Goal: Transaction & Acquisition: Purchase product/service

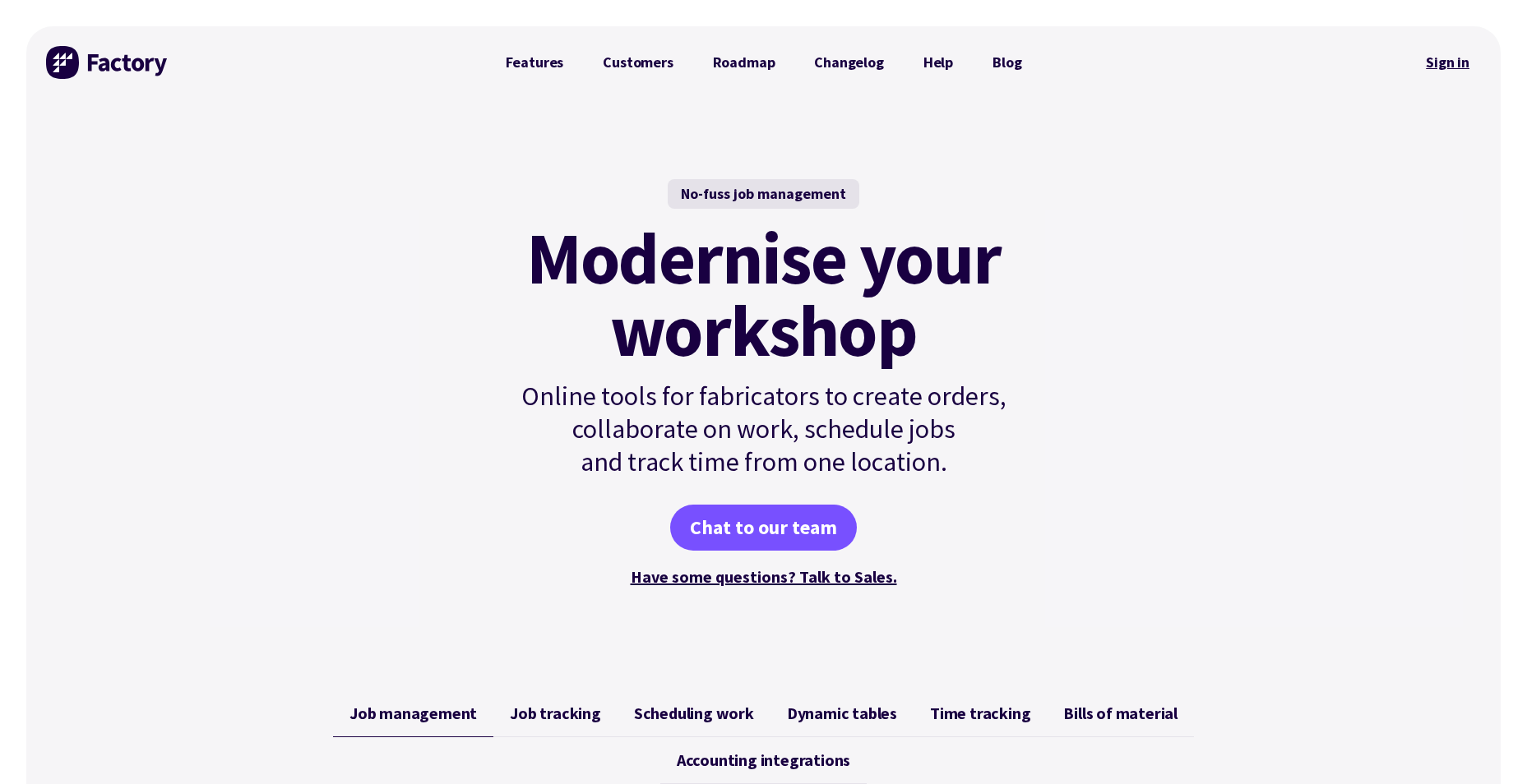
click at [1455, 60] on link "Sign in" at bounding box center [1448, 62] width 67 height 38
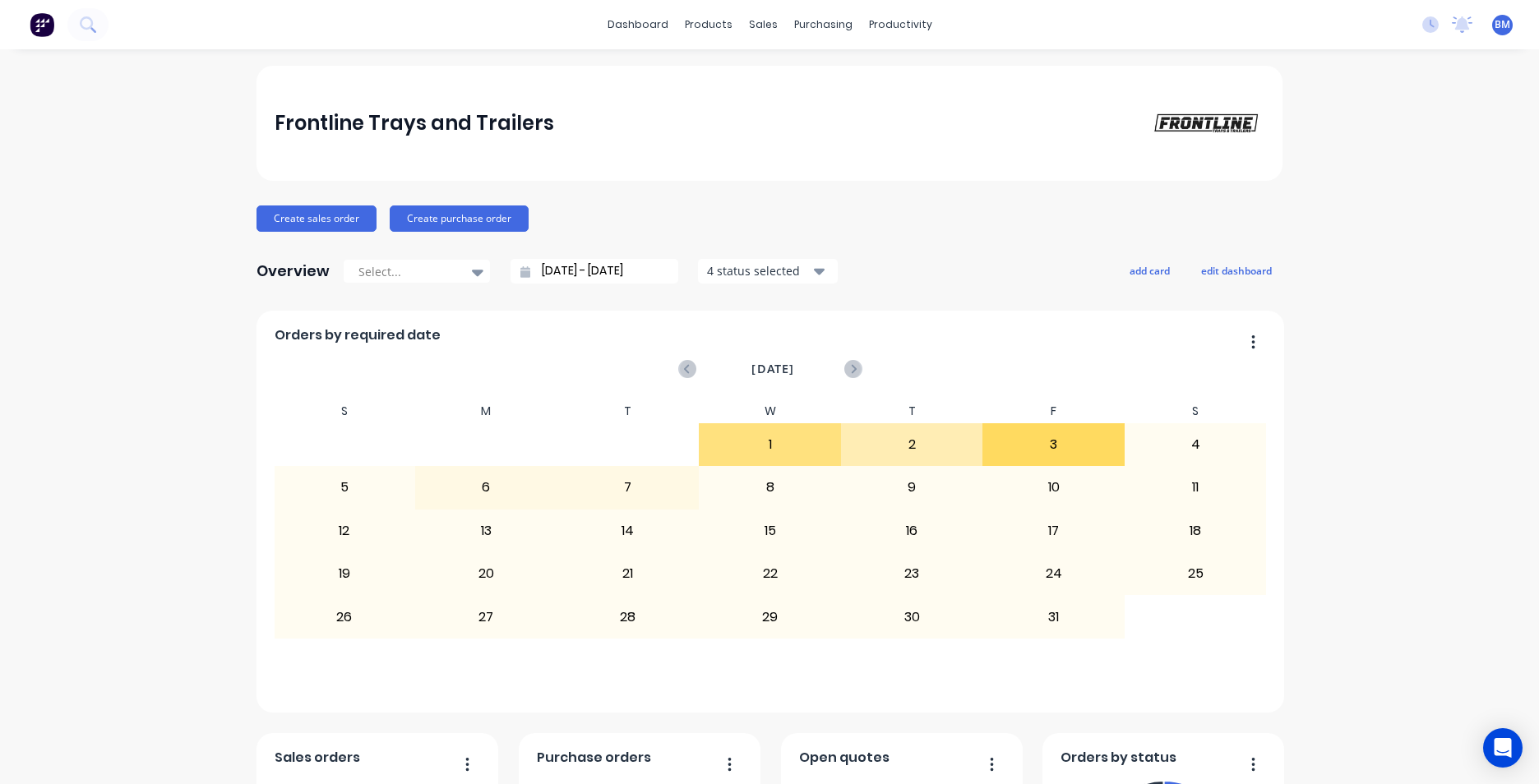
click at [54, 25] on button at bounding box center [42, 24] width 34 height 33
click at [46, 27] on img at bounding box center [42, 24] width 25 height 25
click at [785, 83] on div "Sales Orders" at bounding box center [818, 79] width 68 height 15
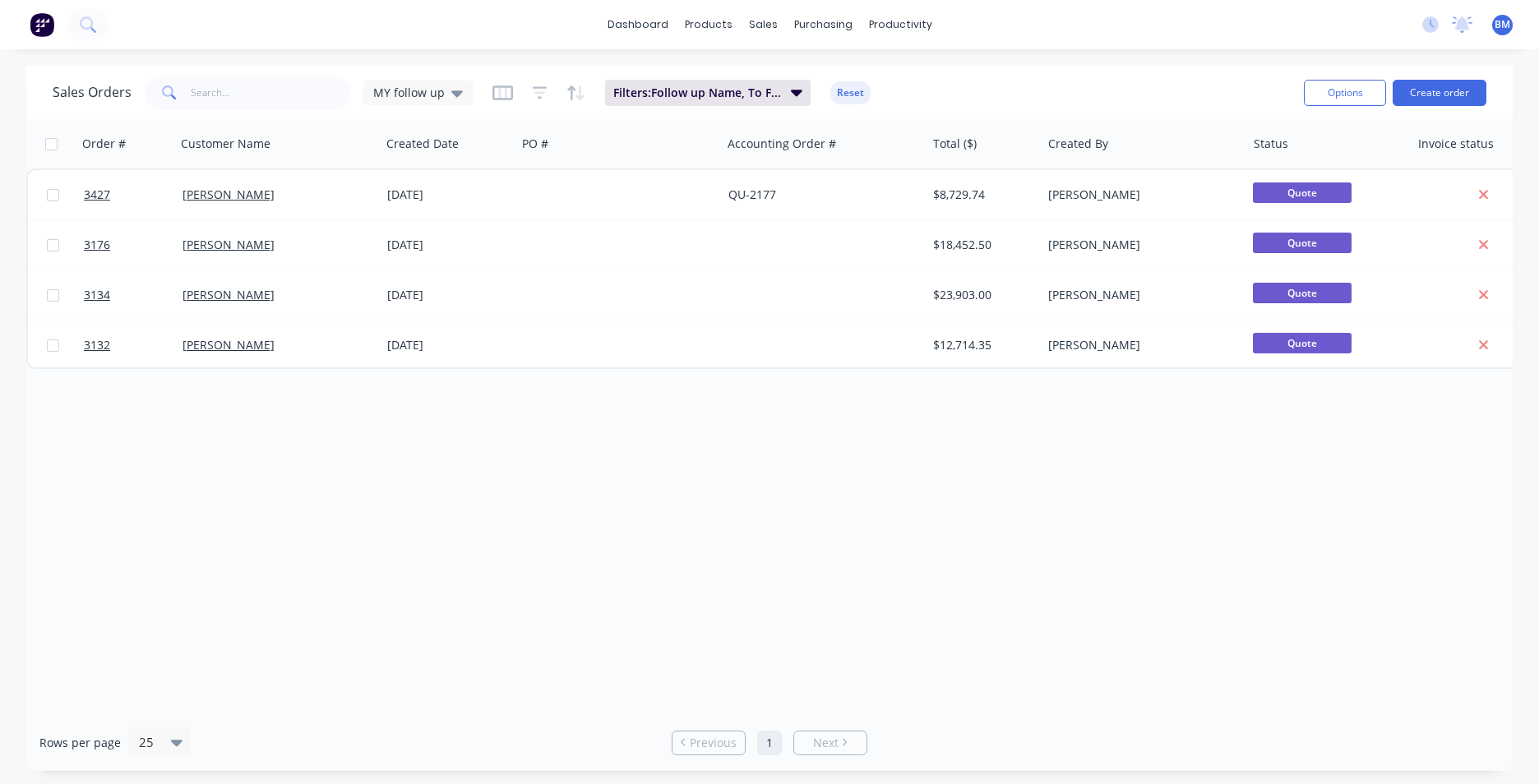
click at [430, 472] on div "Order # Customer Name Created Date PO # Accounting Order # Total ($) Created By…" at bounding box center [769, 416] width 1486 height 595
click at [335, 596] on div "Order # Customer Name Created Date PO # Accounting Order # Total ($) Created By…" at bounding box center [769, 416] width 1486 height 595
drag, startPoint x: 785, startPoint y: 704, endPoint x: 845, endPoint y: 707, distance: 60.1
click at [845, 707] on div "Order # Customer Name Created Date PO # Accounting Order # Total ($) Created By…" at bounding box center [769, 416] width 1486 height 595
drag, startPoint x: 837, startPoint y: 714, endPoint x: 971, endPoint y: 714, distance: 134.0
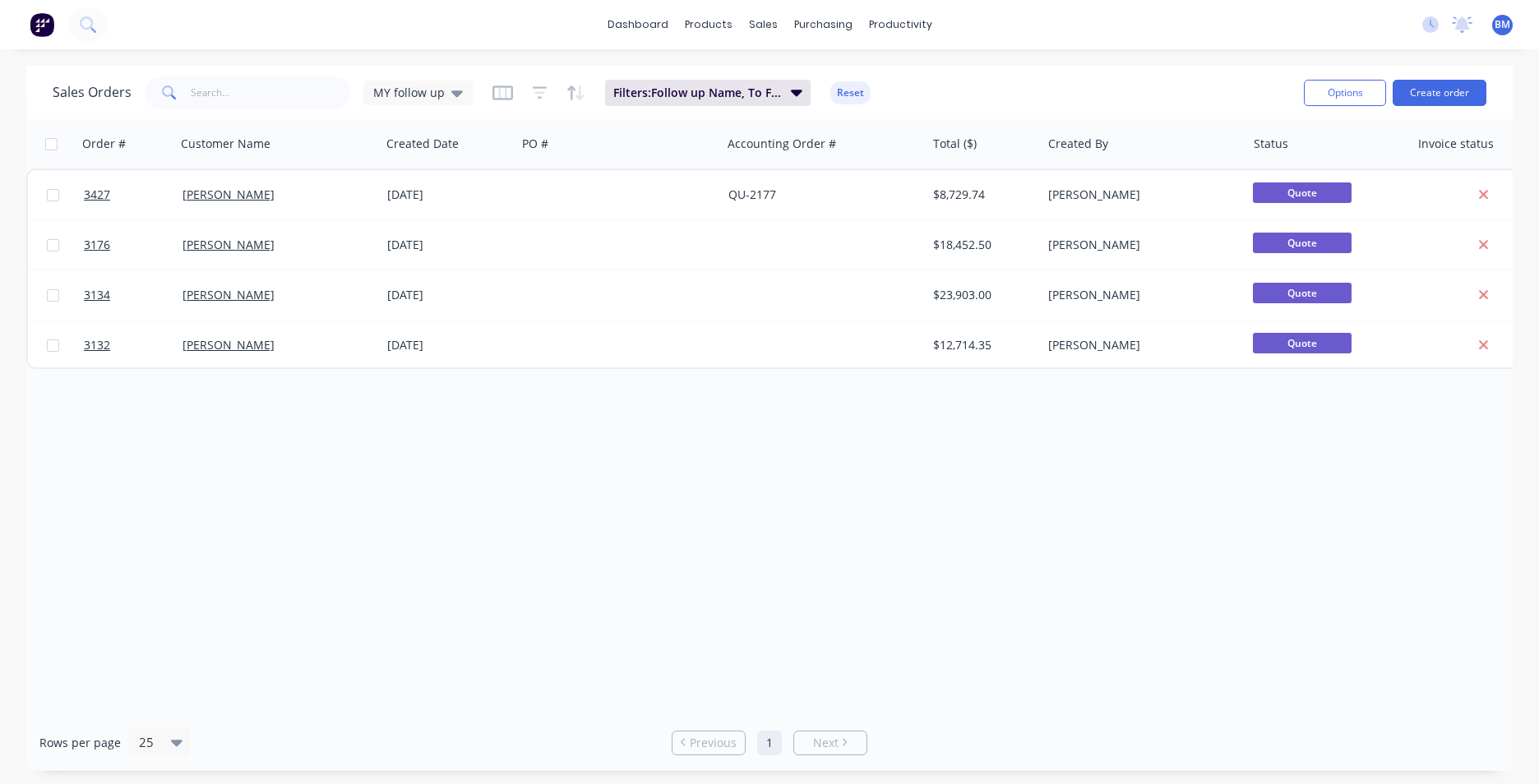
click at [971, 714] on div "Rows per page 25 Previous 1 Next" at bounding box center [769, 742] width 1486 height 57
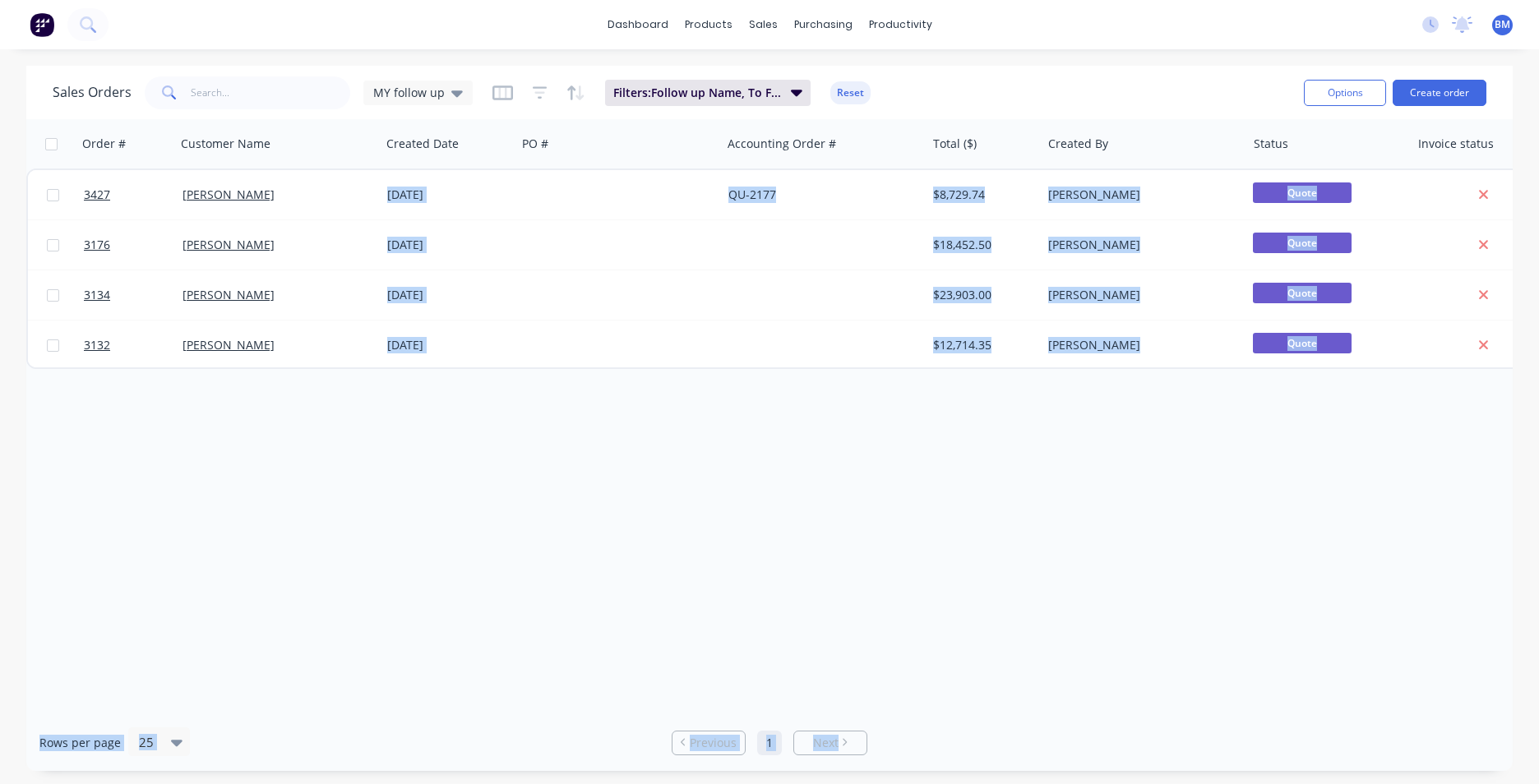
drag, startPoint x: 1018, startPoint y: 718, endPoint x: 1050, endPoint y: 708, distance: 33.5
click at [1050, 708] on div "Sales Orders MY follow up Filters: Follow up Name, To Follow Up Reset Options C…" at bounding box center [769, 418] width 1486 height 705
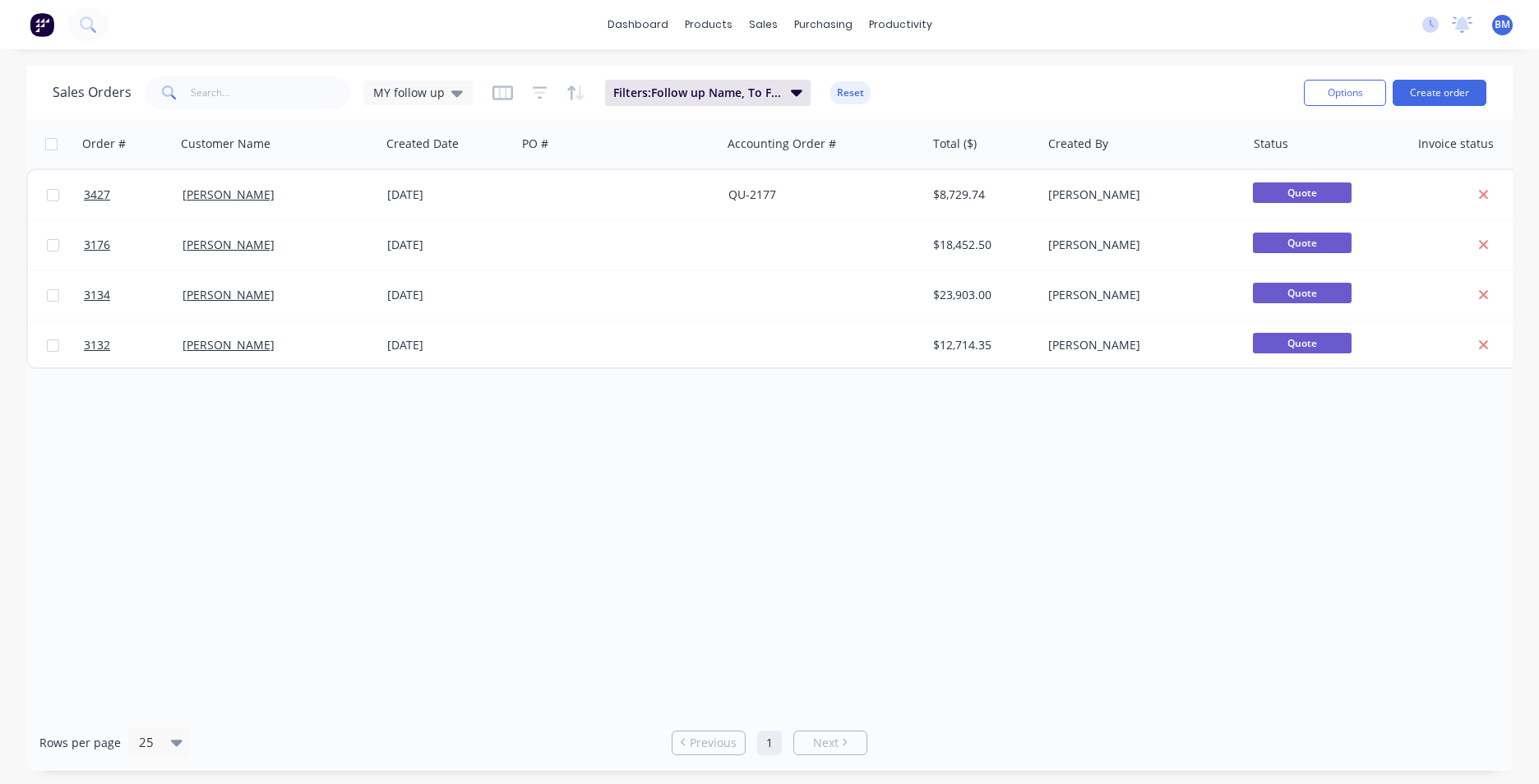
click at [381, 509] on div "Order # Customer Name Created Date PO # Accounting Order # Total ($) Created By…" at bounding box center [769, 416] width 1486 height 595
click at [289, 523] on div "Order # Customer Name Created Date PO # Accounting Order # Total ($) Created By…" at bounding box center [769, 416] width 1486 height 595
click at [668, 31] on link "dashboard" at bounding box center [638, 24] width 77 height 25
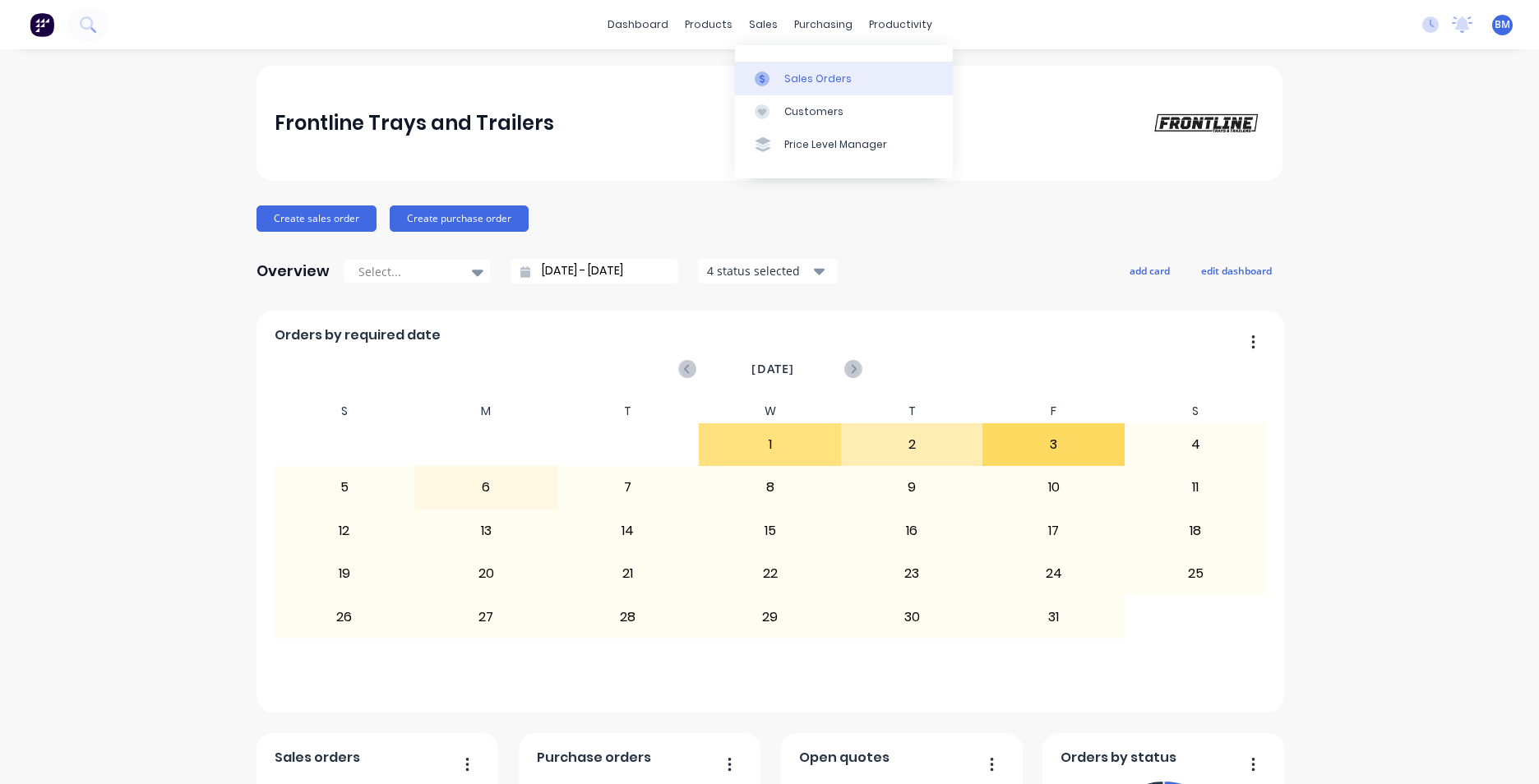
click at [773, 75] on div at bounding box center [767, 79] width 25 height 15
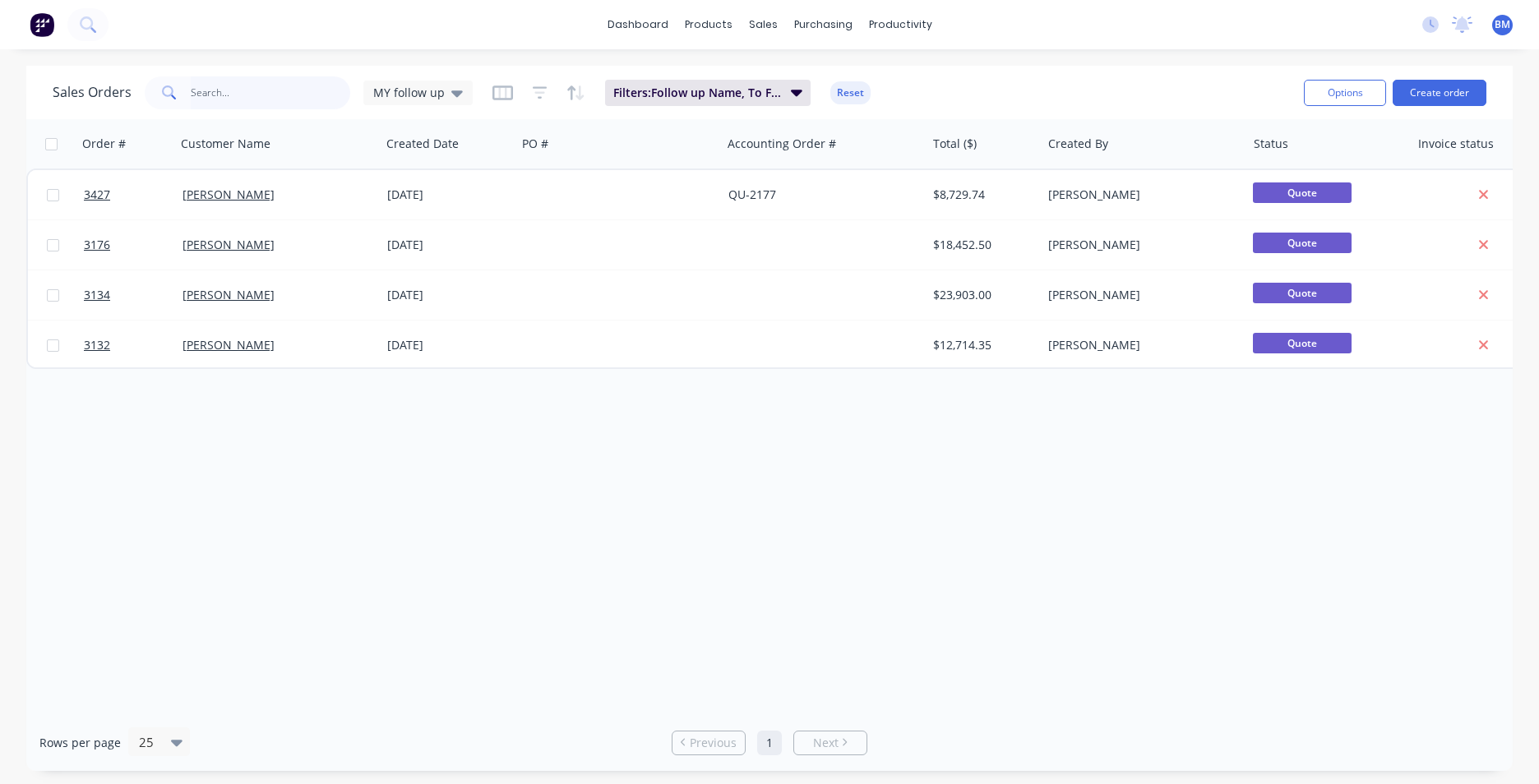
click at [332, 97] on input "text" at bounding box center [270, 92] width 161 height 33
type input "J"
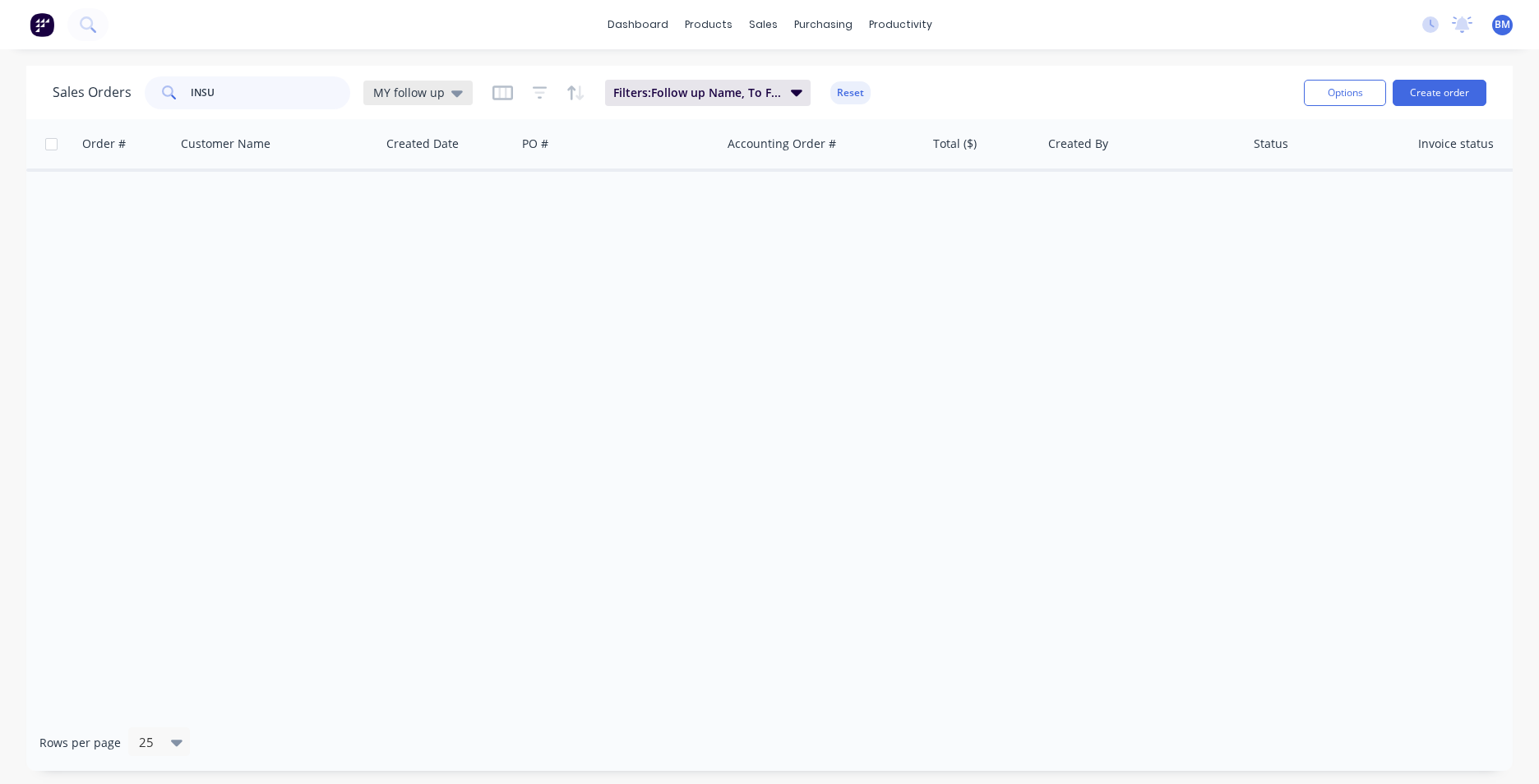
type input "INSU"
click at [448, 84] on div "MY follow up" at bounding box center [418, 93] width 110 height 25
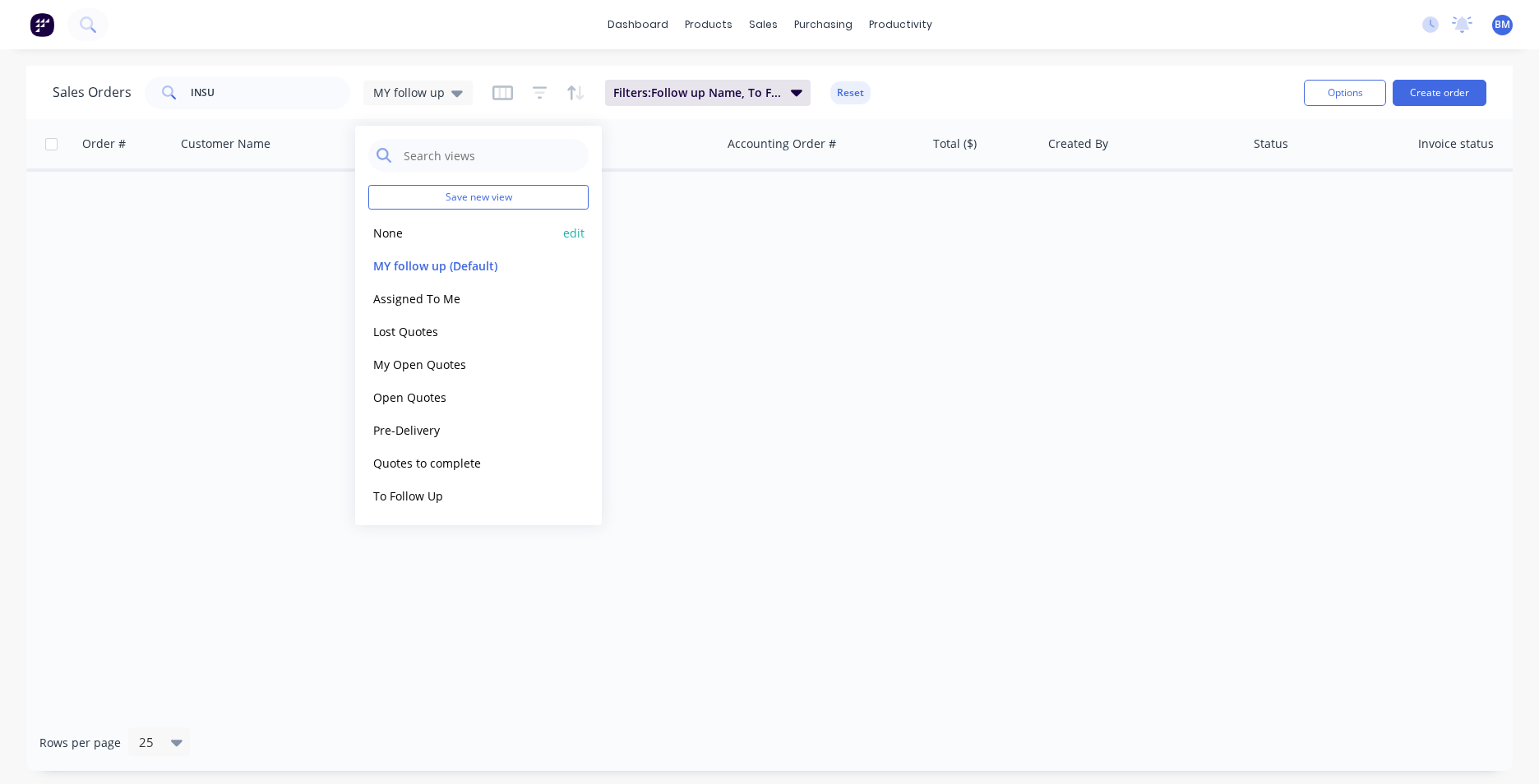
click at [437, 236] on button "None" at bounding box center [462, 233] width 188 height 19
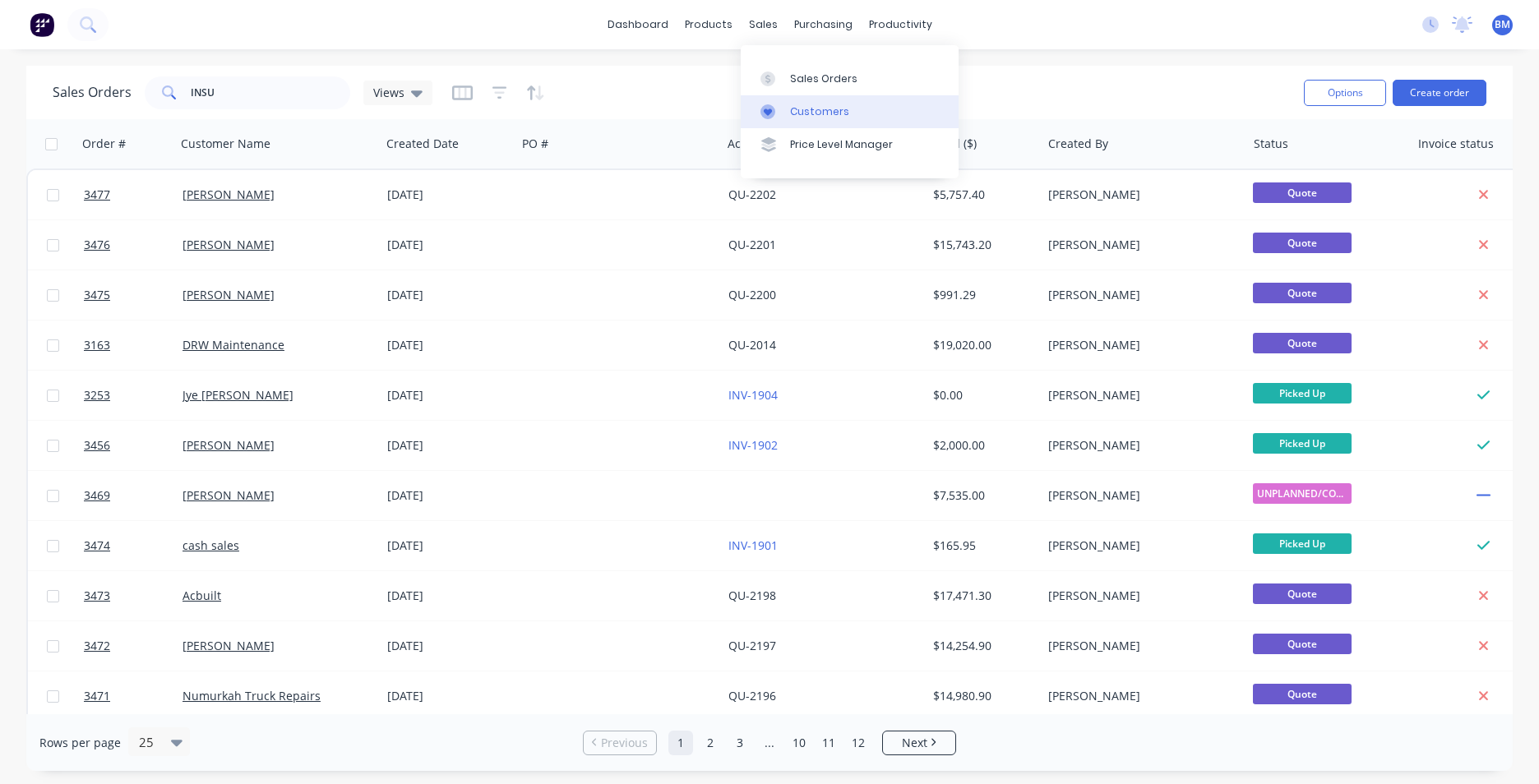
click at [802, 109] on div "Customers" at bounding box center [820, 111] width 59 height 15
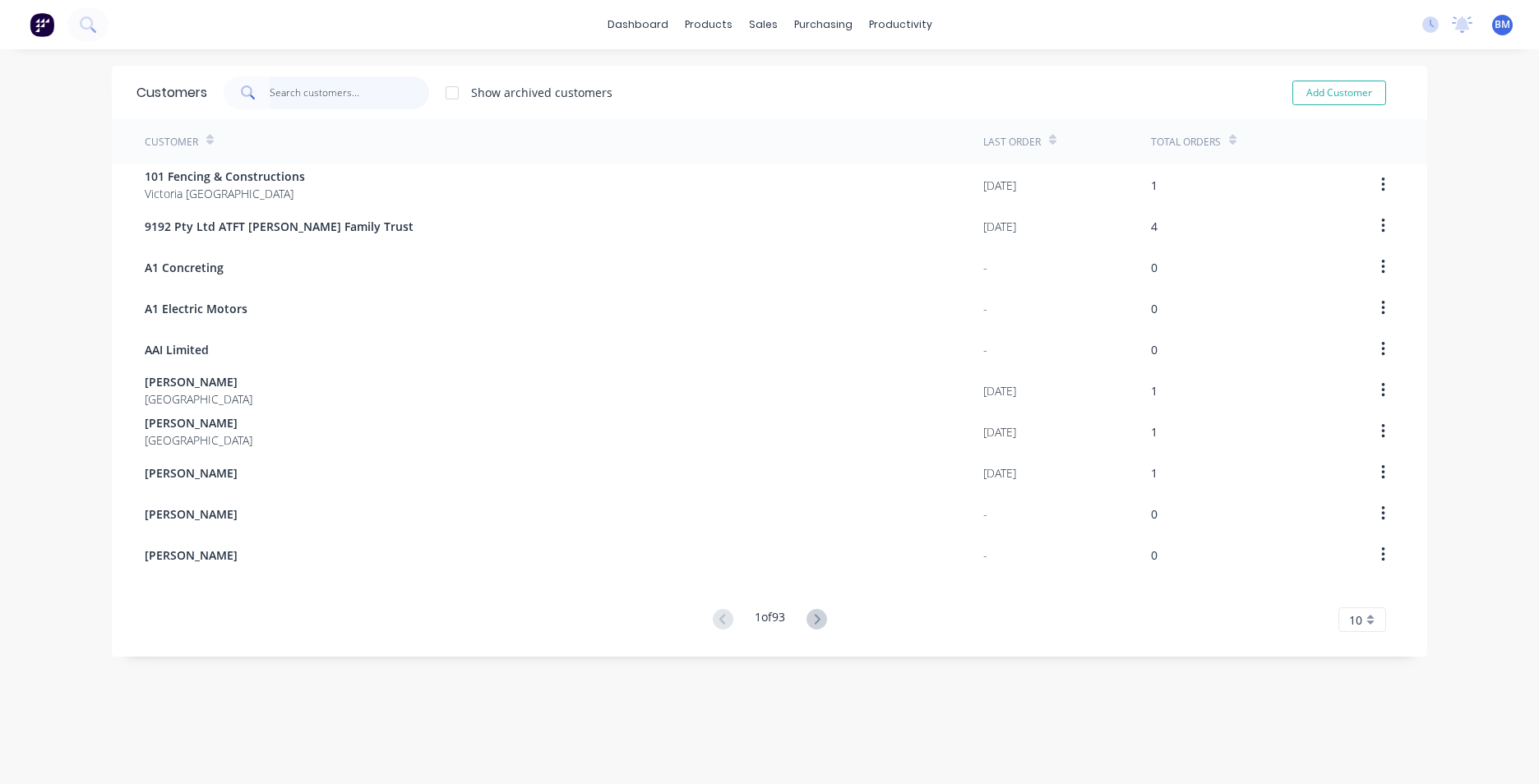
click at [317, 100] on input "text" at bounding box center [349, 92] width 161 height 33
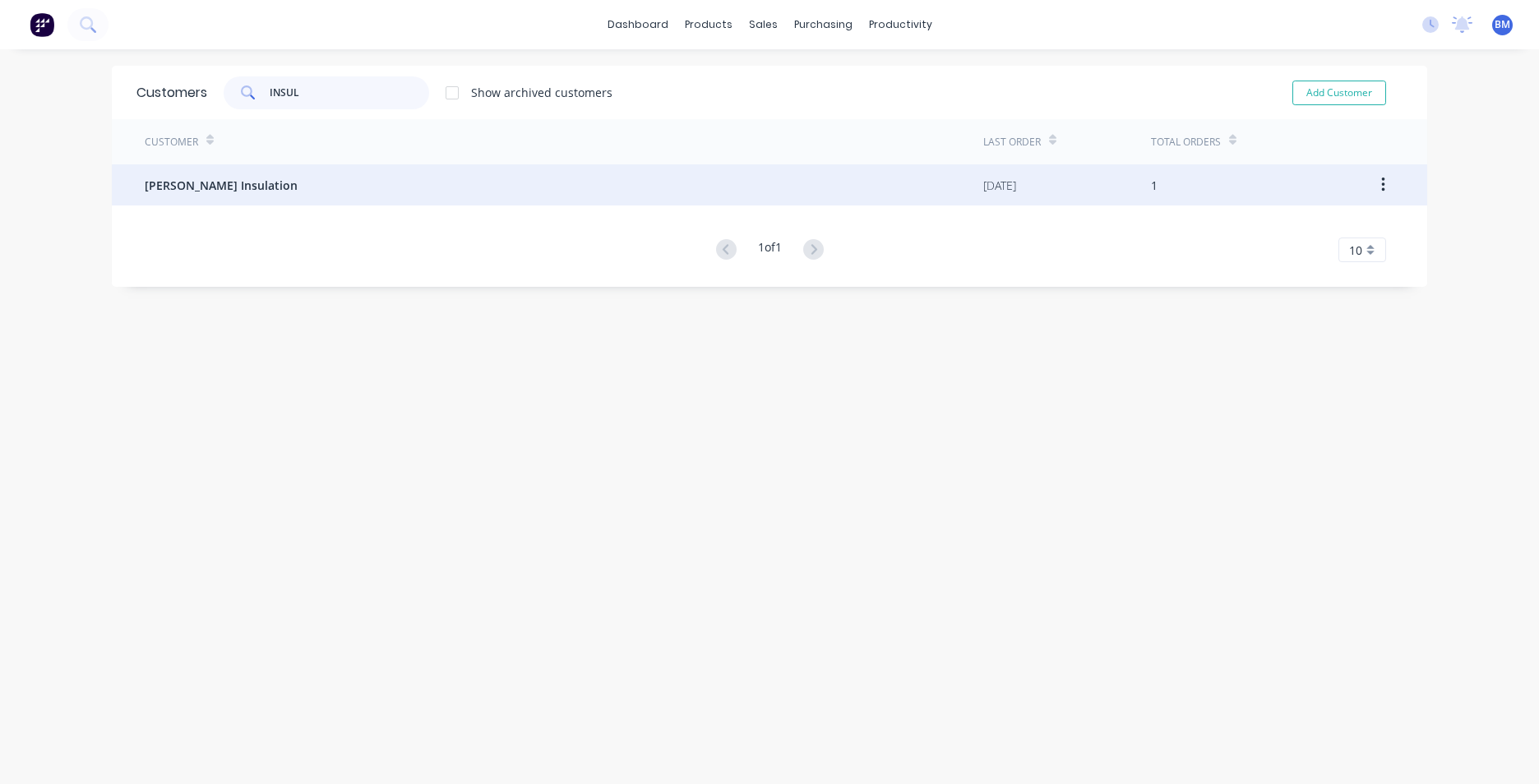
type input "INSUL"
click at [290, 187] on div "J.L. Insulation" at bounding box center [564, 185] width 838 height 41
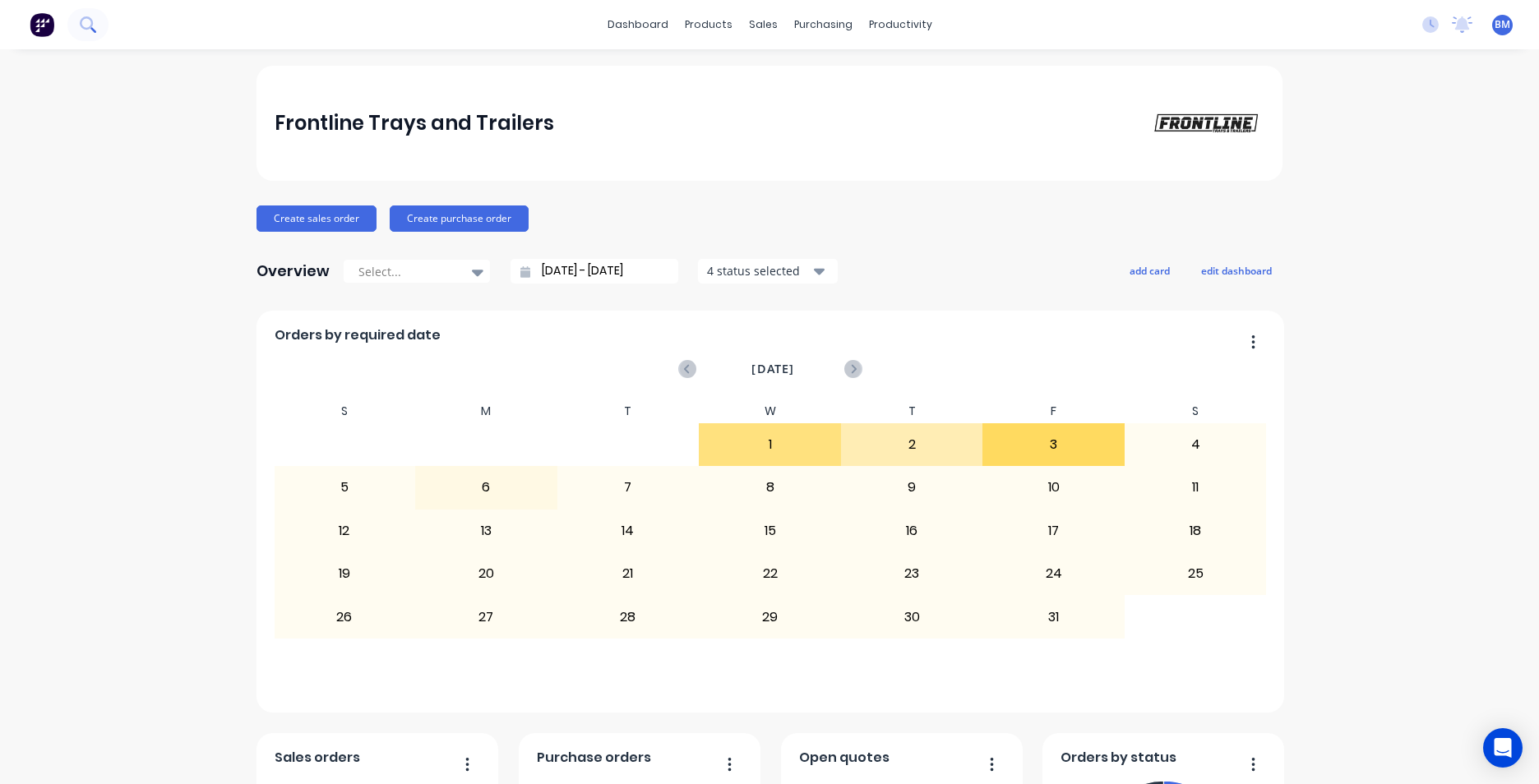
click at [79, 26] on button at bounding box center [88, 24] width 41 height 33
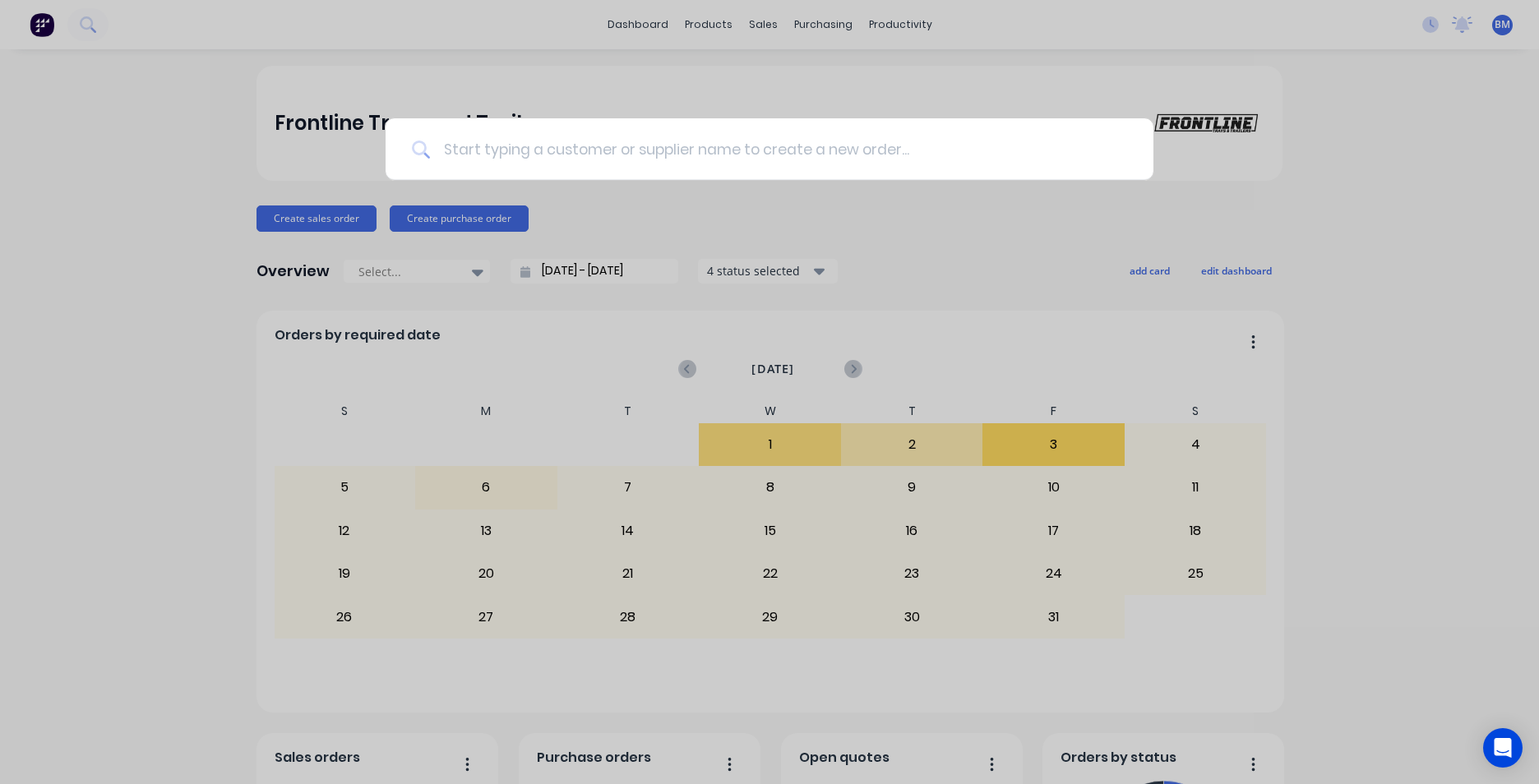
click at [489, 149] on input at bounding box center [779, 149] width 697 height 61
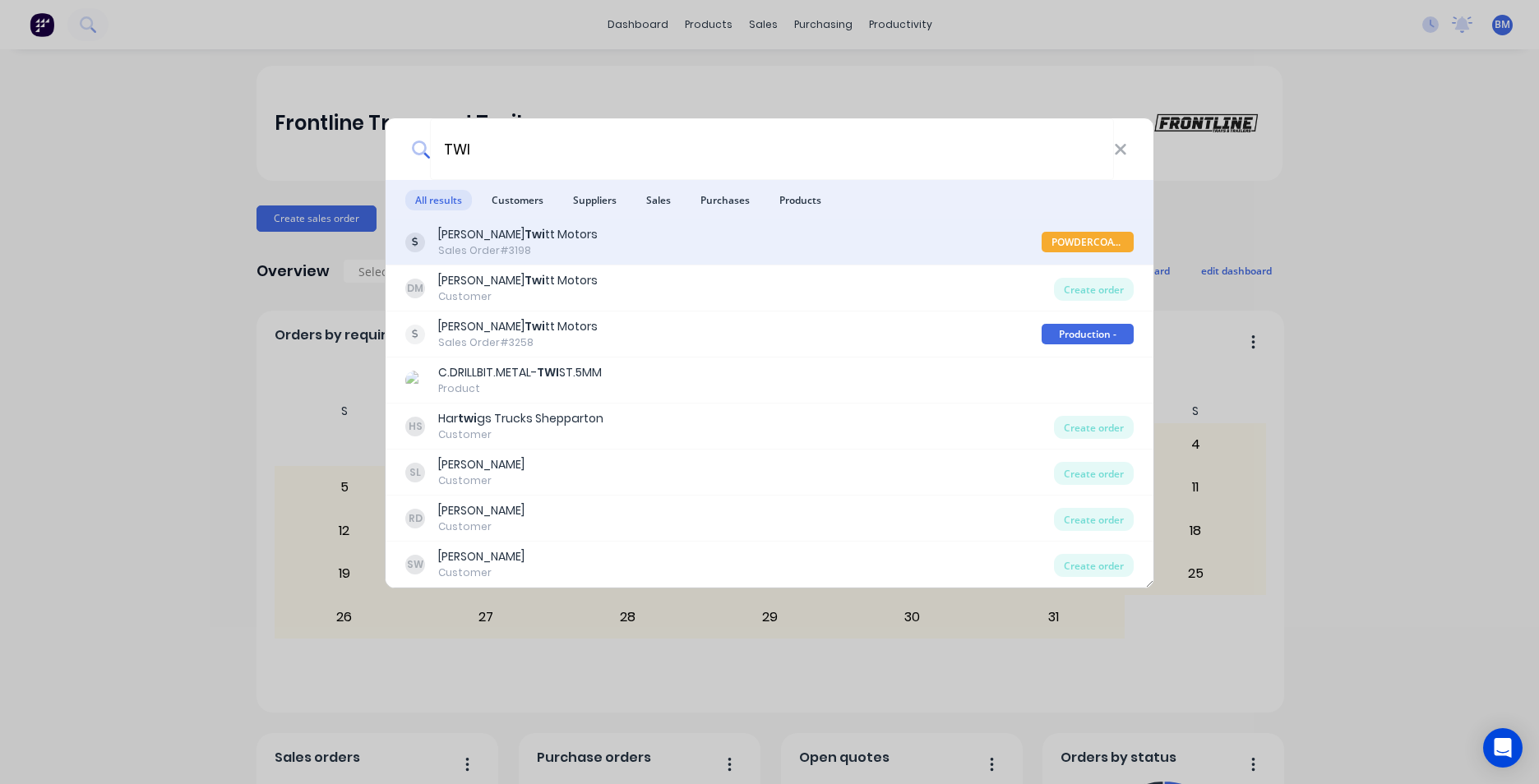
type input "TWI"
click at [566, 257] on div "Darryl Twi tt Motors Sales Order #3198" at bounding box center [723, 242] width 637 height 33
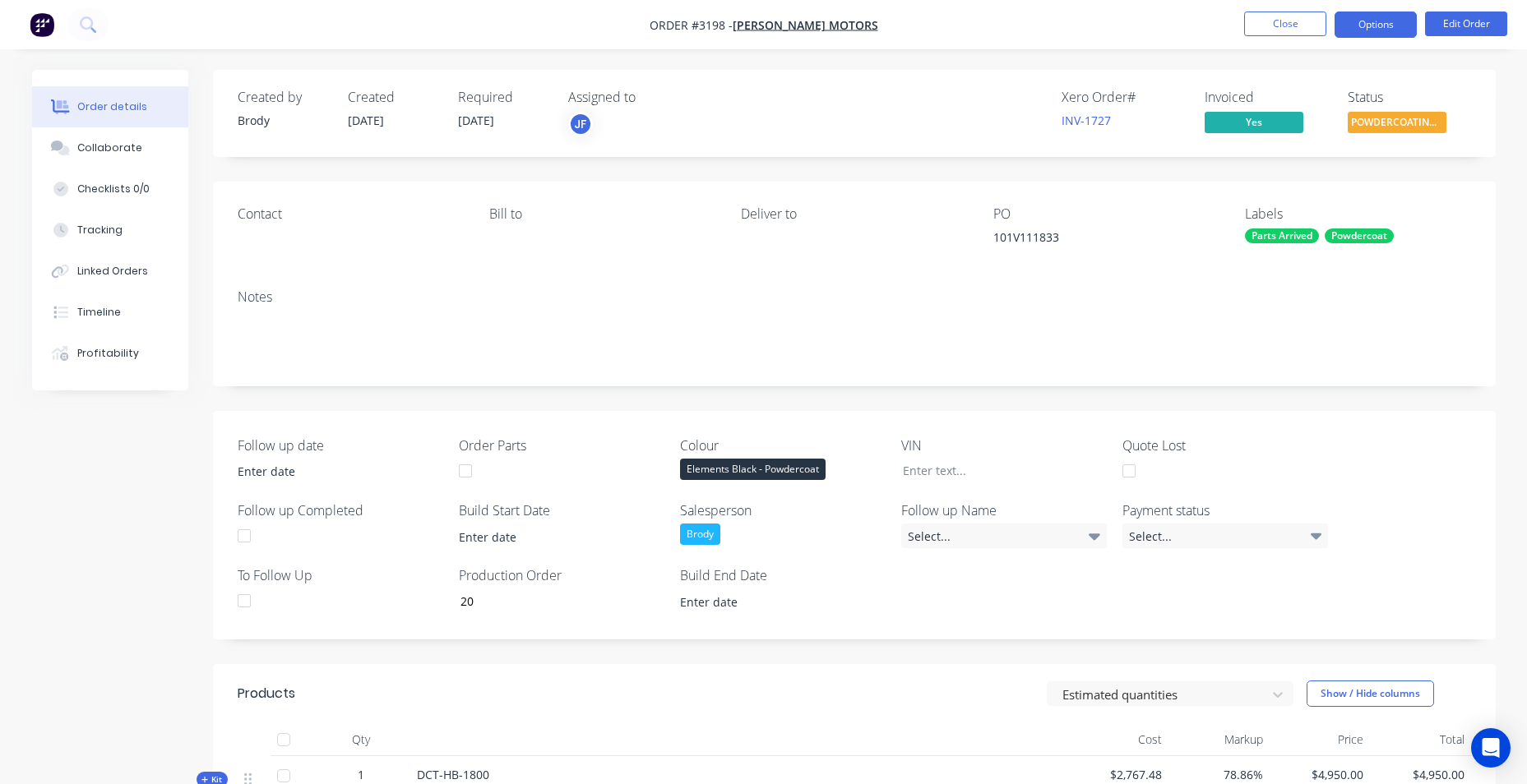
click at [1393, 23] on button "Options" at bounding box center [1376, 24] width 82 height 26
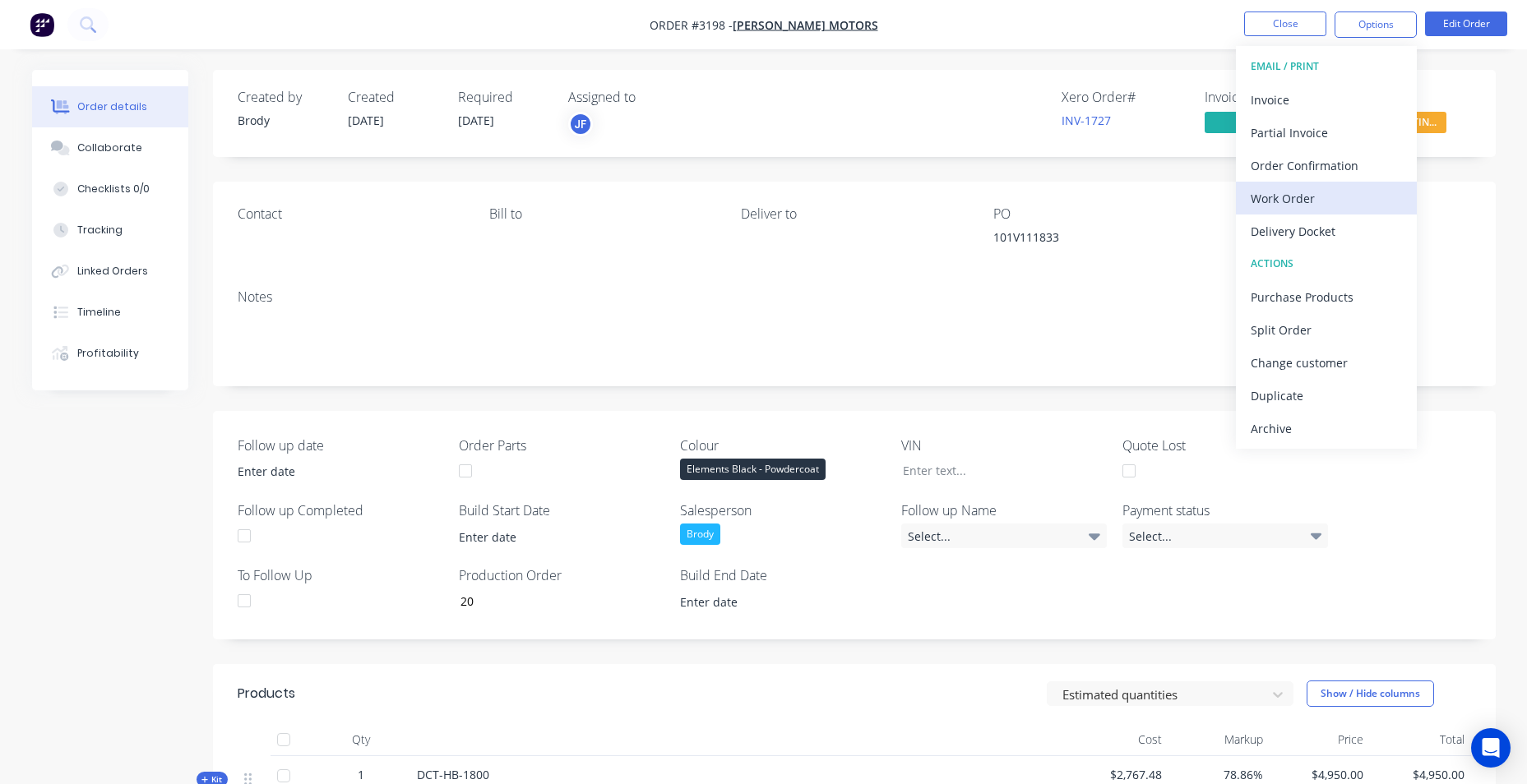
click at [1323, 196] on div "Work Order" at bounding box center [1326, 199] width 151 height 24
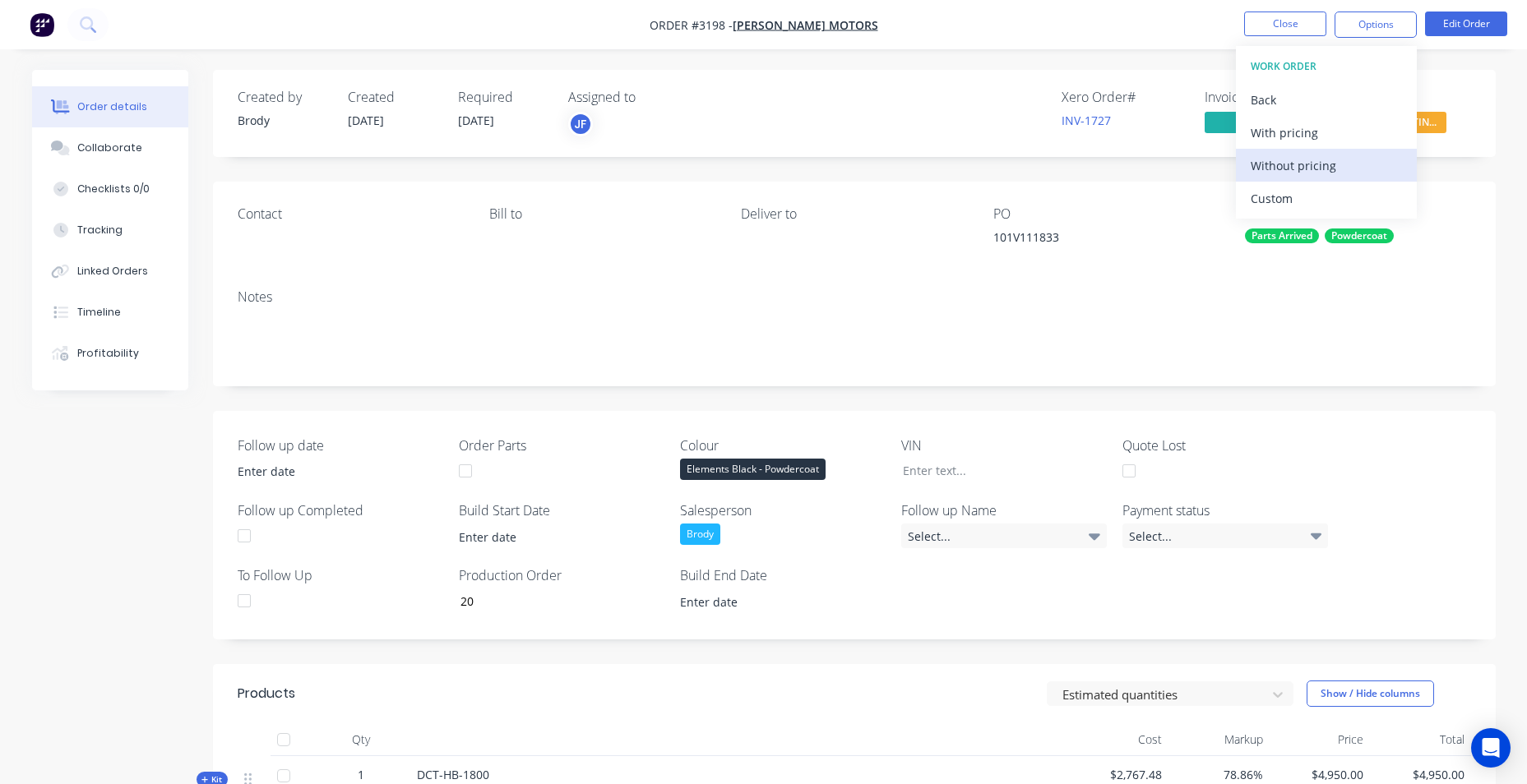
click at [1321, 163] on div "Without pricing" at bounding box center [1326, 165] width 151 height 24
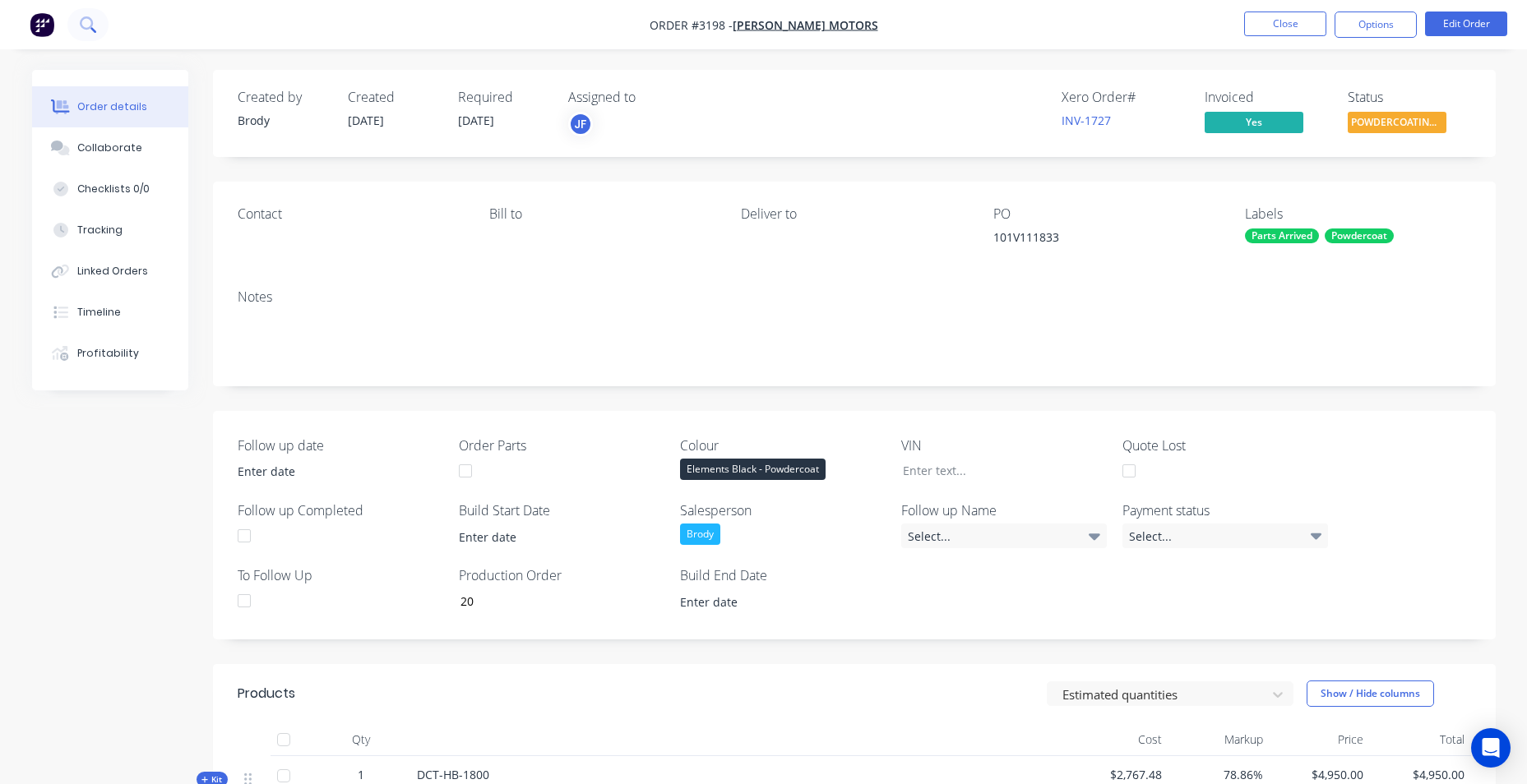
click at [86, 28] on icon at bounding box center [86, 23] width 13 height 13
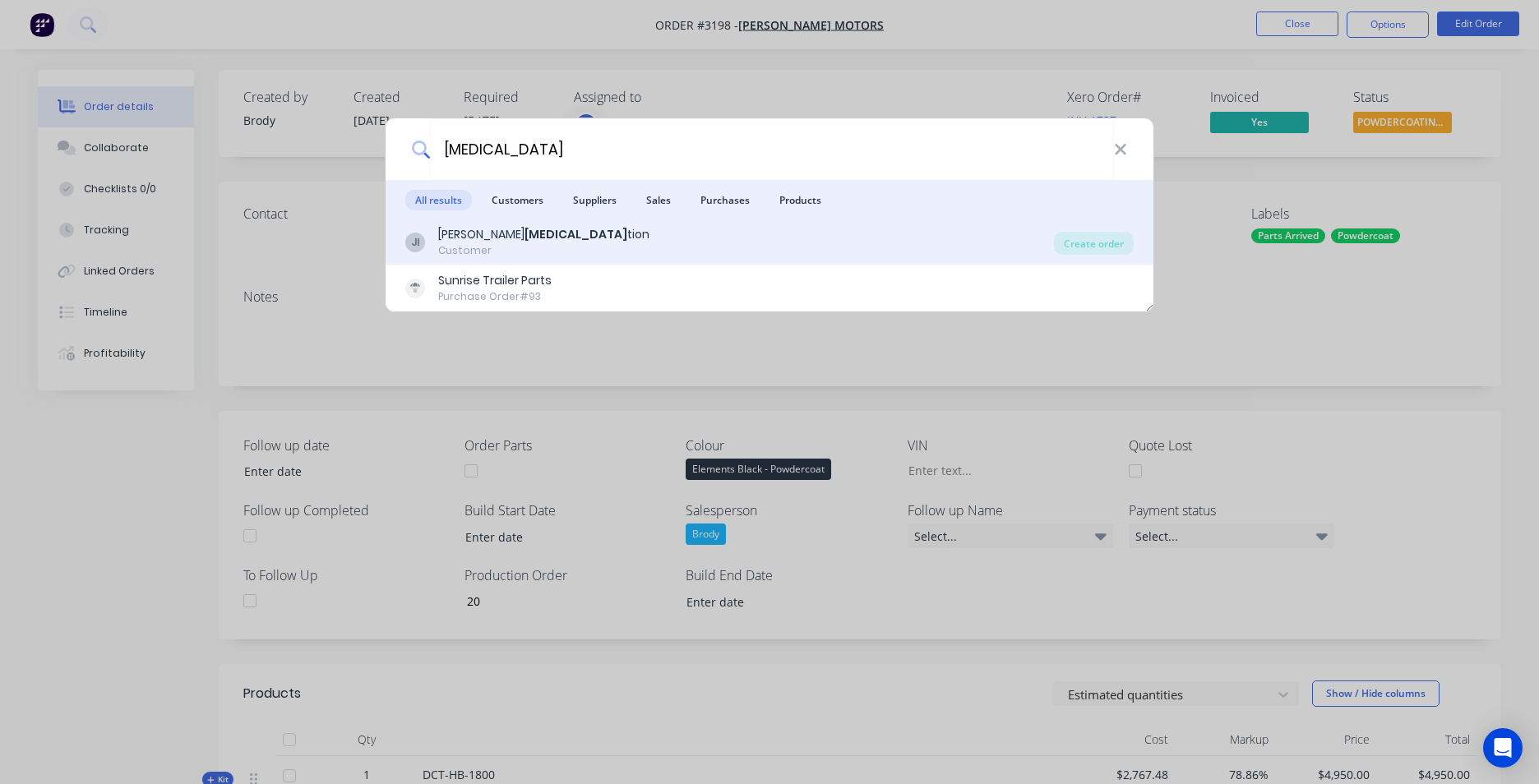
type input "INSULA"
click at [607, 250] on div "JI J.L. Insula tion Customer" at bounding box center [730, 242] width 649 height 33
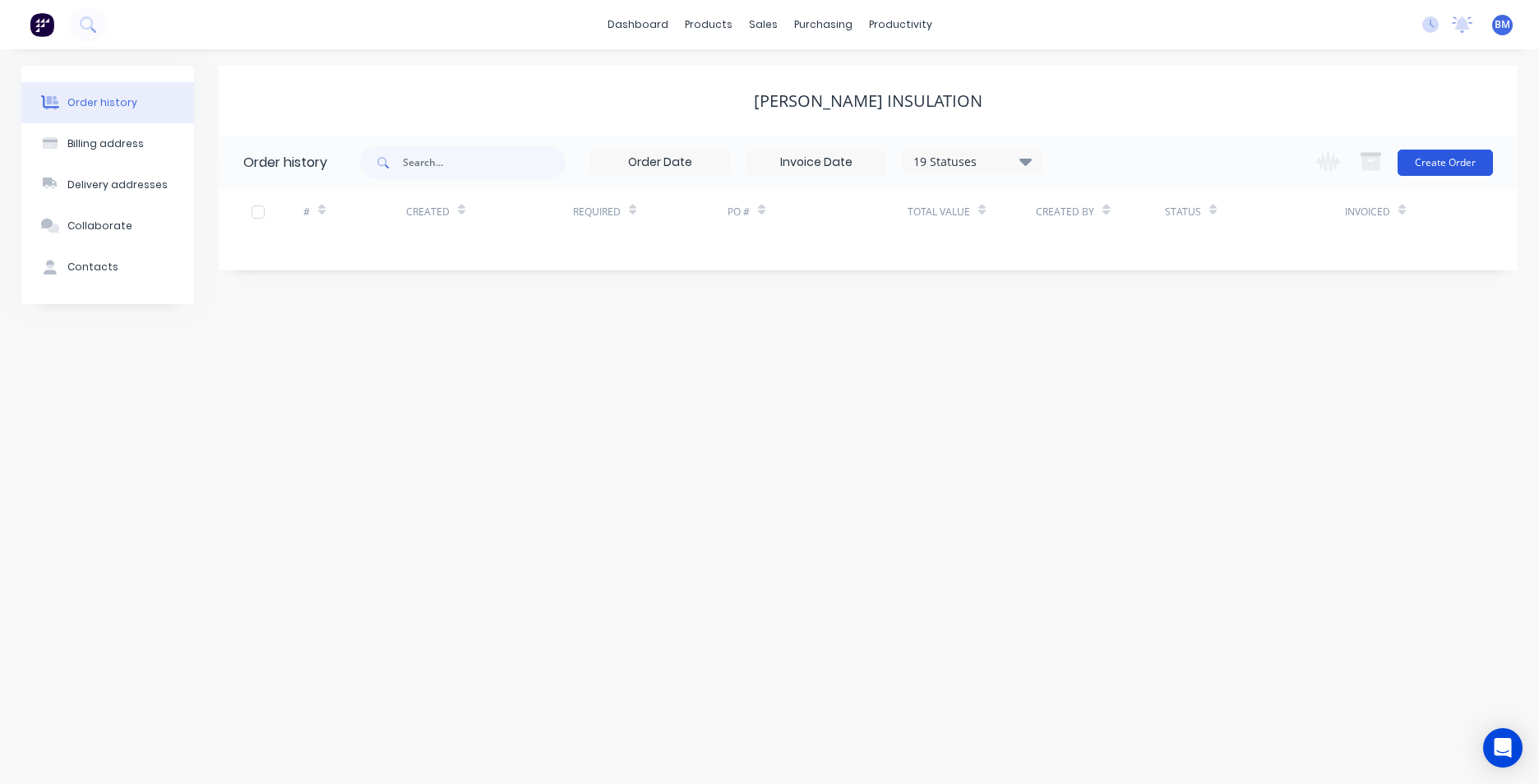
click at [1448, 164] on button "Create Order" at bounding box center [1445, 163] width 96 height 26
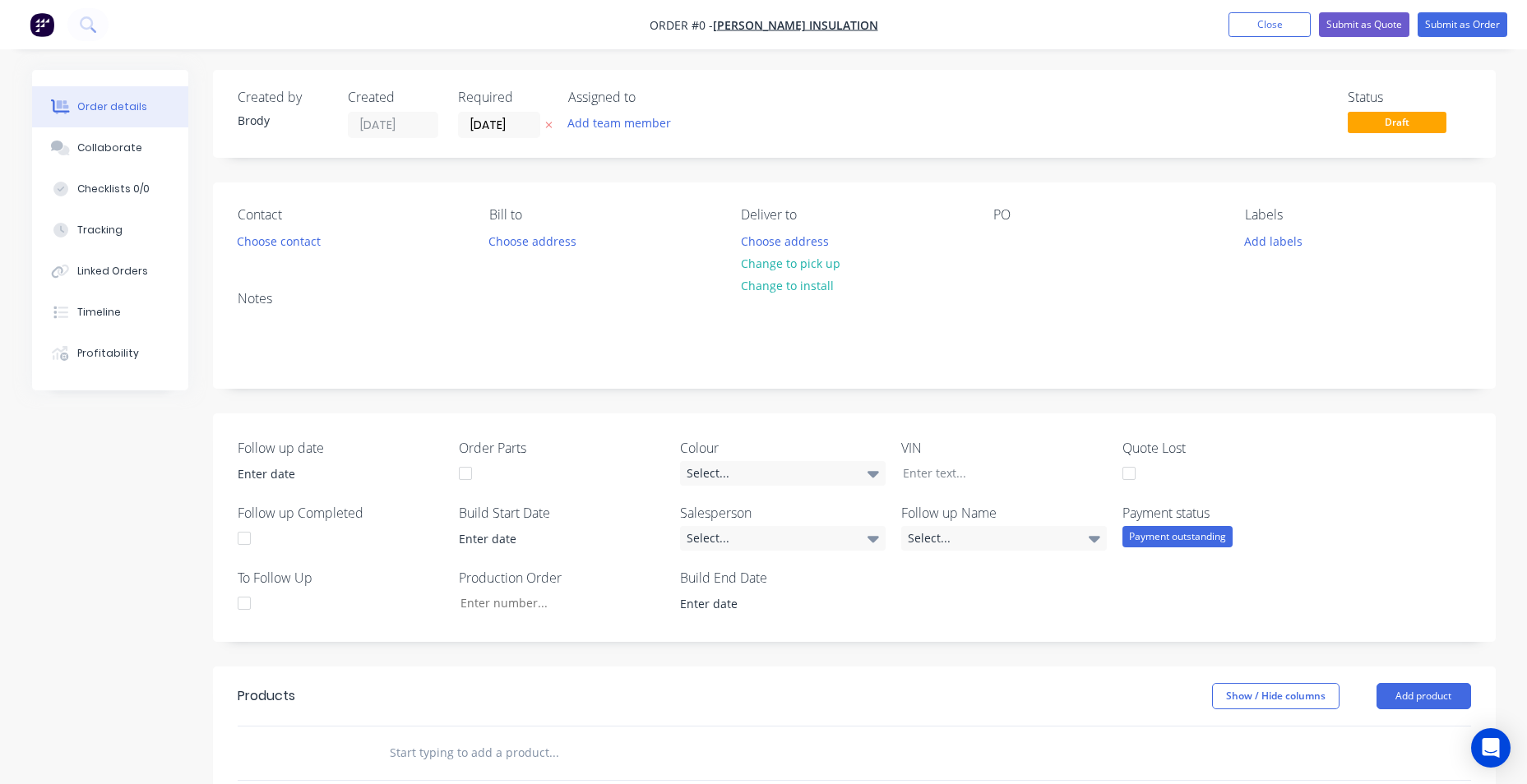
click at [361, 38] on nav "Order #0 - J.L. Insulation Add product Close Submit as Quote Submit as Order" at bounding box center [763, 24] width 1527 height 49
click at [572, 28] on nav "Order #0 - J.L. Insulation Add product Close Submit as Quote Submit as Order" at bounding box center [763, 24] width 1527 height 49
click at [91, 22] on icon at bounding box center [86, 23] width 13 height 13
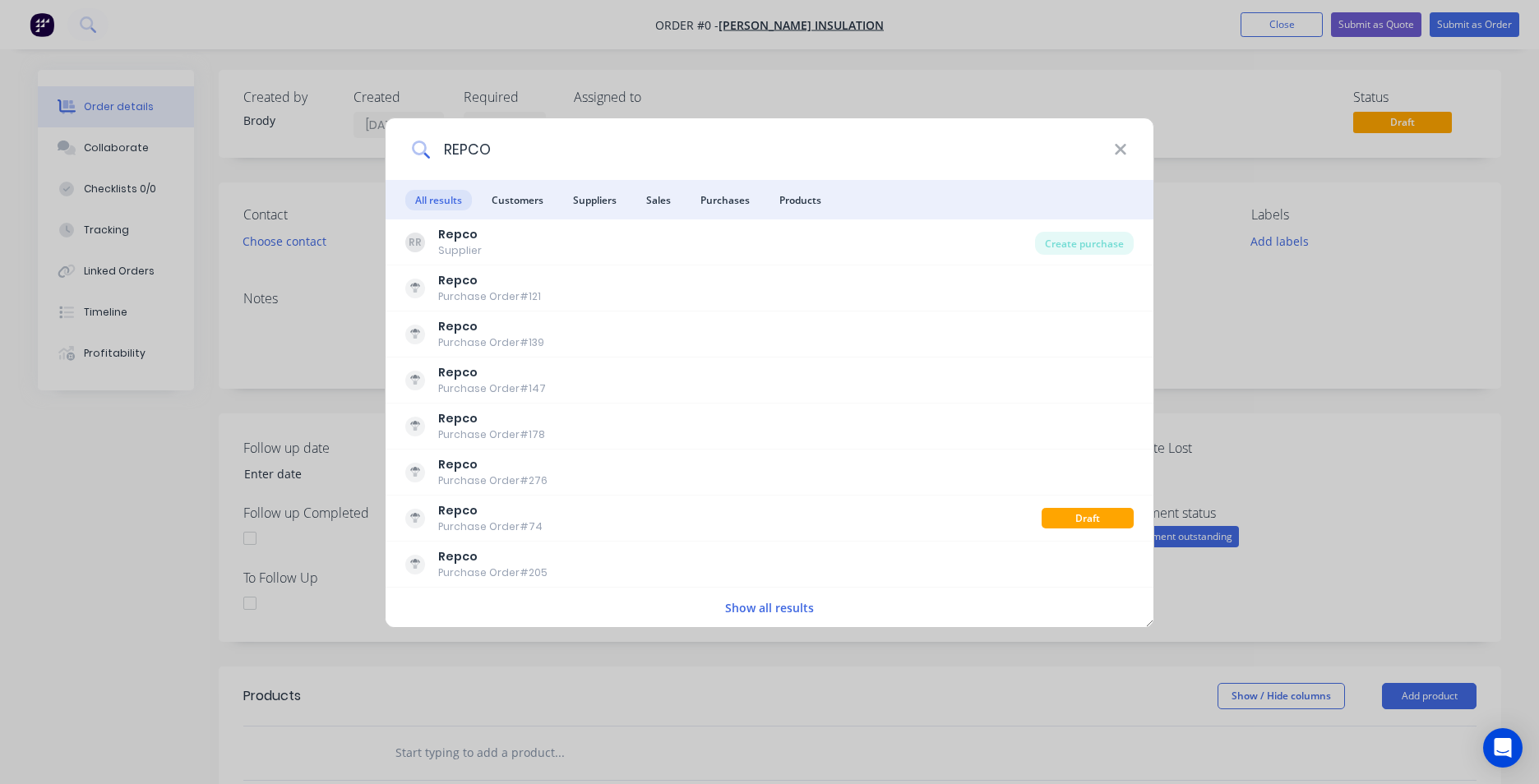
drag, startPoint x: 472, startPoint y: 139, endPoint x: 445, endPoint y: 131, distance: 28.2
click at [450, 136] on input "REPCO" at bounding box center [772, 149] width 684 height 61
type input "R"
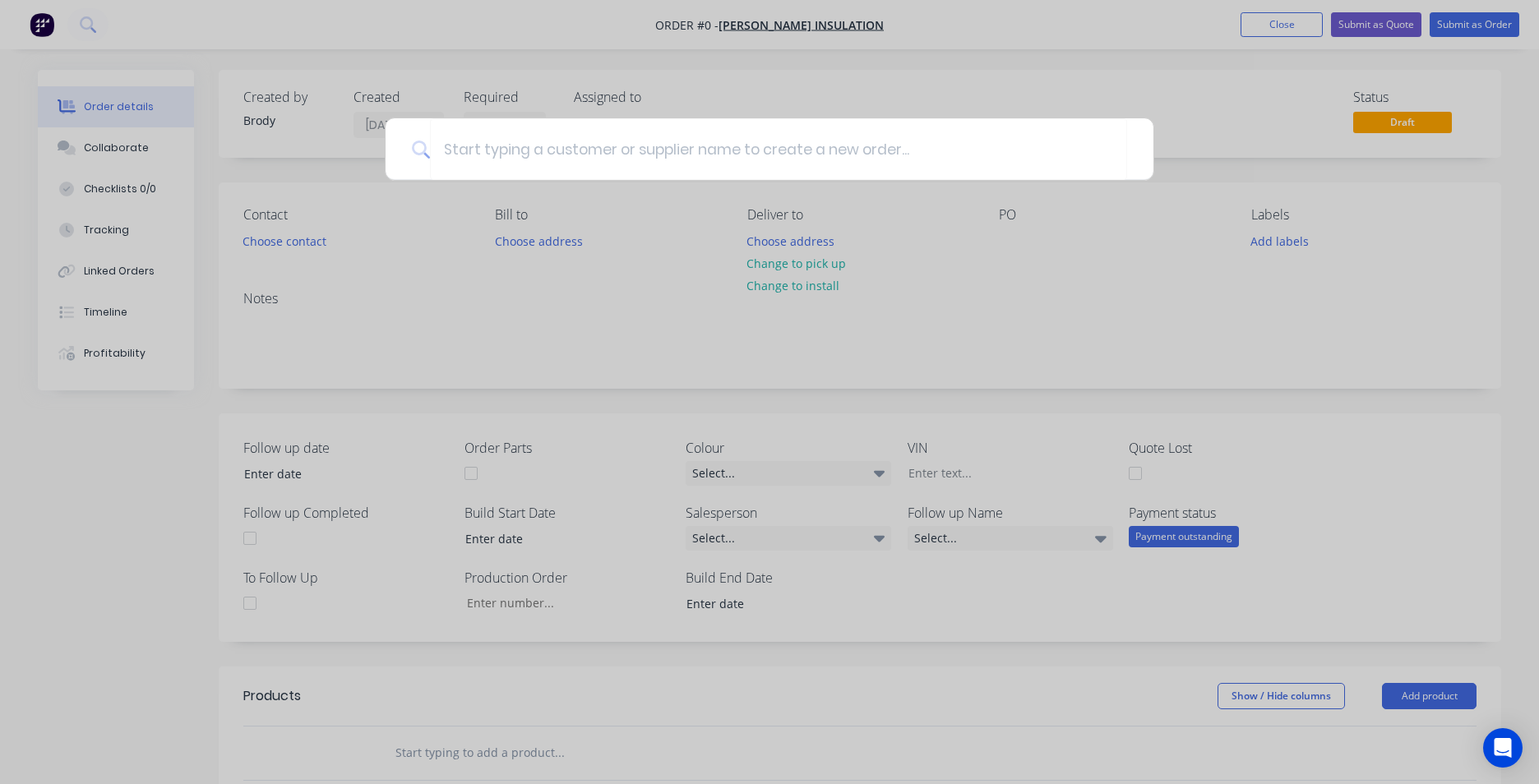
click at [1046, 27] on div at bounding box center [770, 392] width 1539 height 784
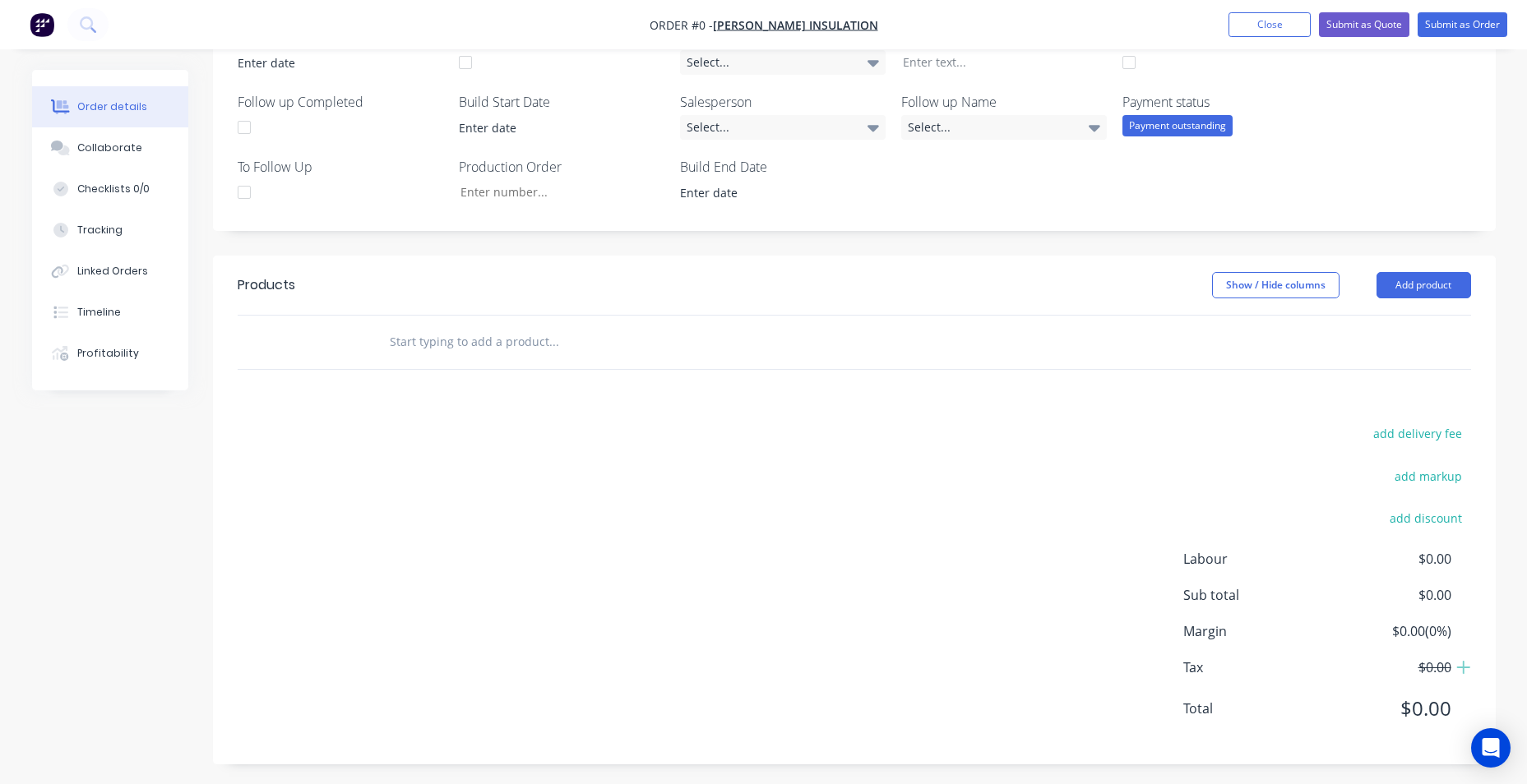
scroll to position [416, 0]
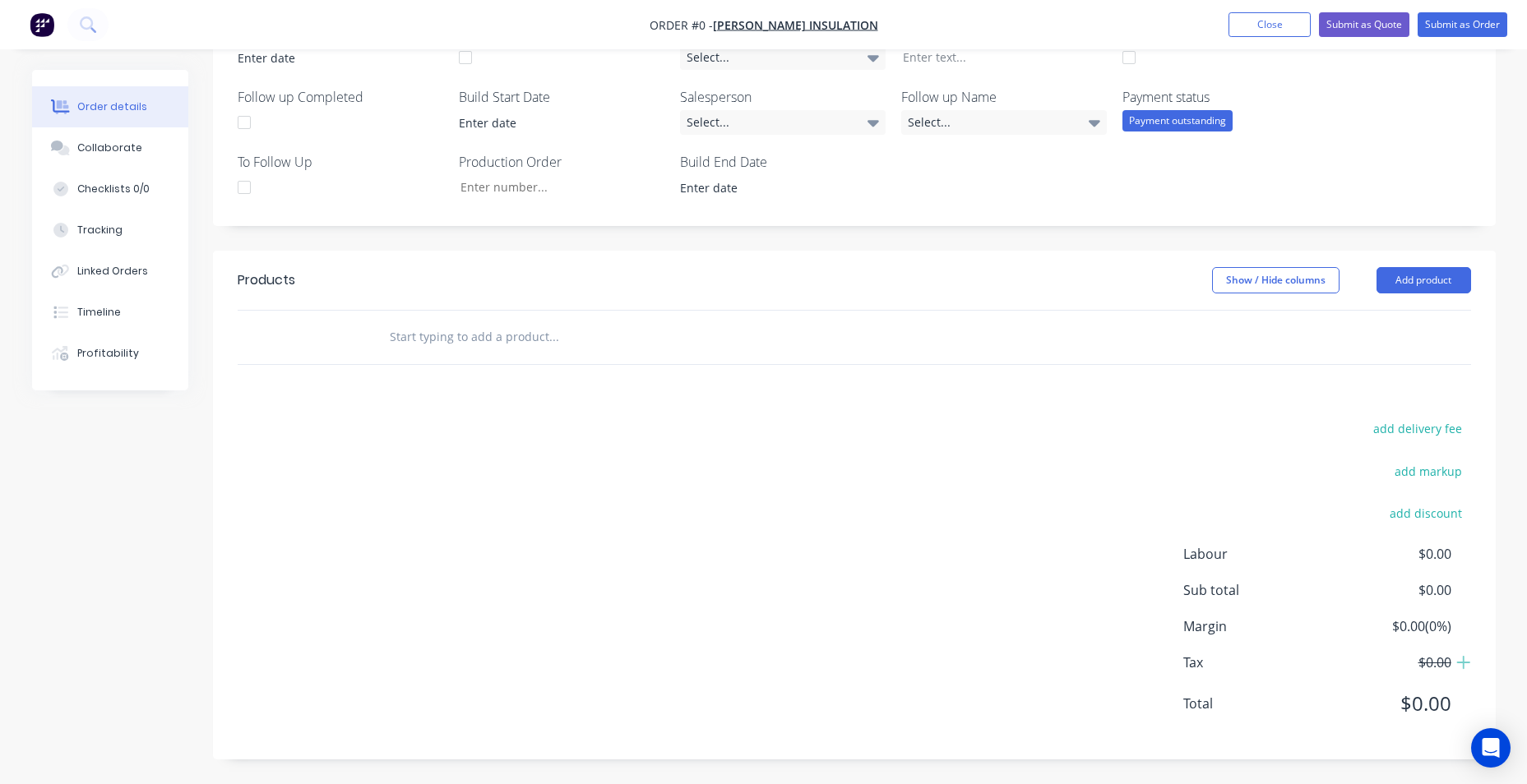
click at [517, 347] on input "text" at bounding box center [553, 336] width 329 height 33
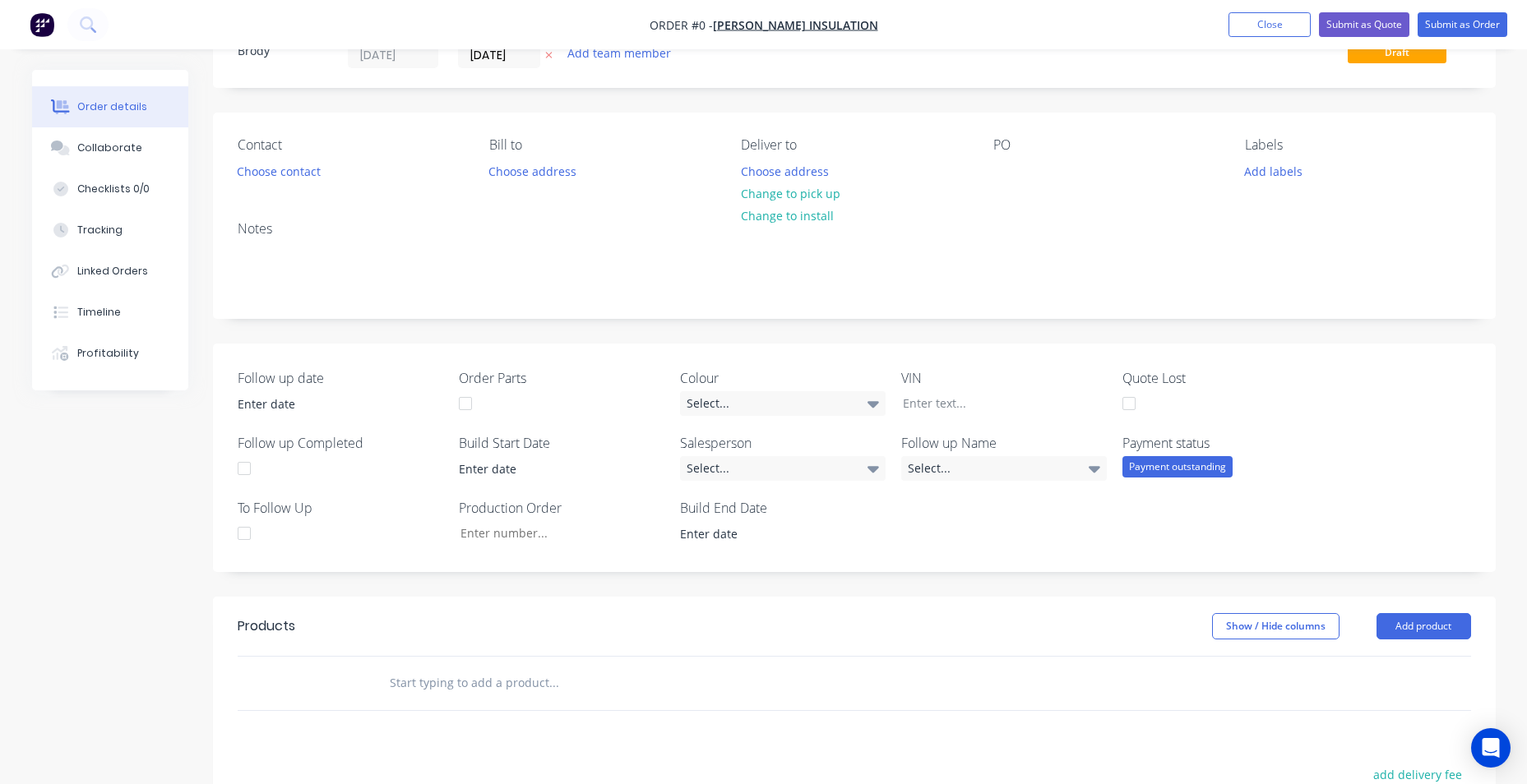
scroll to position [164, 0]
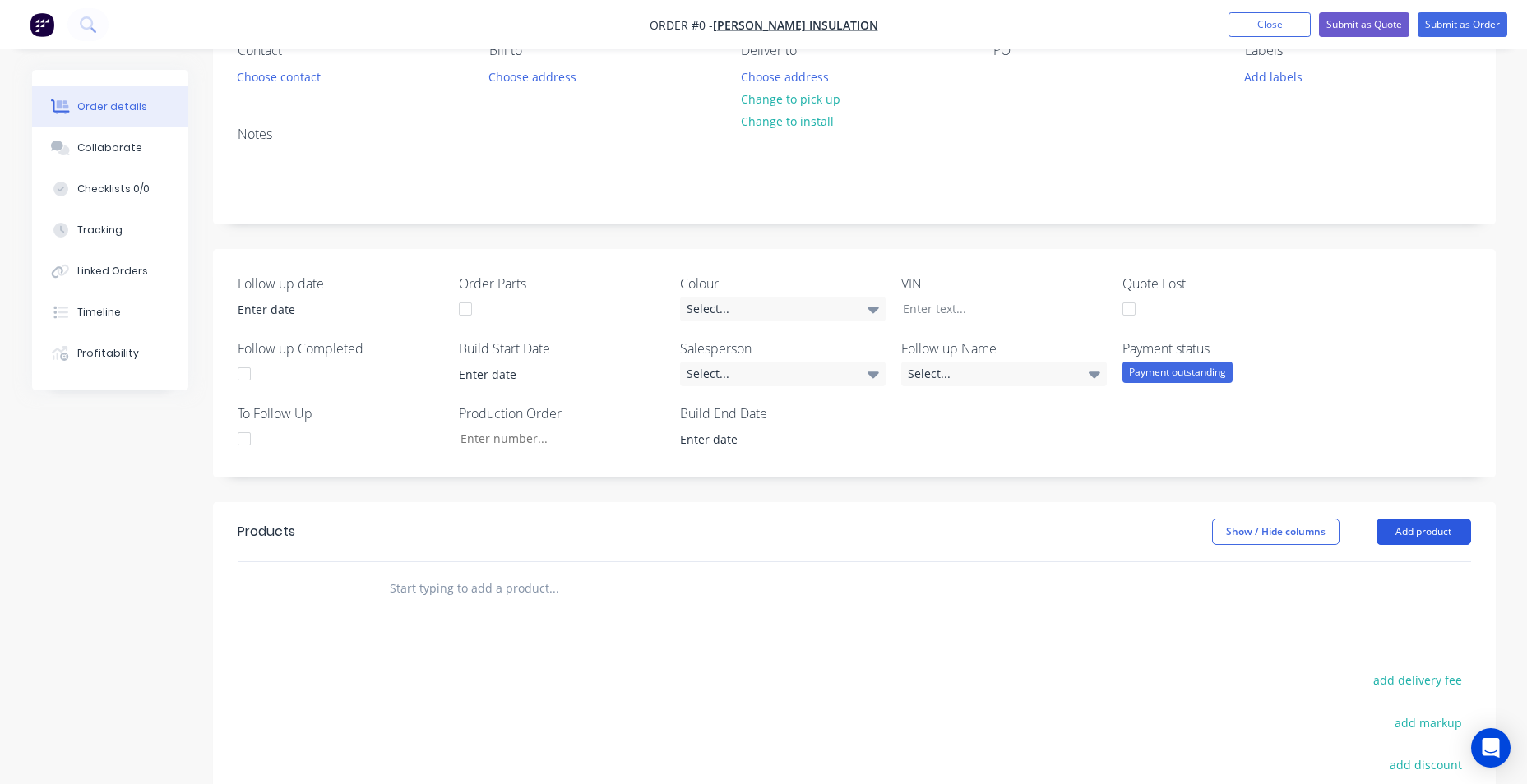
click at [1402, 534] on button "Add product" at bounding box center [1424, 531] width 95 height 26
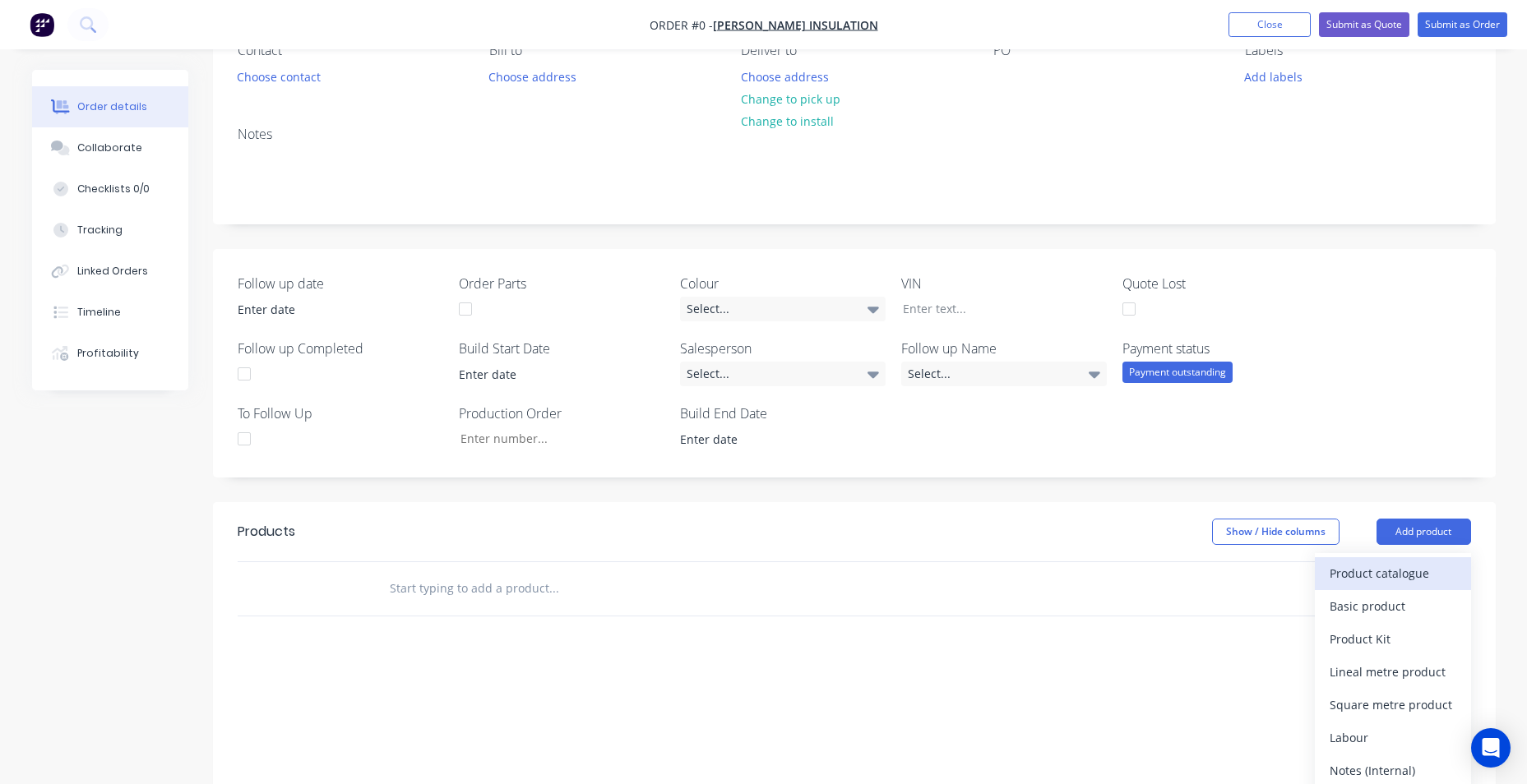
click at [1362, 579] on div "Product catalogue" at bounding box center [1392, 573] width 126 height 24
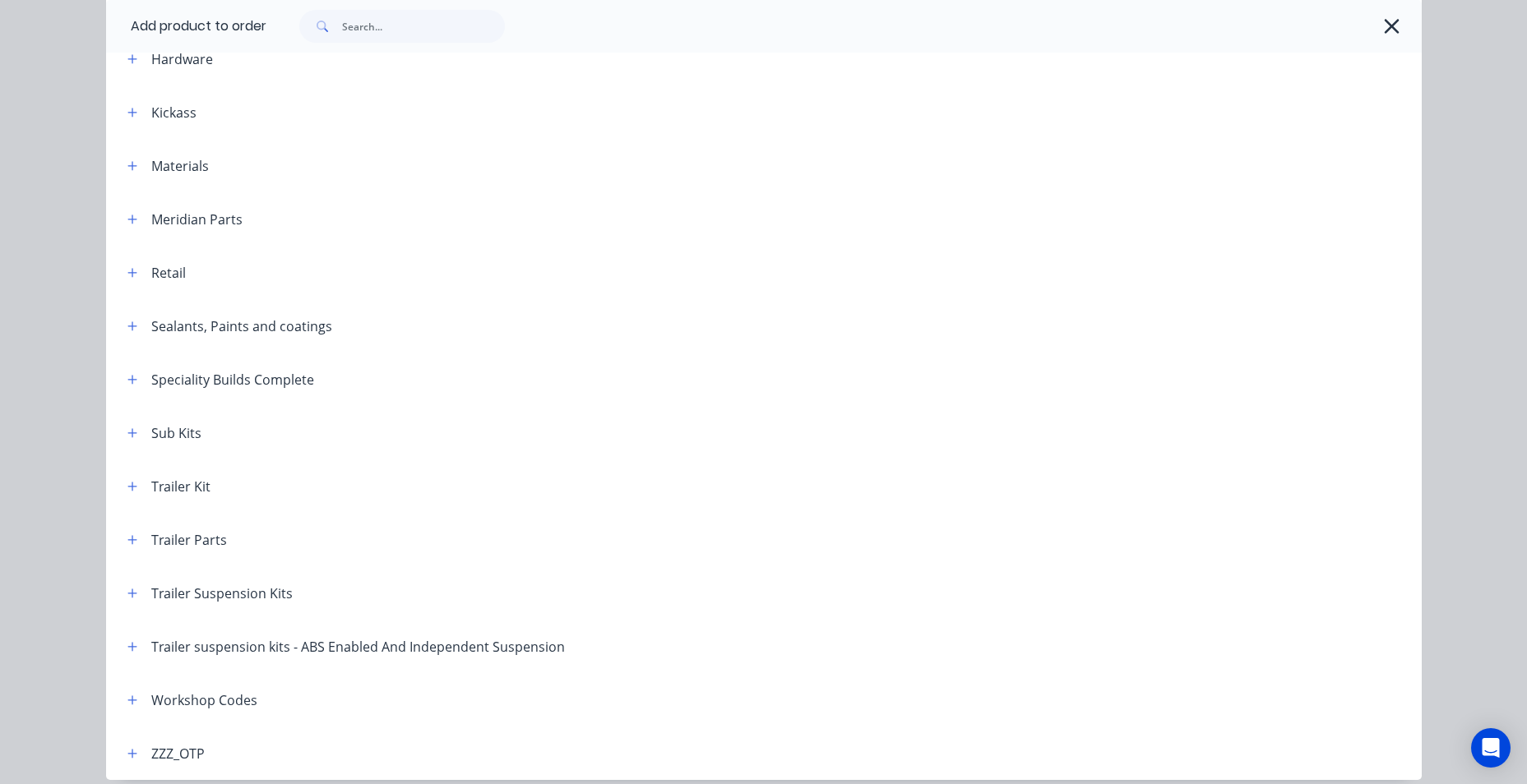
scroll to position [0, 0]
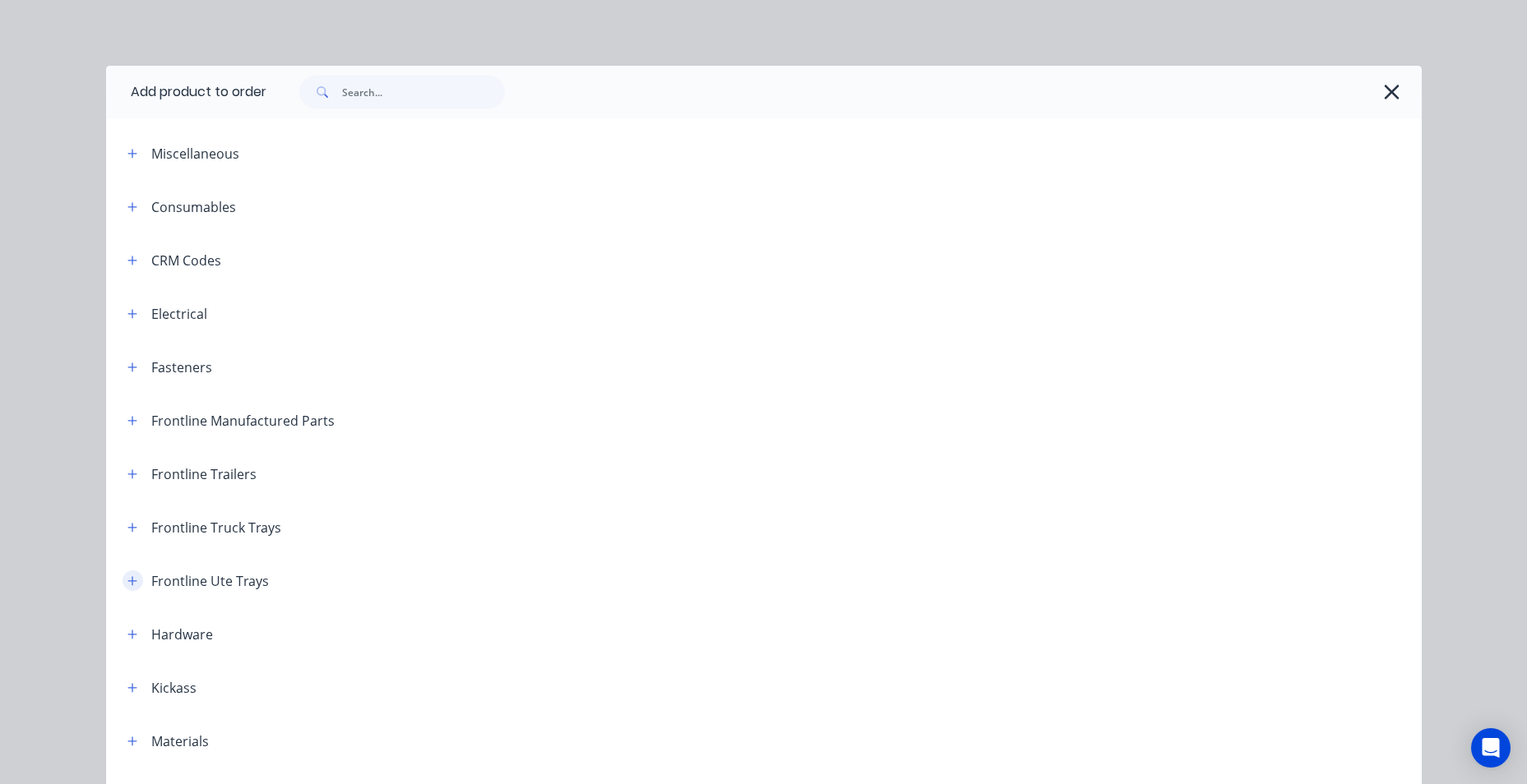
click at [132, 586] on button "button" at bounding box center [133, 581] width 20 height 20
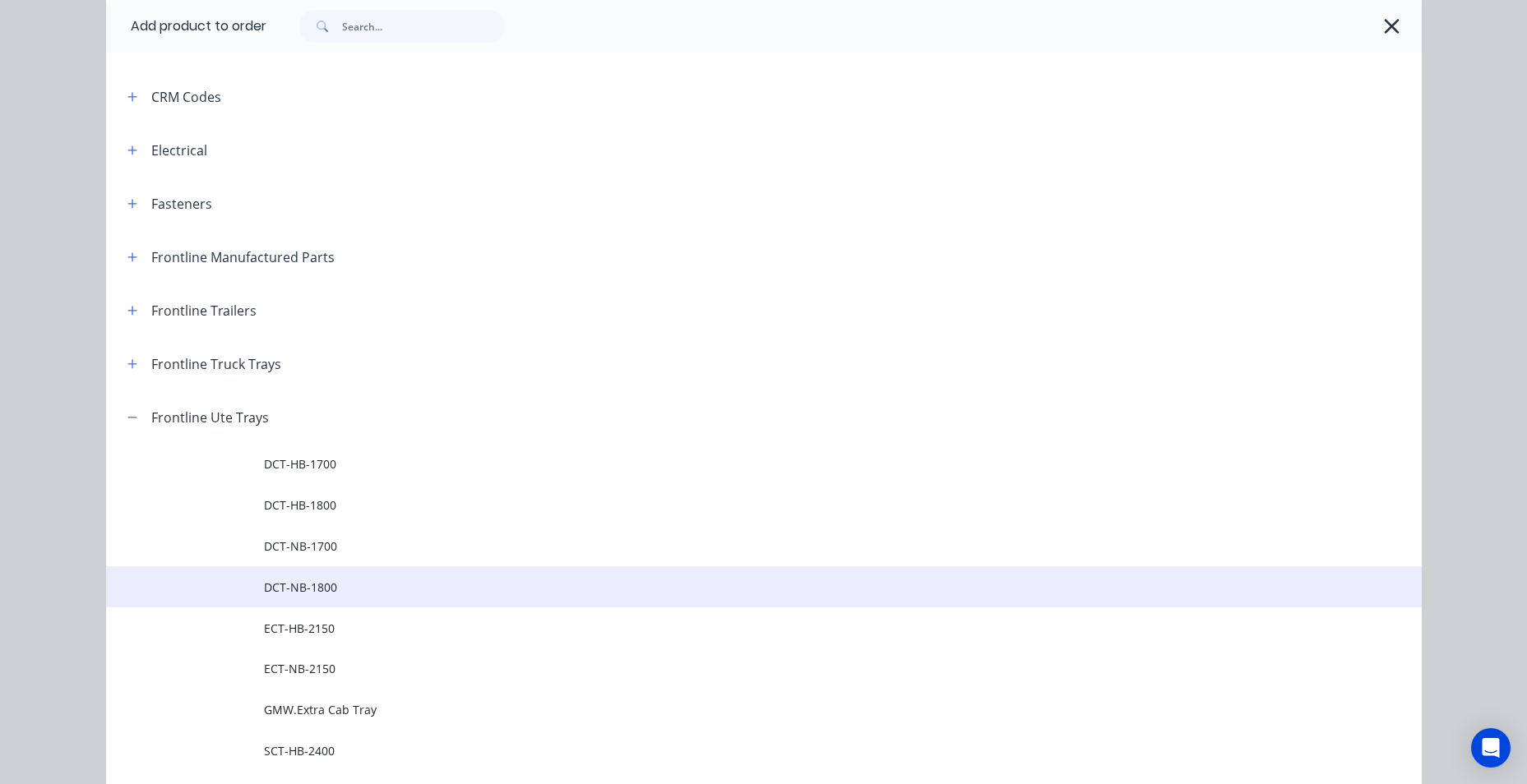
scroll to position [164, 0]
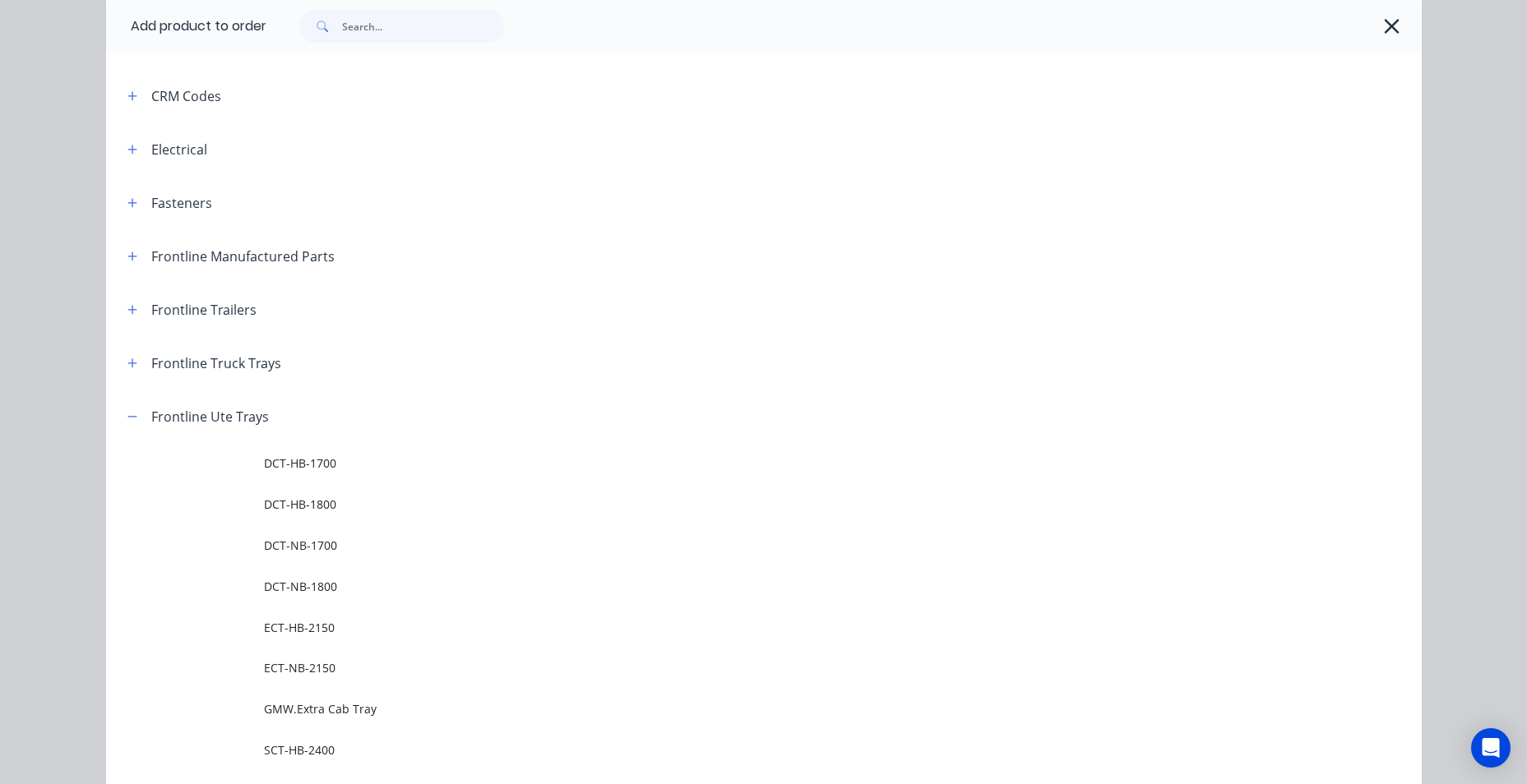
drag, startPoint x: 258, startPoint y: 508, endPoint x: 278, endPoint y: 503, distance: 20.6
click at [270, 505] on span "DCT-HB-1800" at bounding box center [727, 503] width 926 height 18
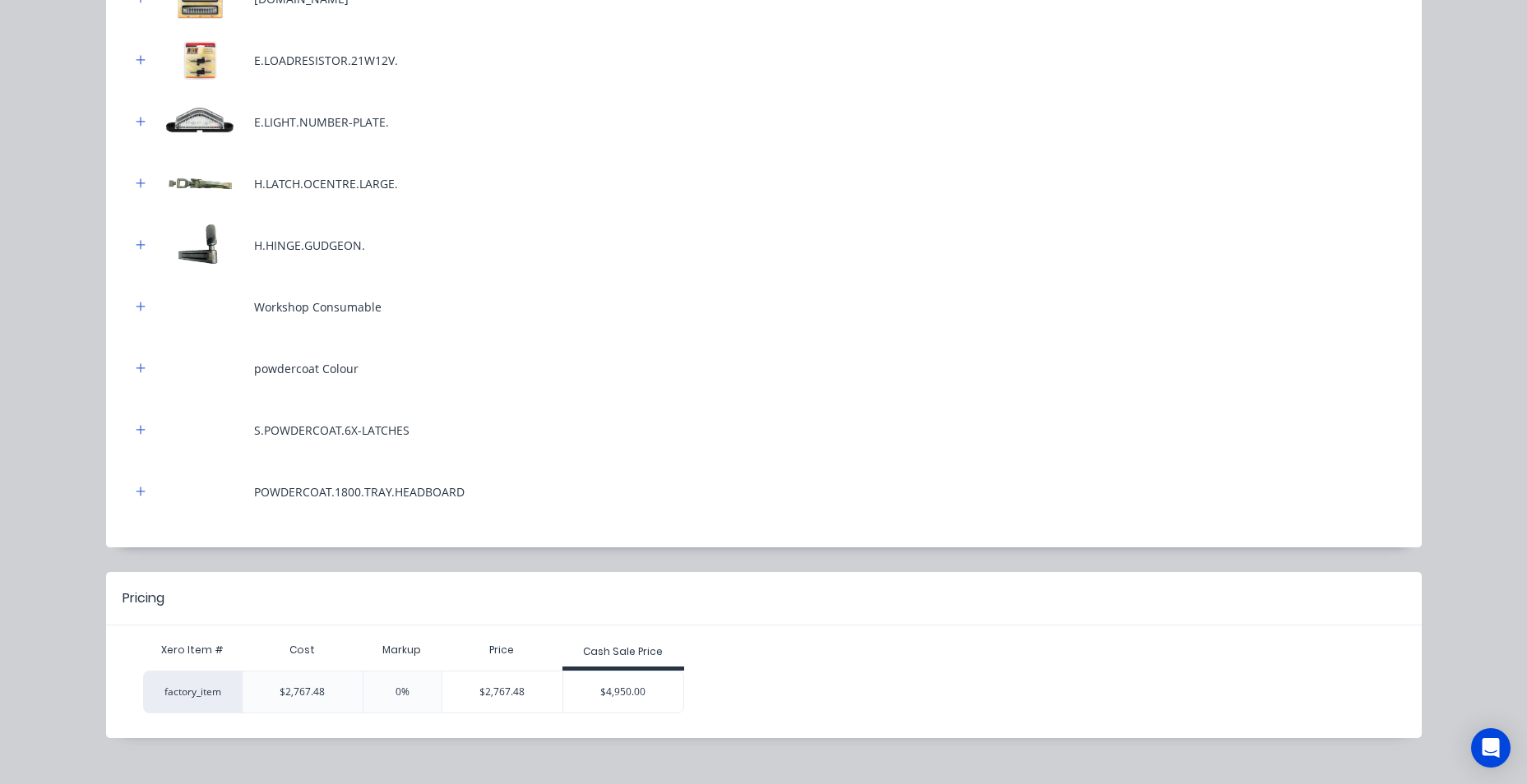
scroll to position [813, 0]
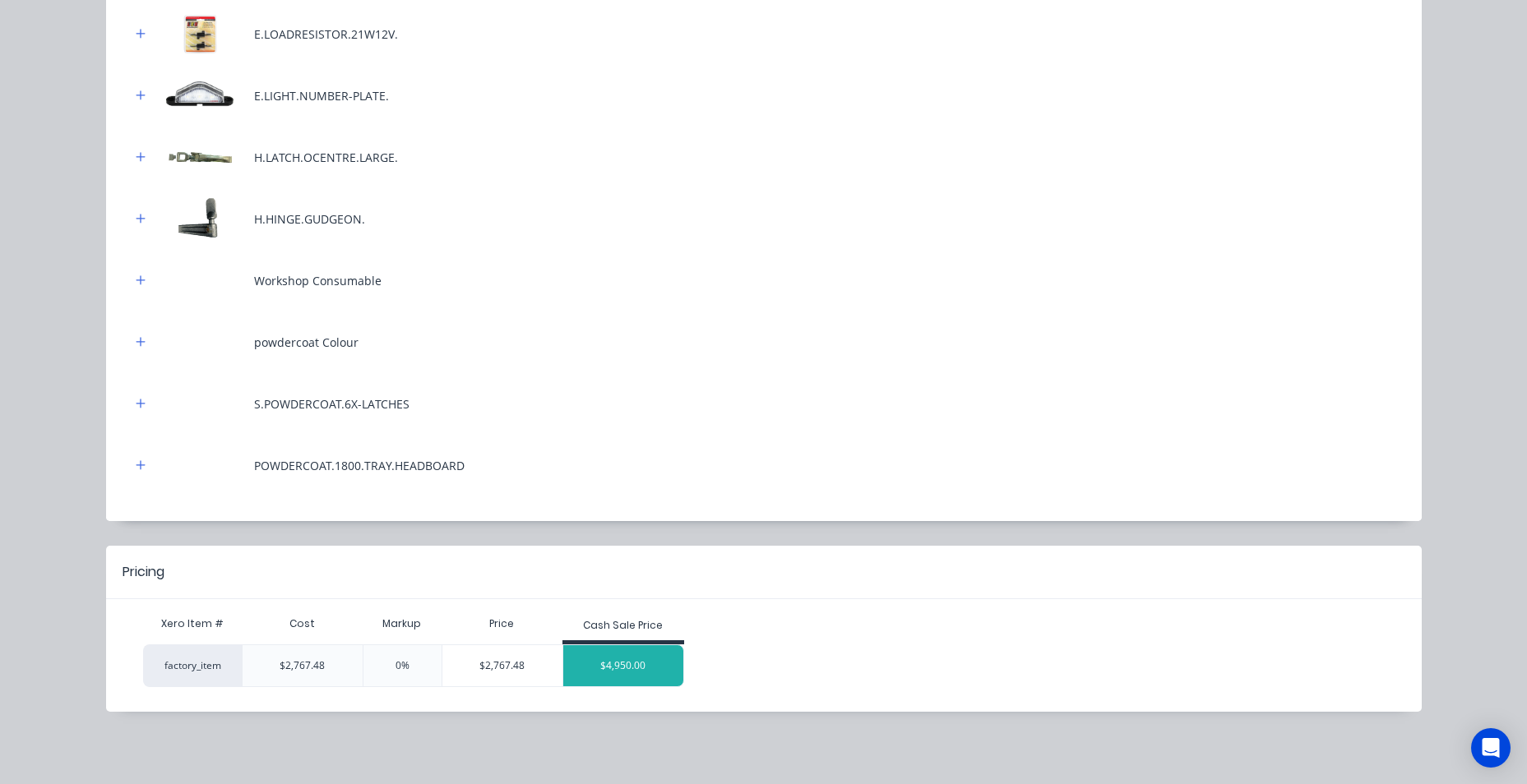
click at [602, 660] on div "$4,950.00" at bounding box center [623, 665] width 120 height 41
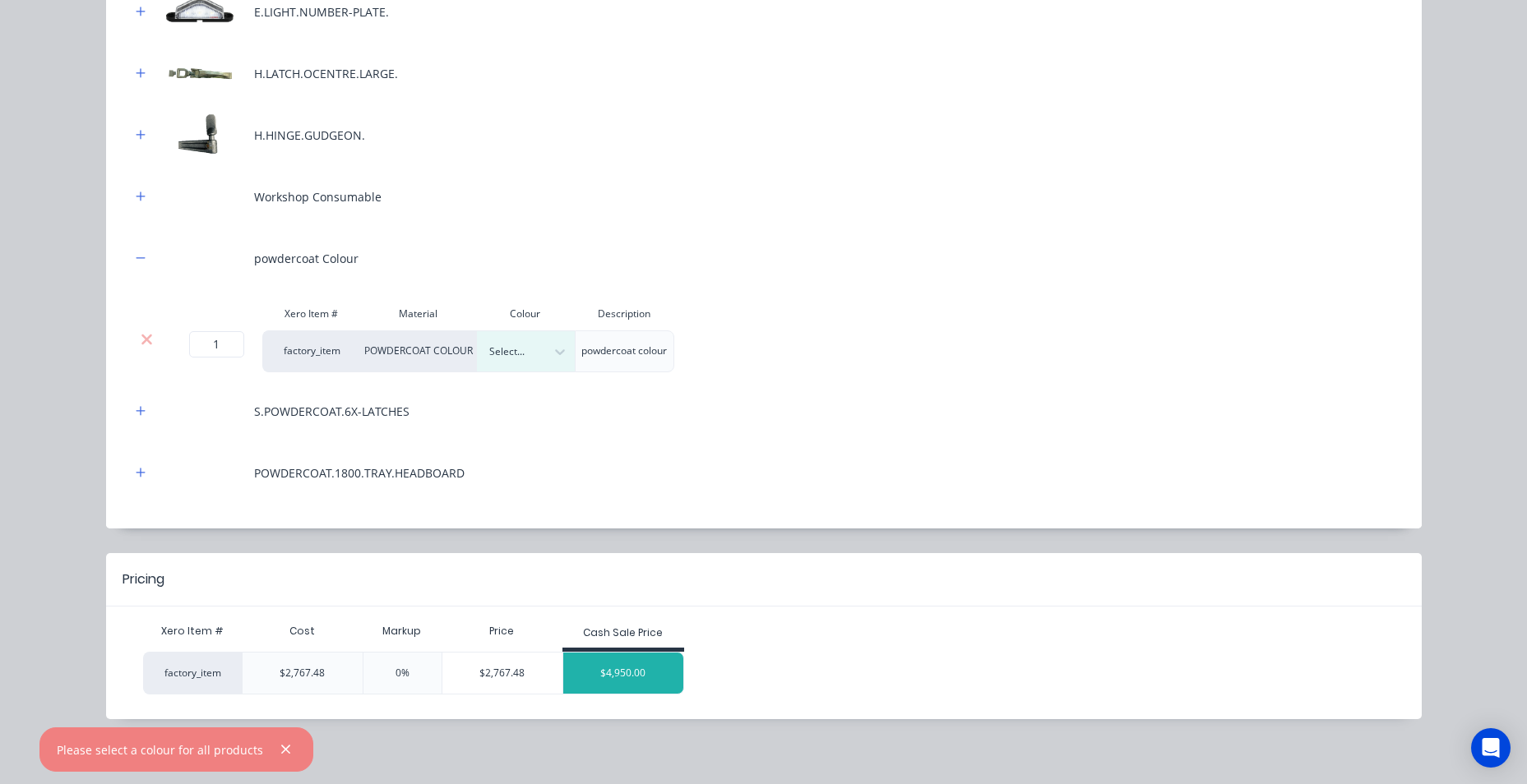
scroll to position [904, 0]
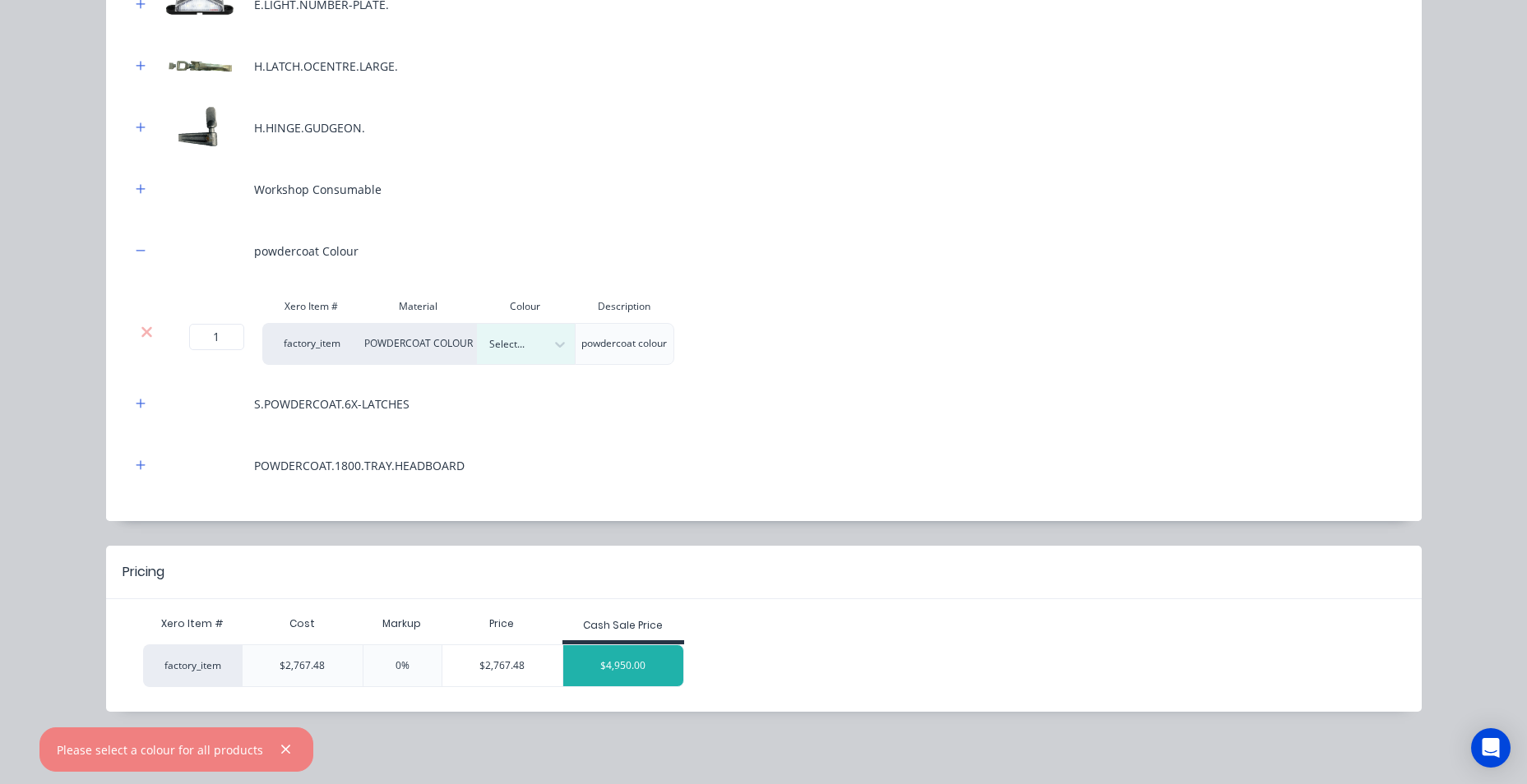
click at [614, 657] on div "$4,950.00" at bounding box center [623, 665] width 120 height 41
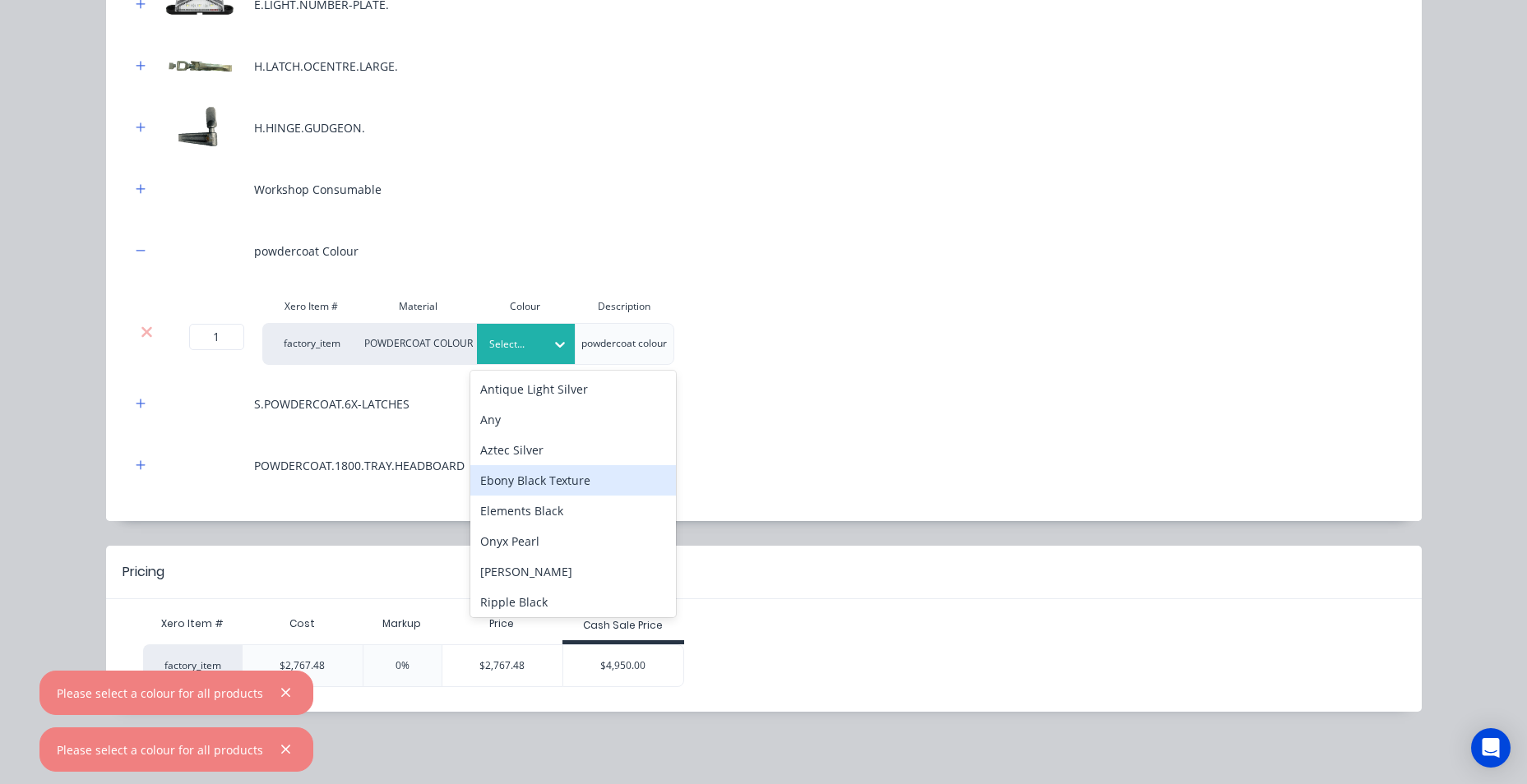
click at [561, 488] on div "Ebony Black Texture" at bounding box center [573, 480] width 205 height 31
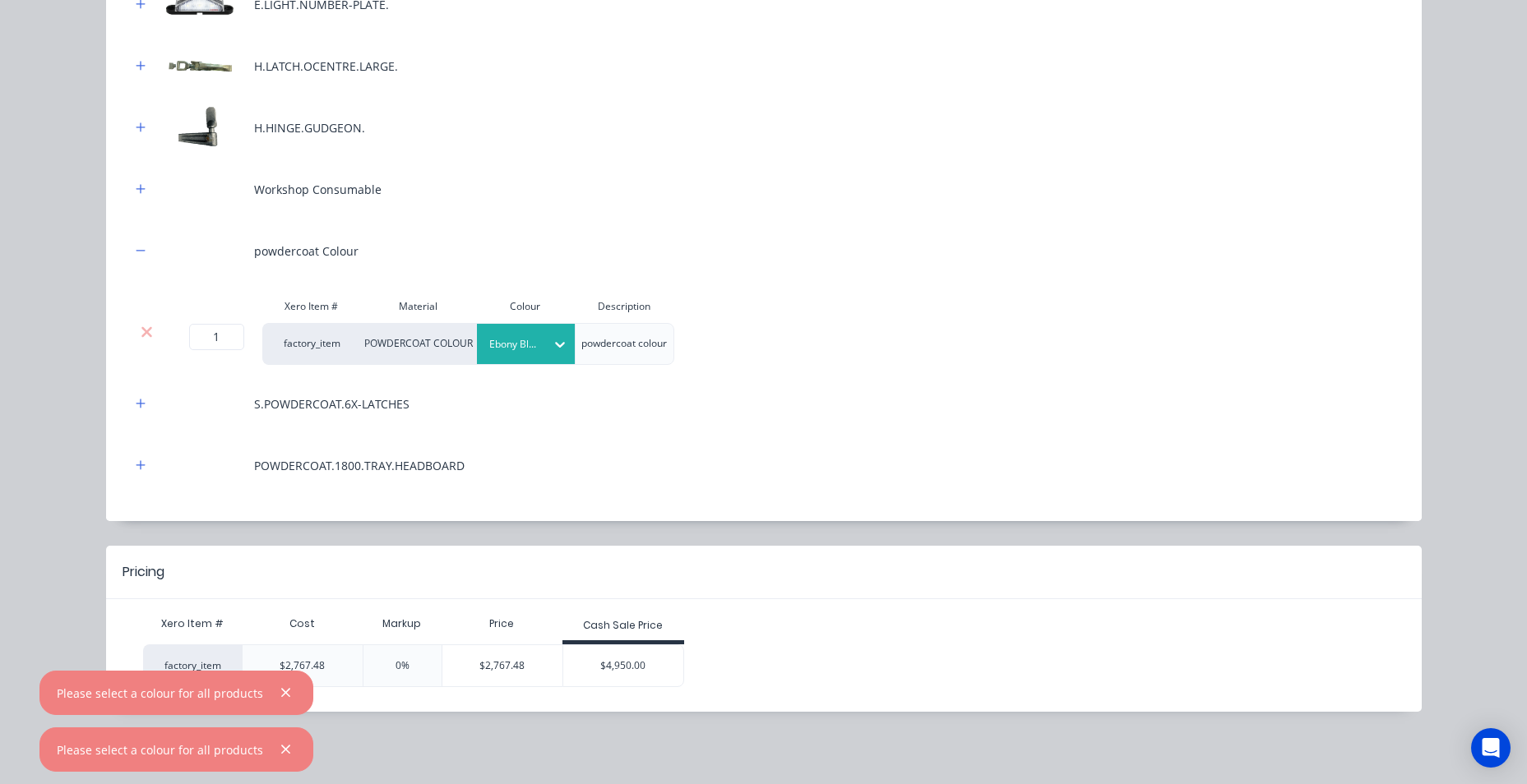
click at [526, 351] on div at bounding box center [513, 344] width 49 height 18
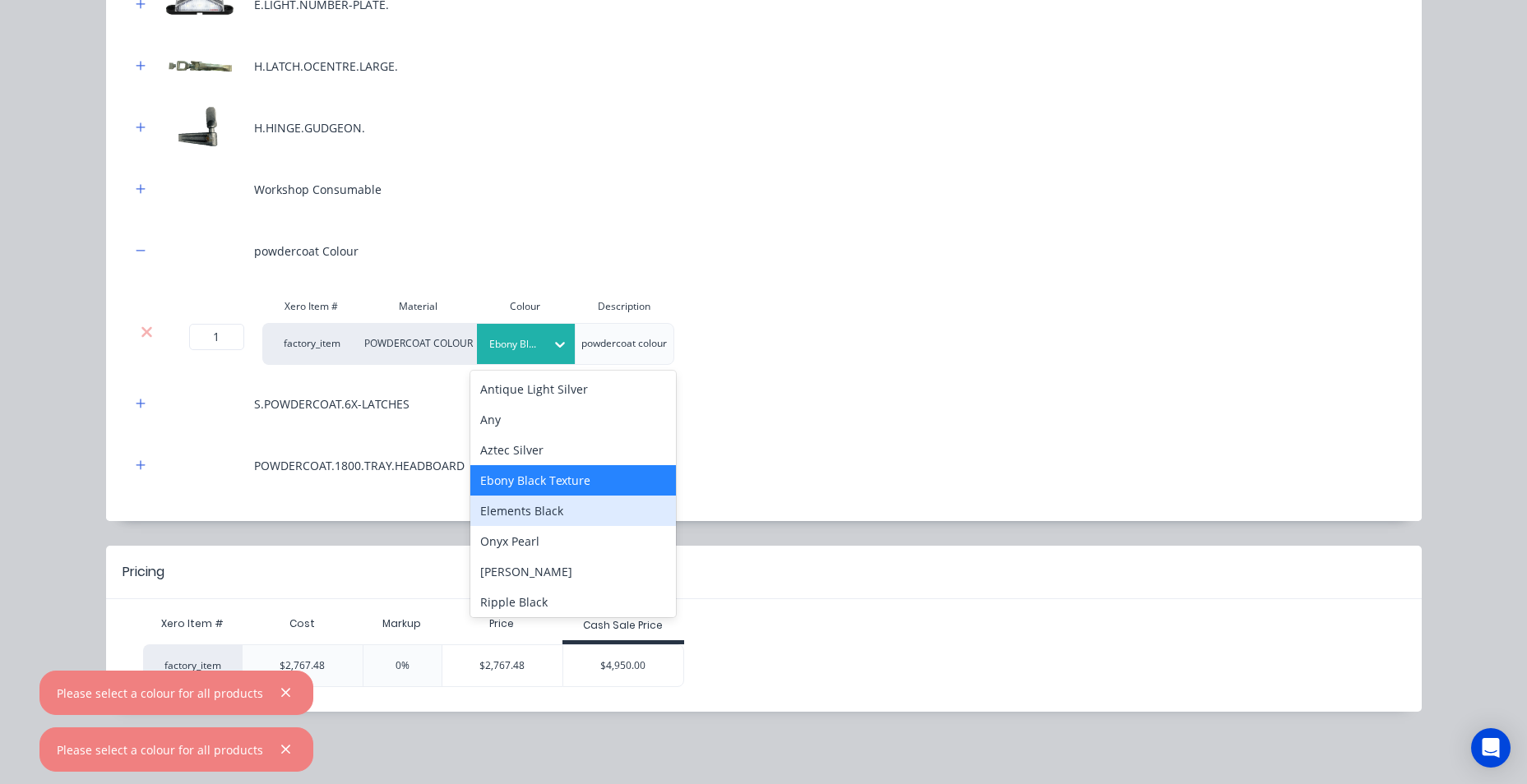
drag, startPoint x: 566, startPoint y: 521, endPoint x: 571, endPoint y: 538, distance: 17.7
click at [567, 522] on div "Elements Black" at bounding box center [573, 510] width 205 height 31
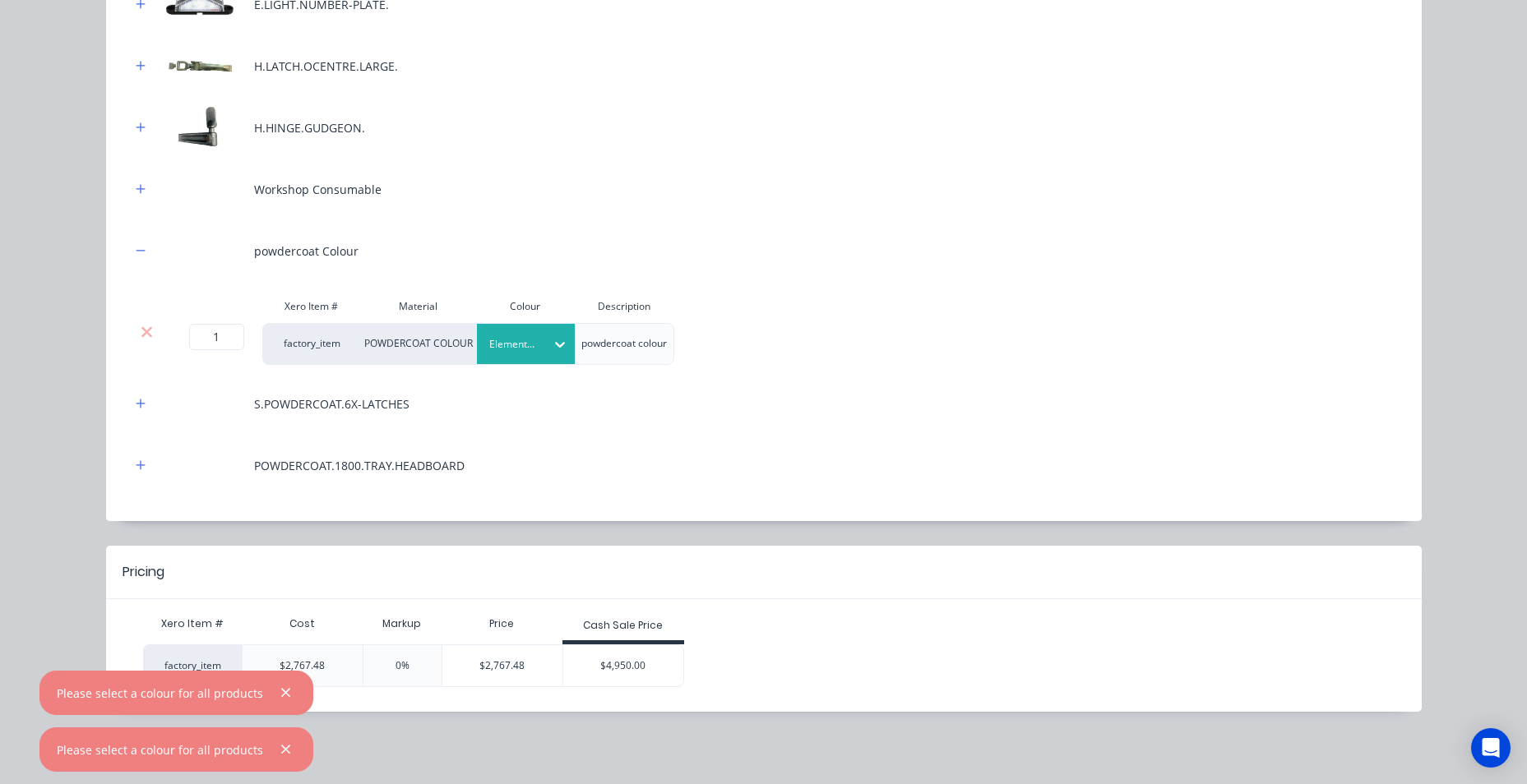
click at [627, 661] on div "$4,950.00" at bounding box center [623, 665] width 120 height 41
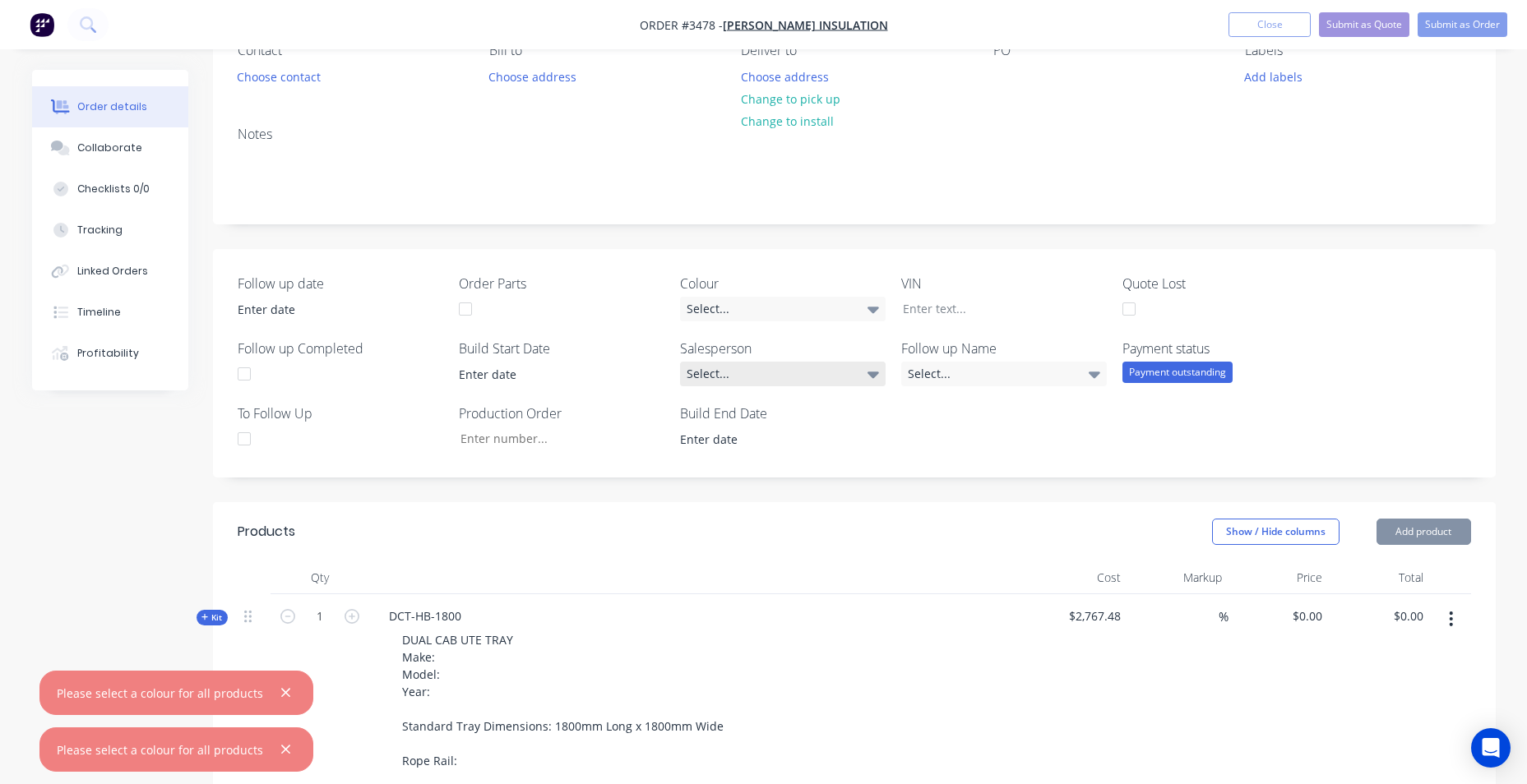
type input "78.86"
type input "$4,950.00"
click at [814, 379] on div "Select..." at bounding box center [783, 373] width 205 height 25
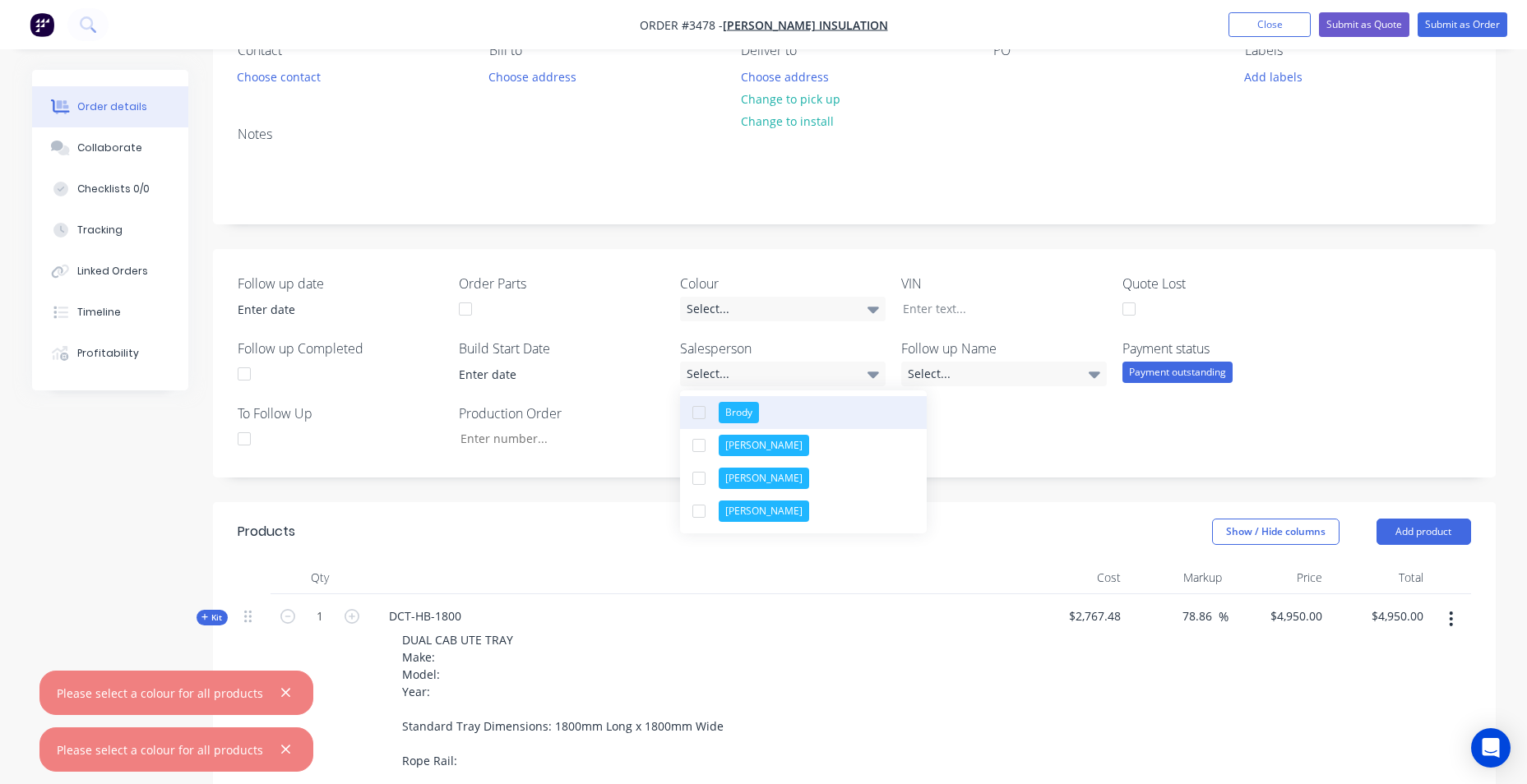
click at [802, 415] on button "Brody" at bounding box center [803, 412] width 246 height 33
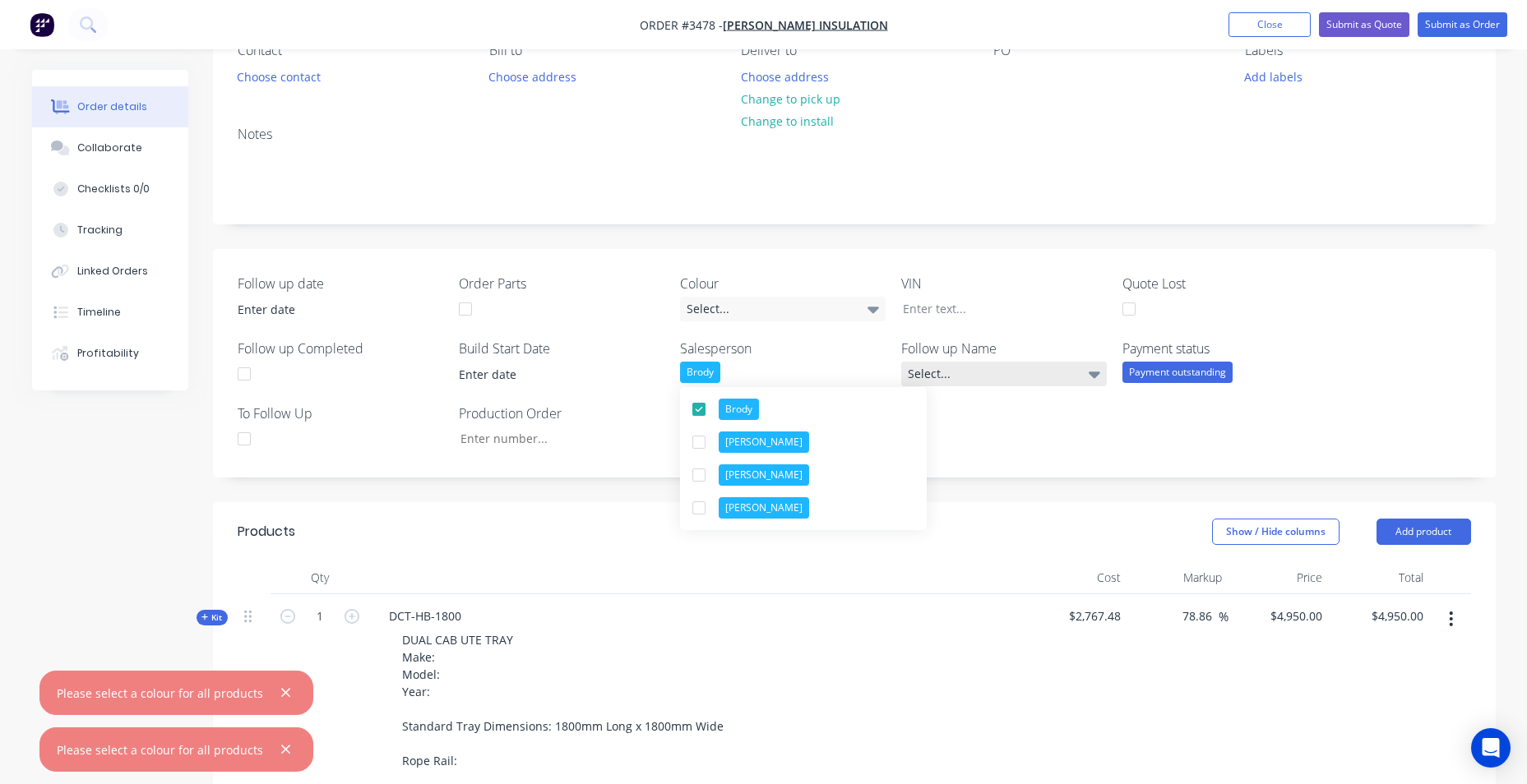
click at [971, 368] on div "Select..." at bounding box center [1004, 373] width 205 height 25
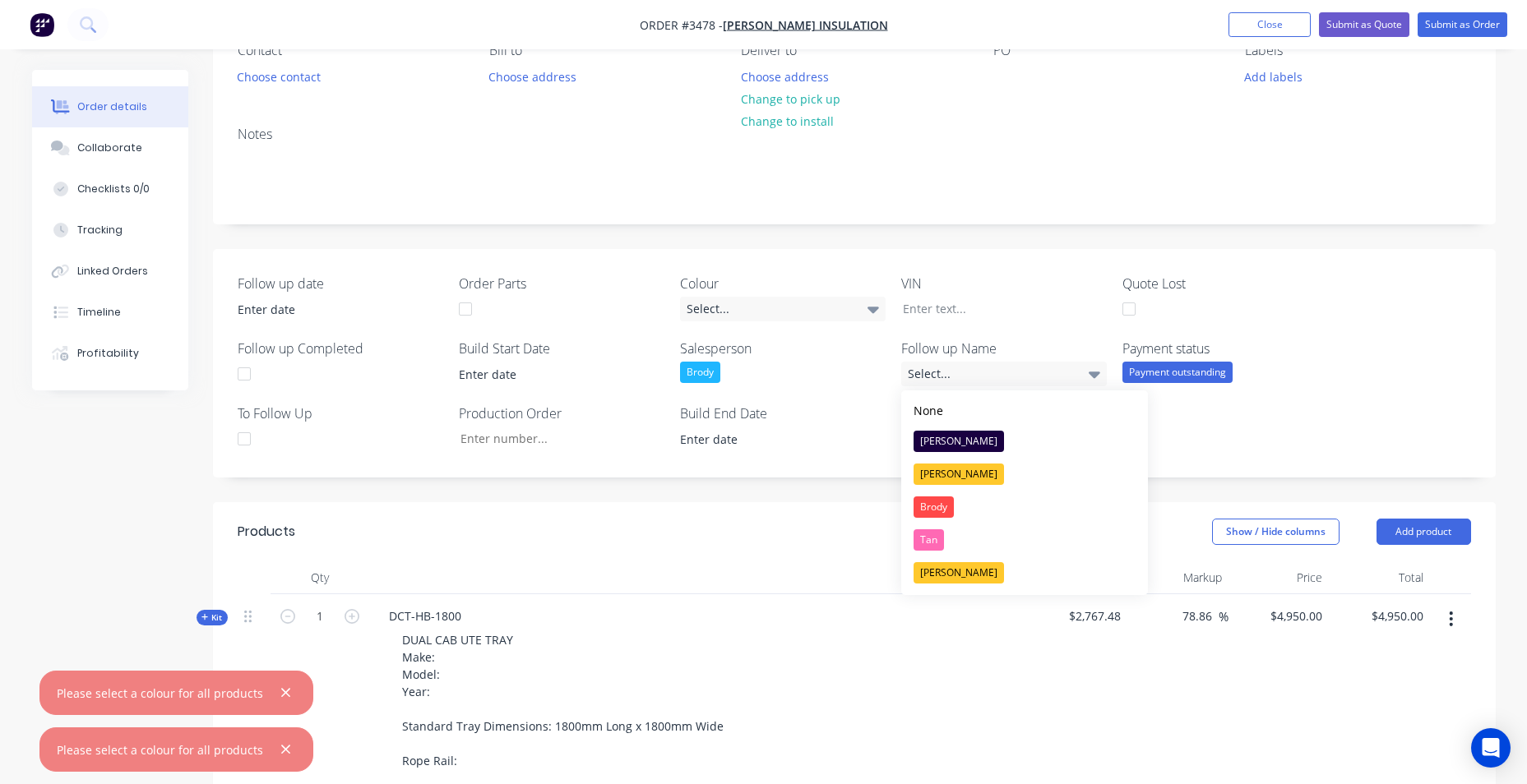
click at [945, 503] on div "Brody" at bounding box center [933, 506] width 40 height 21
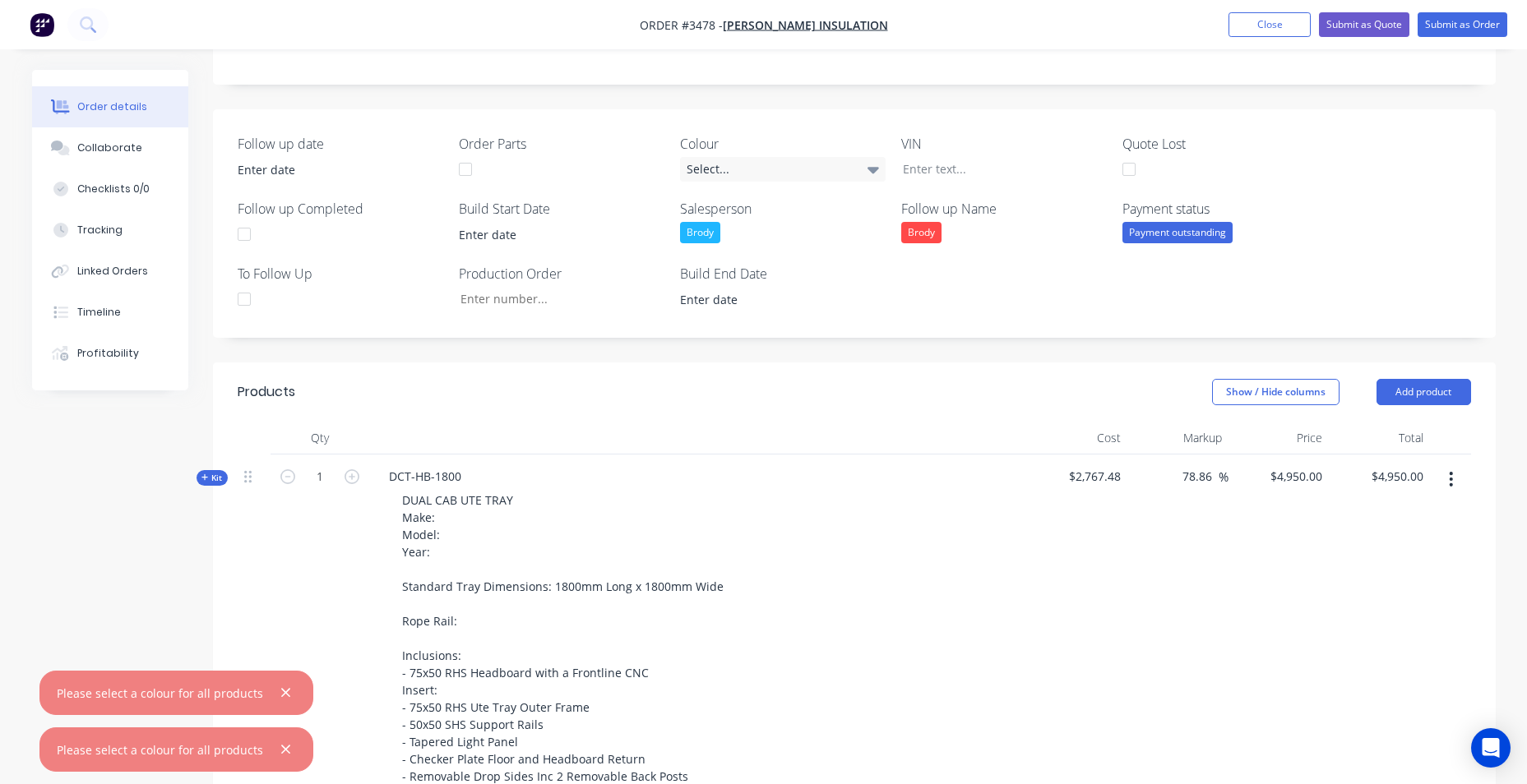
scroll to position [575, 0]
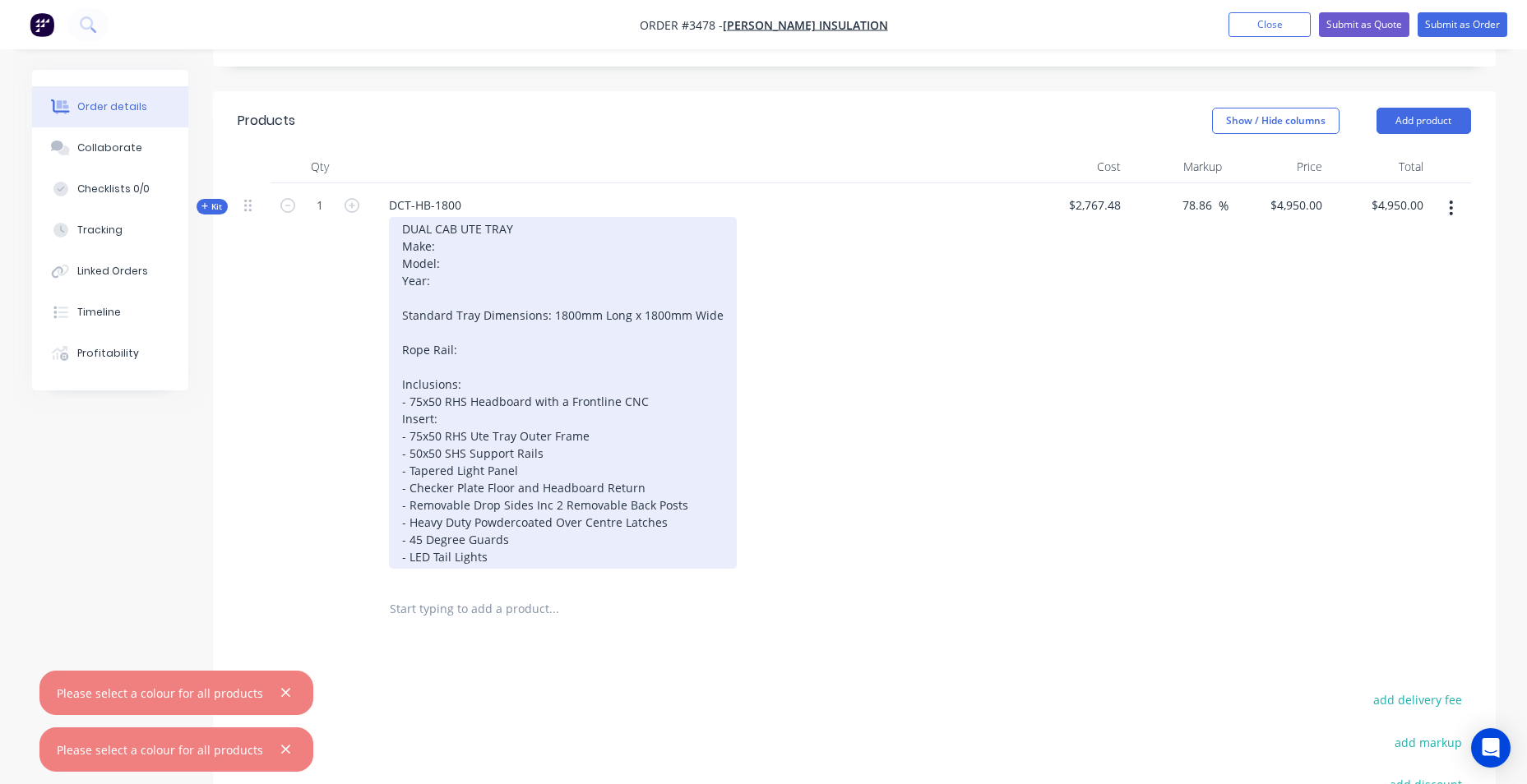
click at [467, 353] on div "DUAL CAB UTE TRAY Make: Model: Year: Standard Tray Dimensions: 1800mm Long x 18…" at bounding box center [562, 393] width 348 height 352
click at [511, 345] on div "DUAL CAB UTE TRAY Make: Model: Year: Standard Tray Dimensions: 1800mm Long x 18…" at bounding box center [562, 393] width 348 height 352
click at [439, 249] on div "DUAL CAB UTE TRAY Make: Model: Year: Standard Tray Dimensions: 1800mm Long x 18…" at bounding box center [562, 393] width 348 height 352
click at [517, 362] on div "DUAL CAB UTE TRAY Make: TOYOTA Model: HILUX Year:2025 CAB CH Standard Tray Dime…" at bounding box center [562, 393] width 348 height 352
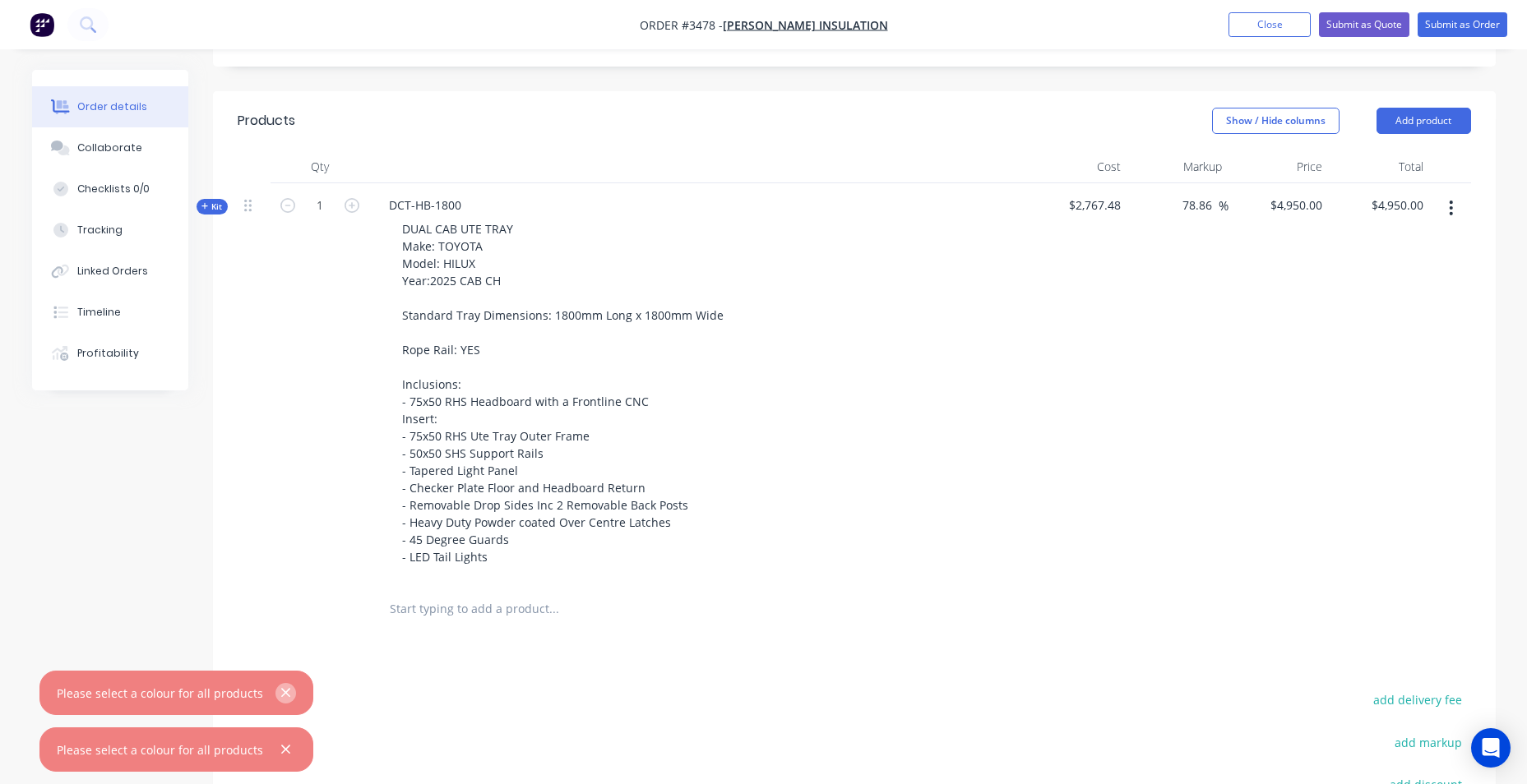
click at [281, 688] on icon "button" at bounding box center [286, 693] width 11 height 15
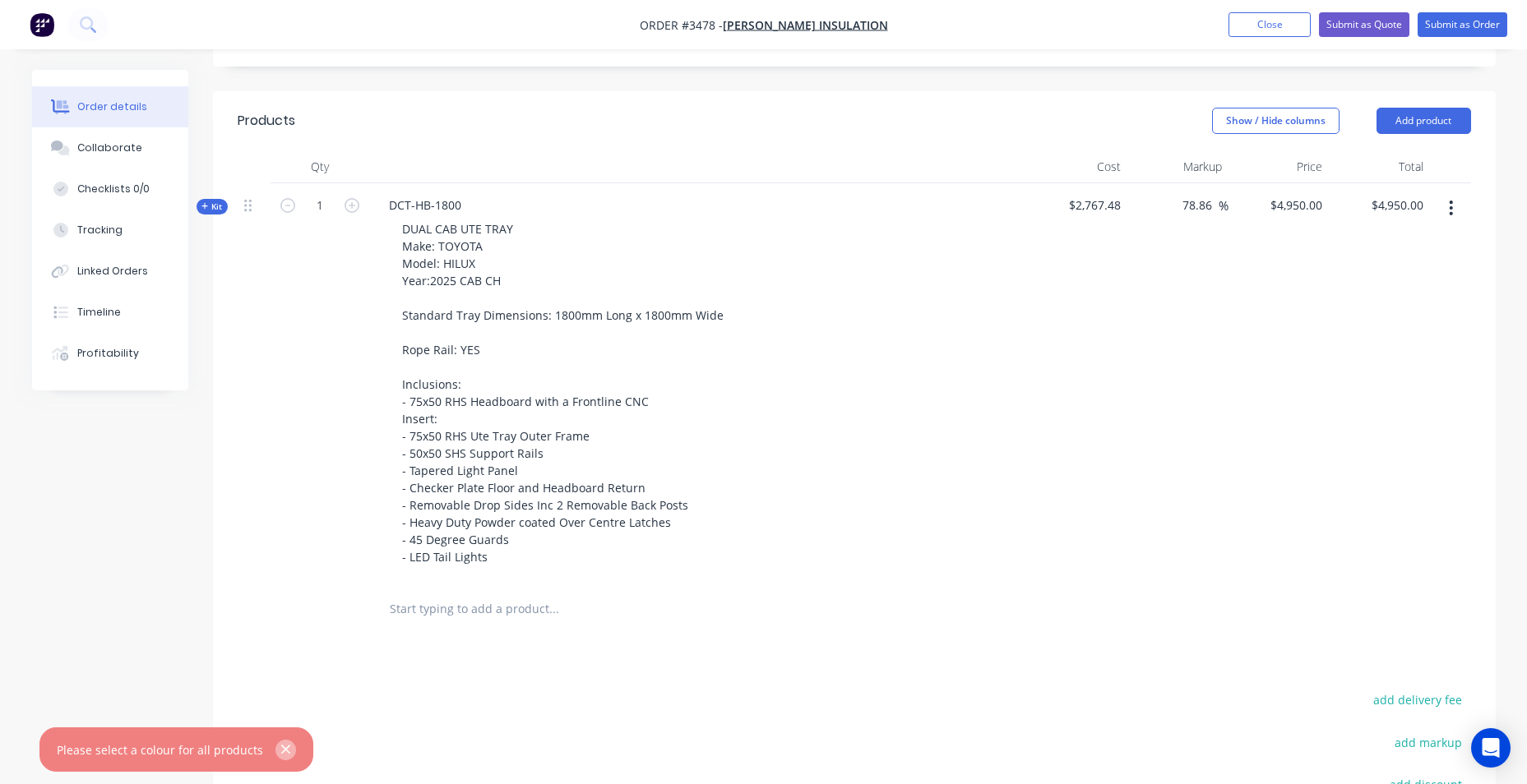
click at [282, 747] on icon "button" at bounding box center [286, 750] width 9 height 9
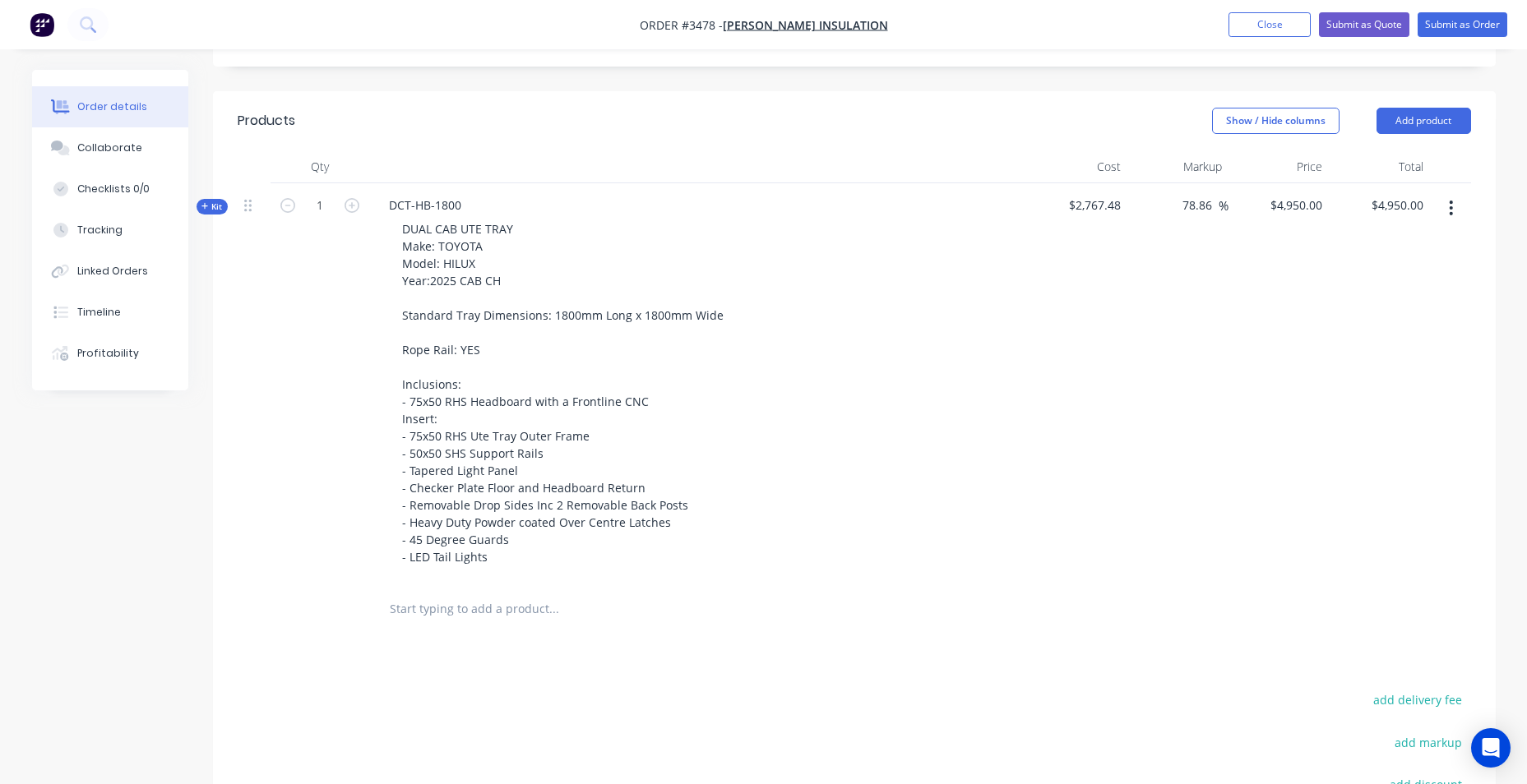
click at [217, 210] on span "Kit" at bounding box center [212, 206] width 21 height 12
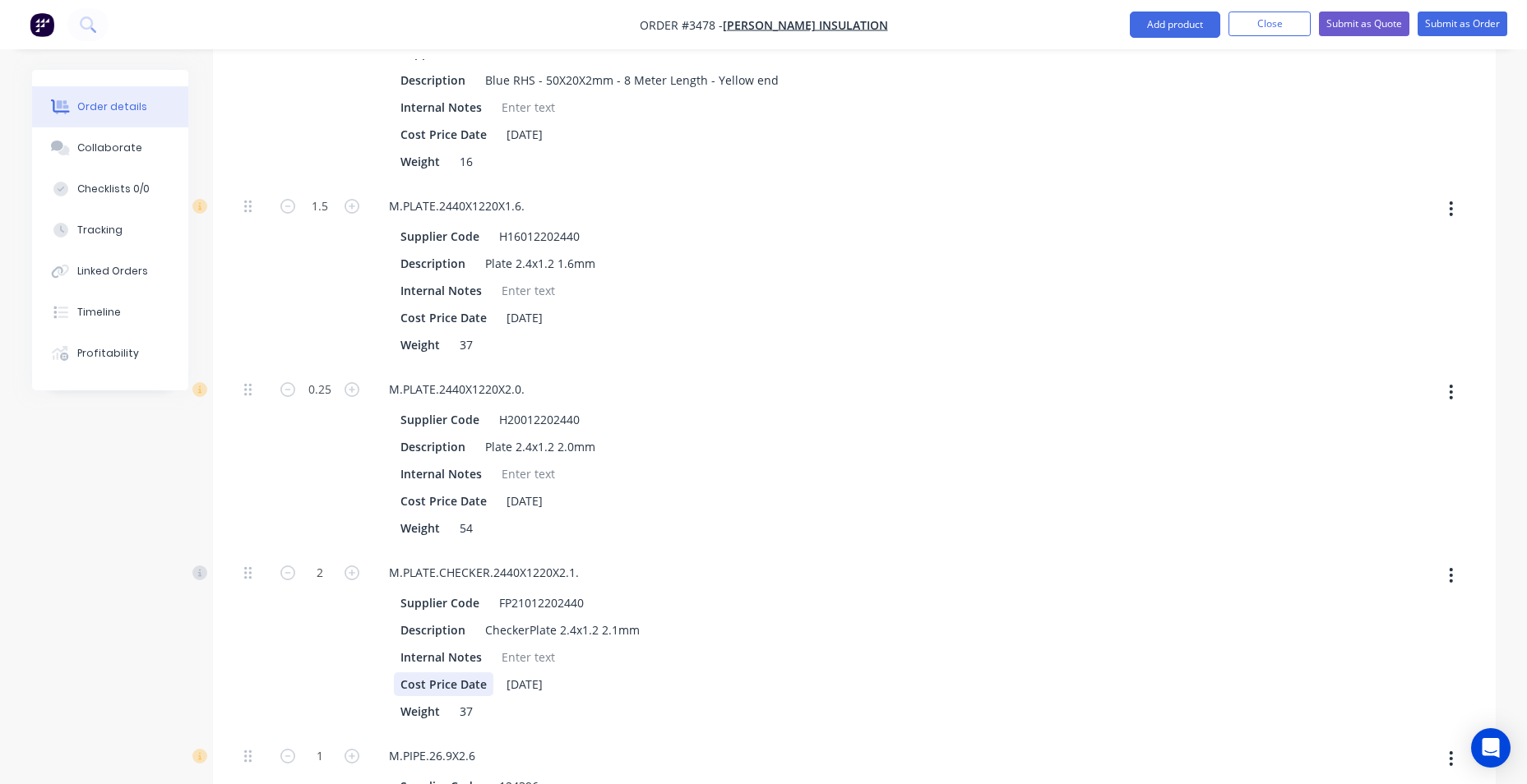
scroll to position [1808, 0]
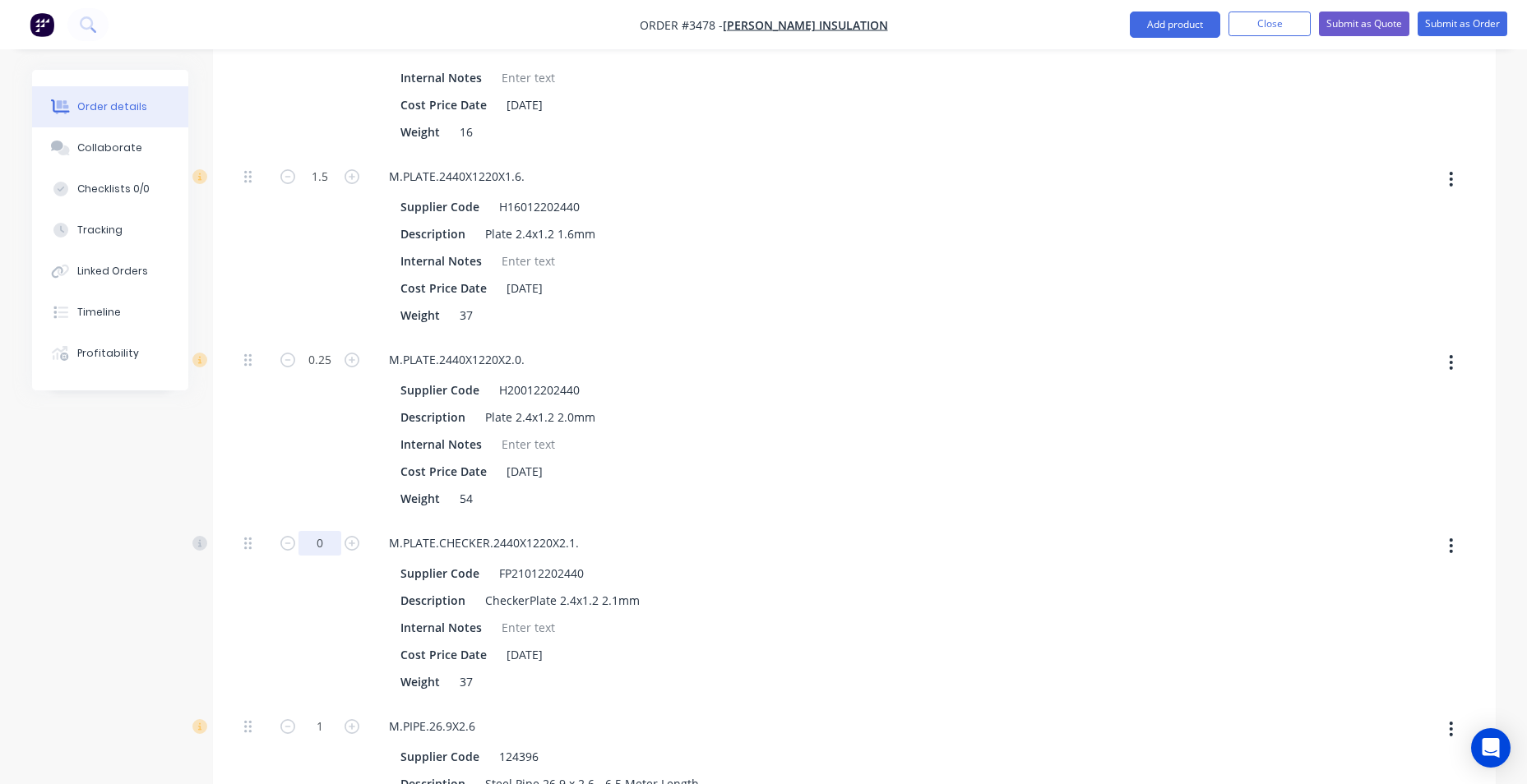
type input "0"
type input "$4,574.3875"
type input "$4,574.39"
click at [800, 476] on div "Cost Price Date 17/07/2025" at bounding box center [695, 472] width 602 height 24
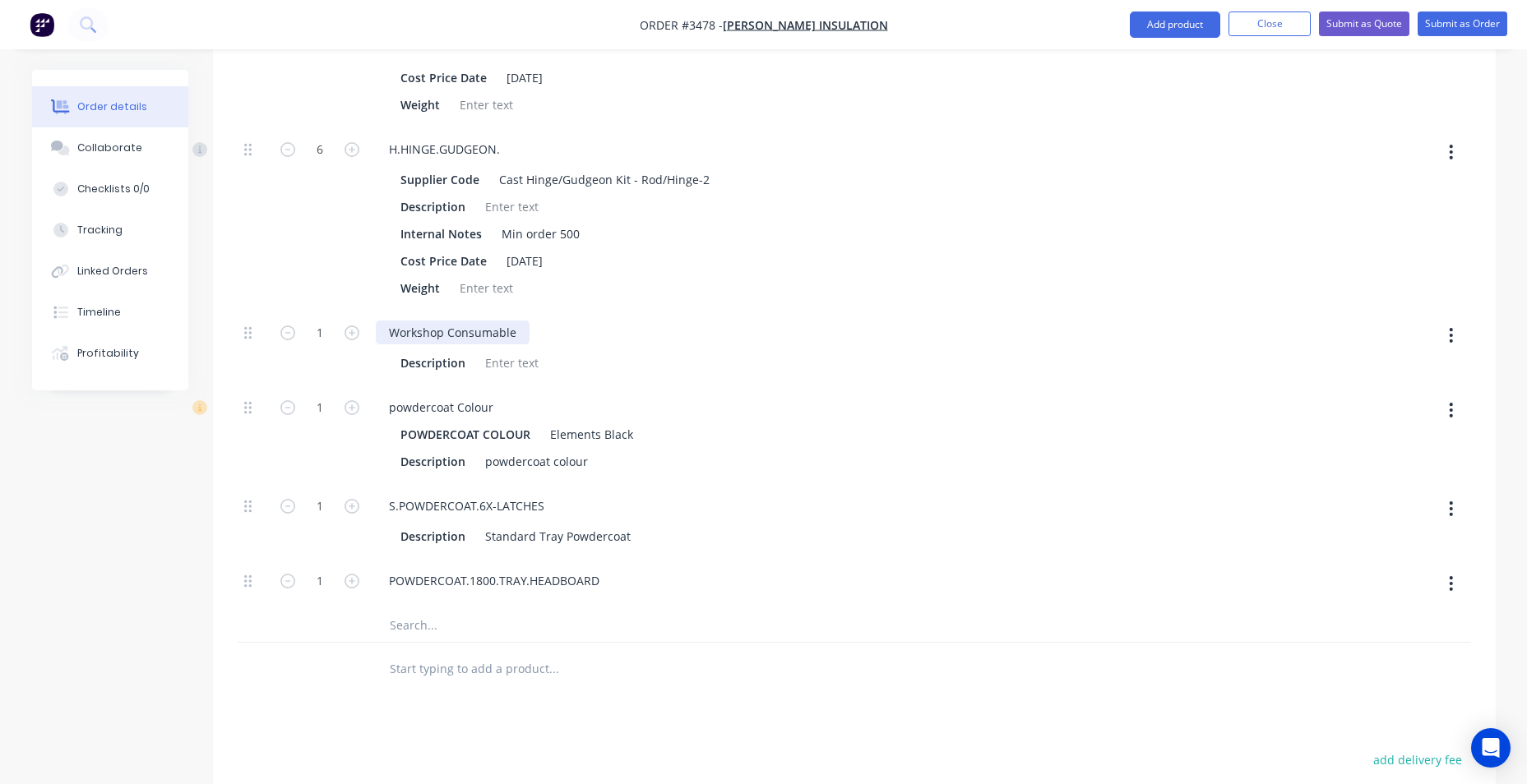
scroll to position [3451, 0]
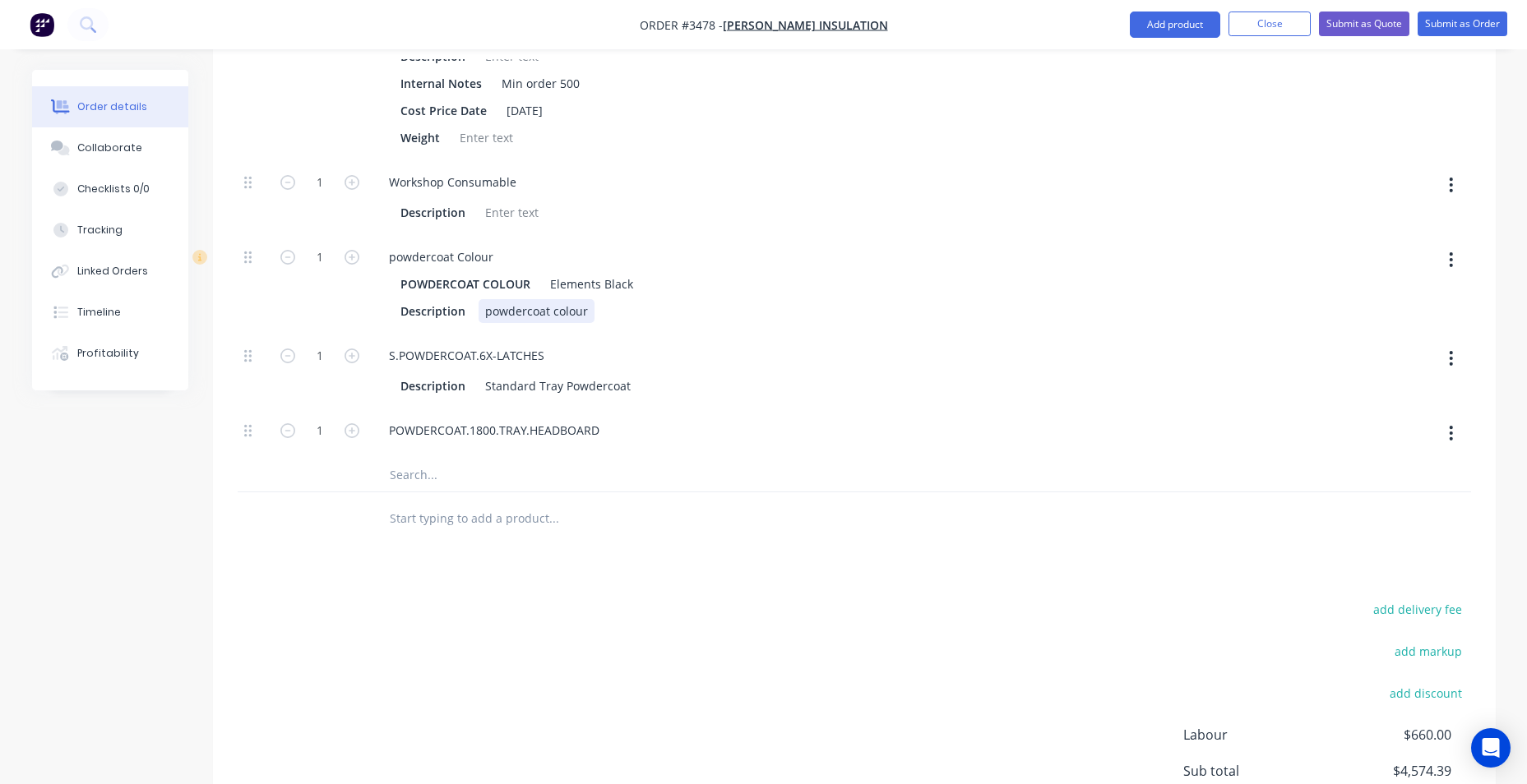
click at [800, 323] on div "Description powdercoat colour" at bounding box center [695, 311] width 602 height 24
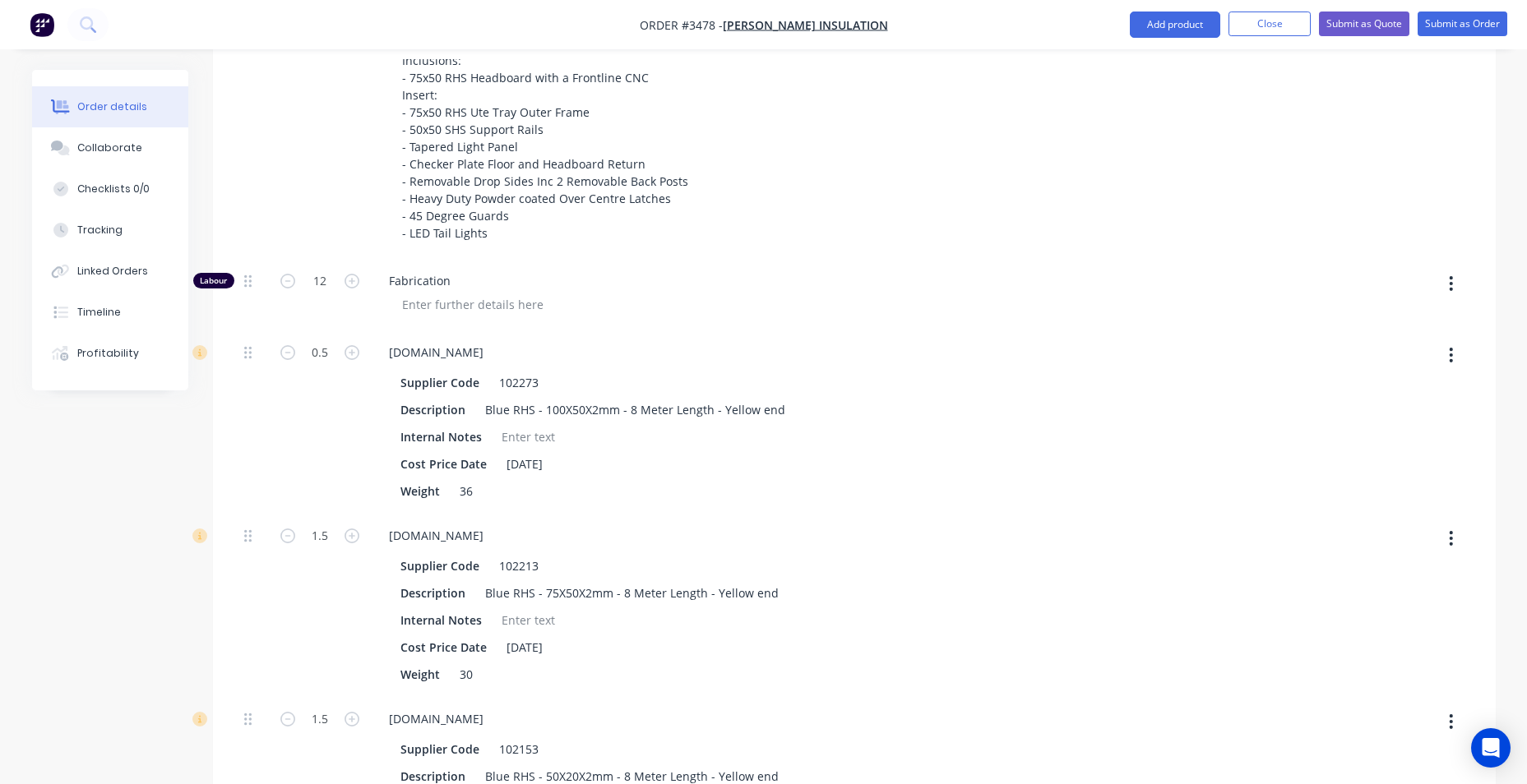
scroll to position [246, 0]
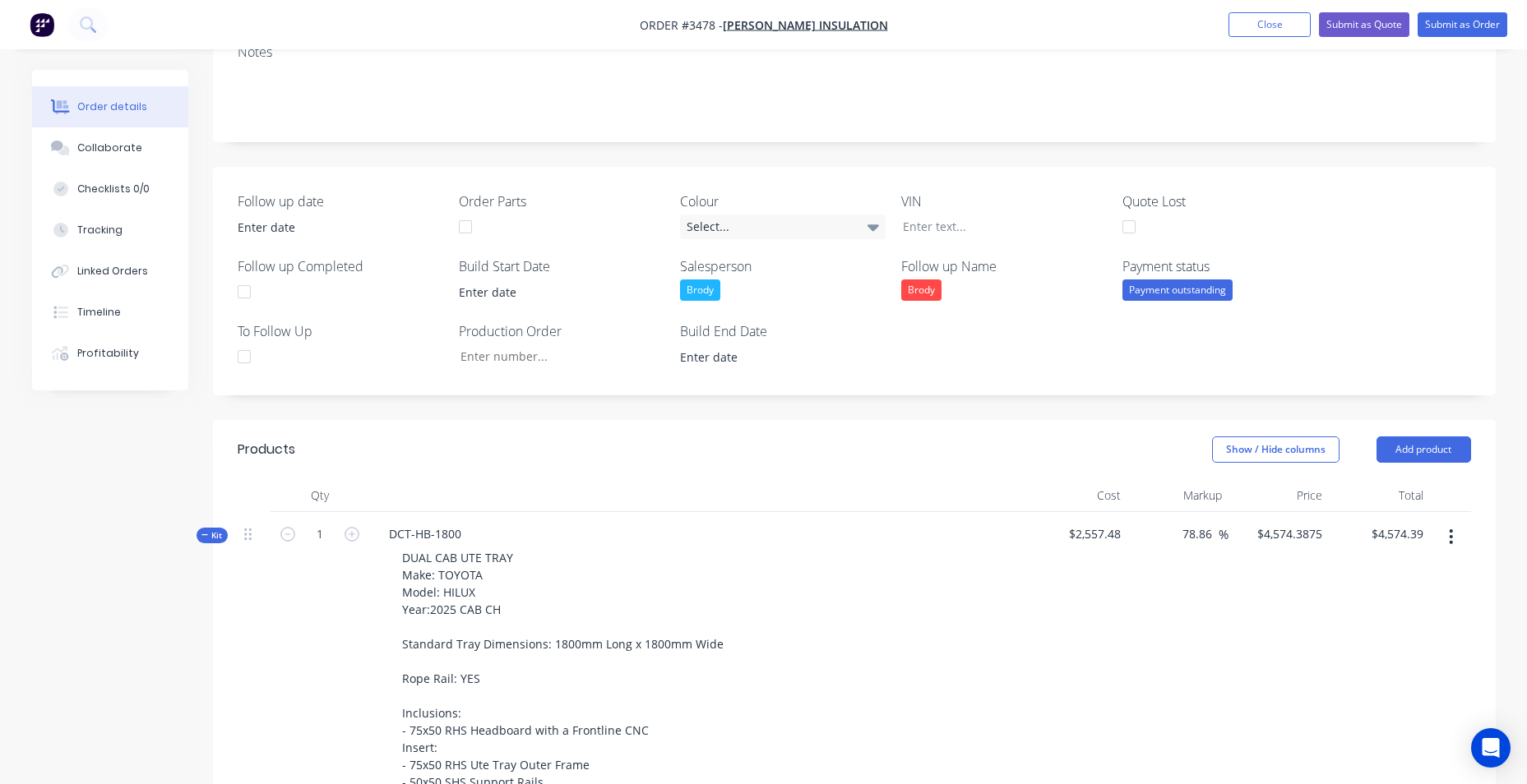
click at [208, 529] on span "Kit" at bounding box center [212, 535] width 21 height 12
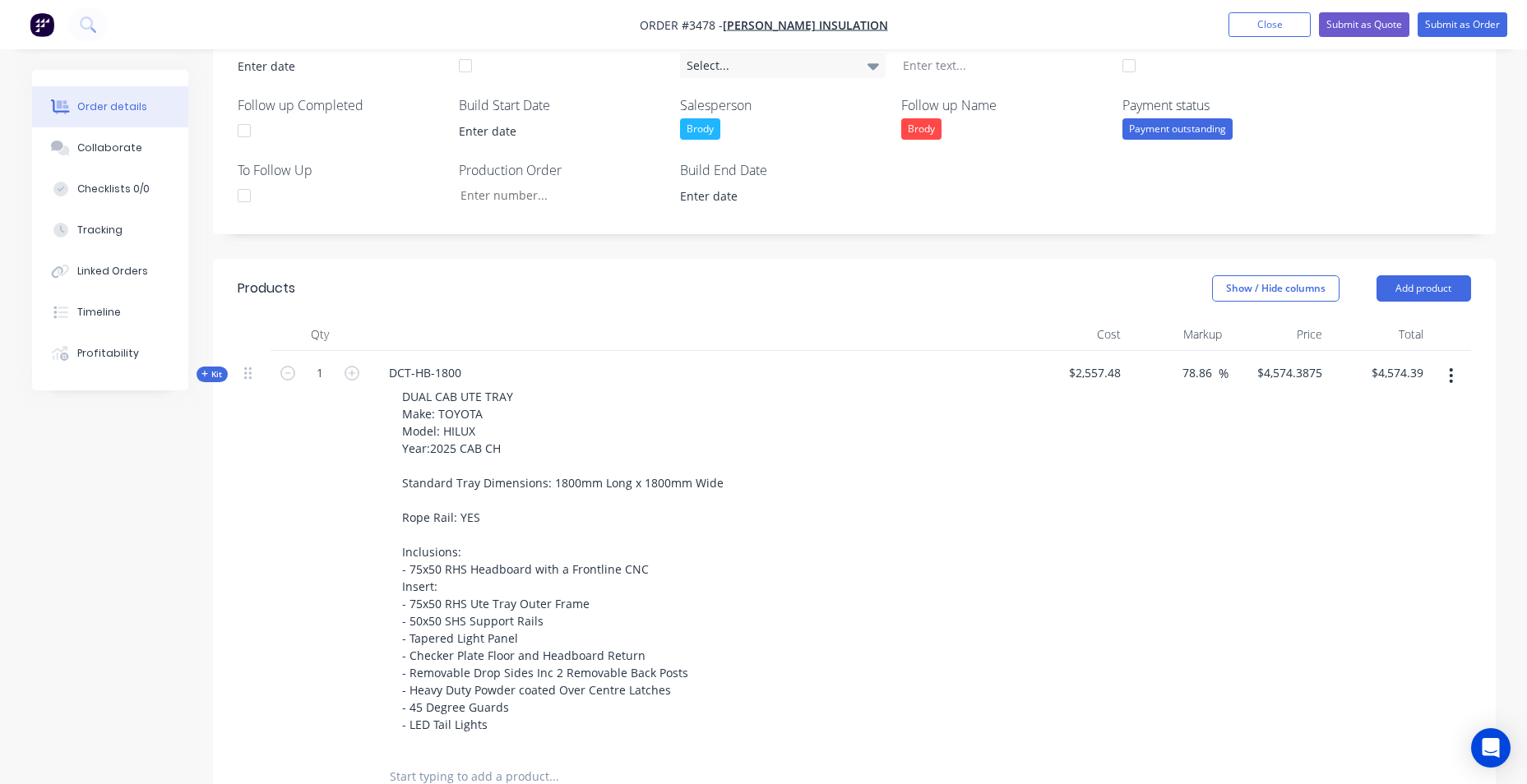
scroll to position [822, 0]
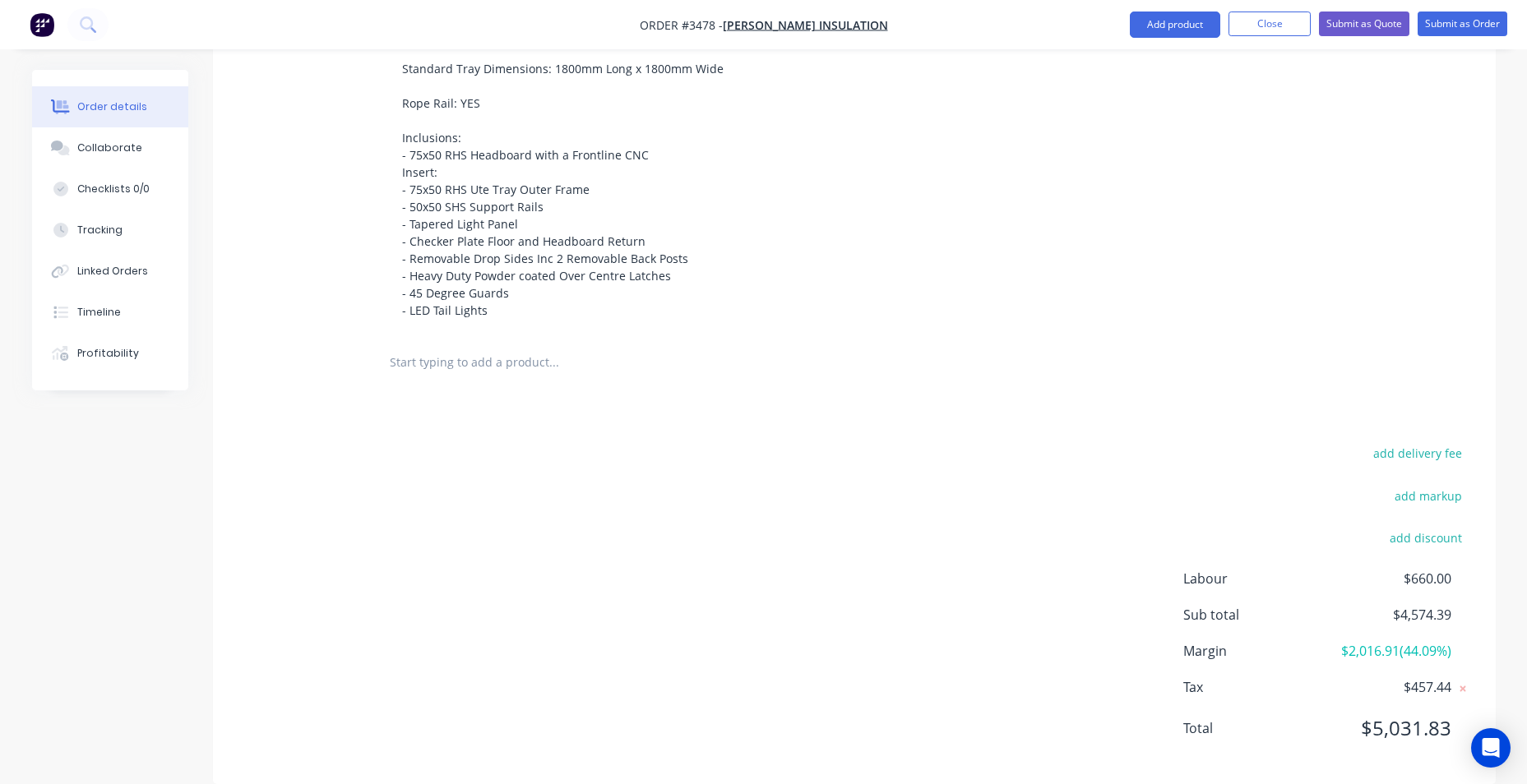
click at [466, 367] on input "text" at bounding box center [553, 361] width 329 height 33
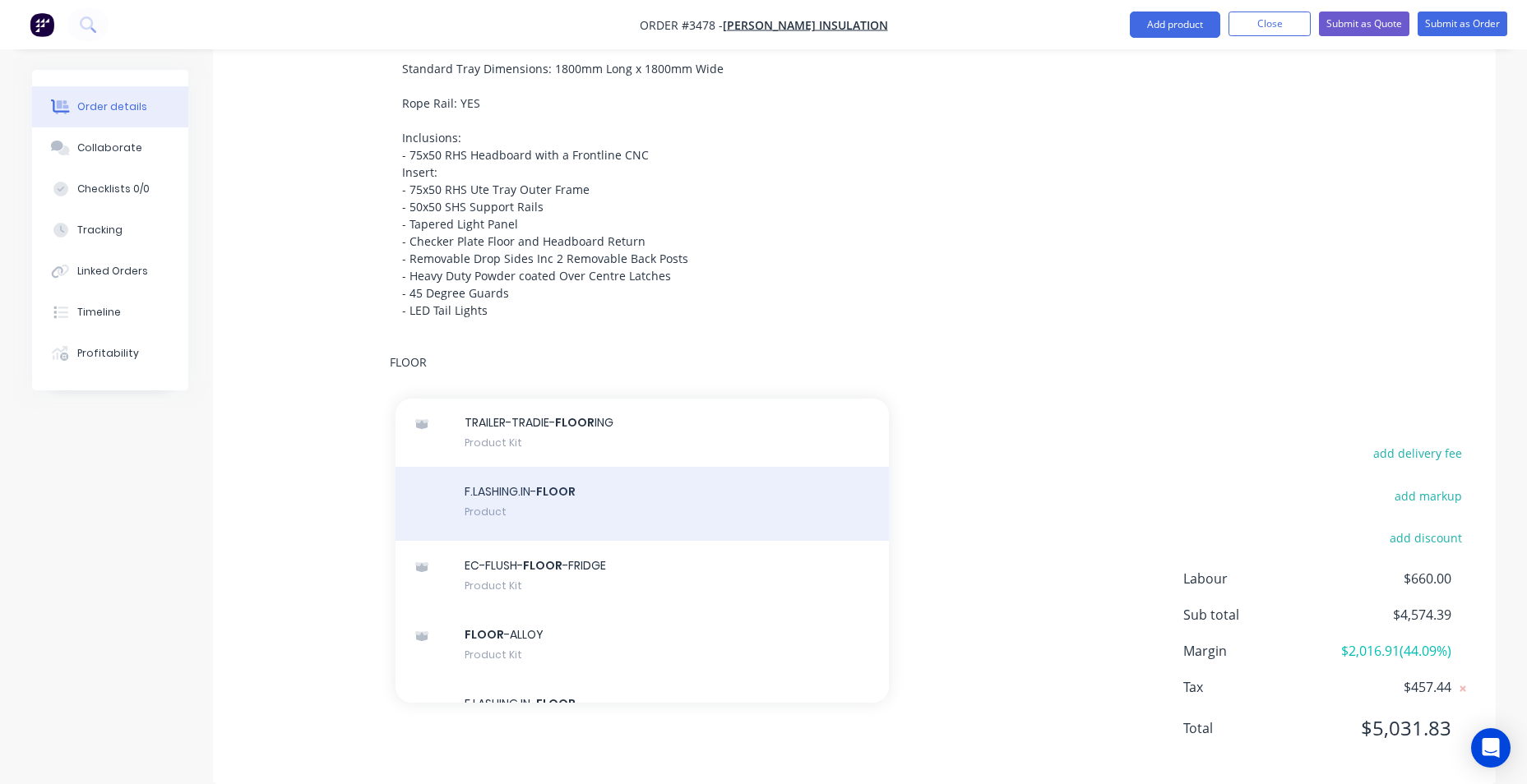
scroll to position [411, 0]
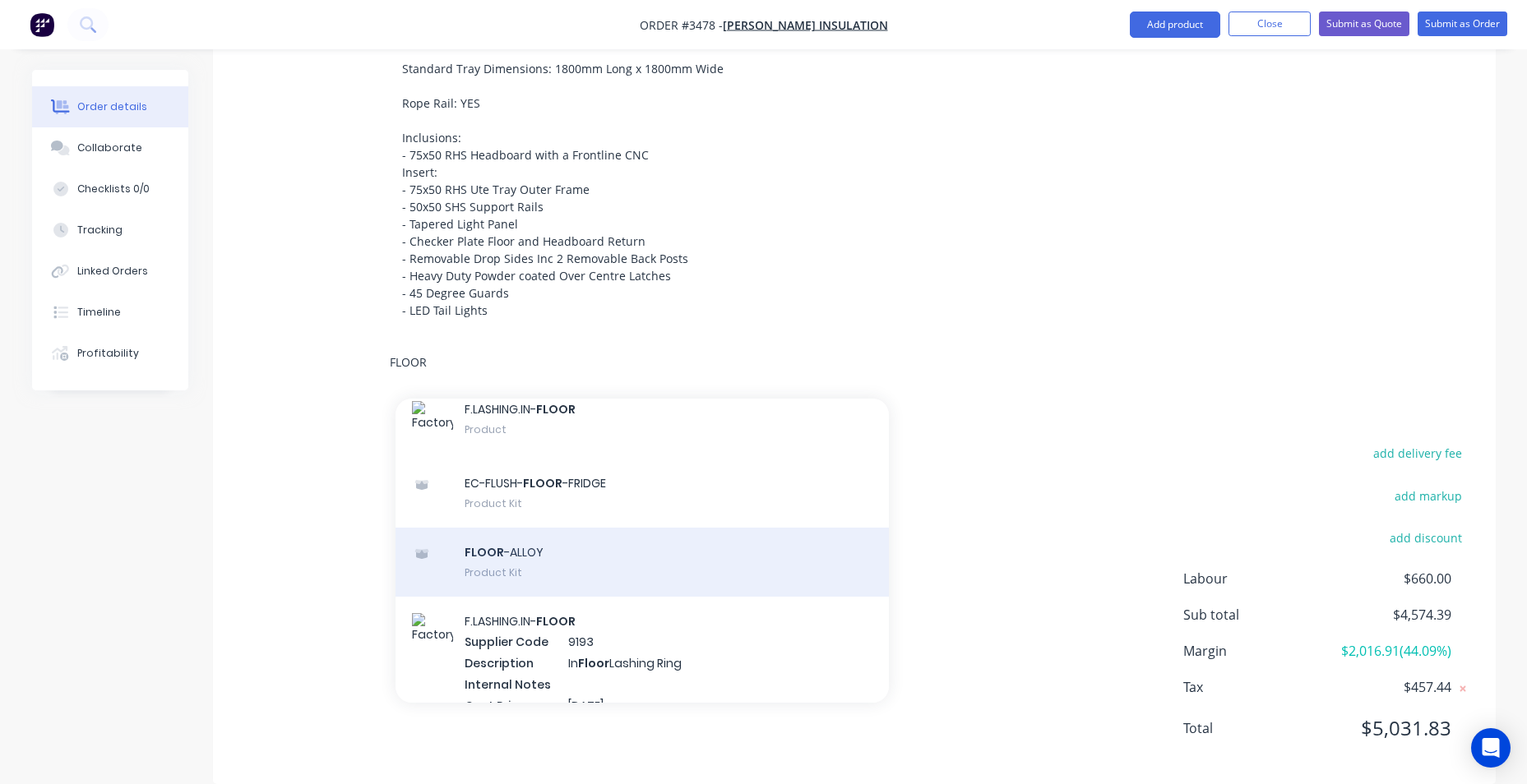
type input "FLOOR"
click at [535, 546] on div "FLOOR -ALLOY Product Kit" at bounding box center [642, 562] width 494 height 69
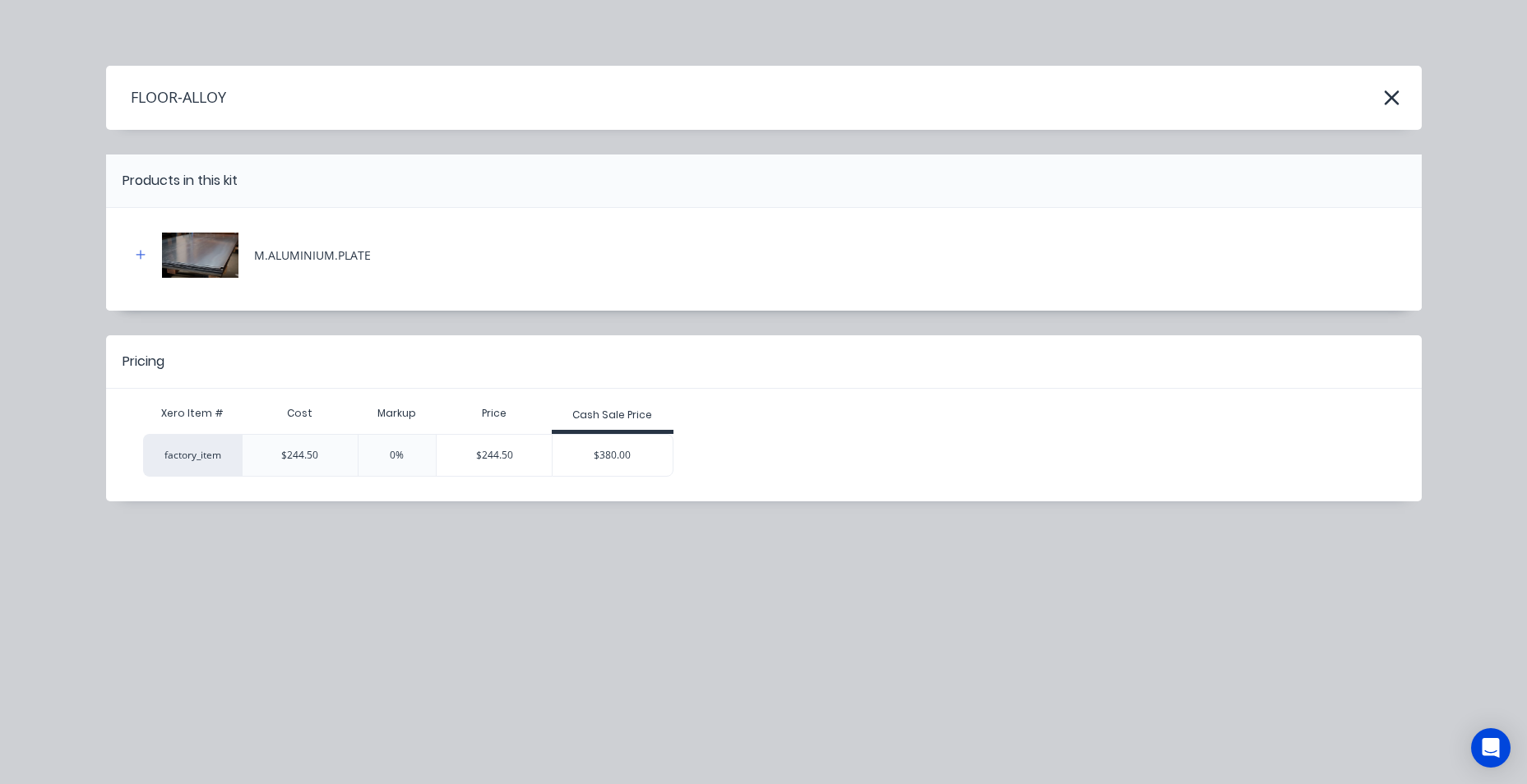
click at [614, 457] on div "$380.00" at bounding box center [612, 455] width 120 height 41
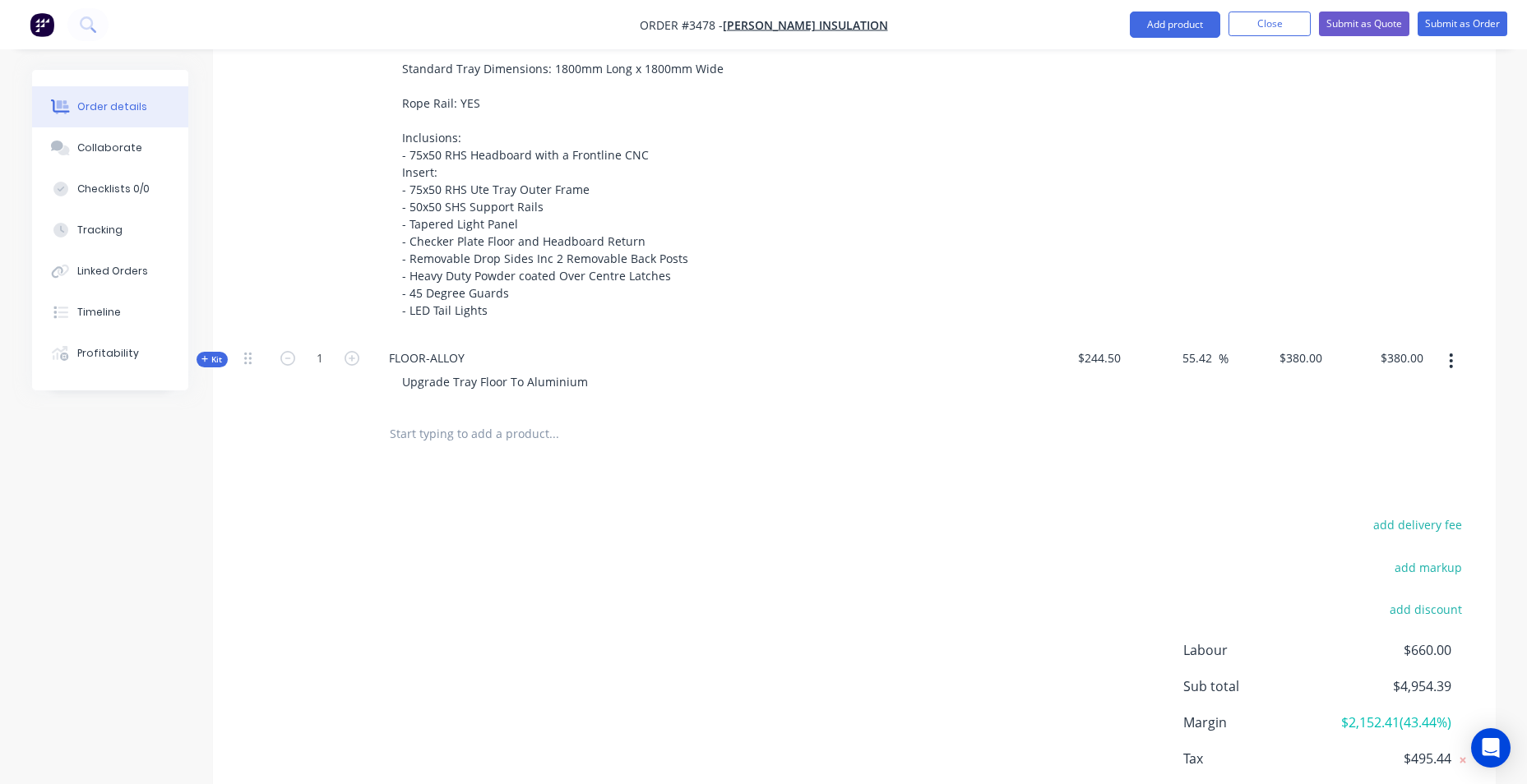
click at [213, 355] on span "Kit" at bounding box center [212, 359] width 21 height 12
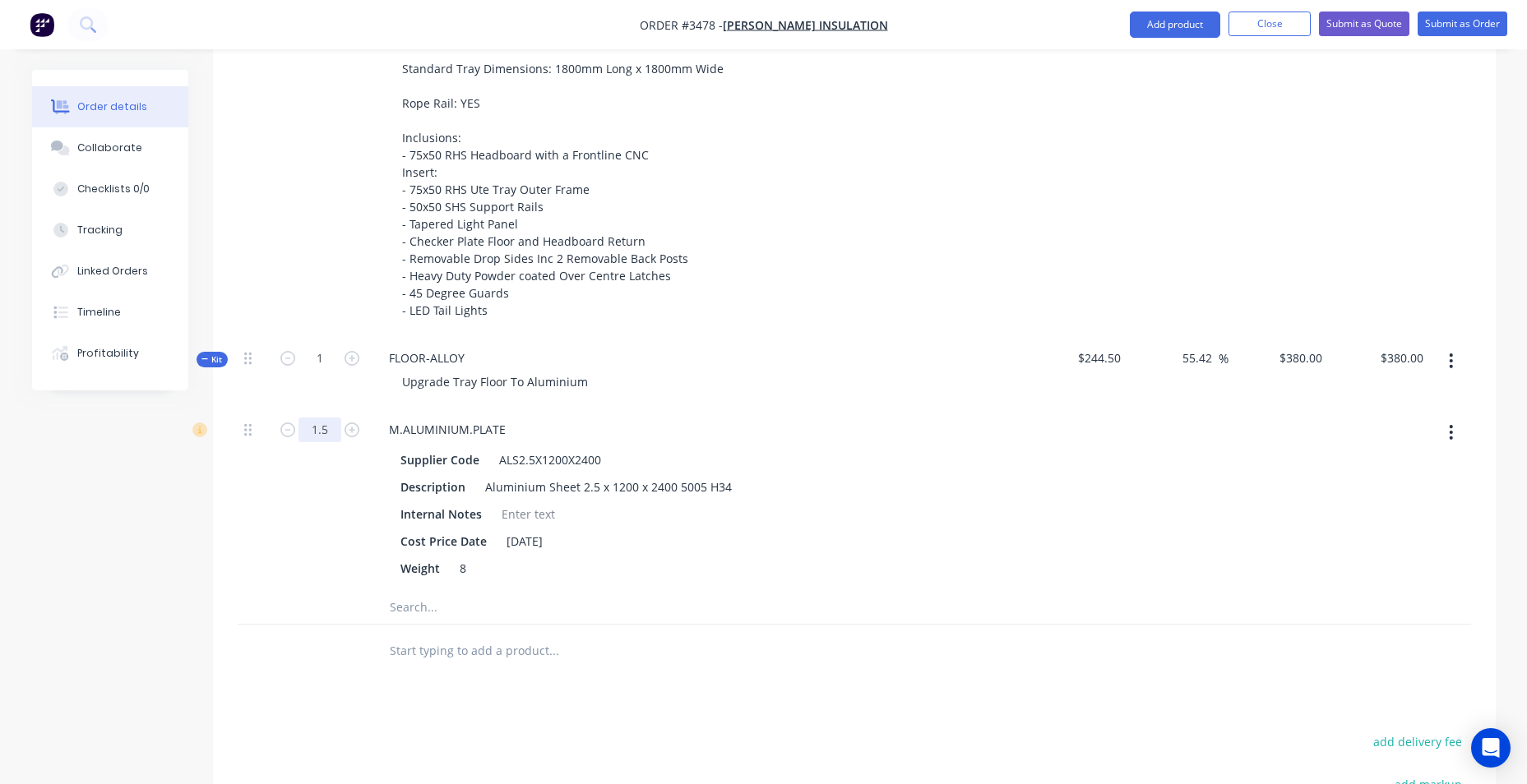
click at [326, 423] on input "1.5" at bounding box center [320, 429] width 43 height 25
type input "1"
type input "$253.3333"
type input "$253.33"
click at [830, 386] on div "Upgrade Tray Floor To Aluminium" at bounding box center [698, 382] width 645 height 24
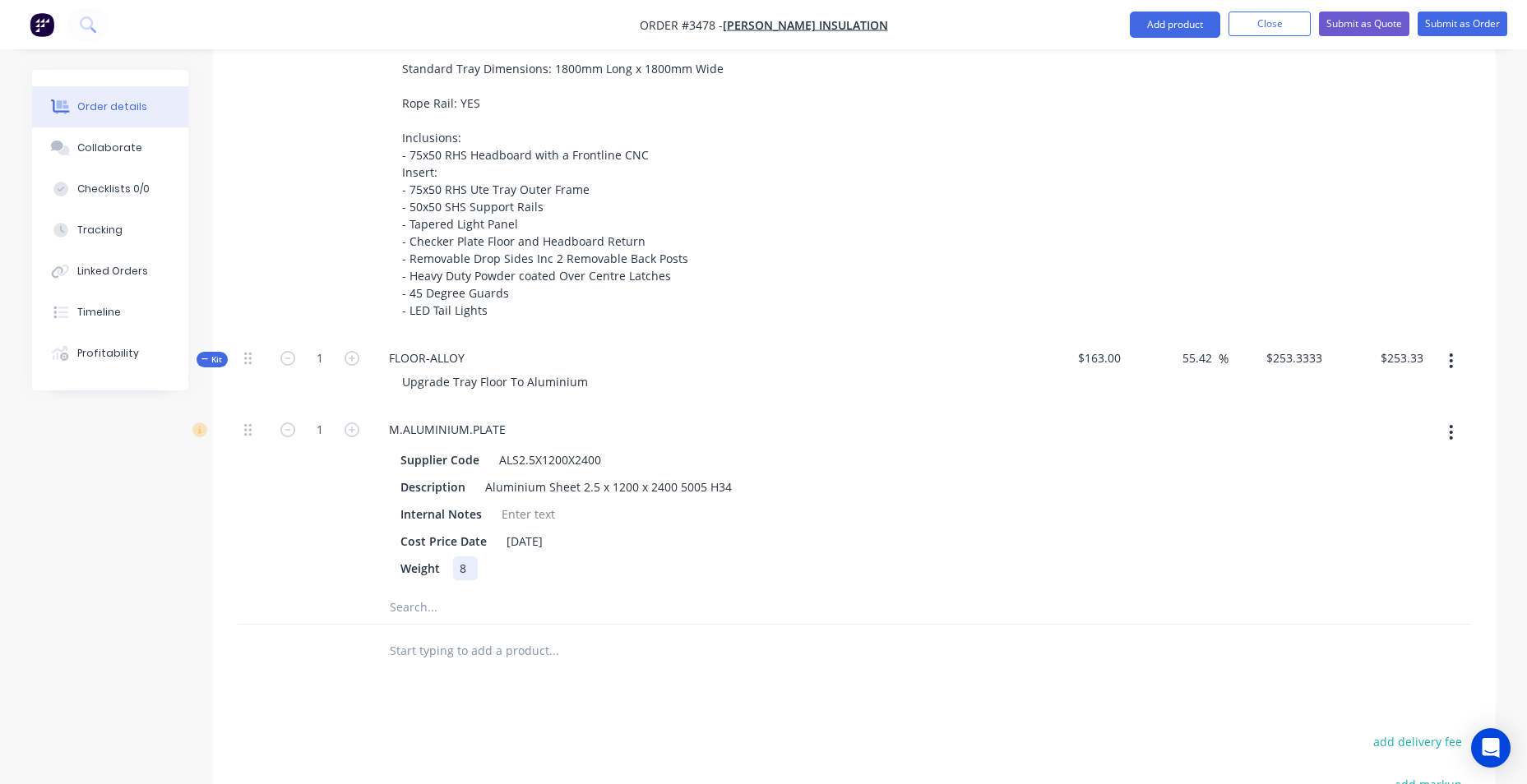
click at [677, 565] on div "Weight 8" at bounding box center [695, 568] width 602 height 24
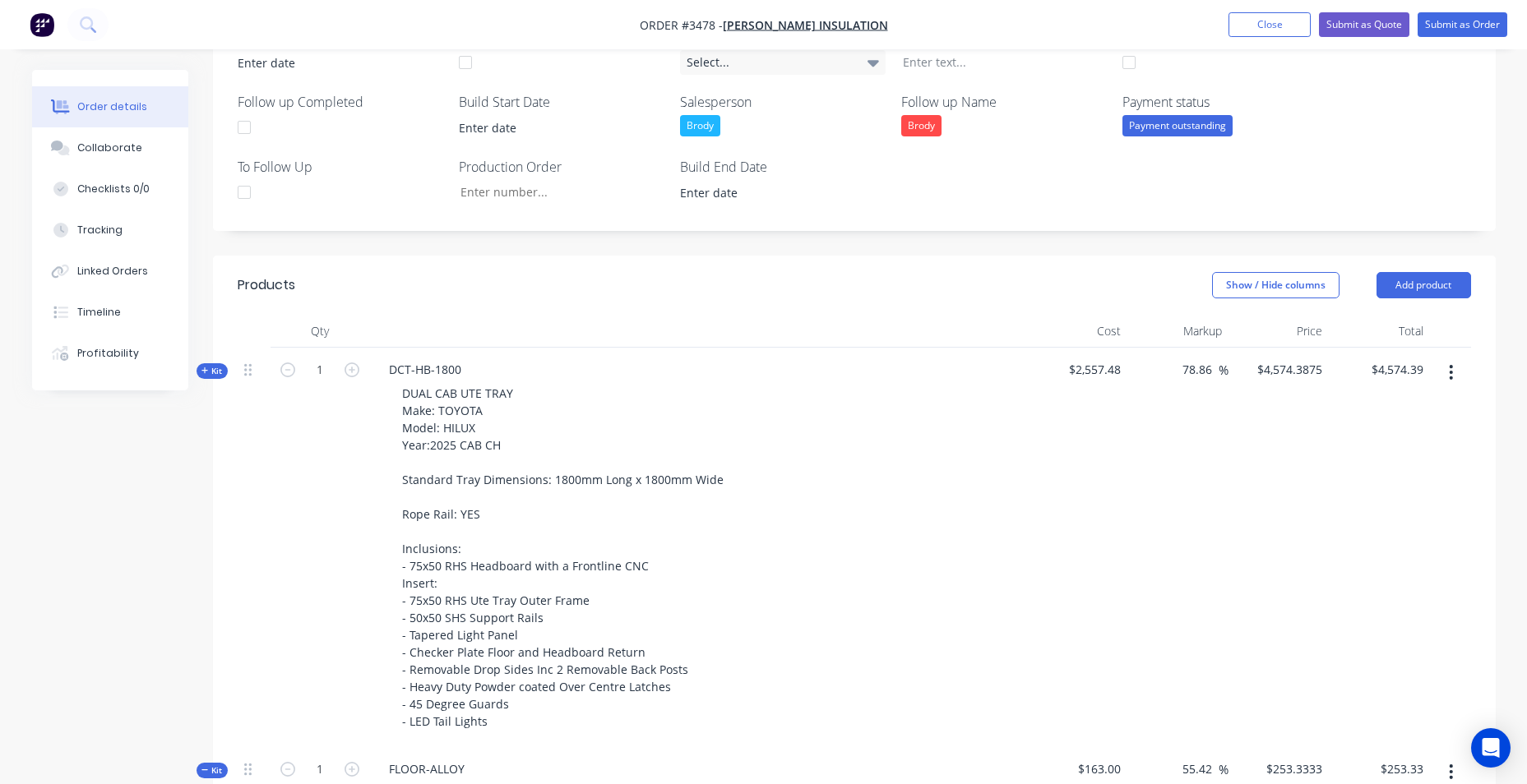
click at [208, 371] on icon "button" at bounding box center [205, 371] width 7 height 8
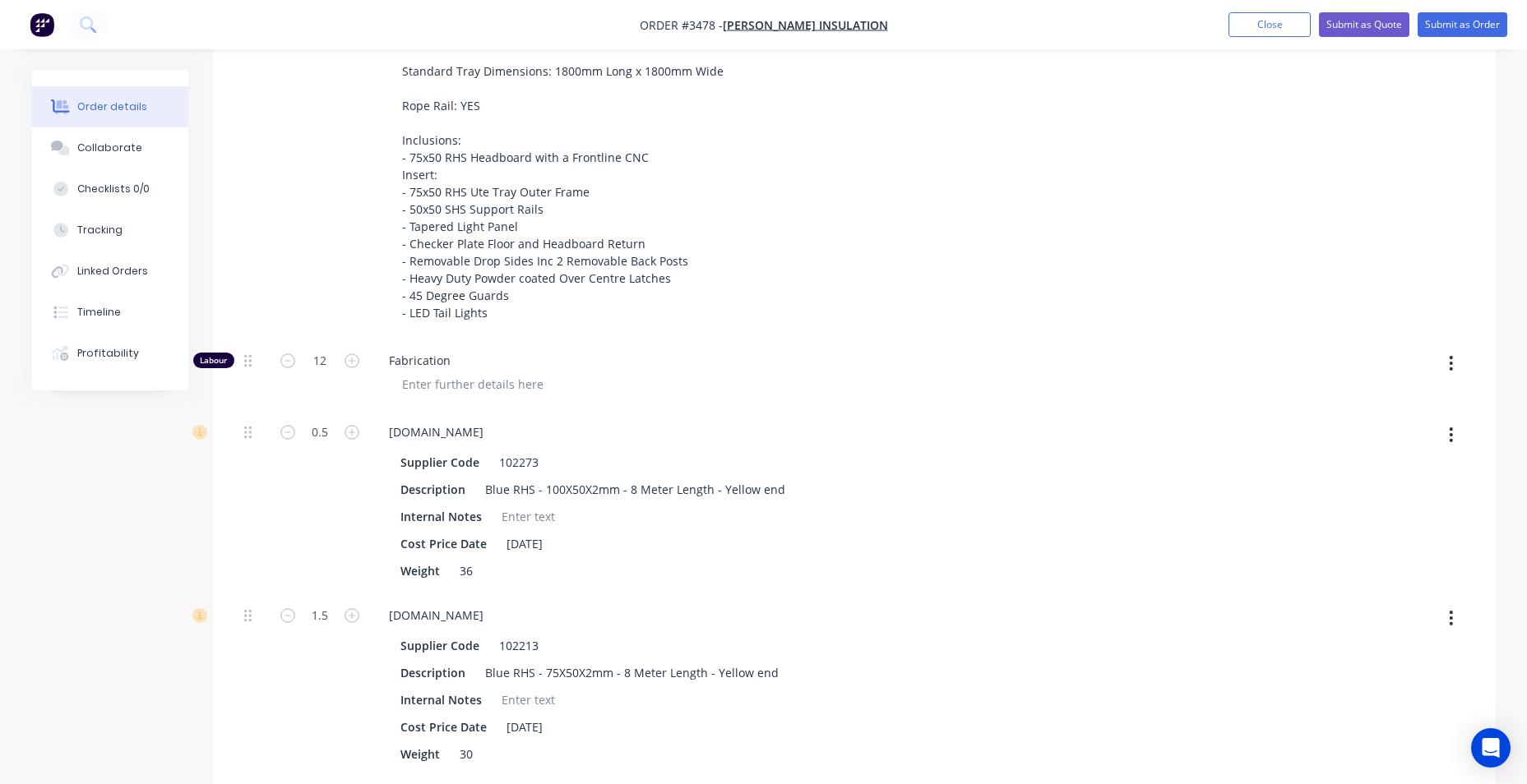
scroll to position [822, 0]
click at [350, 359] on icon "button" at bounding box center [352, 359] width 15 height 15
type input "$4,672.7622"
type input "$4,672.76"
type input "13"
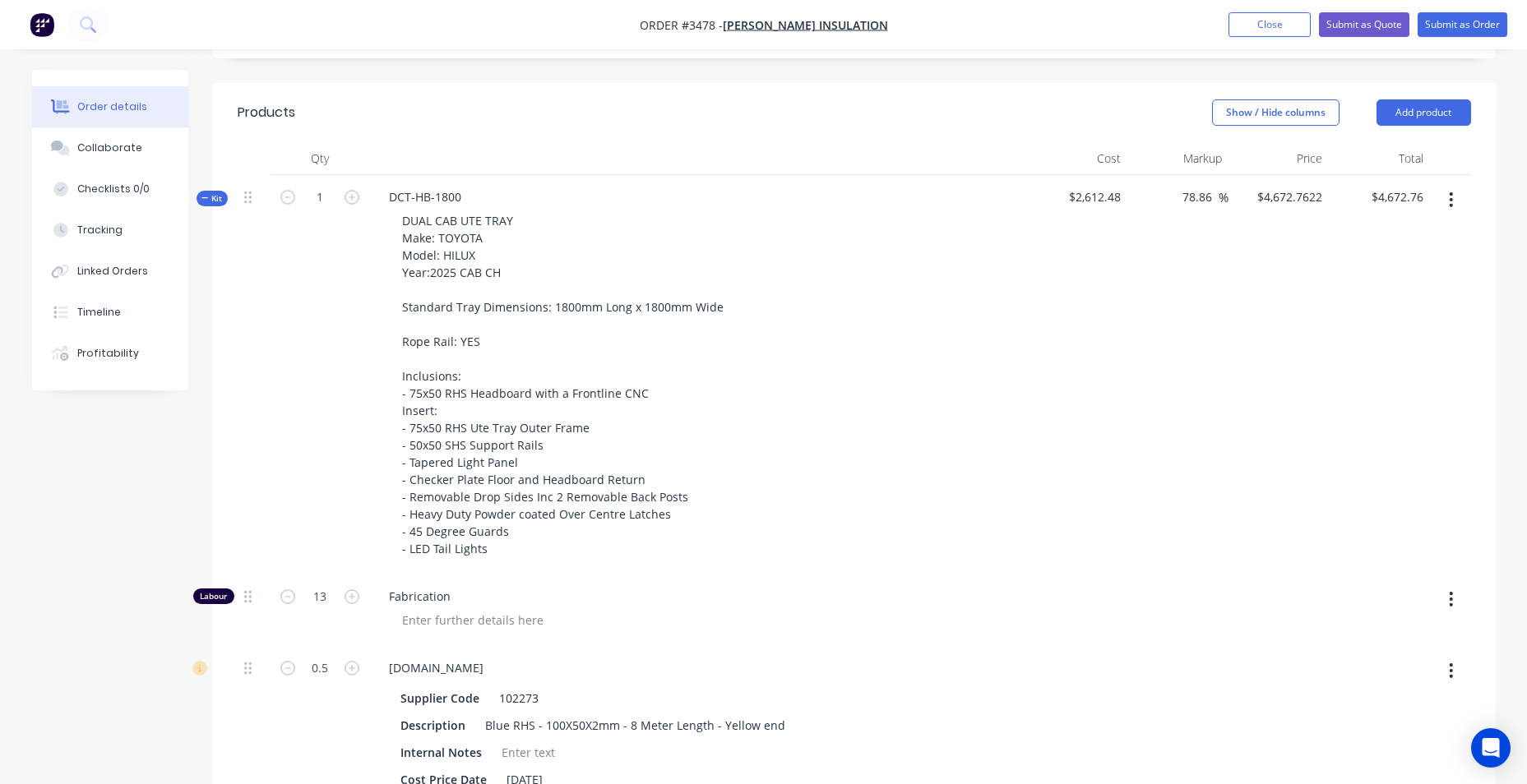
scroll to position [329, 0]
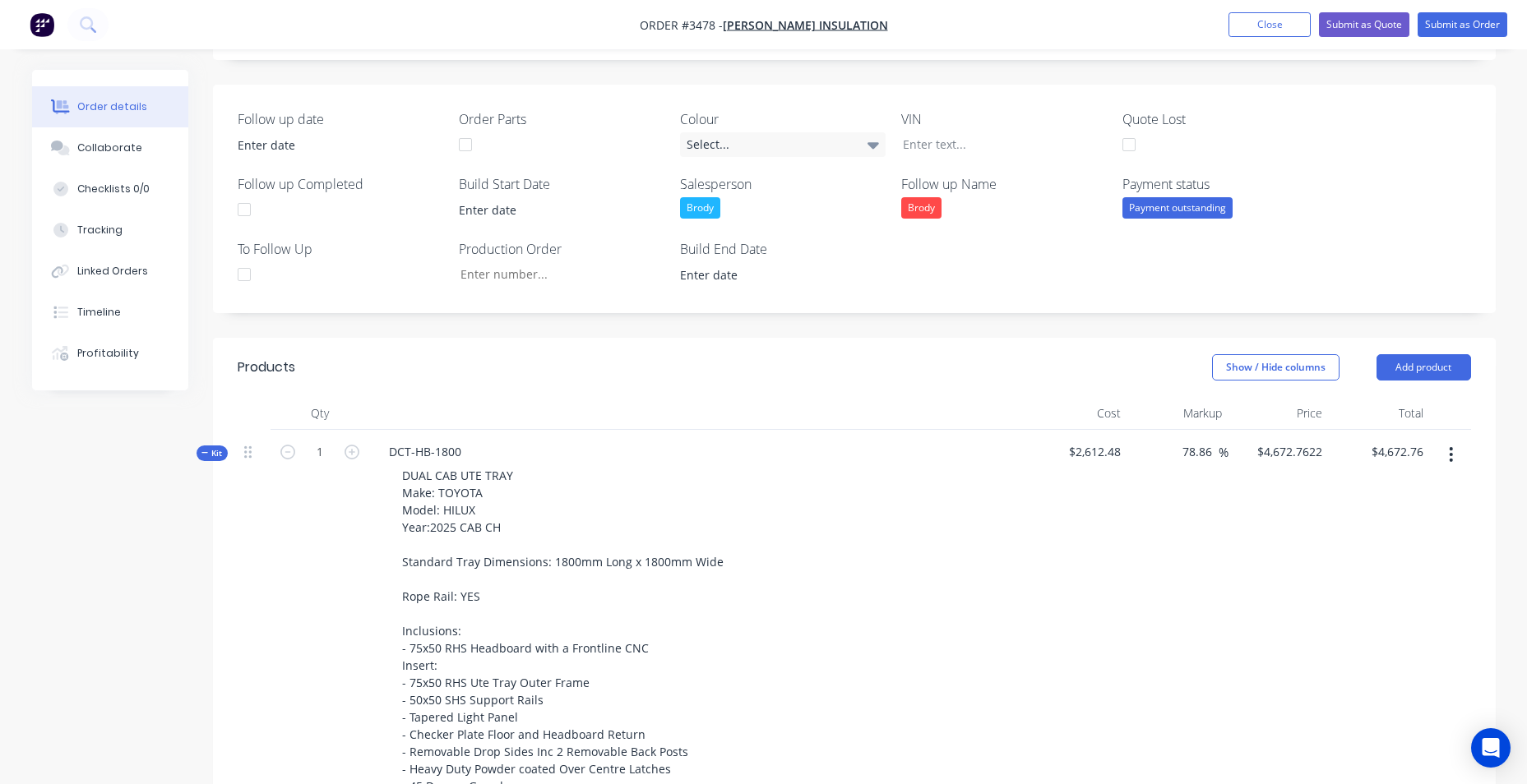
click at [209, 453] on span "Kit" at bounding box center [212, 452] width 21 height 12
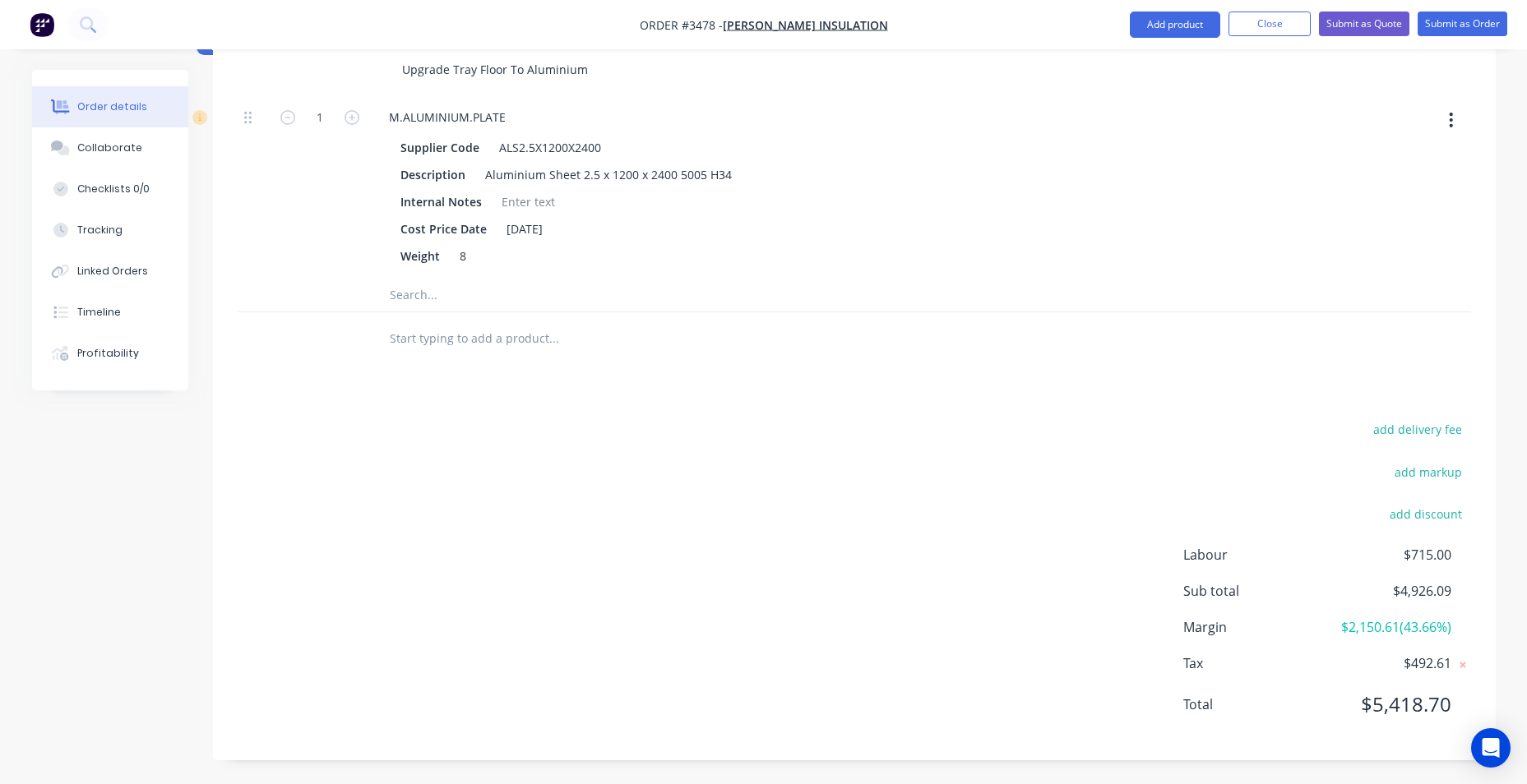
scroll to position [806, 0]
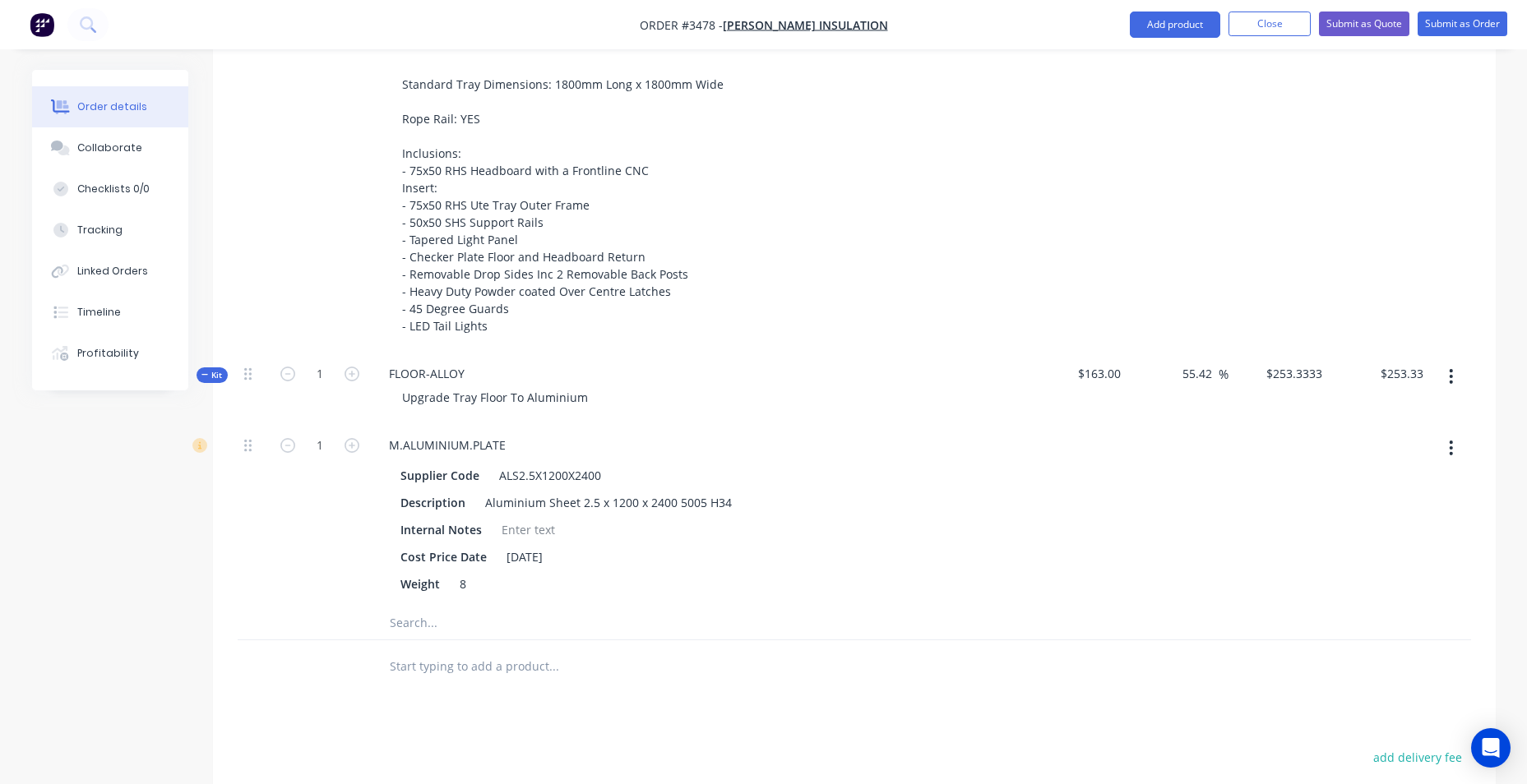
click at [197, 373] on button "Kit" at bounding box center [212, 374] width 32 height 16
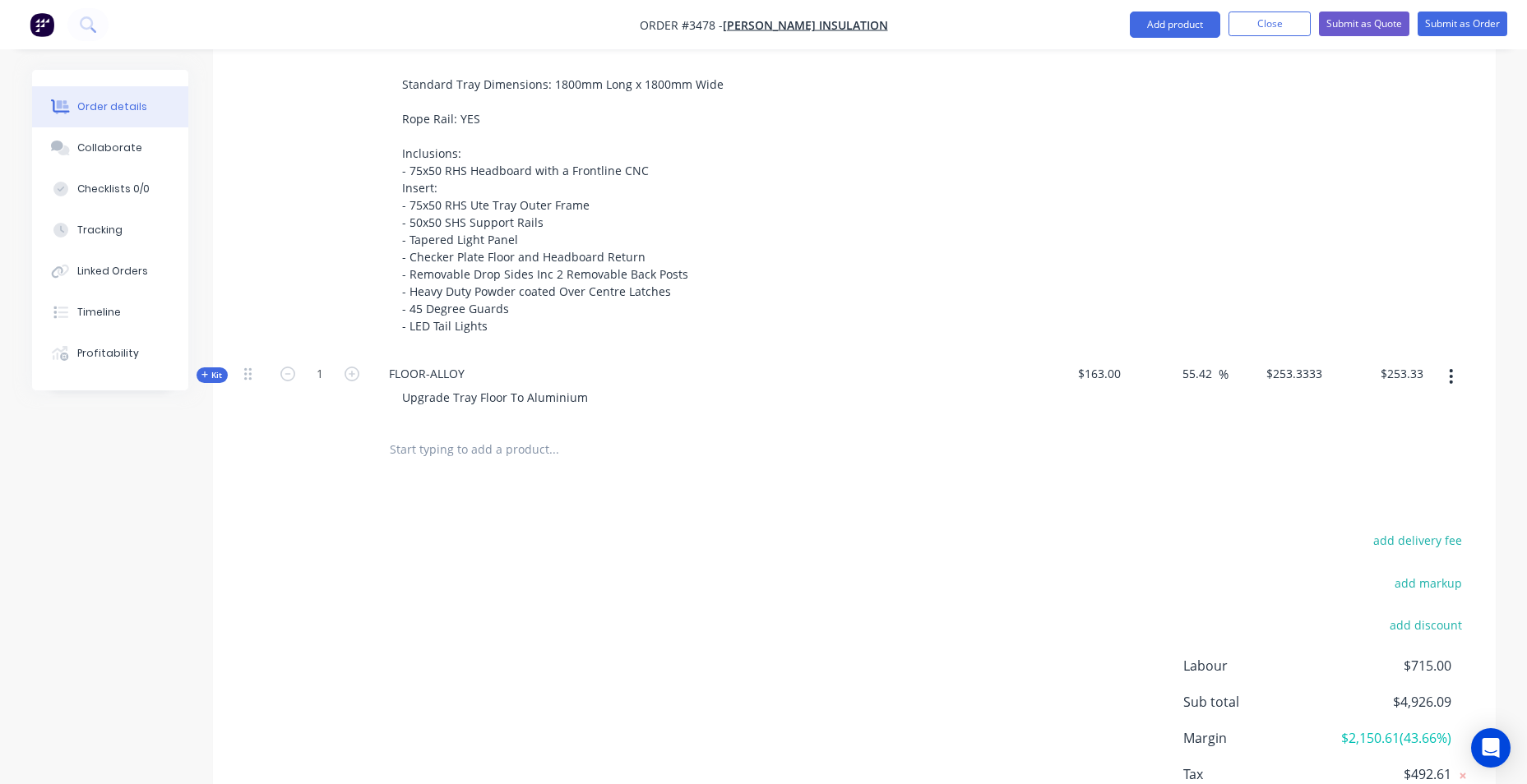
click at [458, 452] on input "text" at bounding box center [553, 449] width 329 height 33
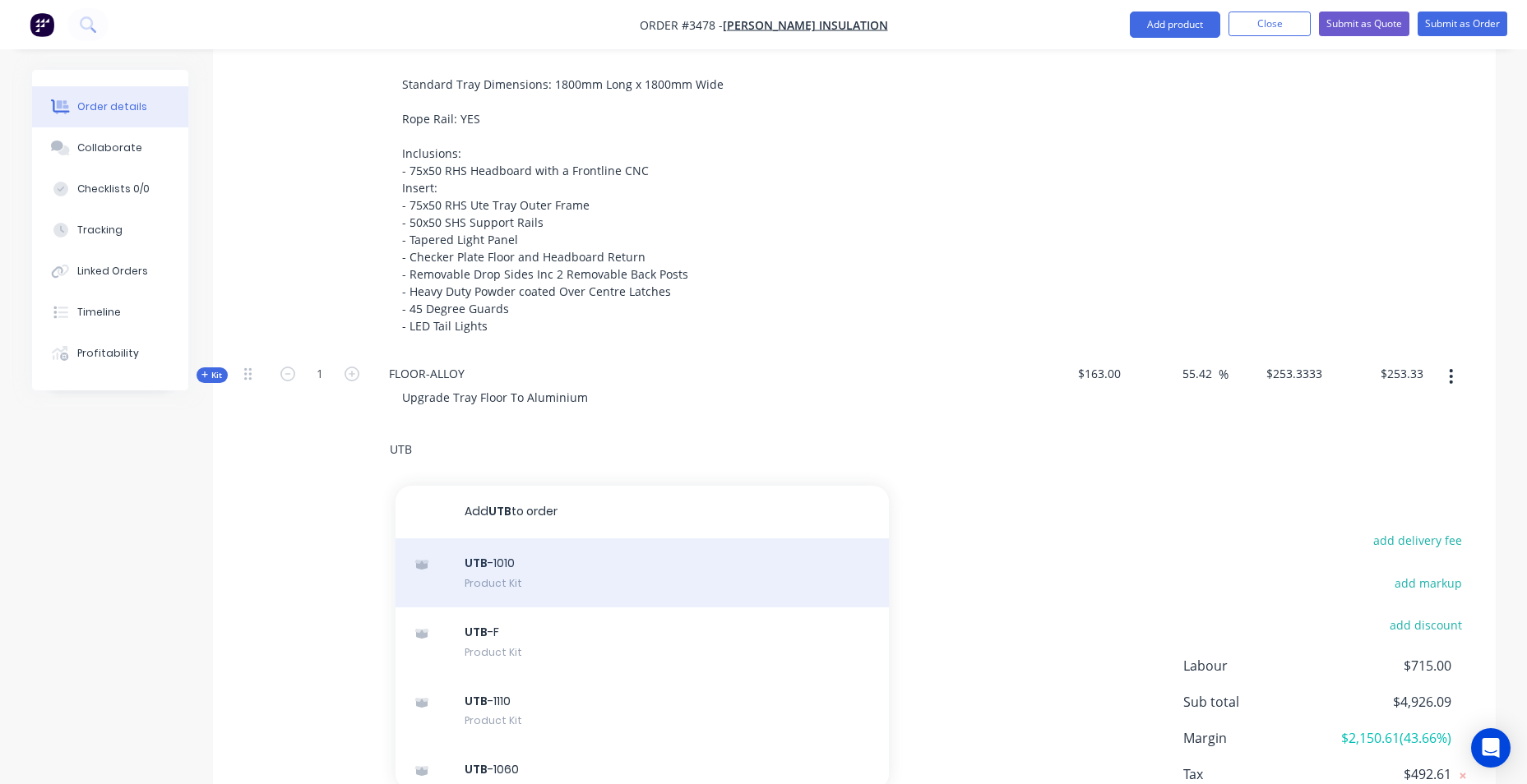
type input "UTB"
click at [500, 560] on div "UTB -1010 Product Kit" at bounding box center [642, 572] width 494 height 69
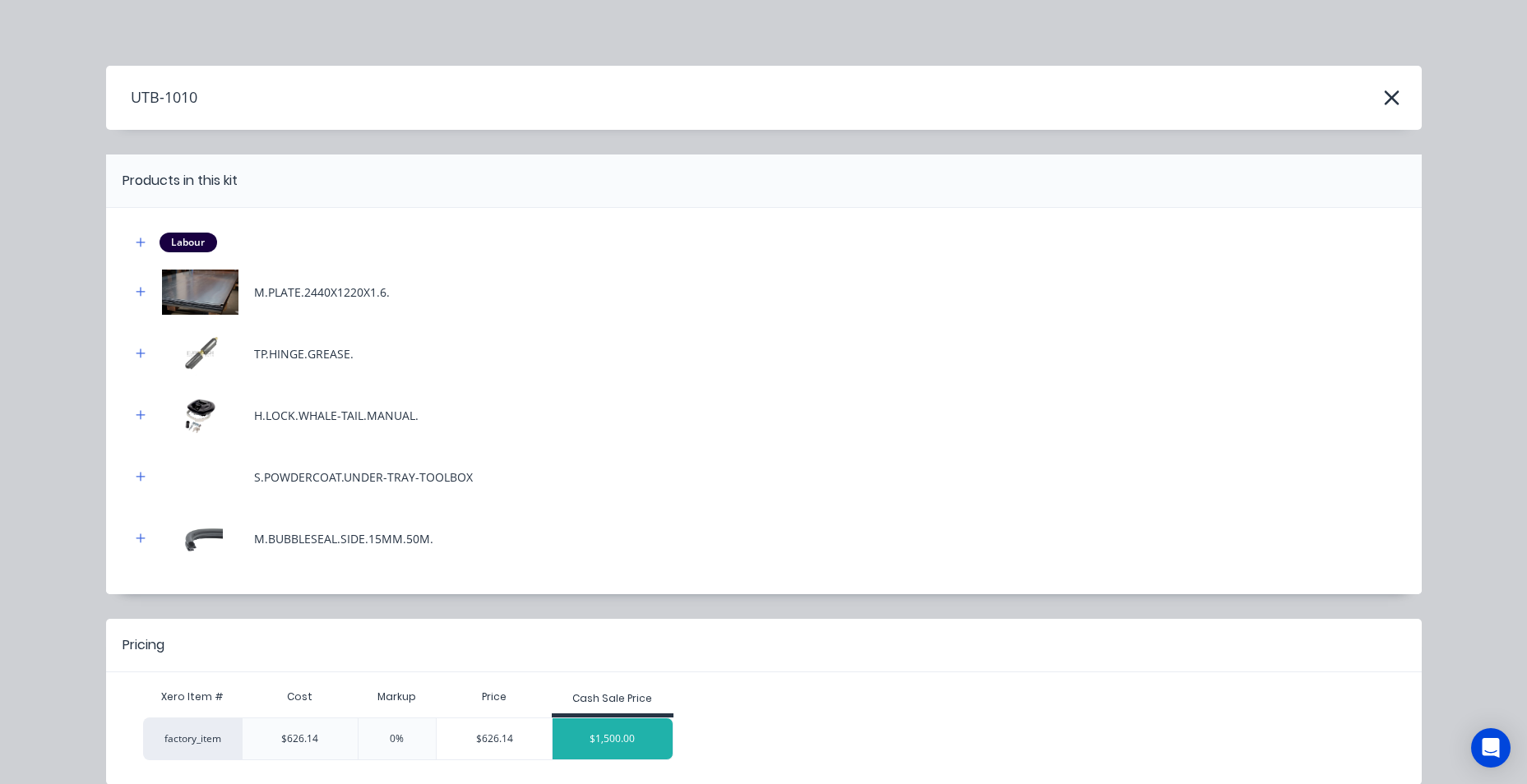
click at [580, 736] on div "$1,500.00" at bounding box center [612, 738] width 120 height 41
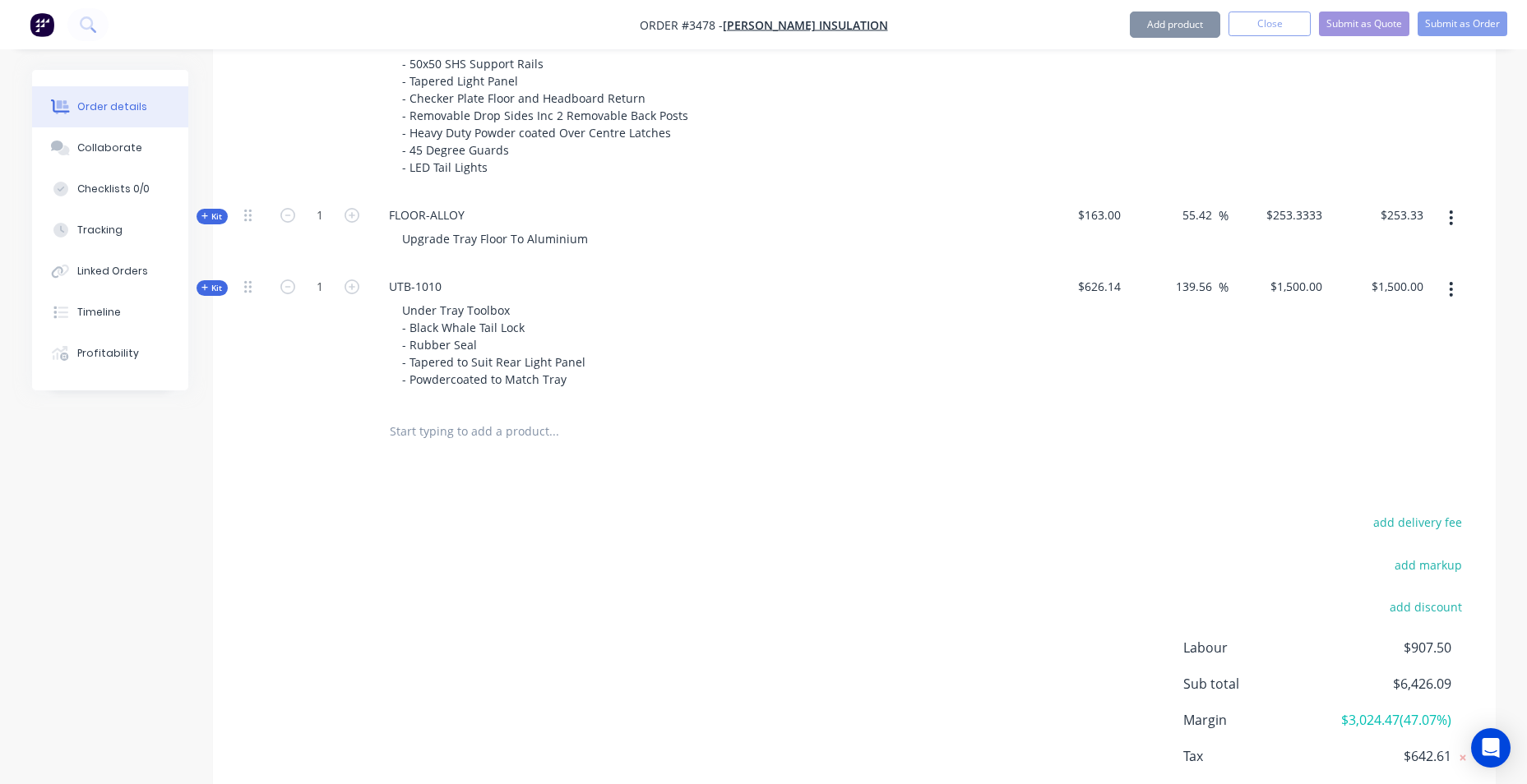
scroll to position [971, 0]
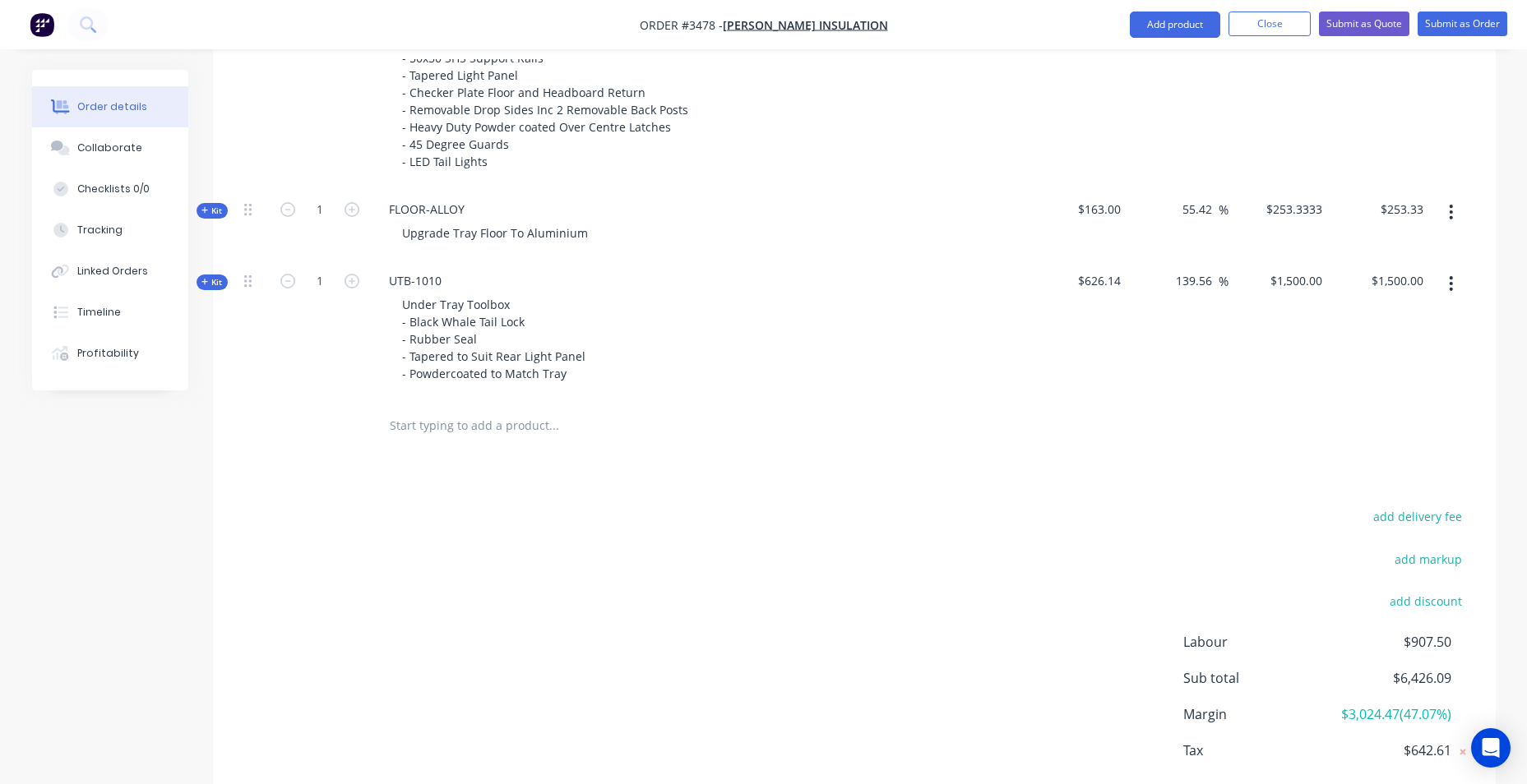
click at [538, 432] on input "text" at bounding box center [553, 425] width 329 height 33
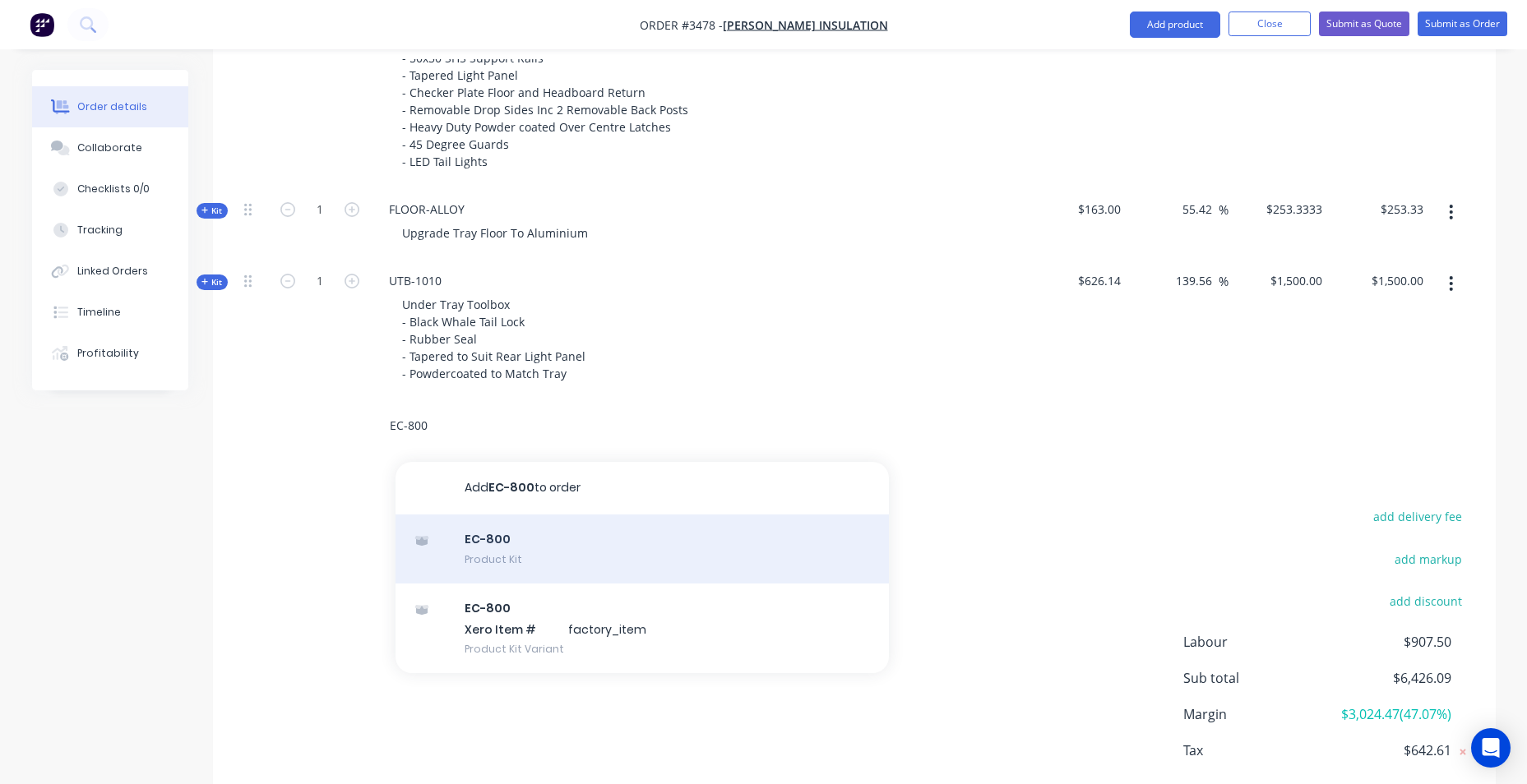
type input "EC-800"
click at [567, 553] on div "EC-800 Product Kit" at bounding box center [642, 549] width 494 height 69
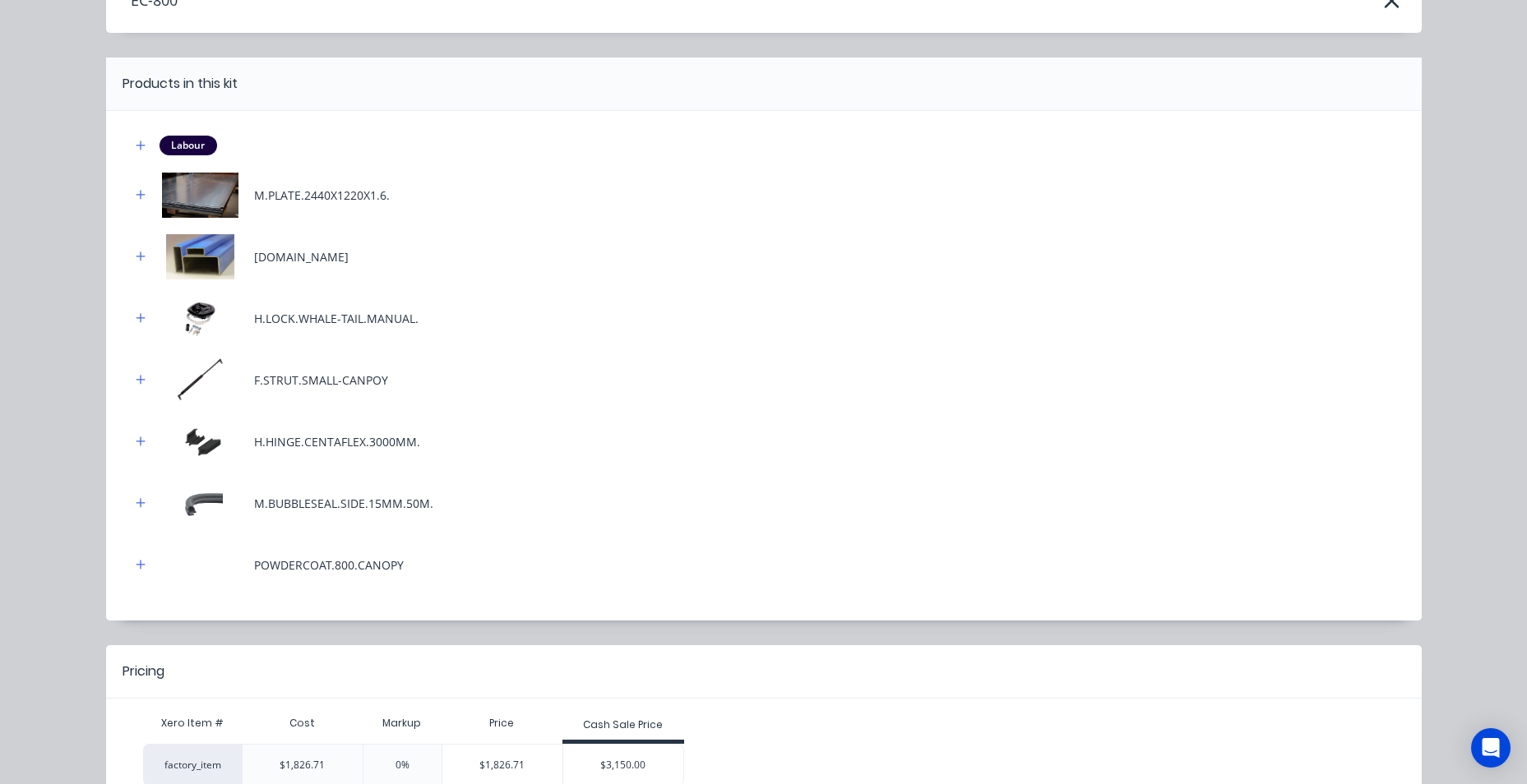
scroll to position [196, 0]
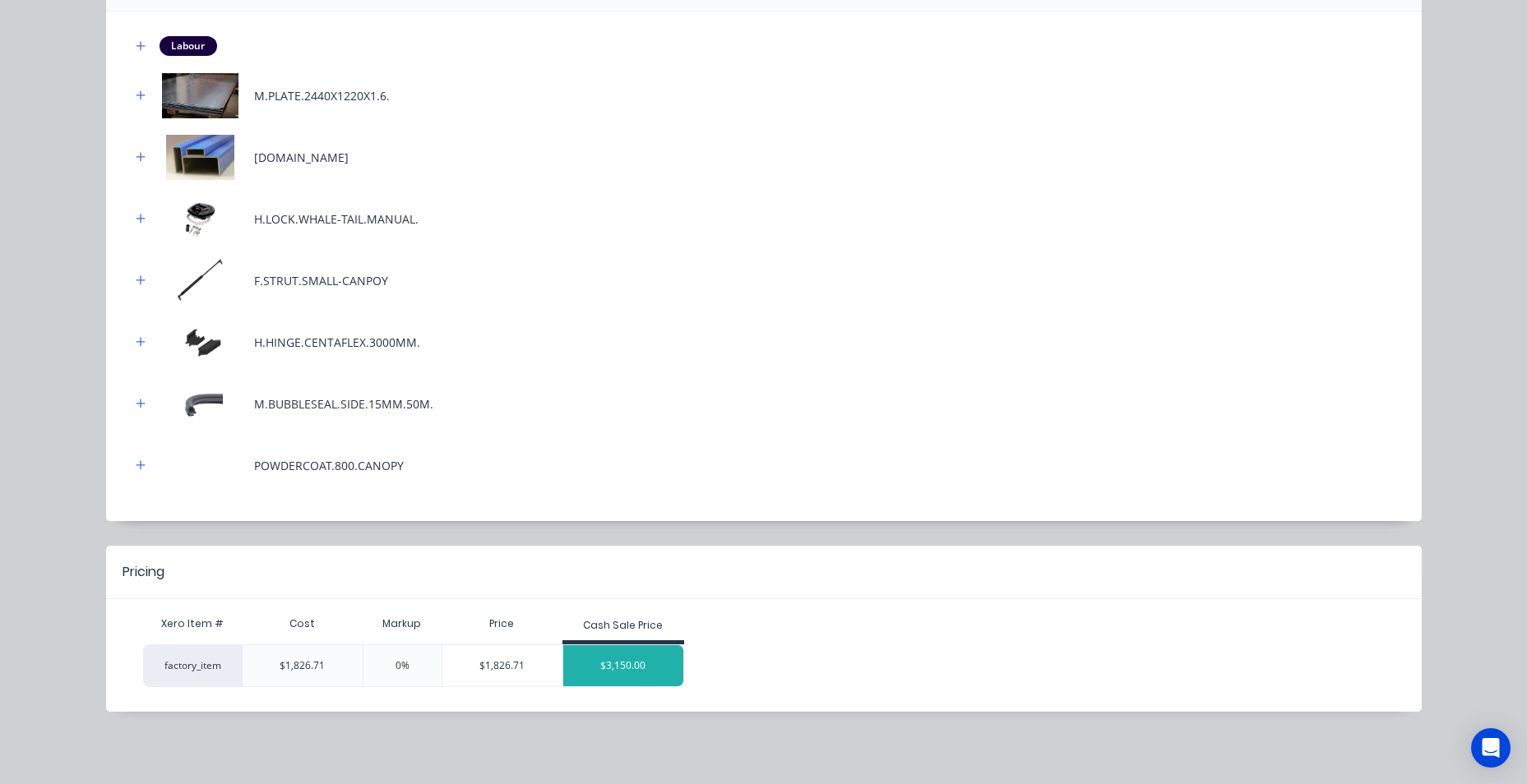
click at [624, 665] on div "$3,150.00" at bounding box center [623, 665] width 120 height 41
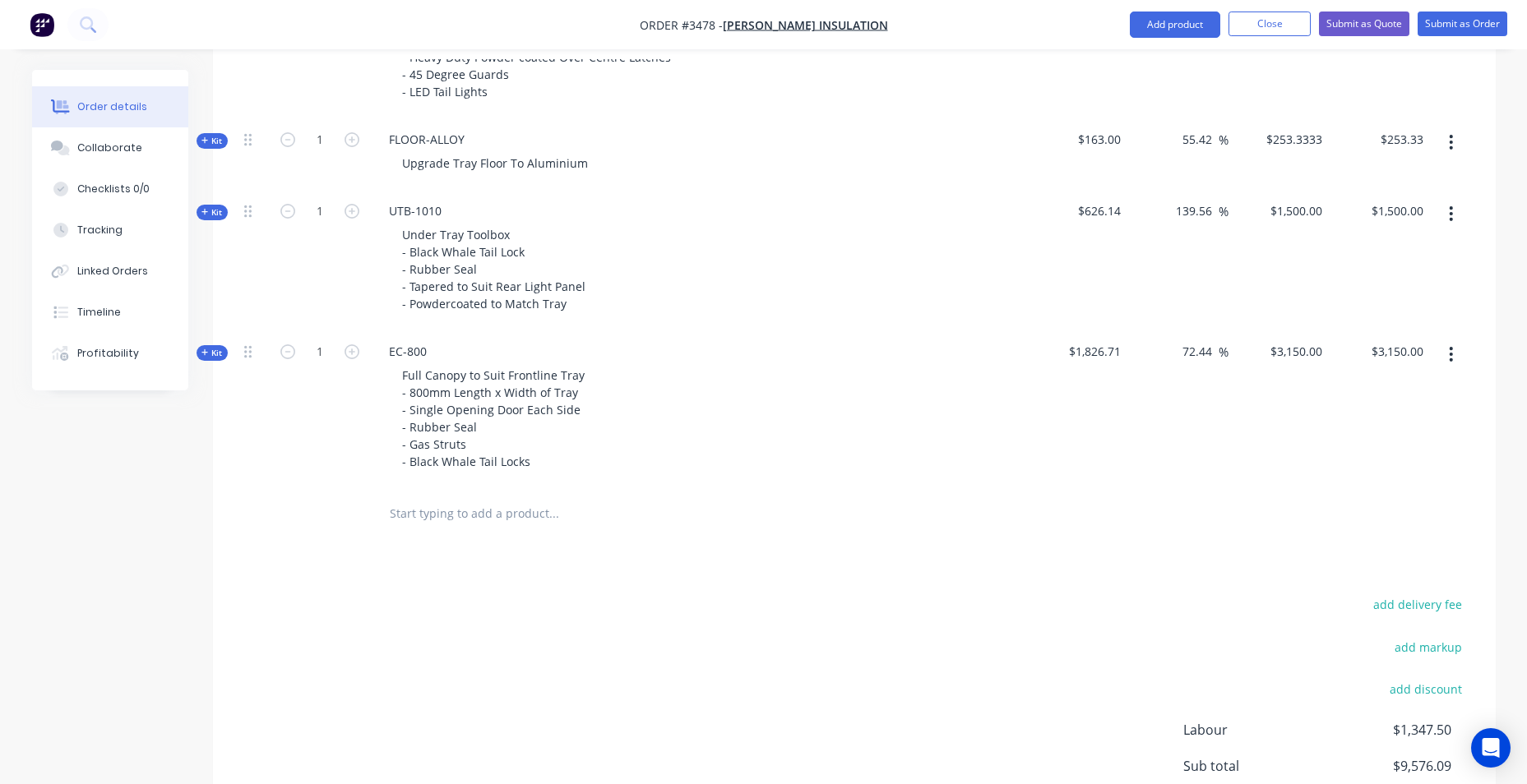
scroll to position [970, 0]
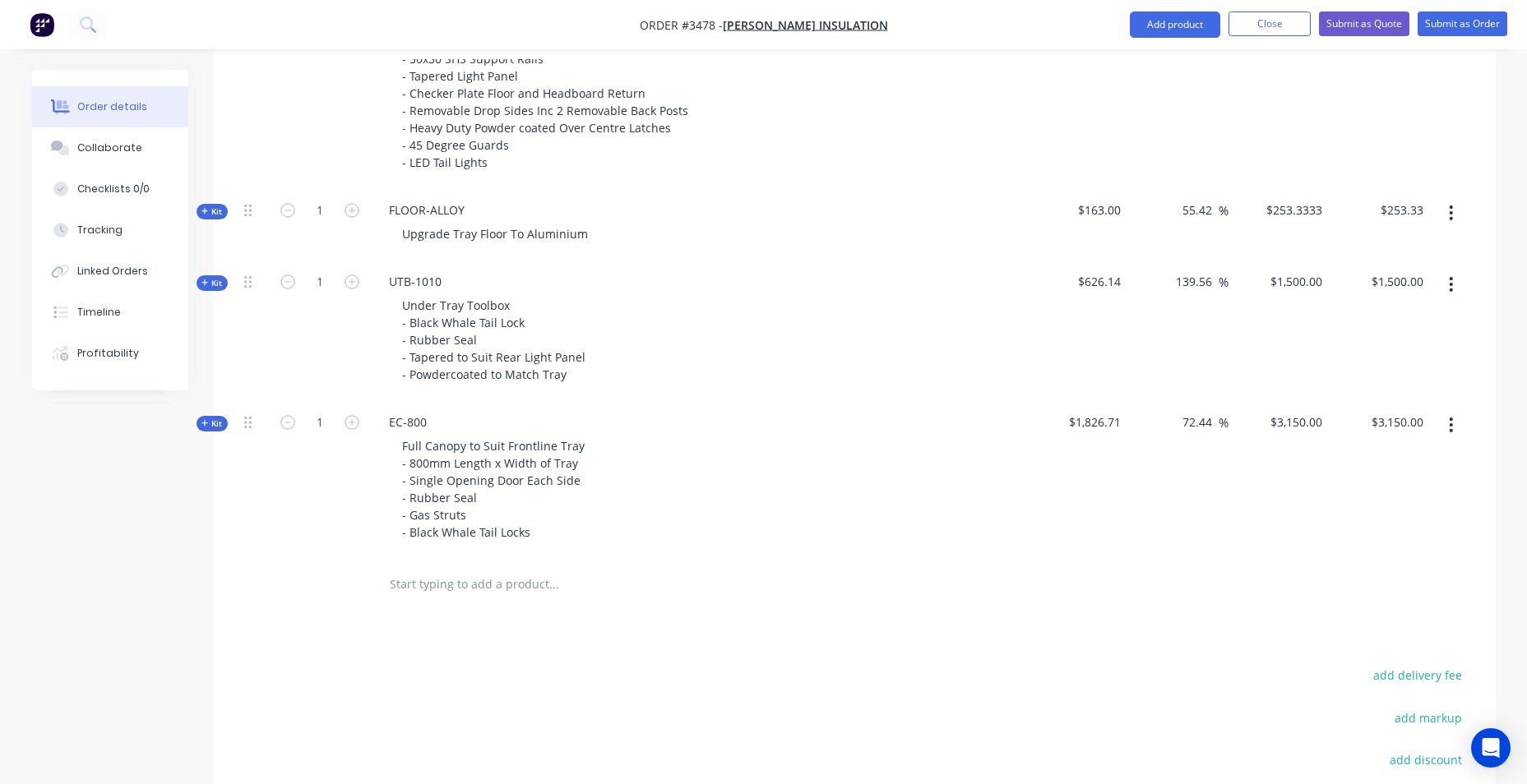
click at [471, 588] on input "text" at bounding box center [553, 583] width 329 height 33
type input "D"
click at [1186, 22] on button "Add product" at bounding box center [1174, 24] width 90 height 26
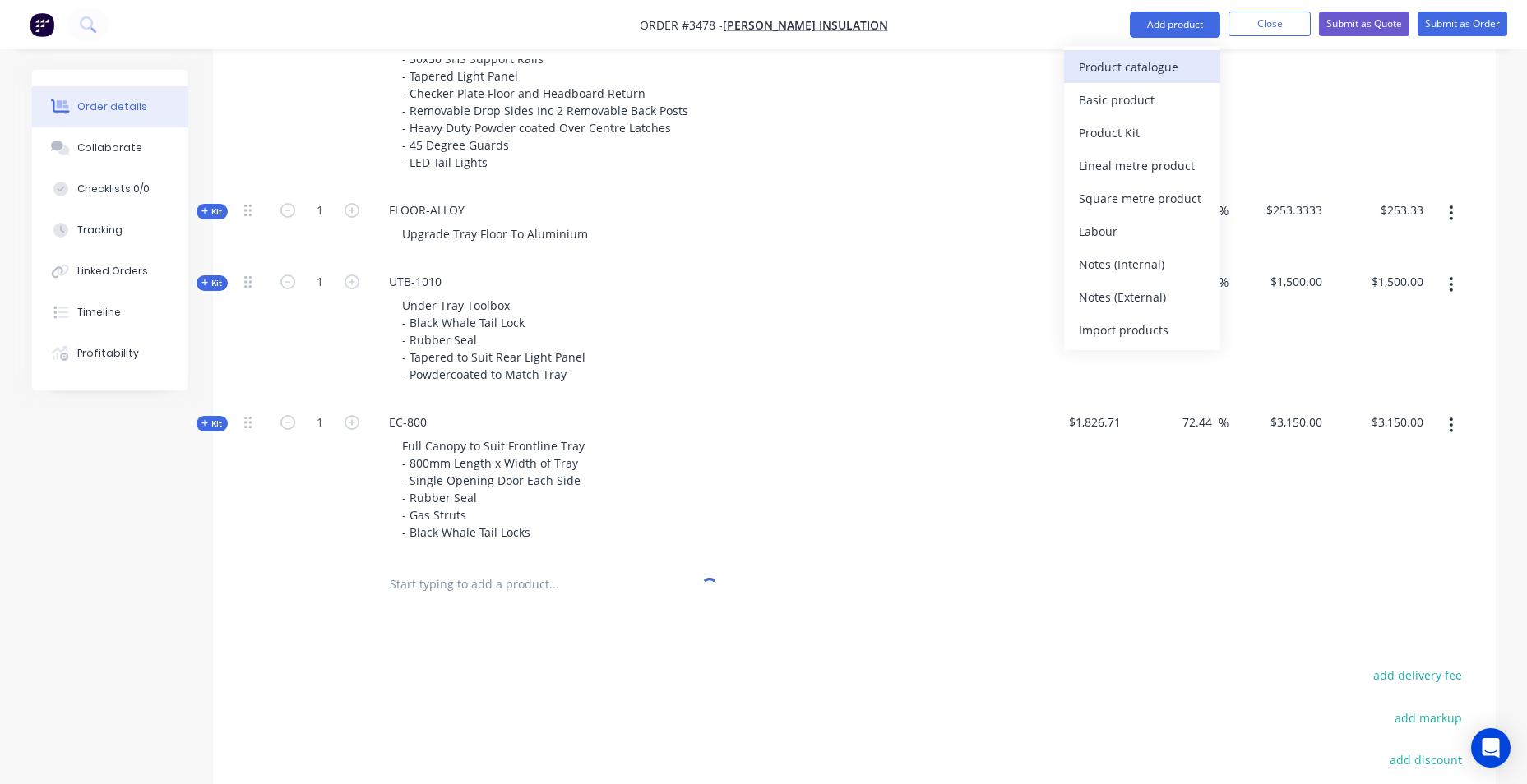
click at [1144, 67] on div "Product catalogue" at bounding box center [1142, 67] width 126 height 24
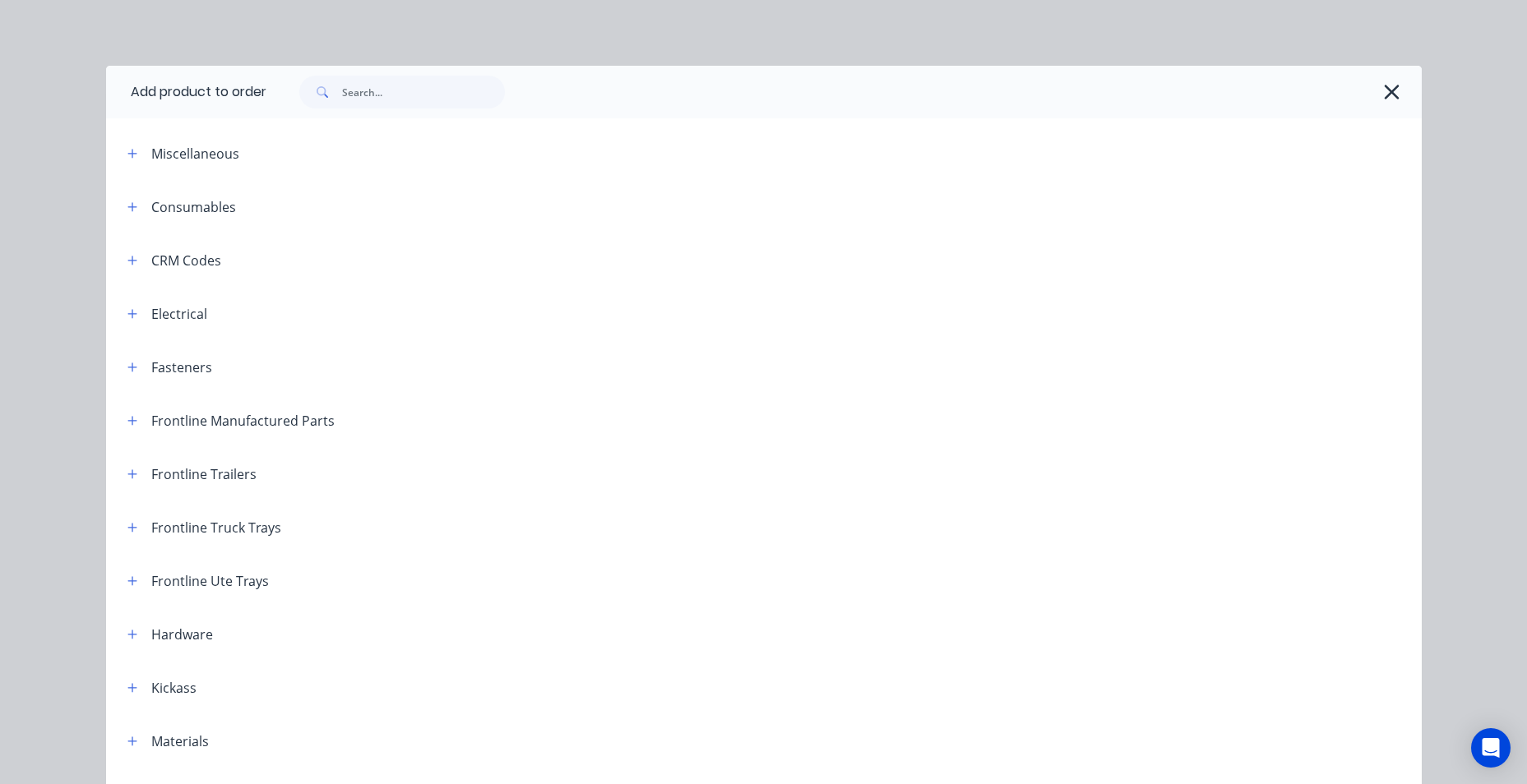
drag, startPoint x: 438, startPoint y: 109, endPoint x: 445, endPoint y: 90, distance: 20.2
click at [444, 95] on div at bounding box center [844, 92] width 1155 height 53
click at [445, 90] on input "text" at bounding box center [423, 91] width 163 height 33
type input "DRAW"
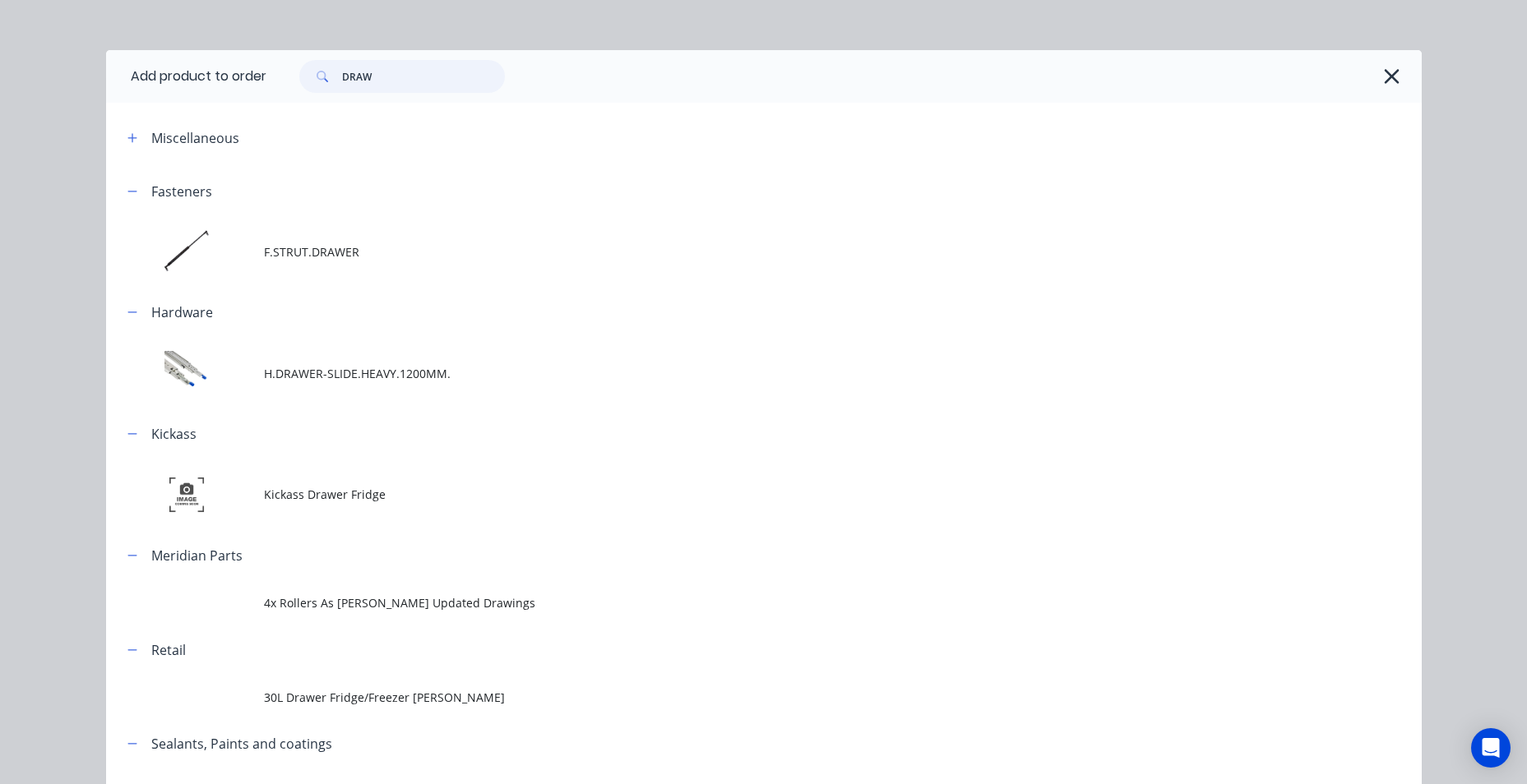
scroll to position [0, 0]
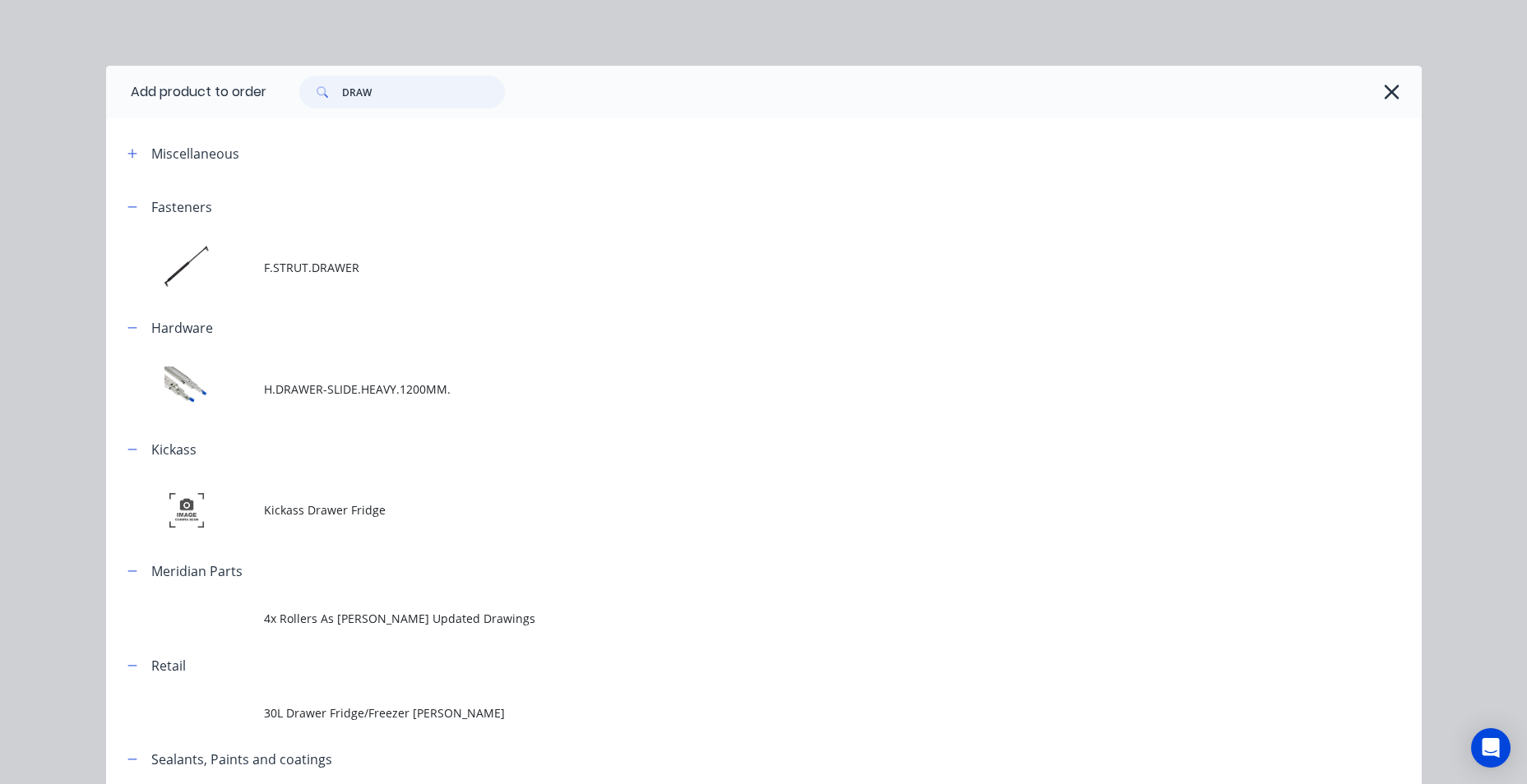
drag, startPoint x: 380, startPoint y: 91, endPoint x: 296, endPoint y: 97, distance: 84.2
click at [299, 97] on div "DRAW" at bounding box center [401, 91] width 205 height 33
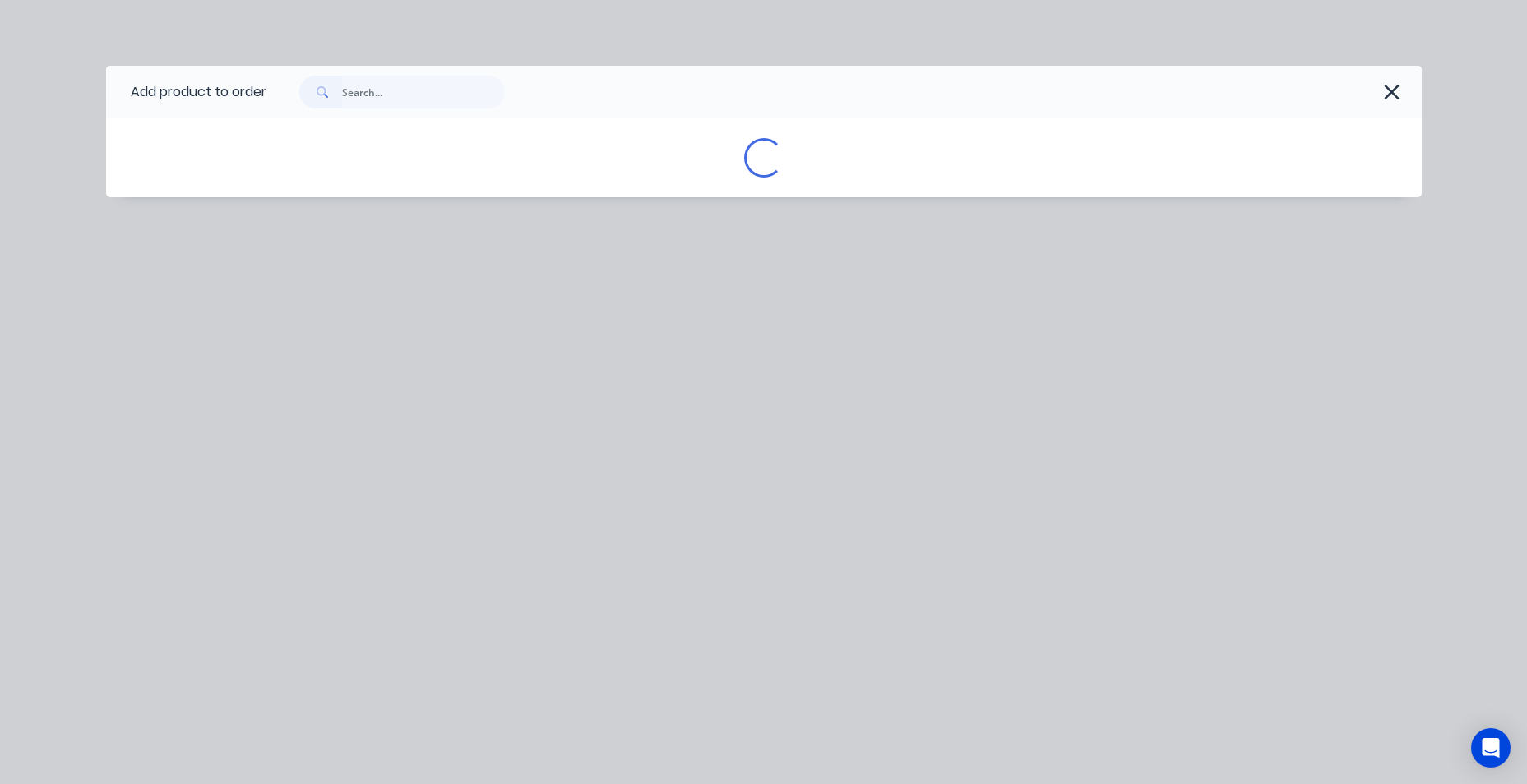
drag, startPoint x: 1377, startPoint y: 95, endPoint x: 1124, endPoint y: 260, distance: 302.0
click at [1378, 95] on div at bounding box center [836, 91] width 1139 height 33
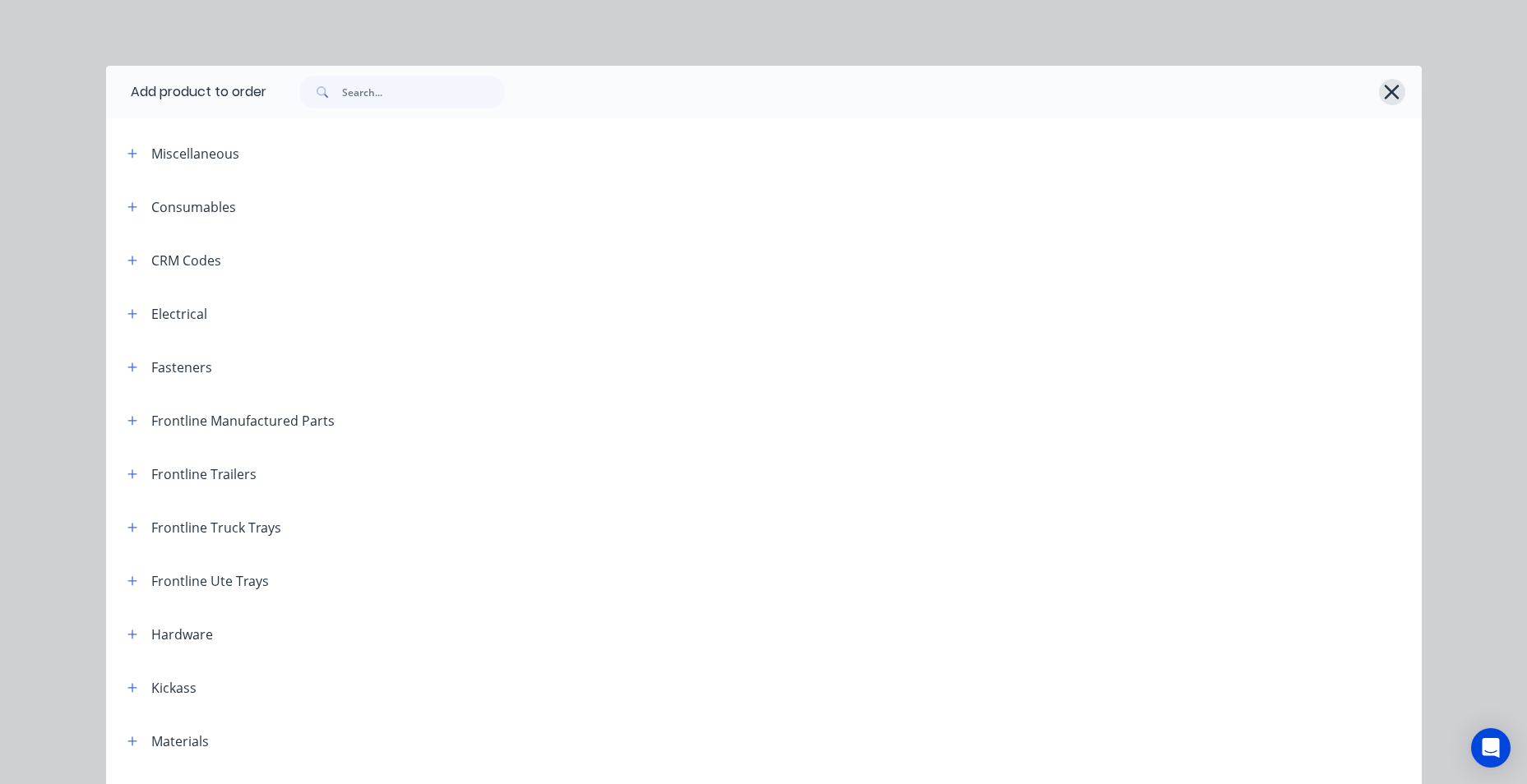
click at [1389, 89] on icon "button" at bounding box center [1392, 92] width 15 height 15
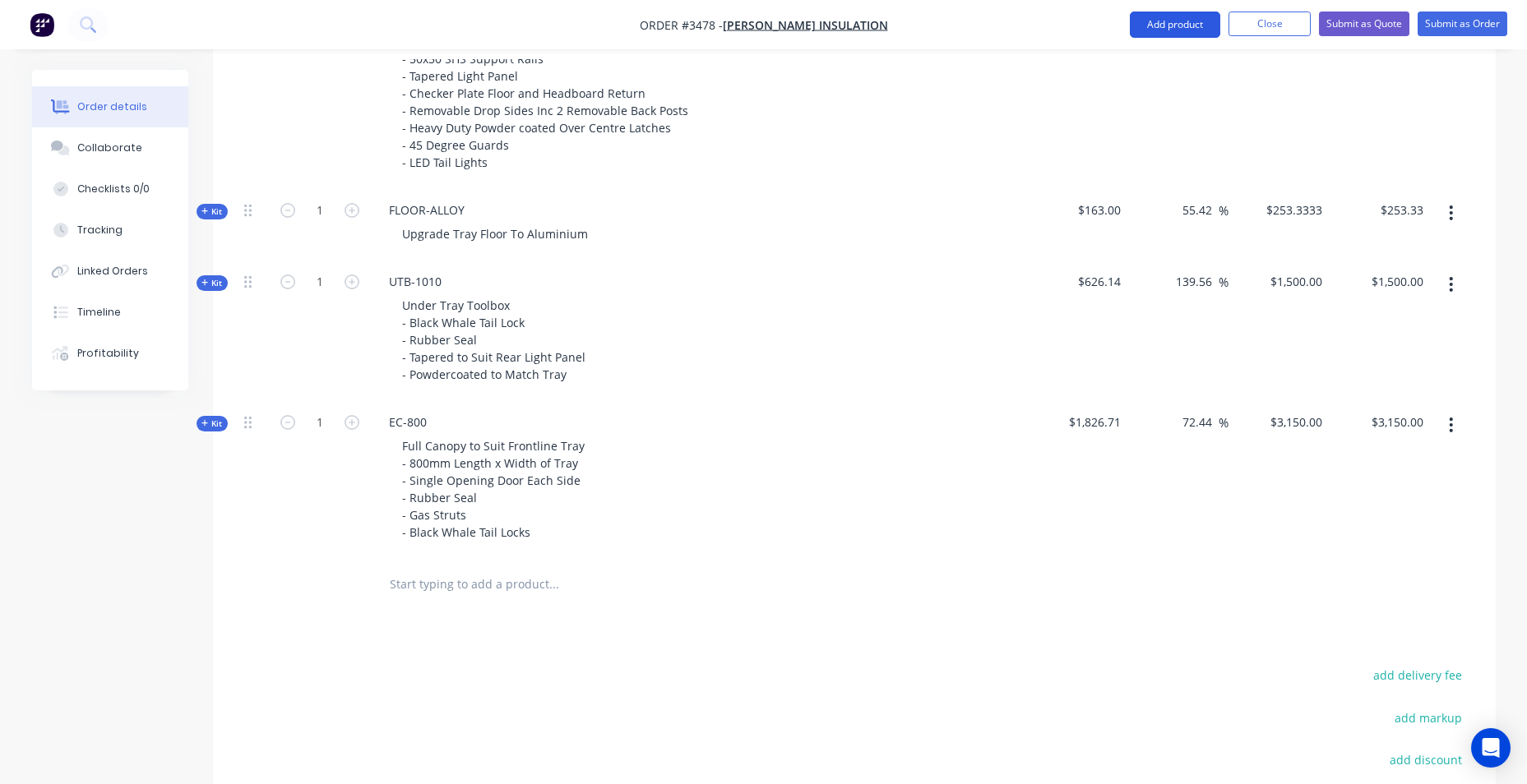
click at [1208, 25] on button "Add product" at bounding box center [1174, 24] width 90 height 26
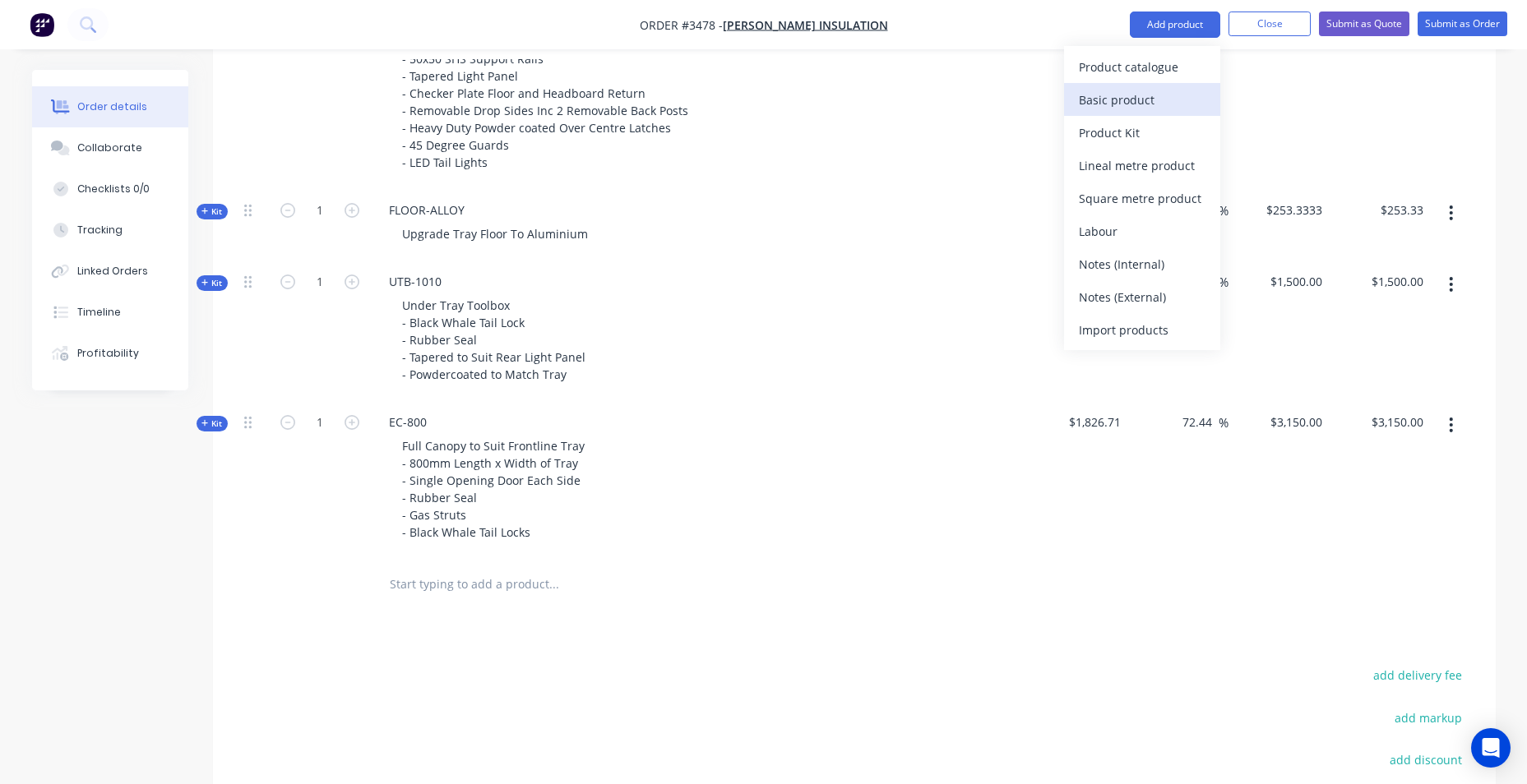
click at [1185, 104] on div "Basic product" at bounding box center [1142, 100] width 126 height 24
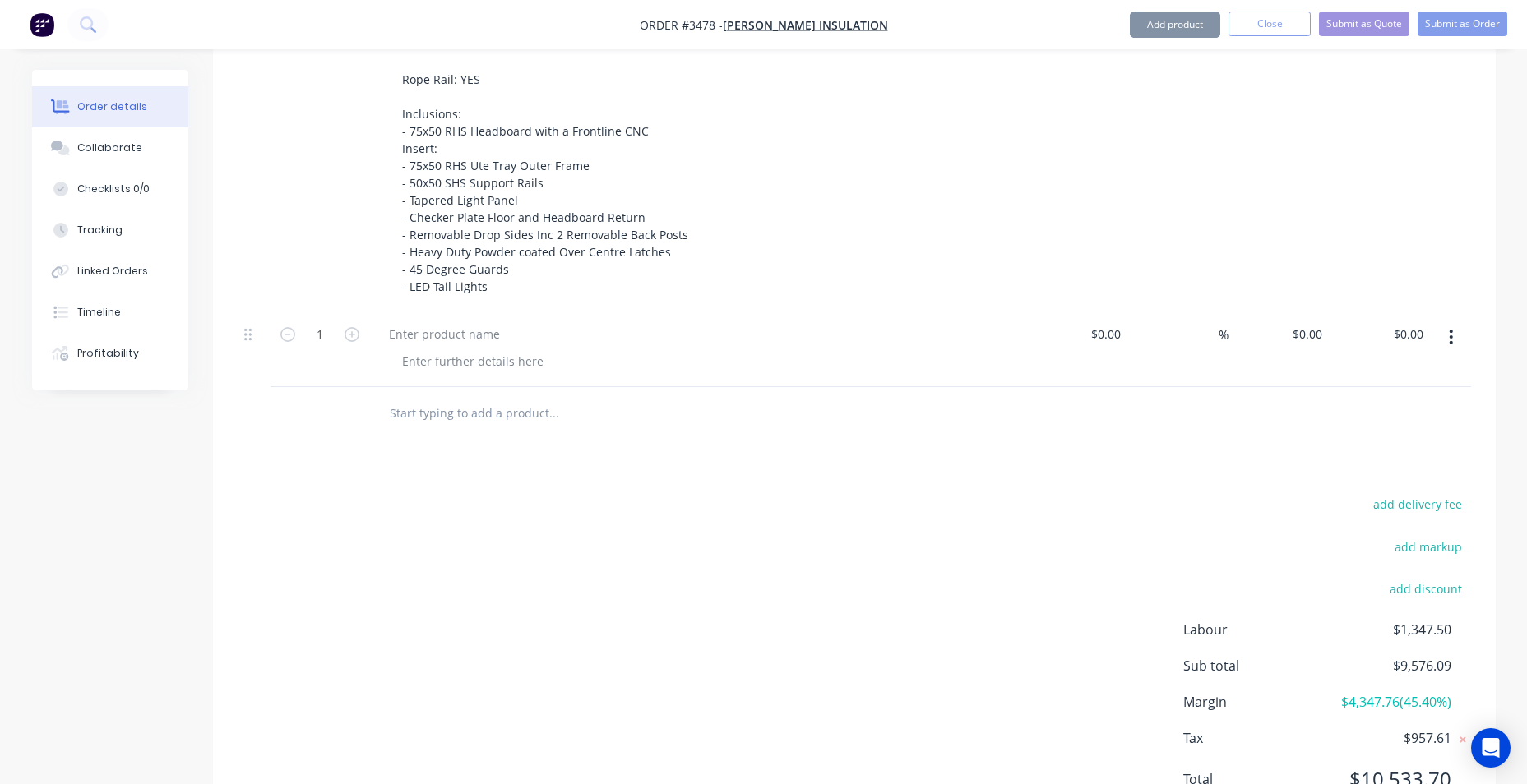
scroll to position [1216, 0]
click at [436, 332] on div at bounding box center [444, 333] width 138 height 24
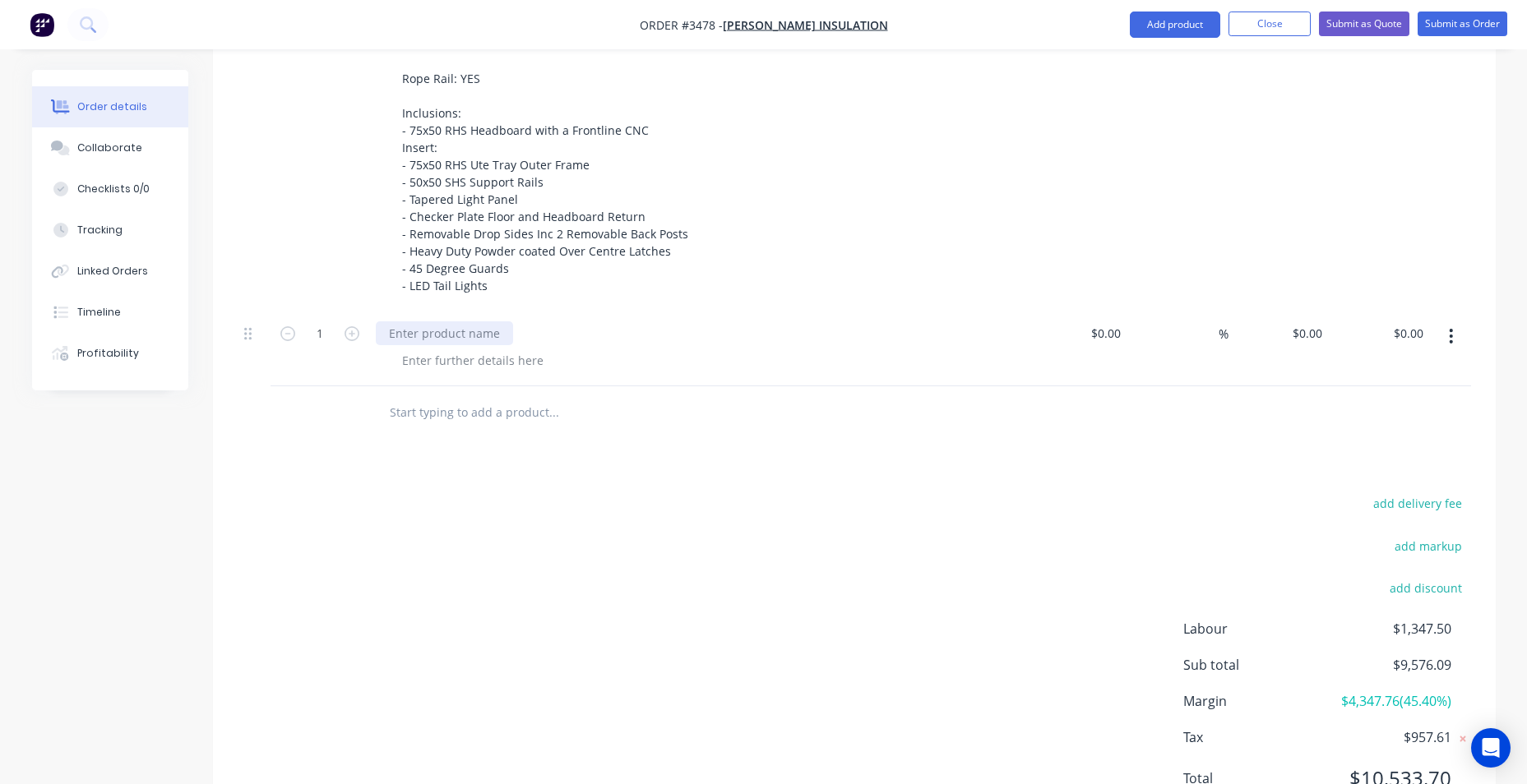
click at [440, 332] on div at bounding box center [444, 333] width 138 height 24
drag, startPoint x: 411, startPoint y: 331, endPoint x: 385, endPoint y: 331, distance: 26.0
click at [385, 331] on div "MW DRAW UNIT" at bounding box center [433, 333] width 115 height 24
click at [515, 363] on div at bounding box center [472, 360] width 167 height 24
click at [494, 359] on div at bounding box center [472, 360] width 167 height 24
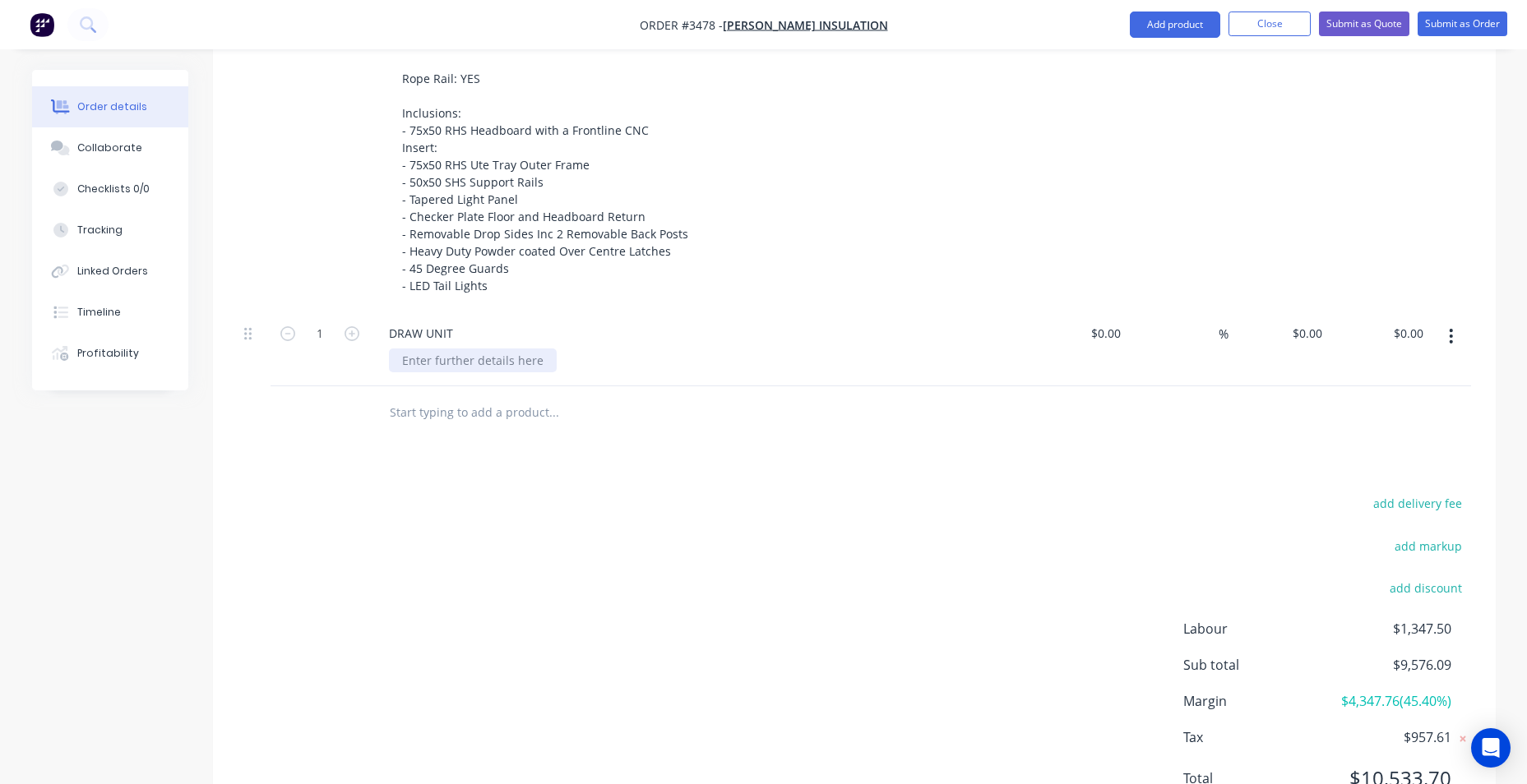
paste div
click at [530, 359] on div "Drawer Set (2 Drawers)" at bounding box center [465, 360] width 153 height 24
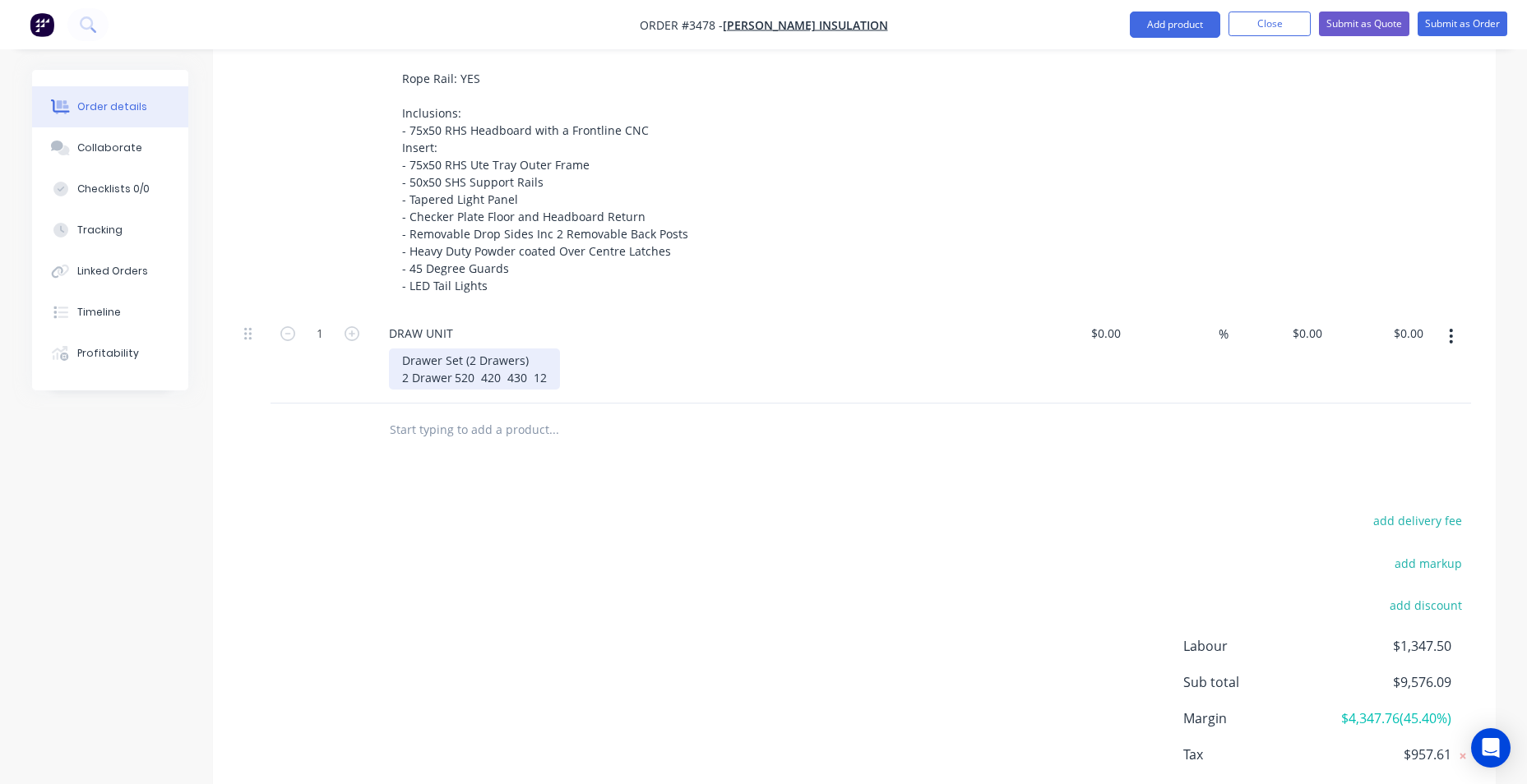
click at [477, 373] on div "Drawer Set (2 Drawers) 2 Drawer 520 420 430 12" at bounding box center [474, 369] width 171 height 41
click at [491, 372] on div "Drawer Set (2 Drawers) 2 Drawer 520 420 430 12" at bounding box center [474, 369] width 171 height 41
click at [471, 374] on div "Drawer Set (2 Drawers) 2 Drawer 520wide 420 430 12" at bounding box center [487, 369] width 197 height 41
click at [499, 373] on div "Drawer Set (2 Drawers) 2 Drawe 520wide 420 430 12" at bounding box center [513, 369] width 250 height 41
drag, startPoint x: 496, startPoint y: 379, endPoint x: 528, endPoint y: 377, distance: 32.1
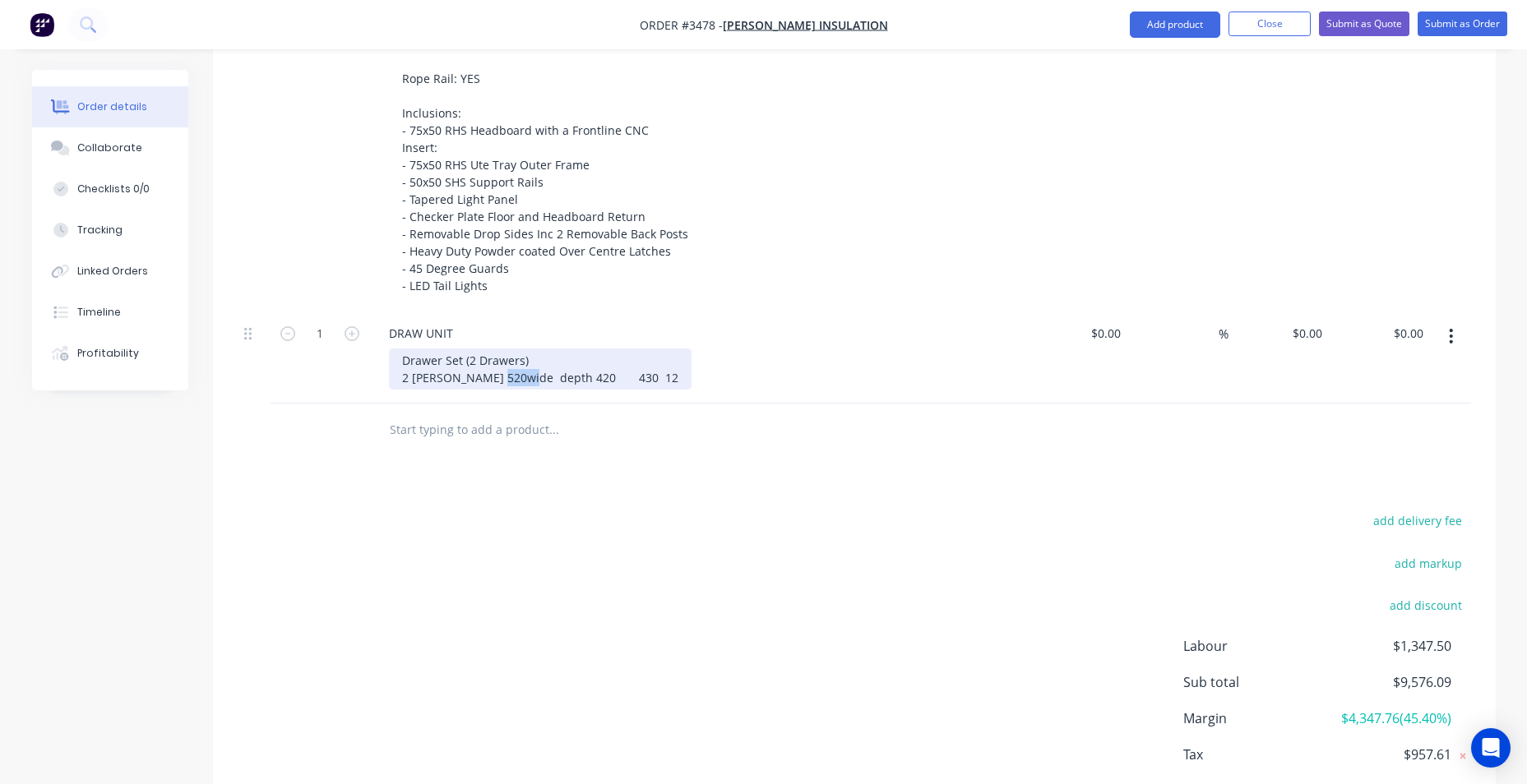
click at [528, 377] on div "Drawer Set (2 Drawers) 2 Drawe 520wide depth 420 430 12" at bounding box center [540, 369] width 303 height 41
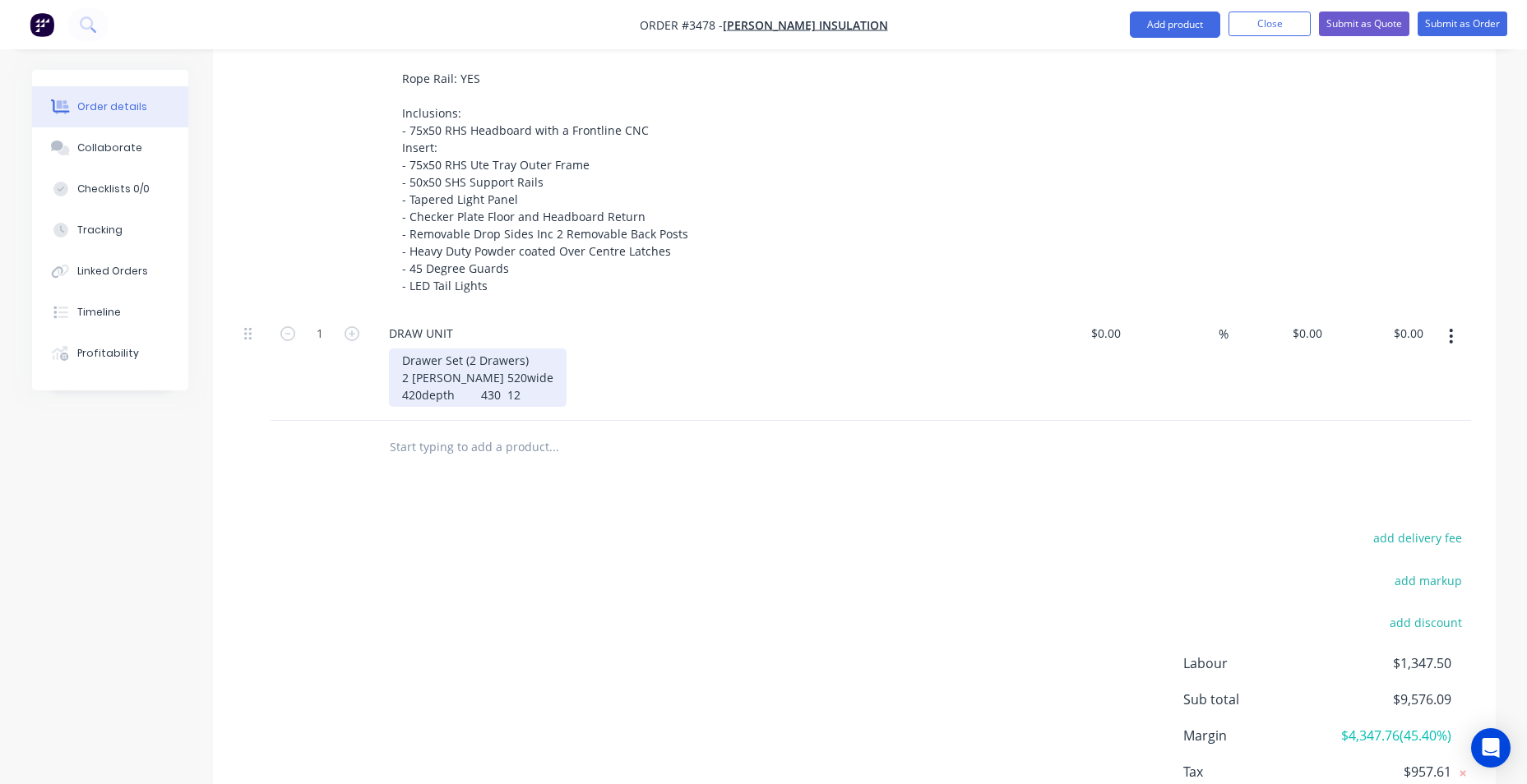
click at [421, 398] on div "Drawer Set (2 Drawers) 2 Drawe 520wide 420depth 430 12" at bounding box center [477, 377] width 178 height 59
click at [448, 381] on div "Drawer Set (2 Drawers) 2 Drawe 520wide 420mm depth 430 12" at bounding box center [477, 377] width 178 height 59
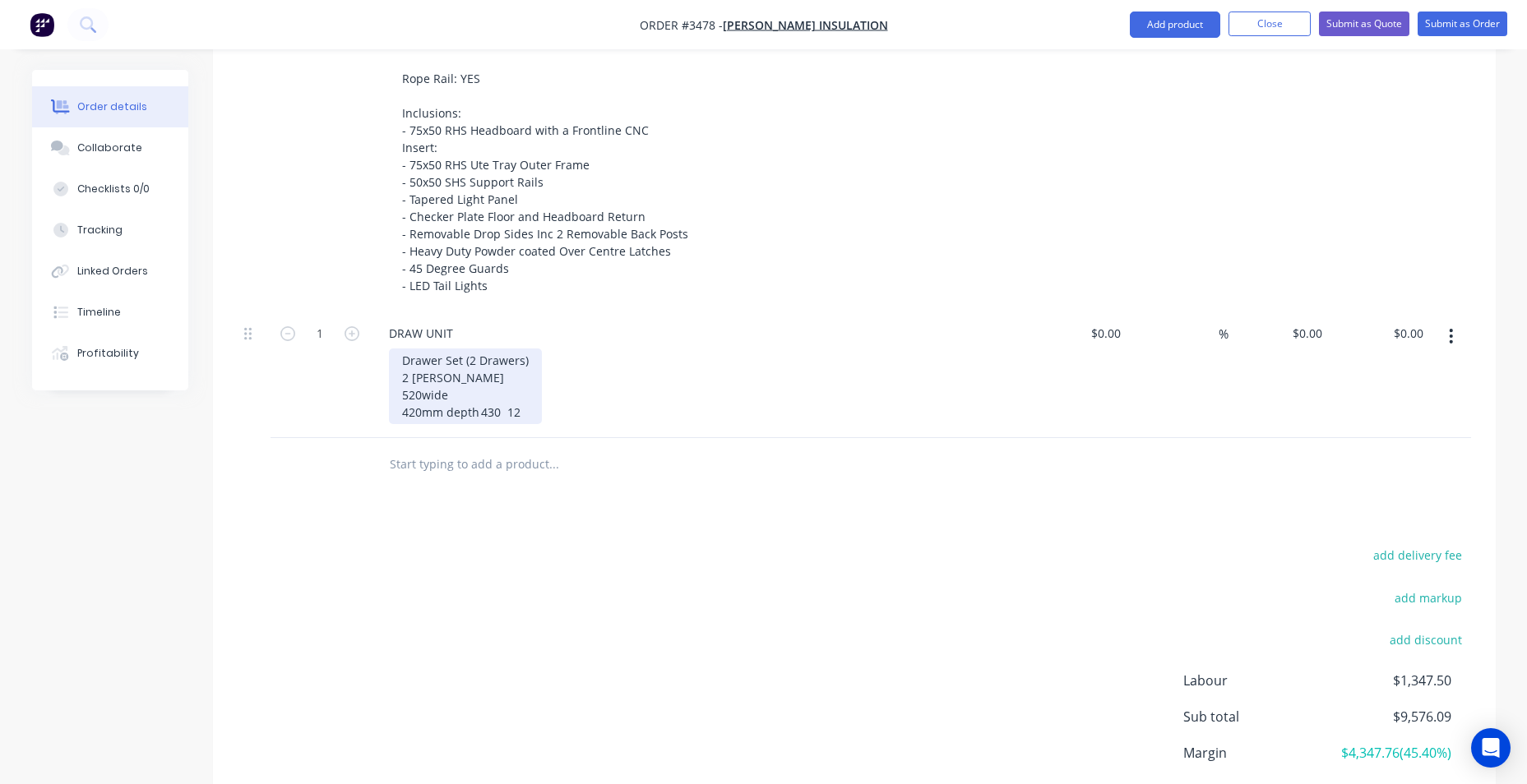
click at [454, 395] on div "Drawer Set (2 Drawers) 2 Drawe 520wide 420mm depth 430 12" at bounding box center [465, 385] width 153 height 75
click at [497, 412] on div "Drawer Set (2 Drawers) 2 Drawe 520mm wide 420mm depth 430 12" at bounding box center [465, 385] width 153 height 75
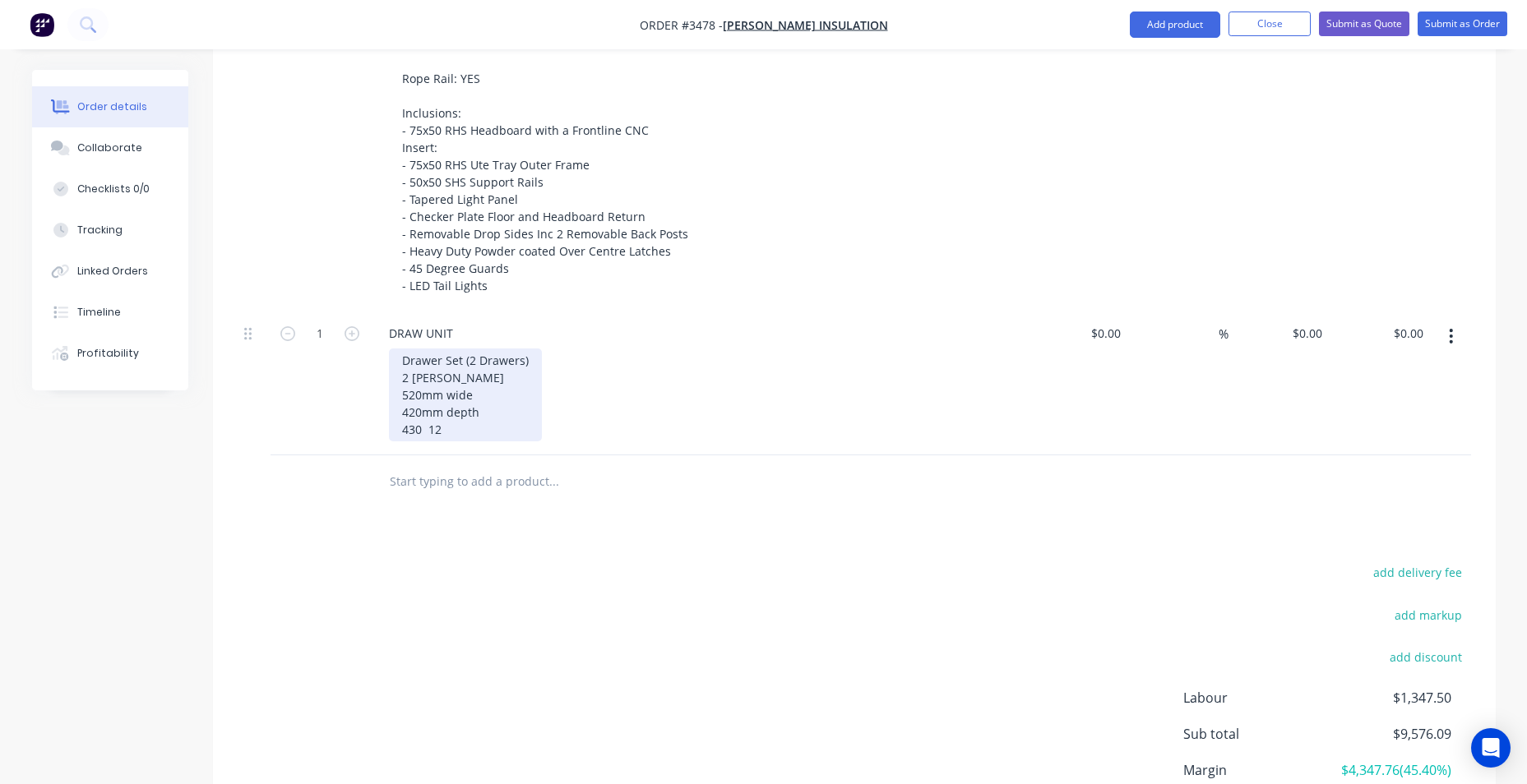
click at [417, 425] on div "Drawer Set (2 Drawers) 2 Drawe 520mm wide 420mm depth 430 12" at bounding box center [465, 395] width 153 height 93
click at [499, 433] on div "Drawer Set (2 Drawers) 2 Drawe 520mm wide 420mm depth 430mm height 12" at bounding box center [465, 395] width 153 height 93
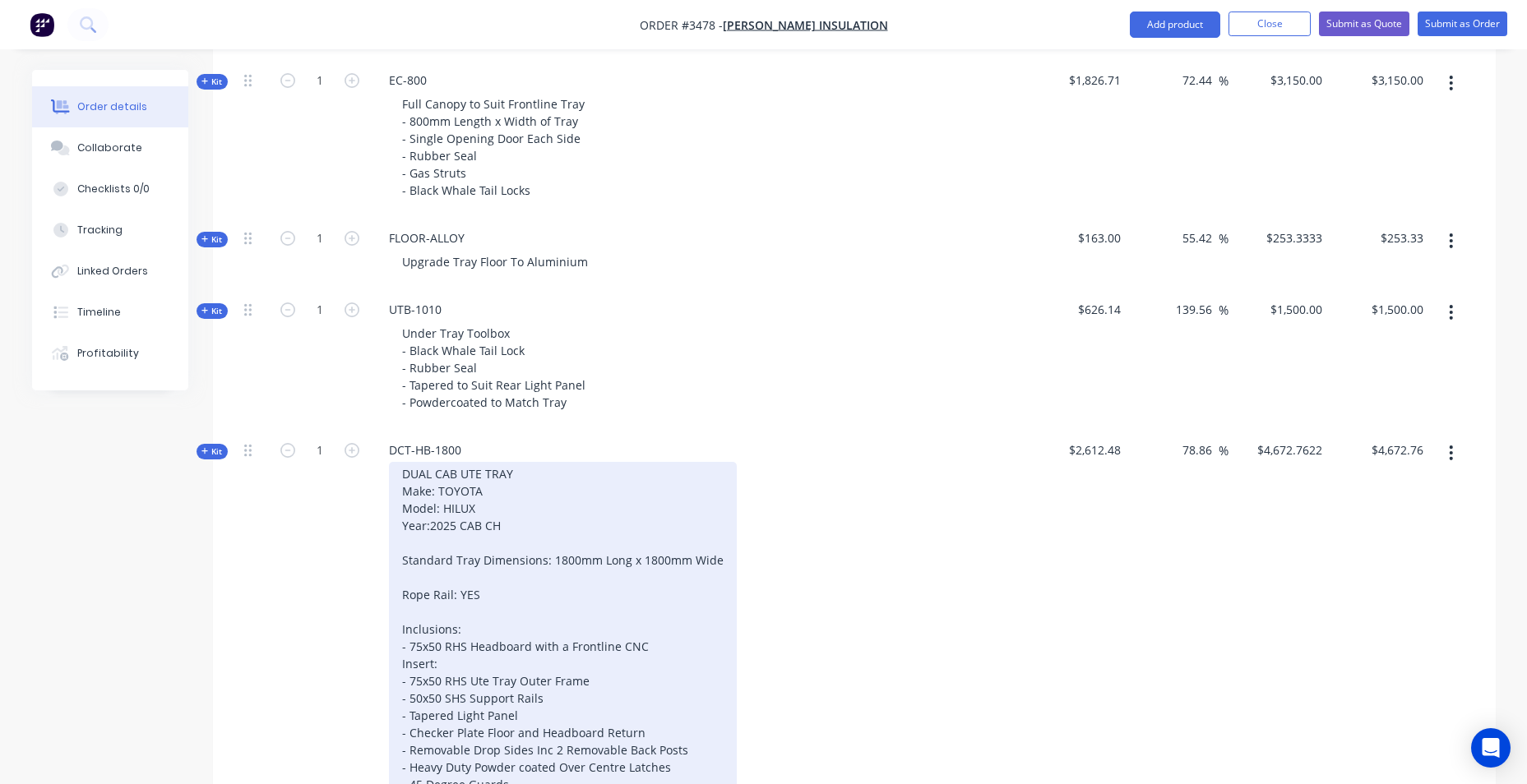
scroll to position [641, 0]
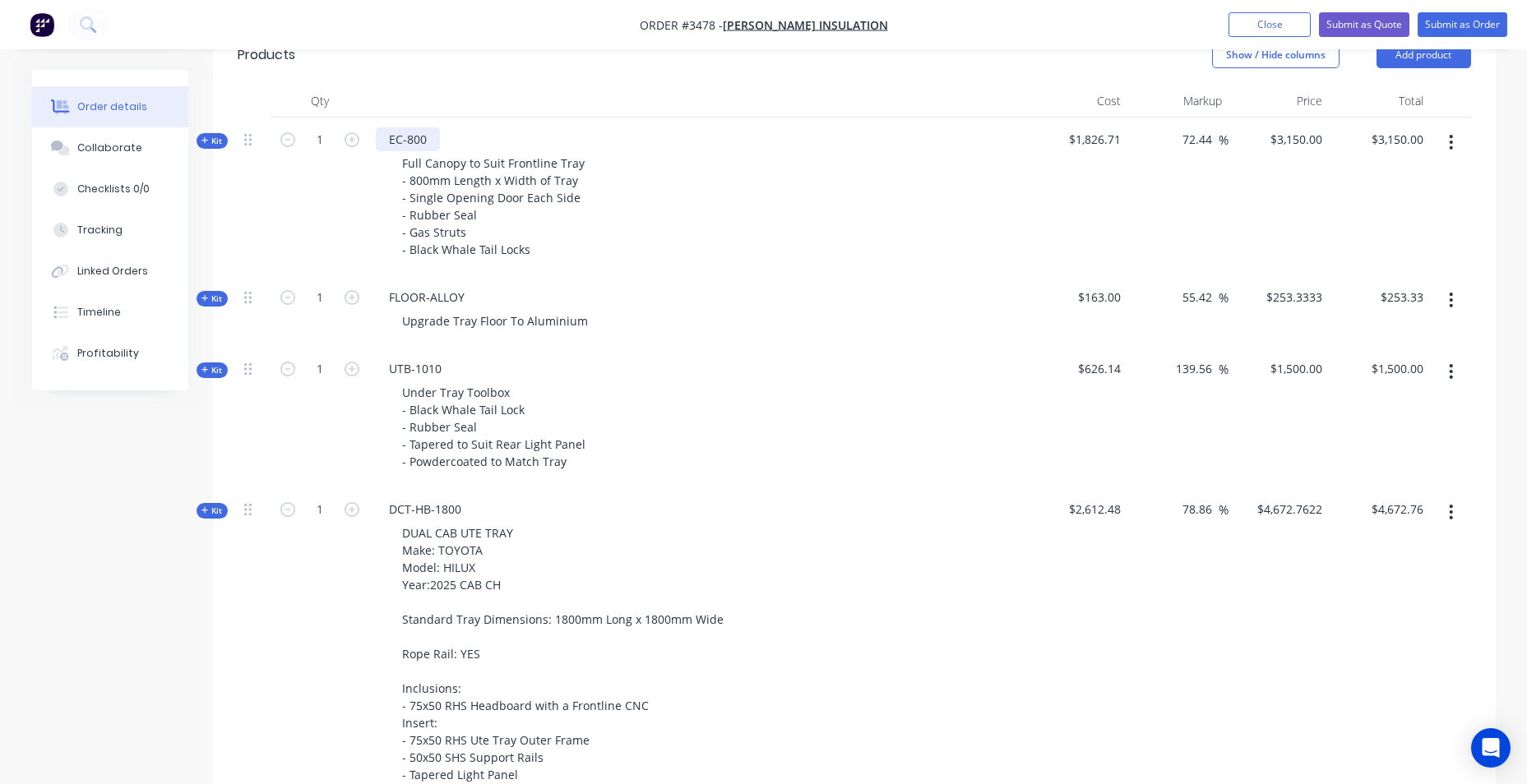
click at [421, 130] on div "EC-800" at bounding box center [407, 139] width 64 height 24
drag, startPoint x: 426, startPoint y: 141, endPoint x: 407, endPoint y: 145, distance: 19.4
click at [407, 145] on div "EC-800" at bounding box center [407, 139] width 64 height 24
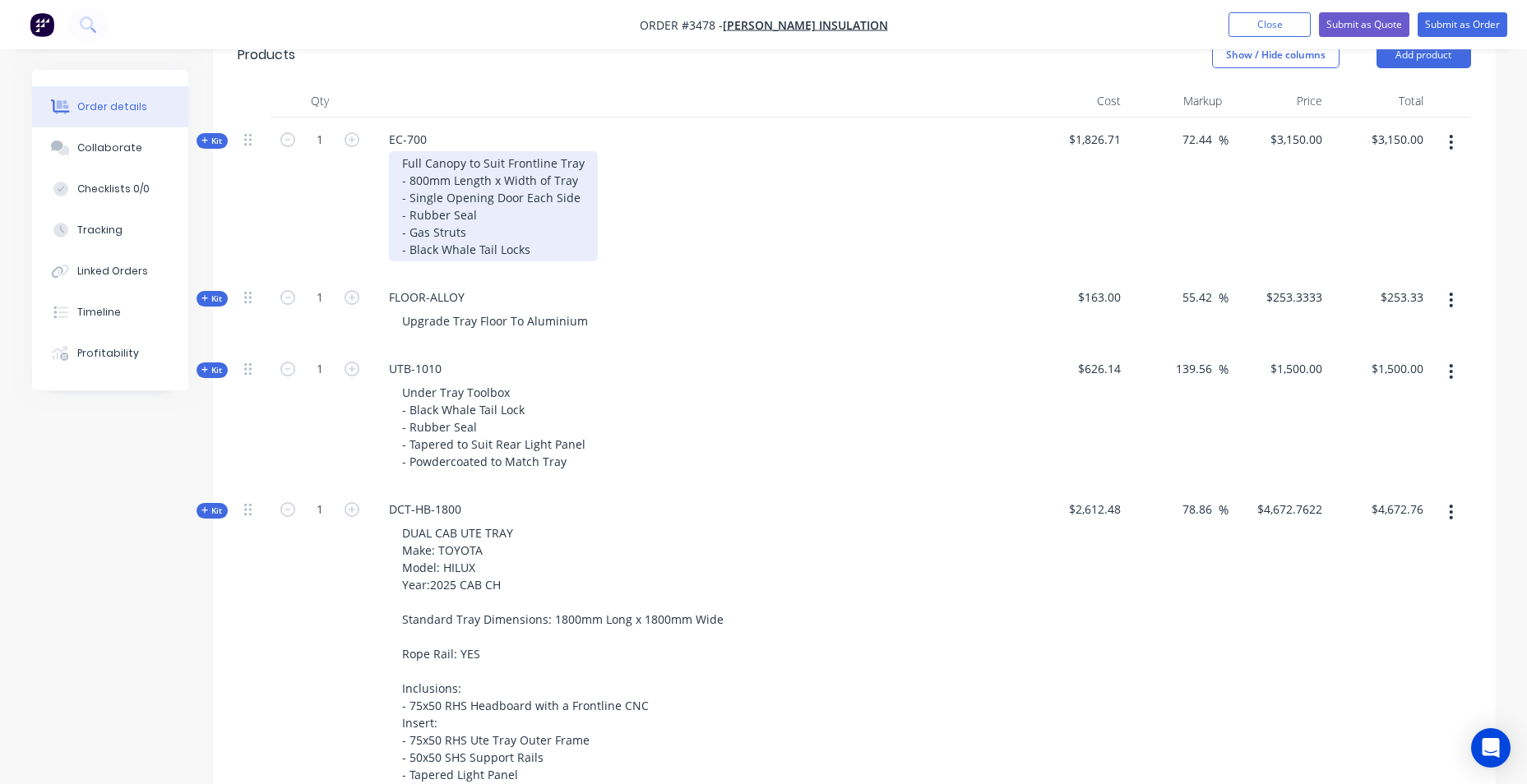
click at [430, 182] on div "Full Canopy to Suit Frontline Tray - 800mm Length x Width of Tray - Single Open…" at bounding box center [493, 206] width 209 height 111
drag, startPoint x: 428, startPoint y: 182, endPoint x: 408, endPoint y: 186, distance: 20.4
click at [408, 186] on div "Full Canopy to Suit Frontline Tray - 800mm Length x Width of Tray - Single Open…" at bounding box center [493, 206] width 209 height 111
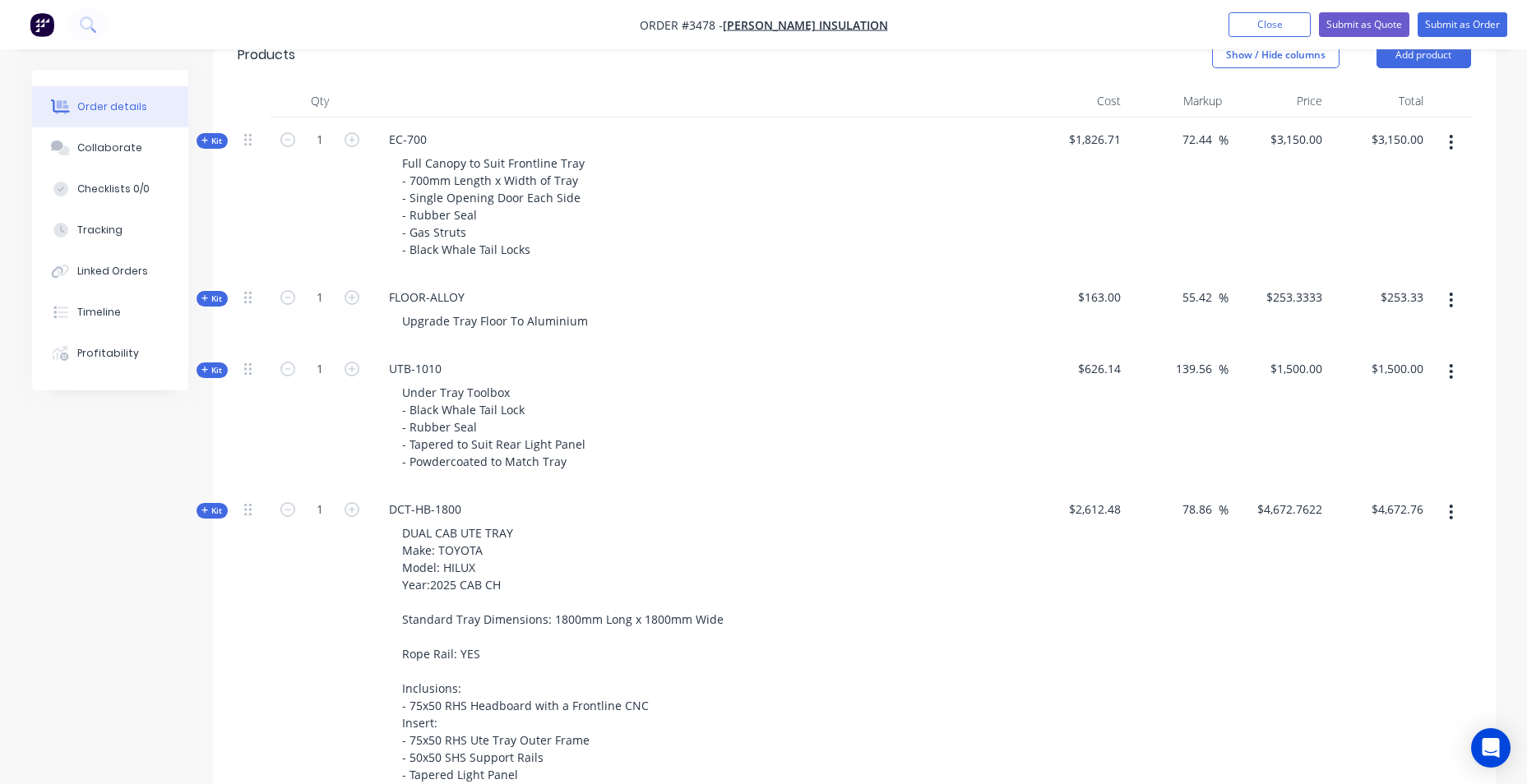
click at [665, 225] on div "Full Canopy to Suit Frontline Tray - 700mm Length x Width of Tray - Single Open…" at bounding box center [698, 206] width 645 height 111
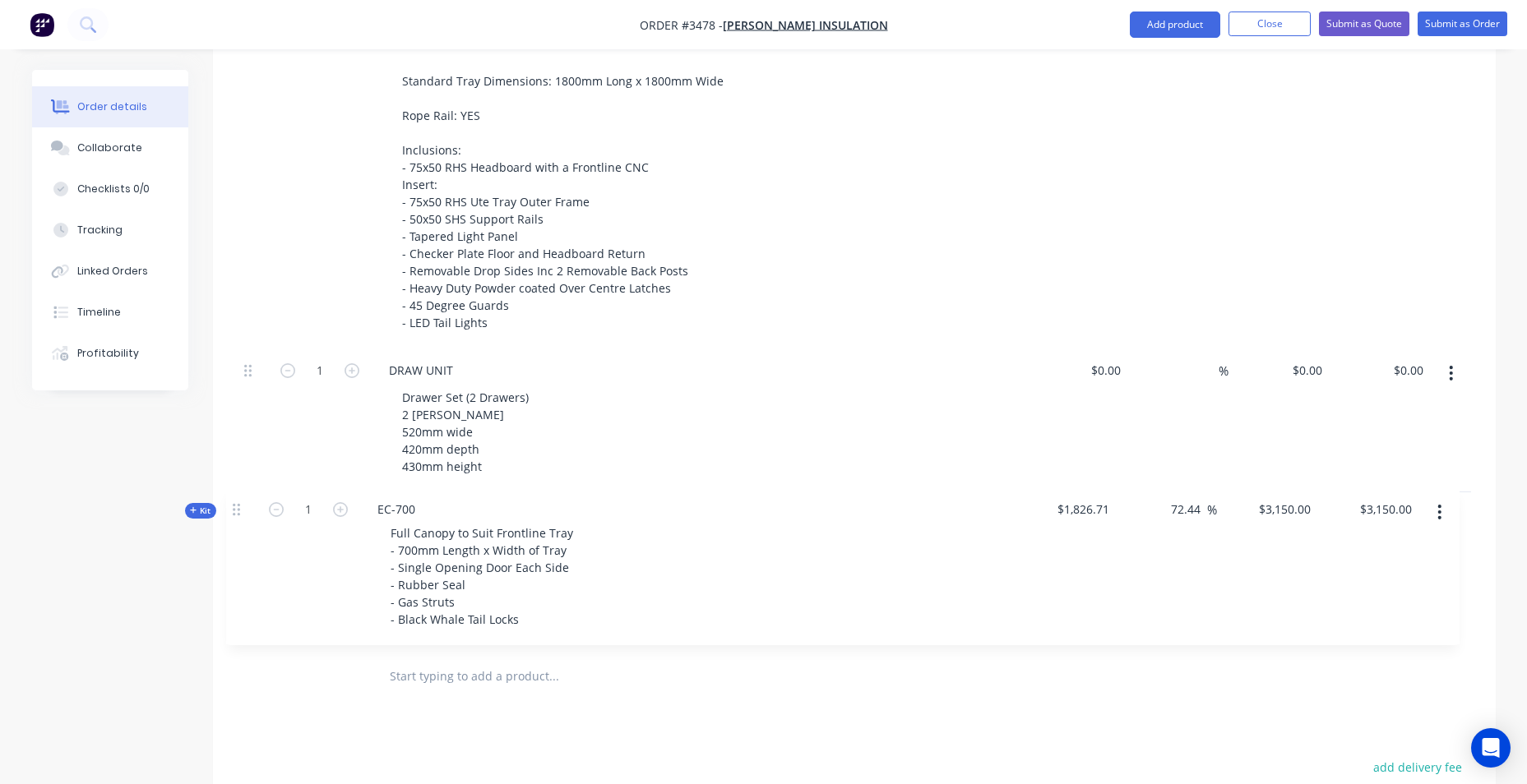
scroll to position [1022, 0]
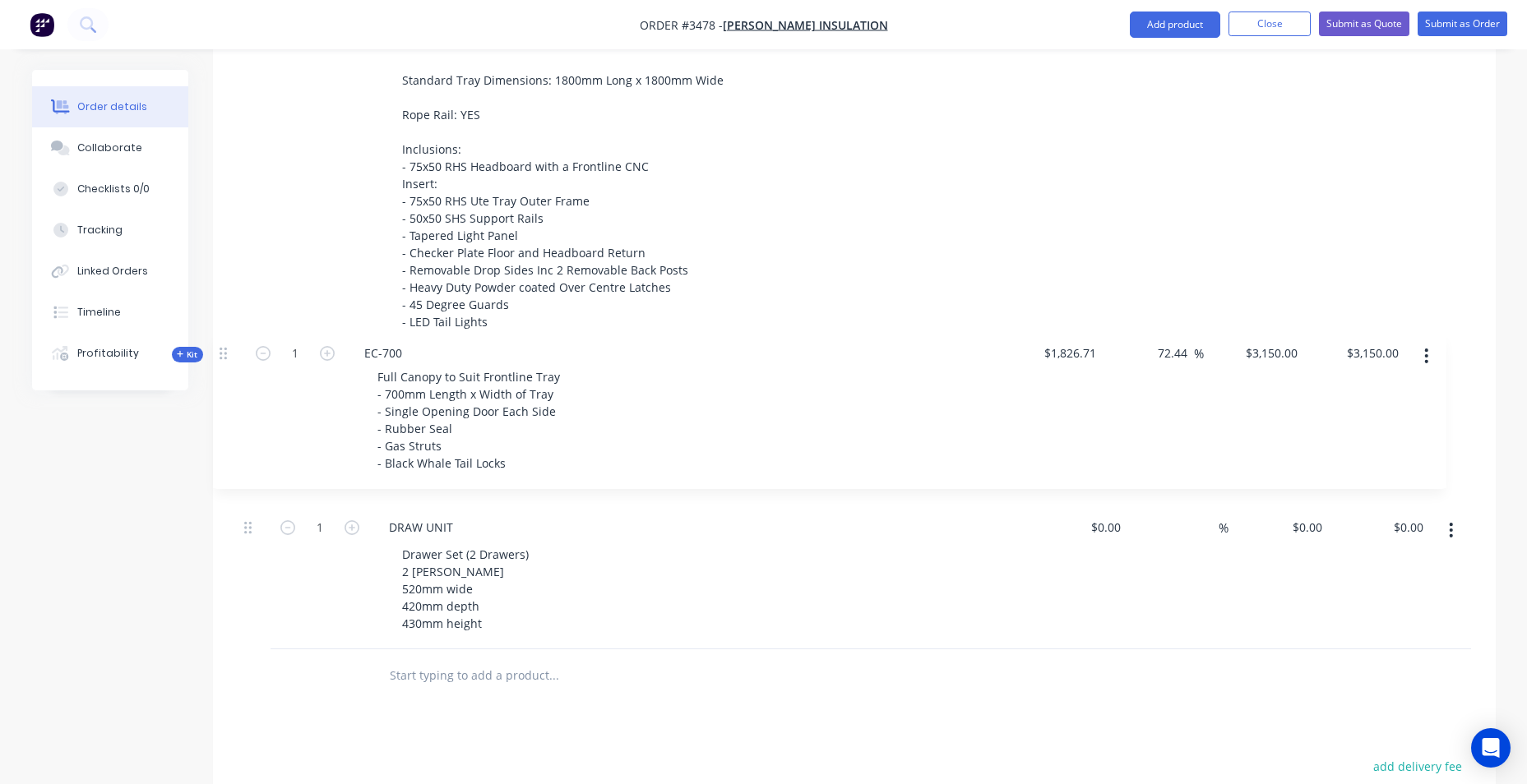
drag, startPoint x: 254, startPoint y: 140, endPoint x: 230, endPoint y: 359, distance: 220.3
click at [230, 359] on div "Qty Cost Markup Price Total Kit 1 EC-700 Full Canopy to Suit Frontline Tray - 7…" at bounding box center [854, 203] width 1283 height 1000
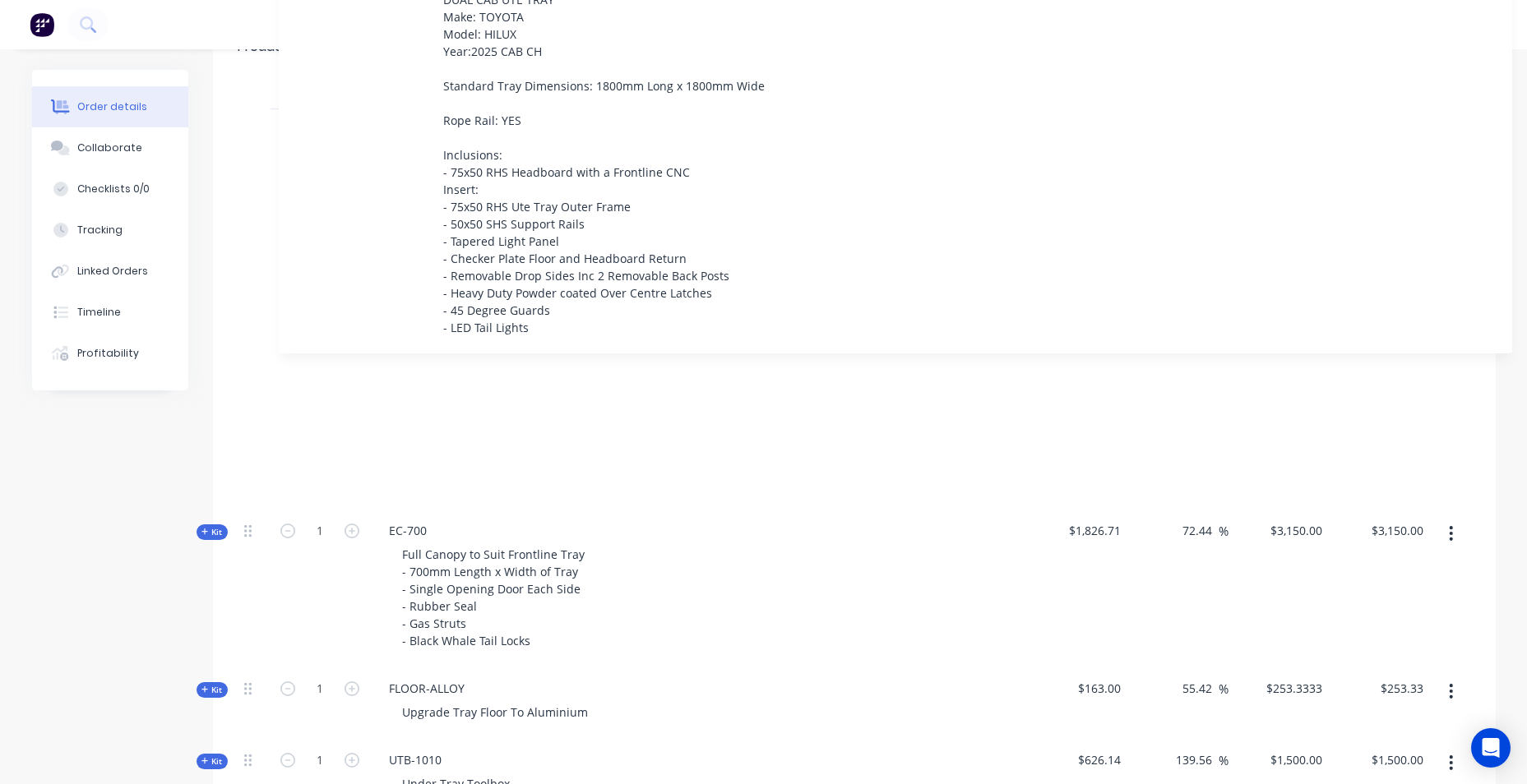
scroll to position [633, 0]
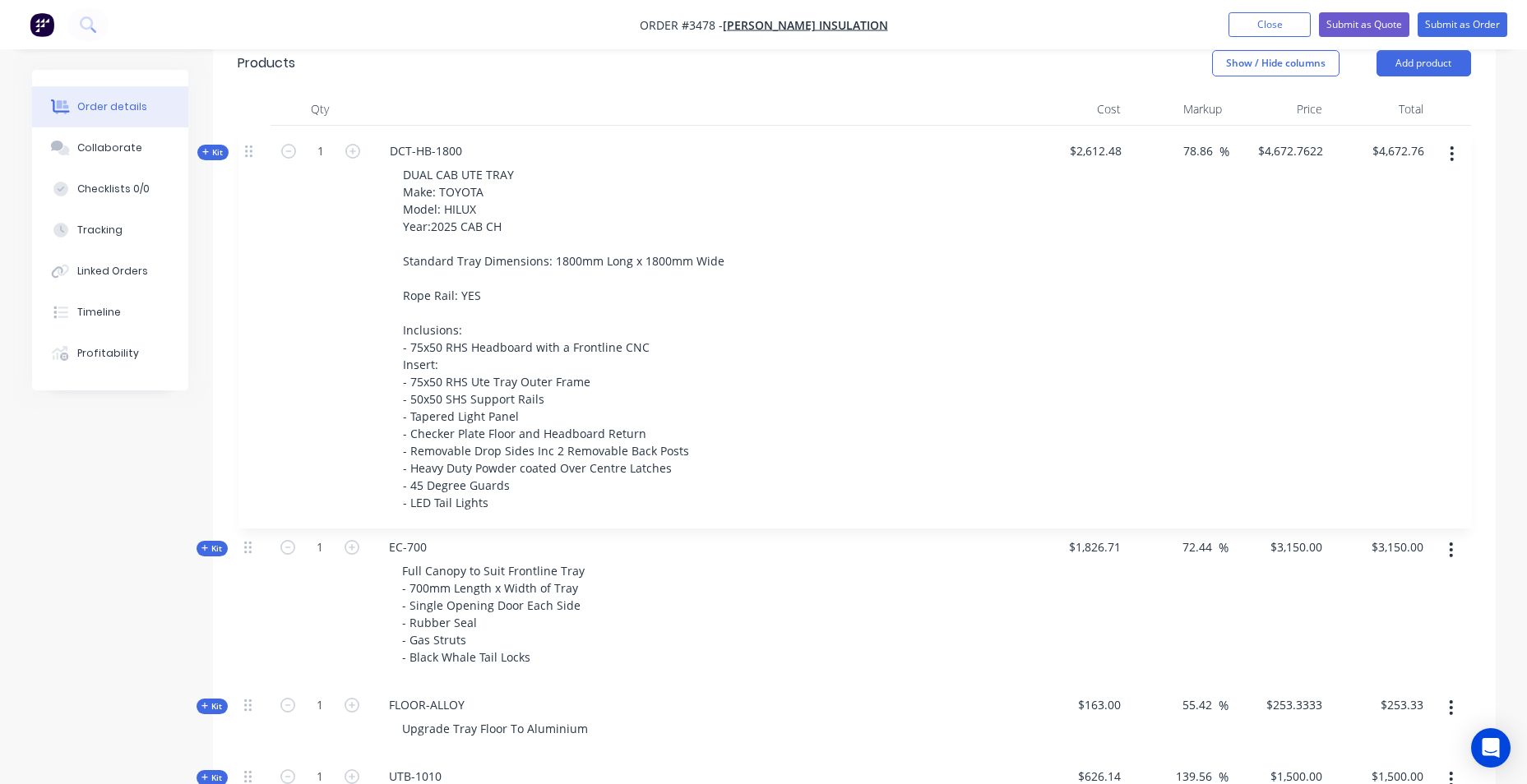
drag, startPoint x: 254, startPoint y: 373, endPoint x: 255, endPoint y: 132, distance: 241.0
click at [257, 132] on div "Kit 1 EC-700 Full Canopy to Suit Frontline Tray - 700mm Length x Width of Tray …" at bounding box center [854, 581] width 1233 height 913
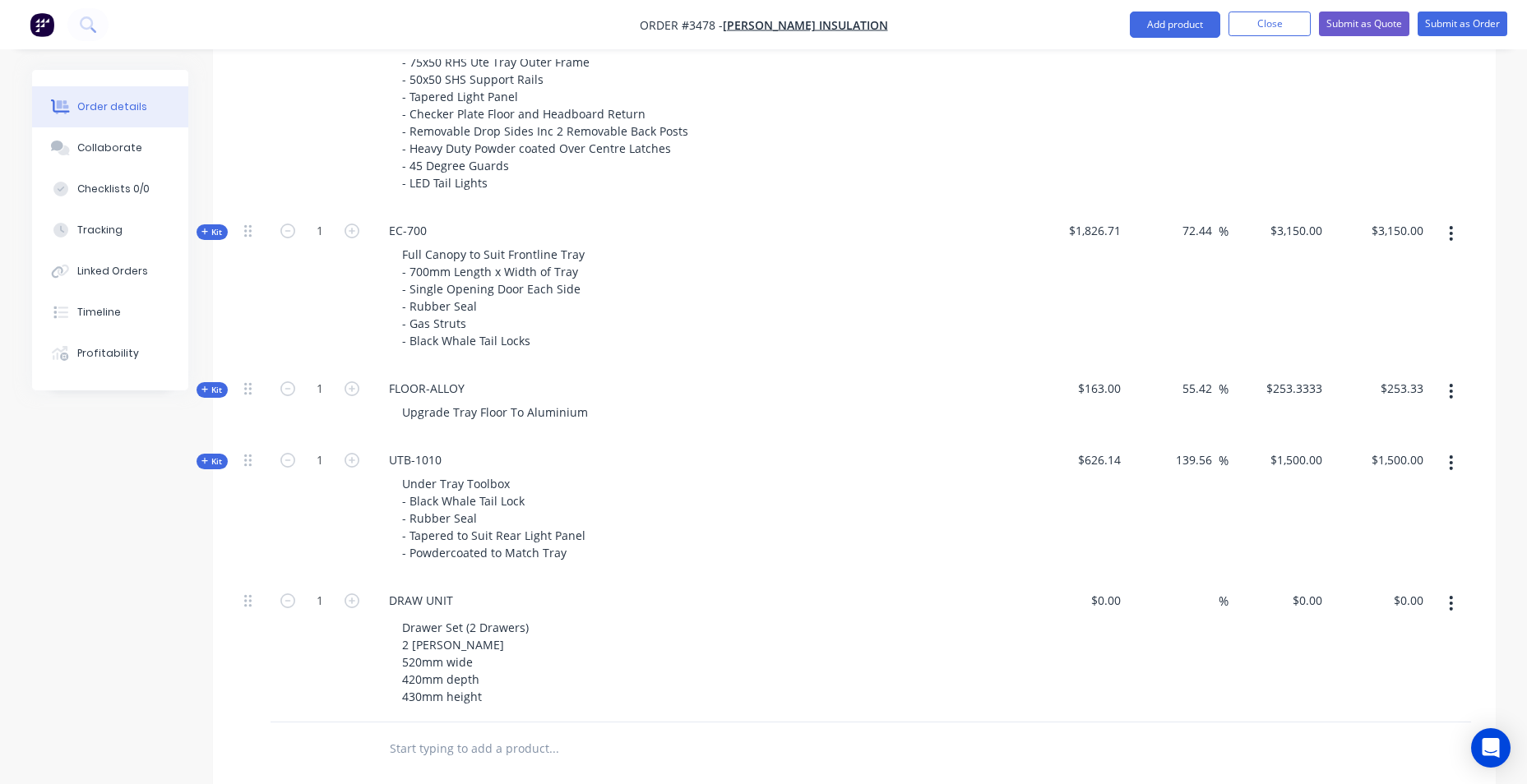
scroll to position [1043, 0]
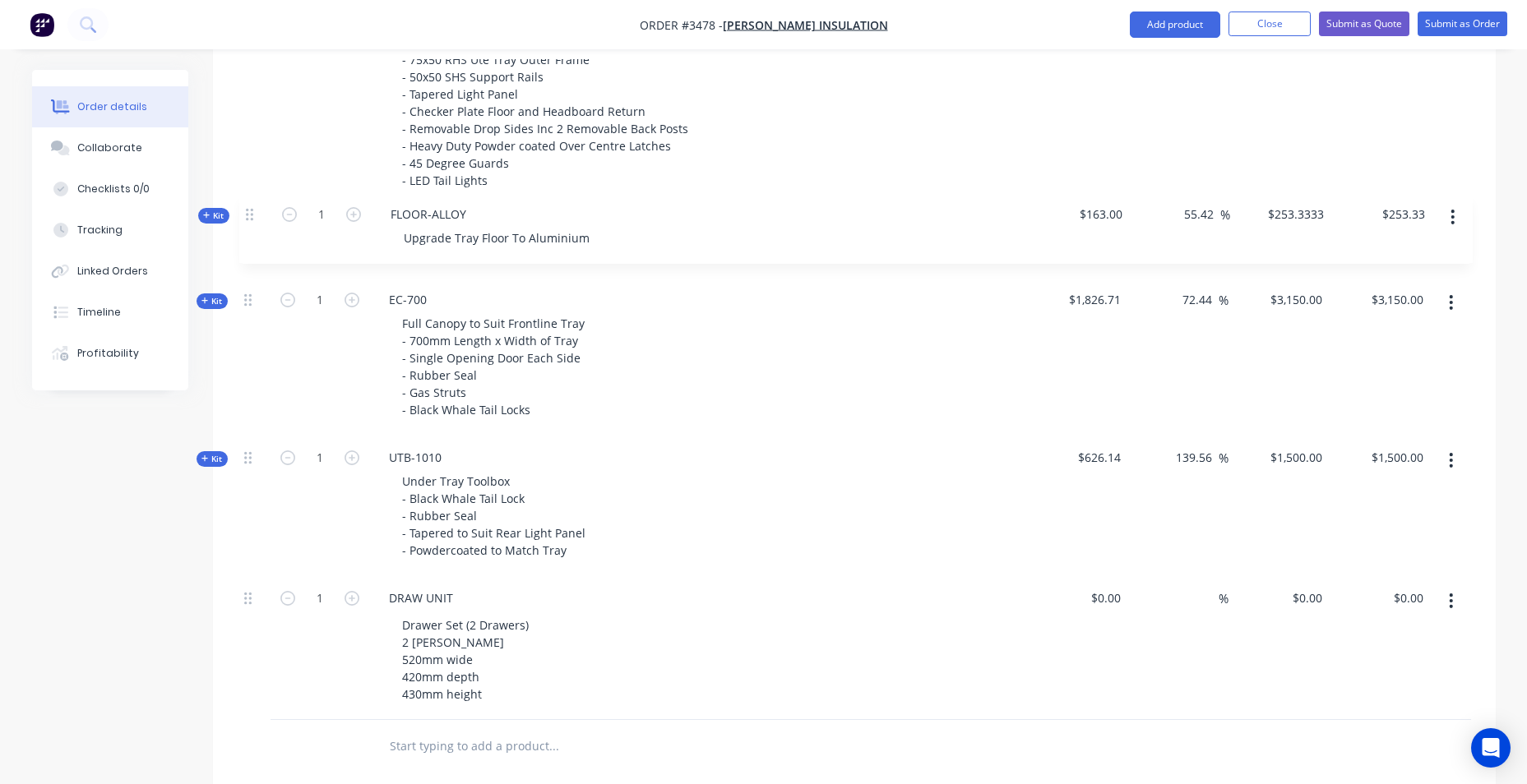
drag, startPoint x: 251, startPoint y: 302, endPoint x: 253, endPoint y: 213, distance: 89.0
click at [253, 213] on div "Kit 1 DCT-HB-1800 DUAL CAB UTE TRAY Make: TOYOTA Model: HILUX Year:2025 CAB CH …" at bounding box center [854, 263] width 1233 height 913
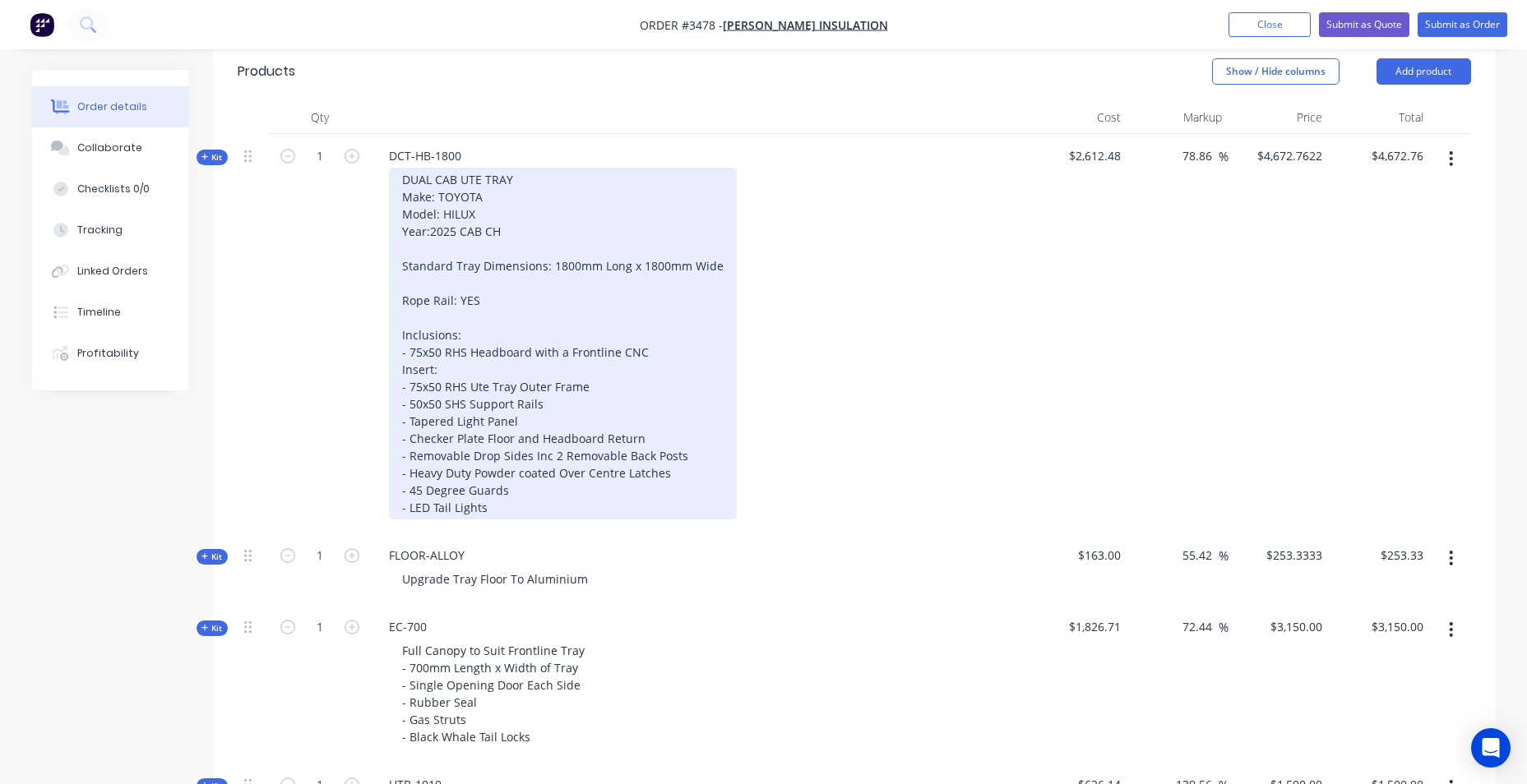
scroll to position [623, 0]
drag, startPoint x: 651, startPoint y: 438, endPoint x: 396, endPoint y: 442, distance: 255.0
click at [396, 442] on div "DUAL CAB UTE TRAY Make: TOYOTA Model: HILUX Year:2025 CAB CH Standard Tray Dime…" at bounding box center [562, 345] width 348 height 352
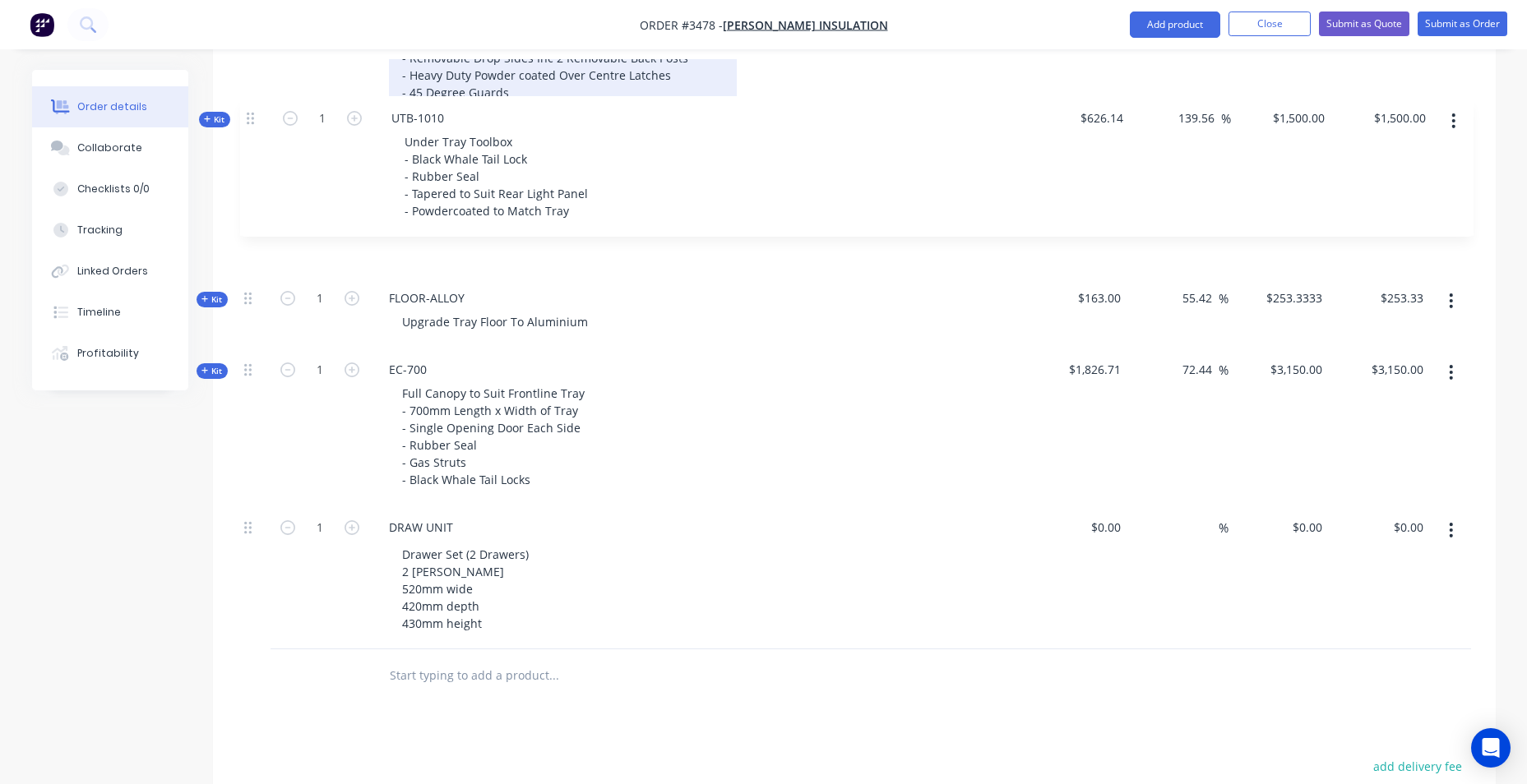
scroll to position [1004, 0]
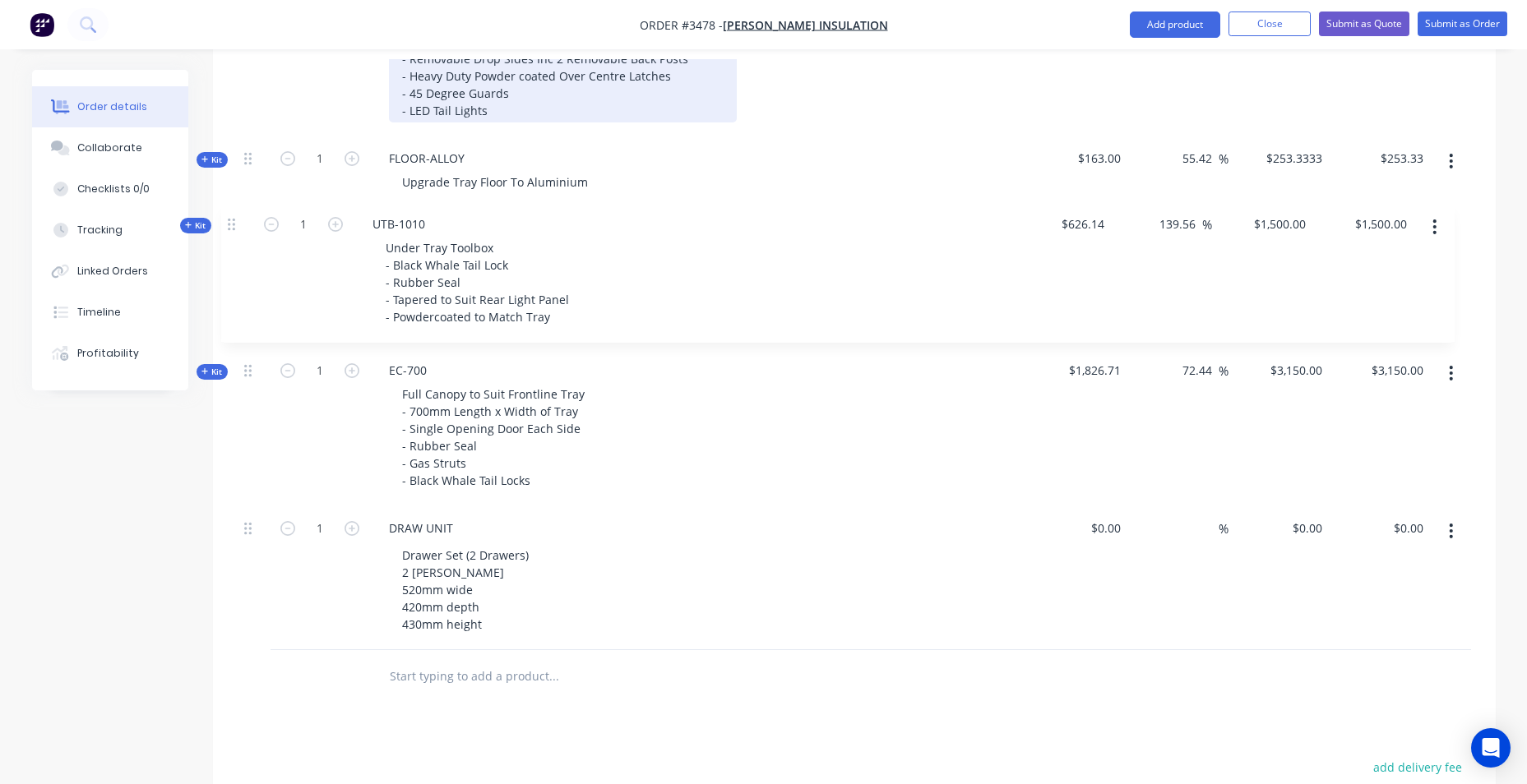
drag, startPoint x: 246, startPoint y: 363, endPoint x: 230, endPoint y: 225, distance: 138.9
click at [230, 225] on div "Qty Cost Markup Price Total Kit 1 DCT-HB-1800 DUAL CAB UTE TRAY Make: TOYOTA Mo…" at bounding box center [854, 212] width 1283 height 982
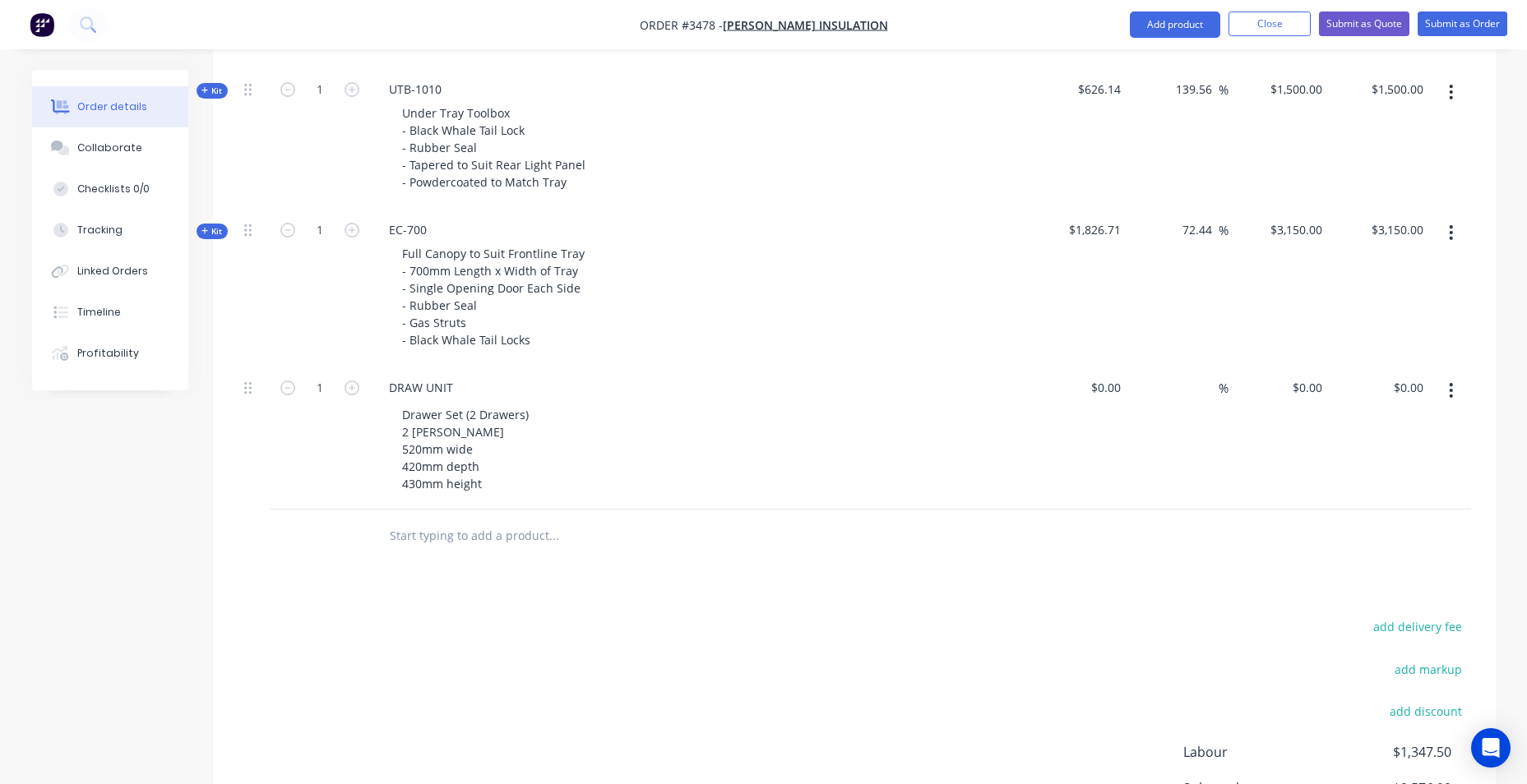
scroll to position [1169, 0]
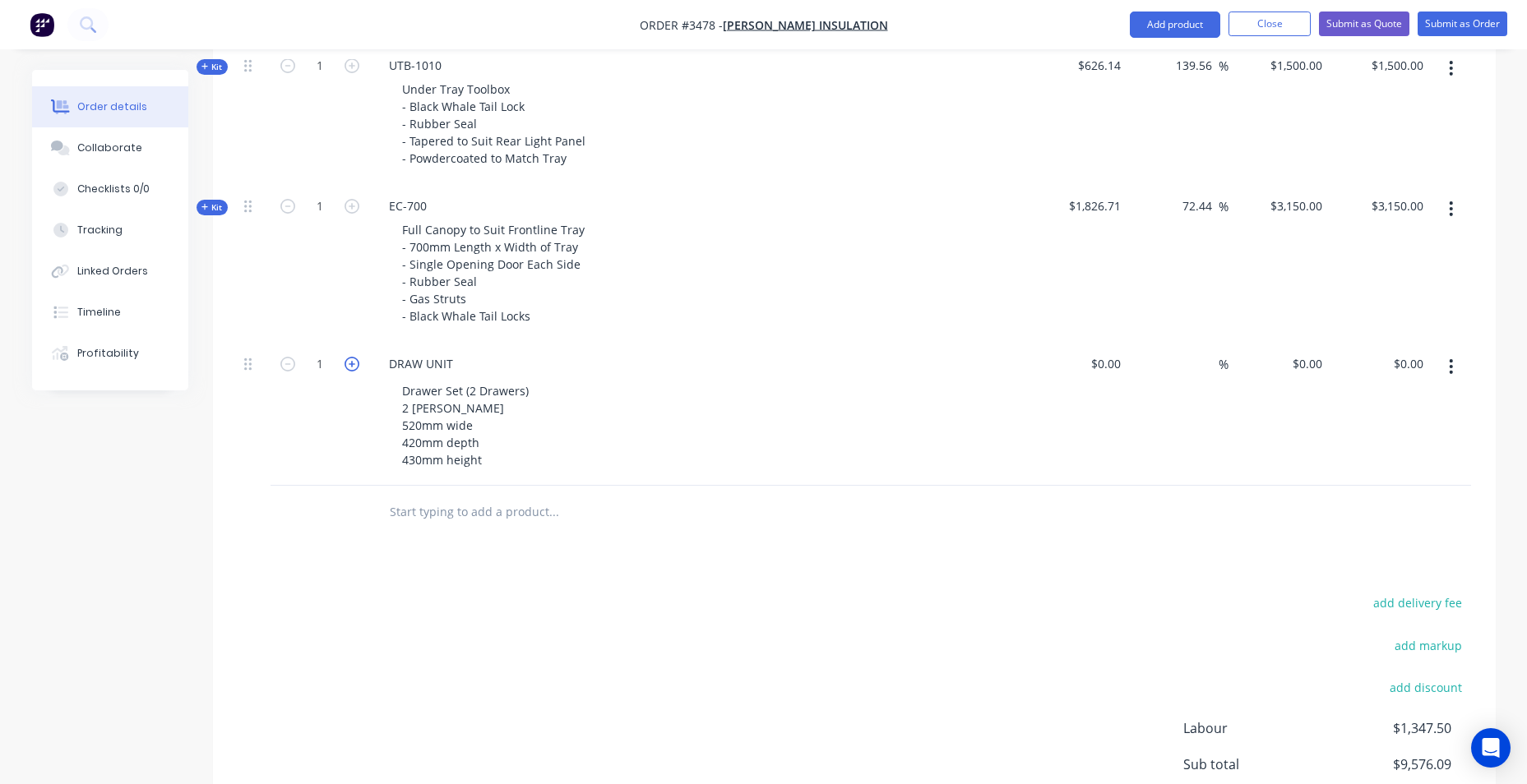
click at [354, 359] on icon "button" at bounding box center [352, 364] width 15 height 15
type input "2"
click at [1103, 364] on div "$0.00" at bounding box center [1105, 364] width 45 height 24
type input "$250.00"
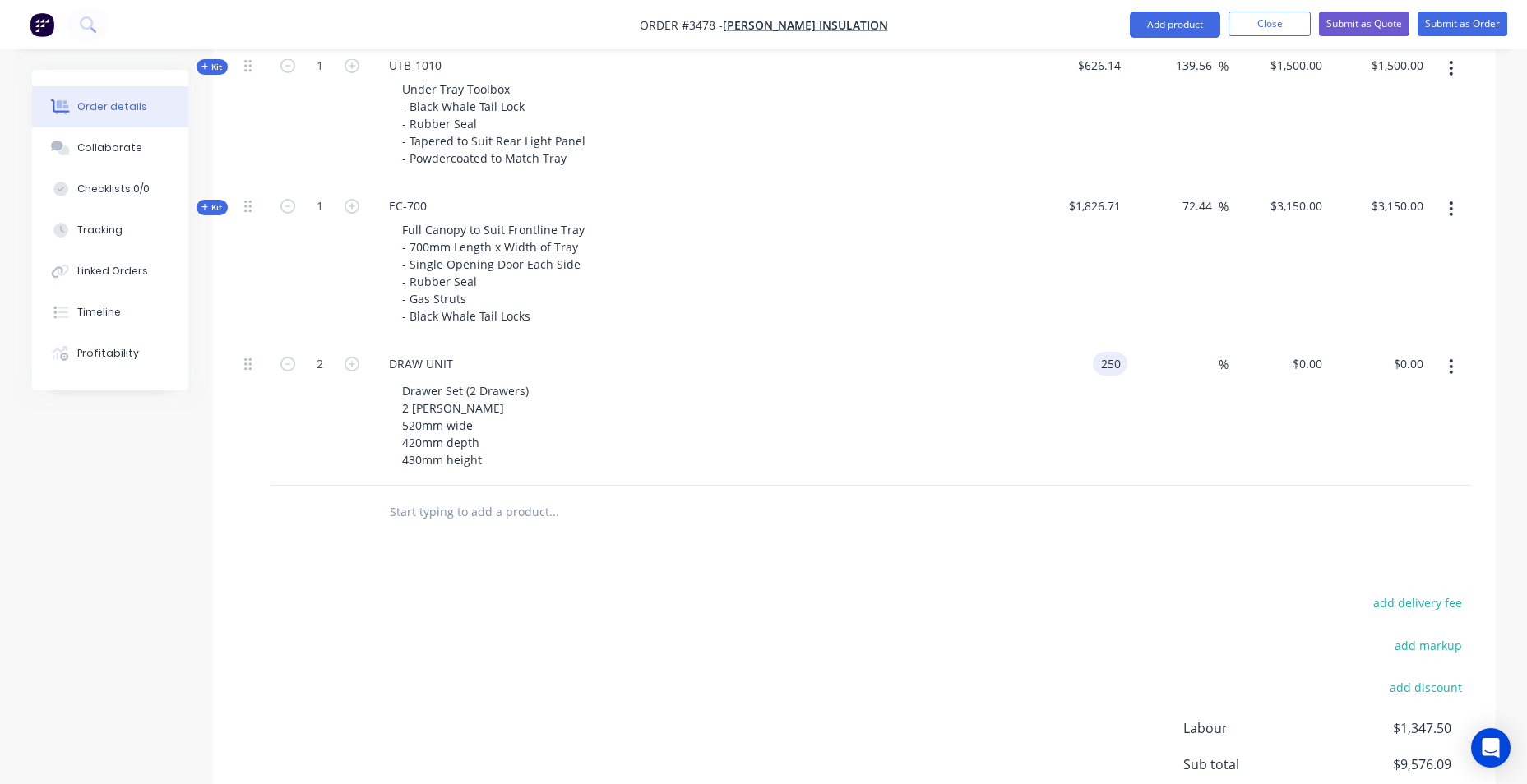
type input "$500.00"
click at [1183, 554] on div "Products Show / Hide columns Add product Qty Cost Markup Price Total Kit 1 DCT-…" at bounding box center [854, 215] width 1283 height 1435
type input "$200.00"
click at [1422, 359] on input "400.00" at bounding box center [1404, 364] width 51 height 24
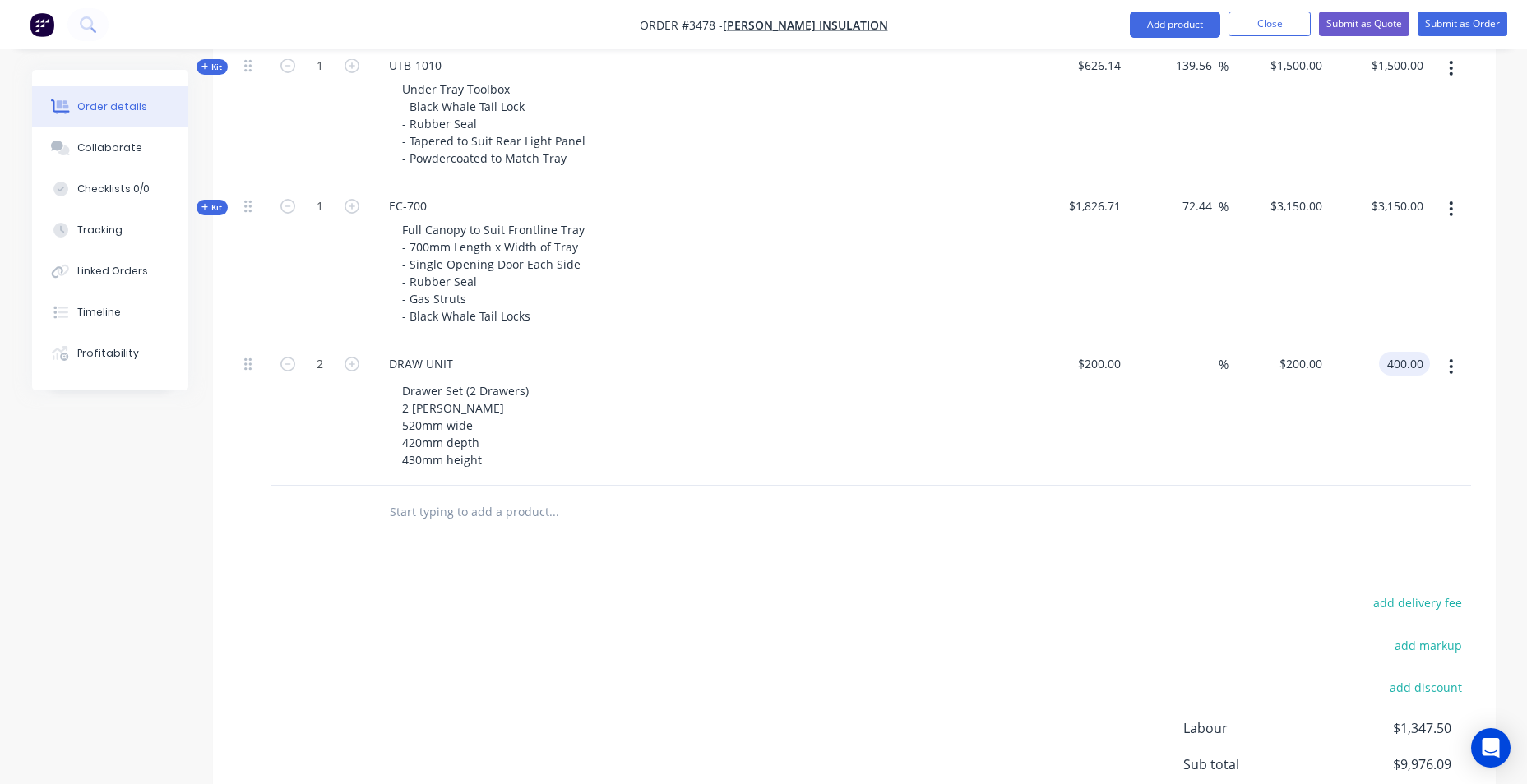
type input "$400.00"
click at [512, 511] on input "text" at bounding box center [553, 511] width 329 height 33
click at [479, 509] on input "text" at bounding box center [553, 511] width 329 height 33
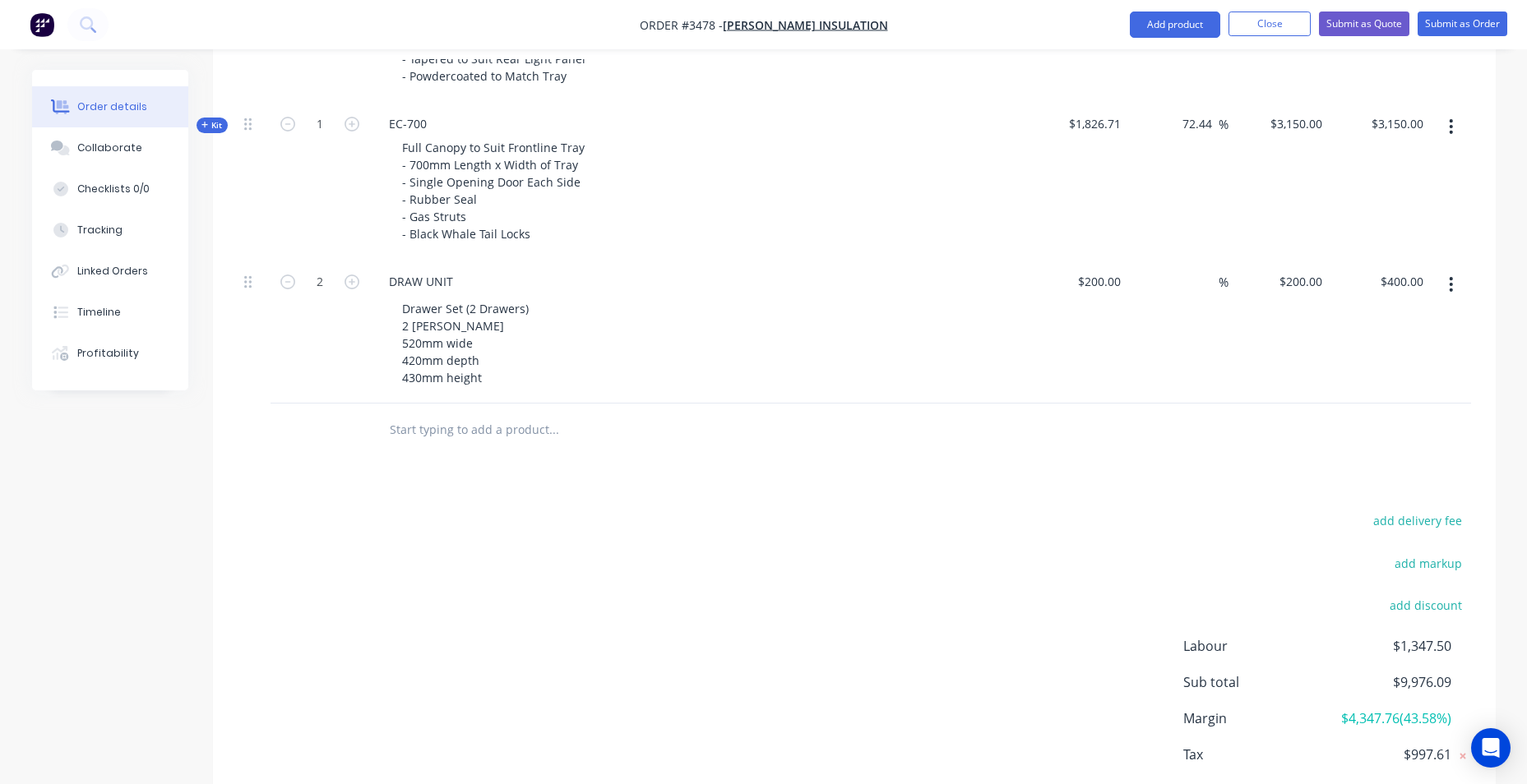
click at [472, 433] on input "text" at bounding box center [553, 429] width 329 height 33
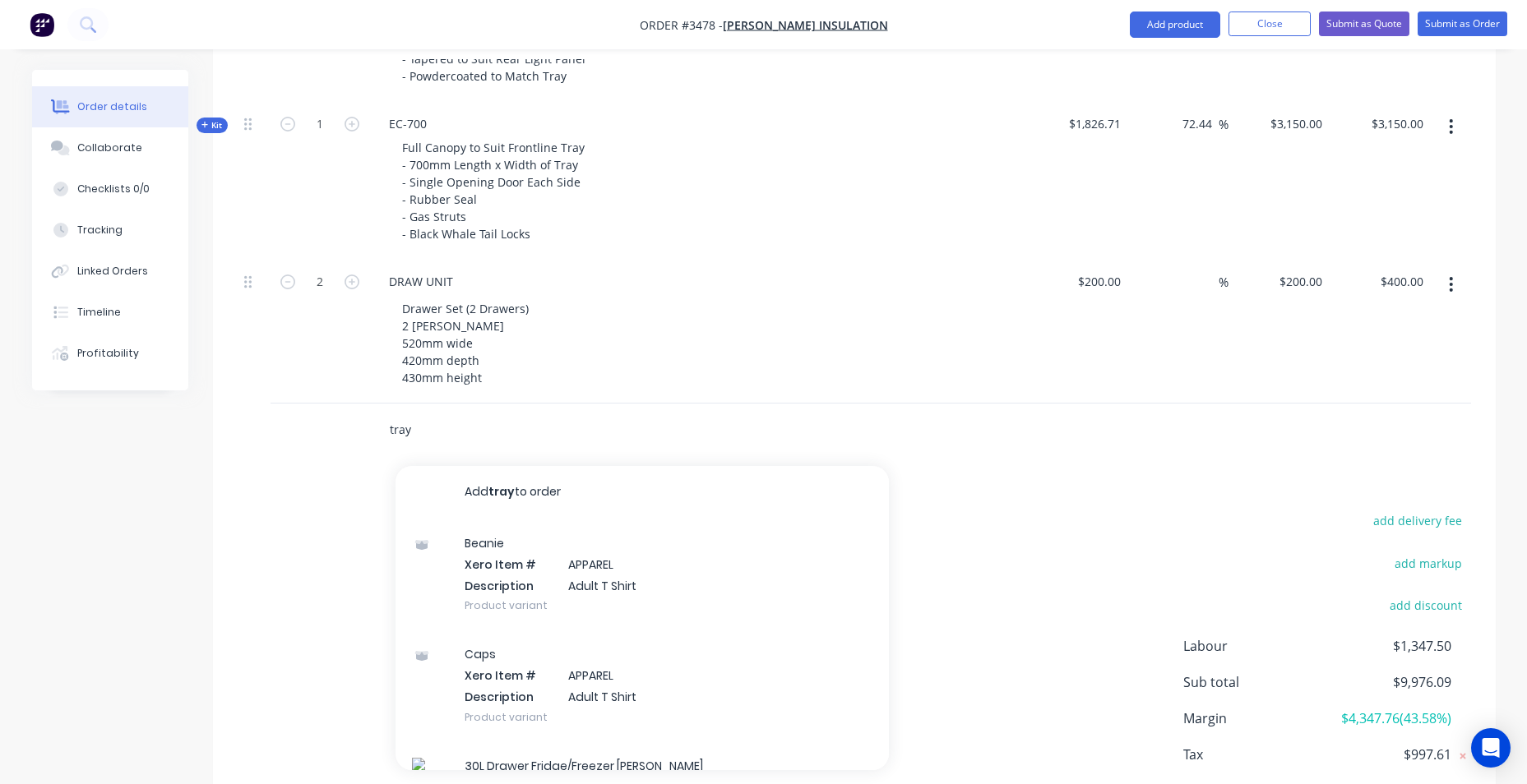
click at [535, 426] on input "tray" at bounding box center [553, 429] width 329 height 33
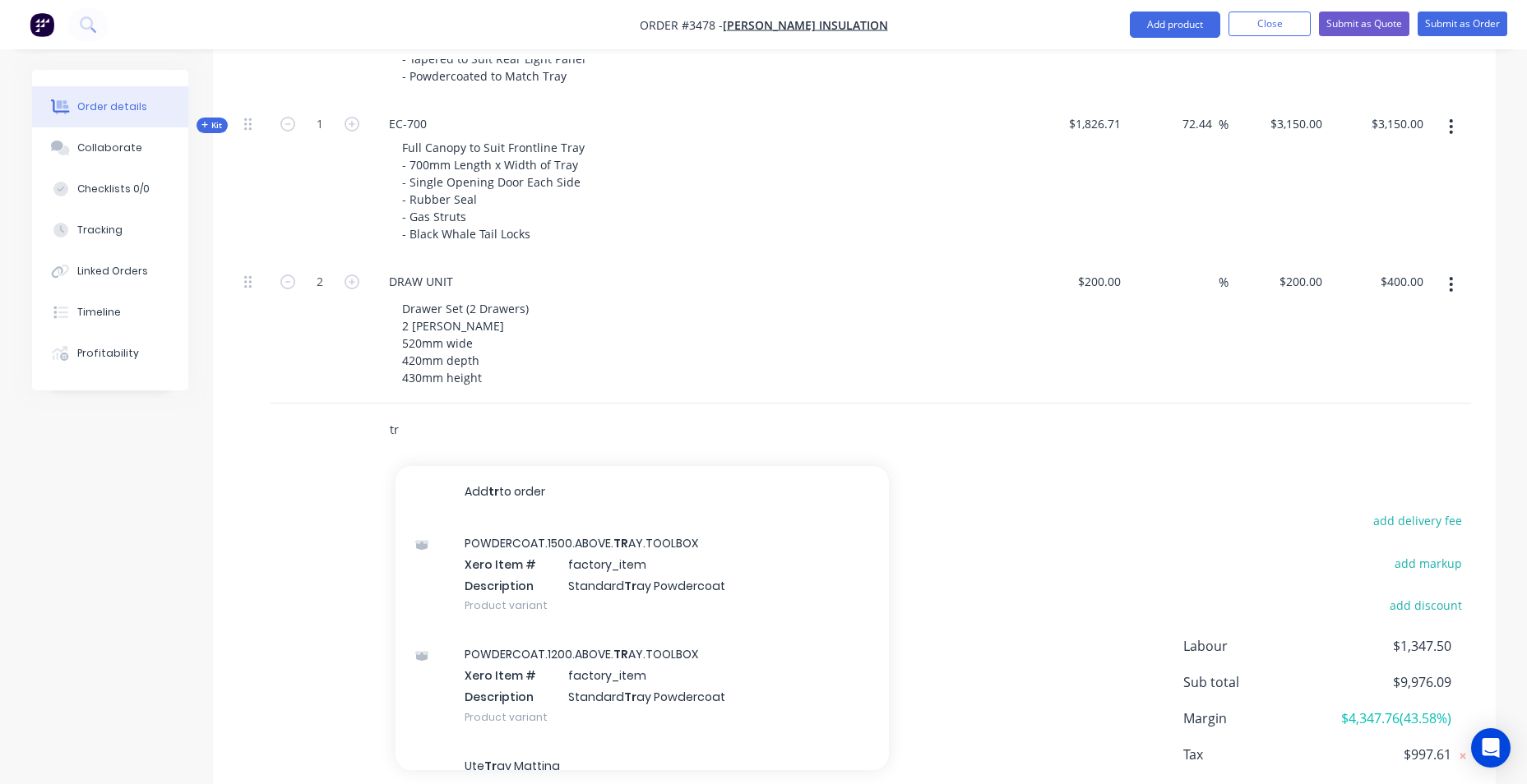
type input "t"
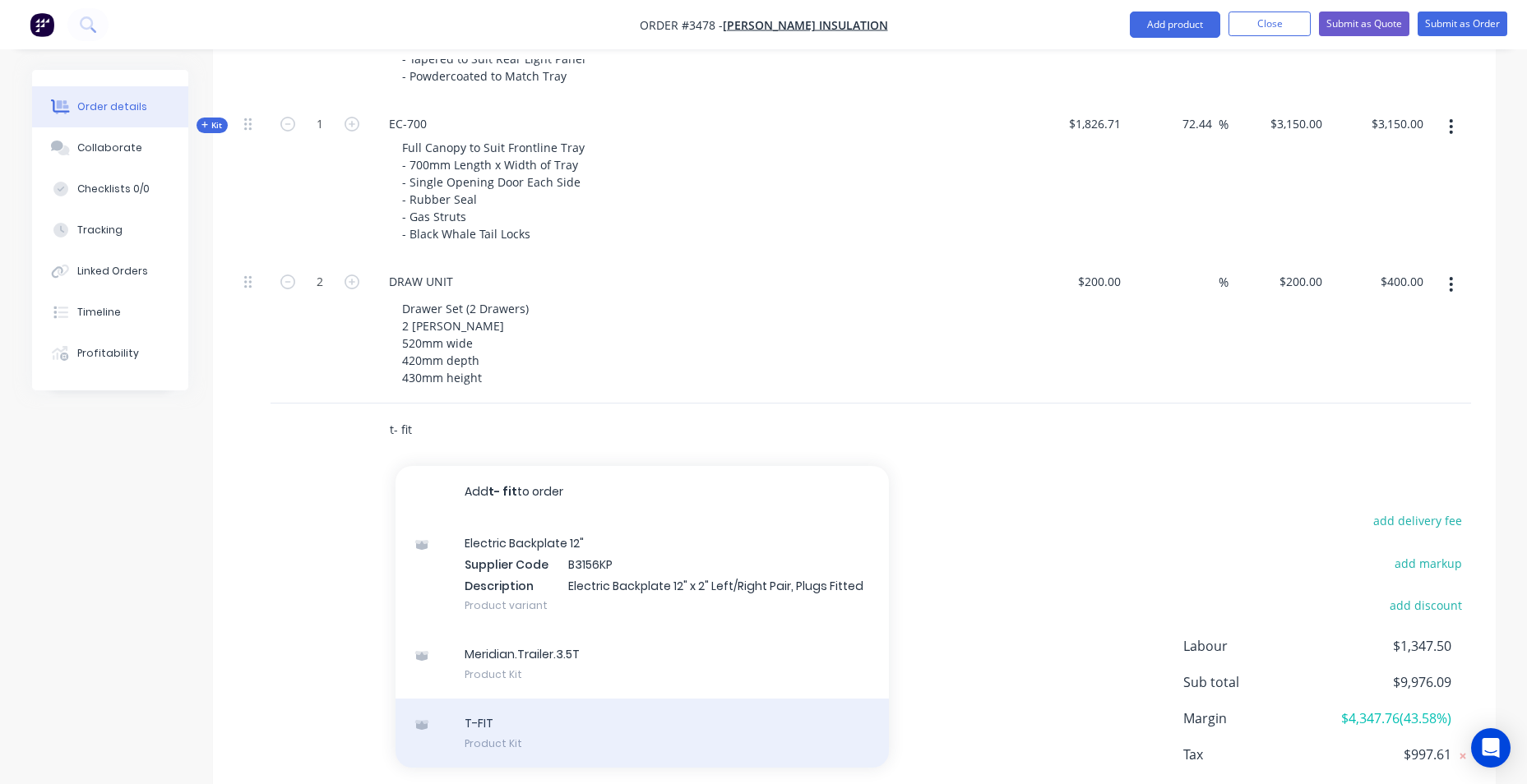
type input "t- fit"
click at [507, 731] on div "T-FIT Product Kit" at bounding box center [642, 733] width 494 height 69
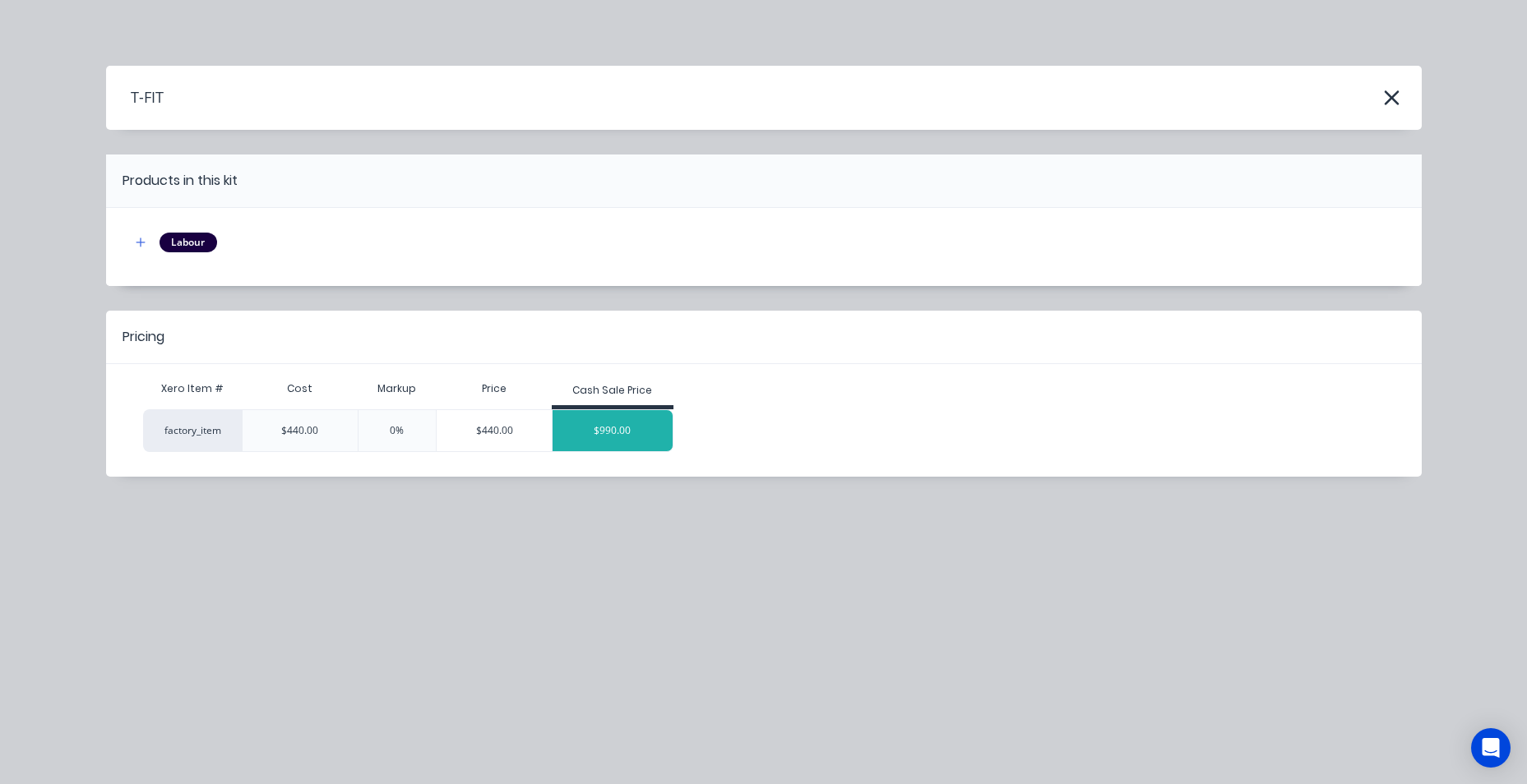
click at [629, 440] on div "$990.00" at bounding box center [612, 430] width 120 height 41
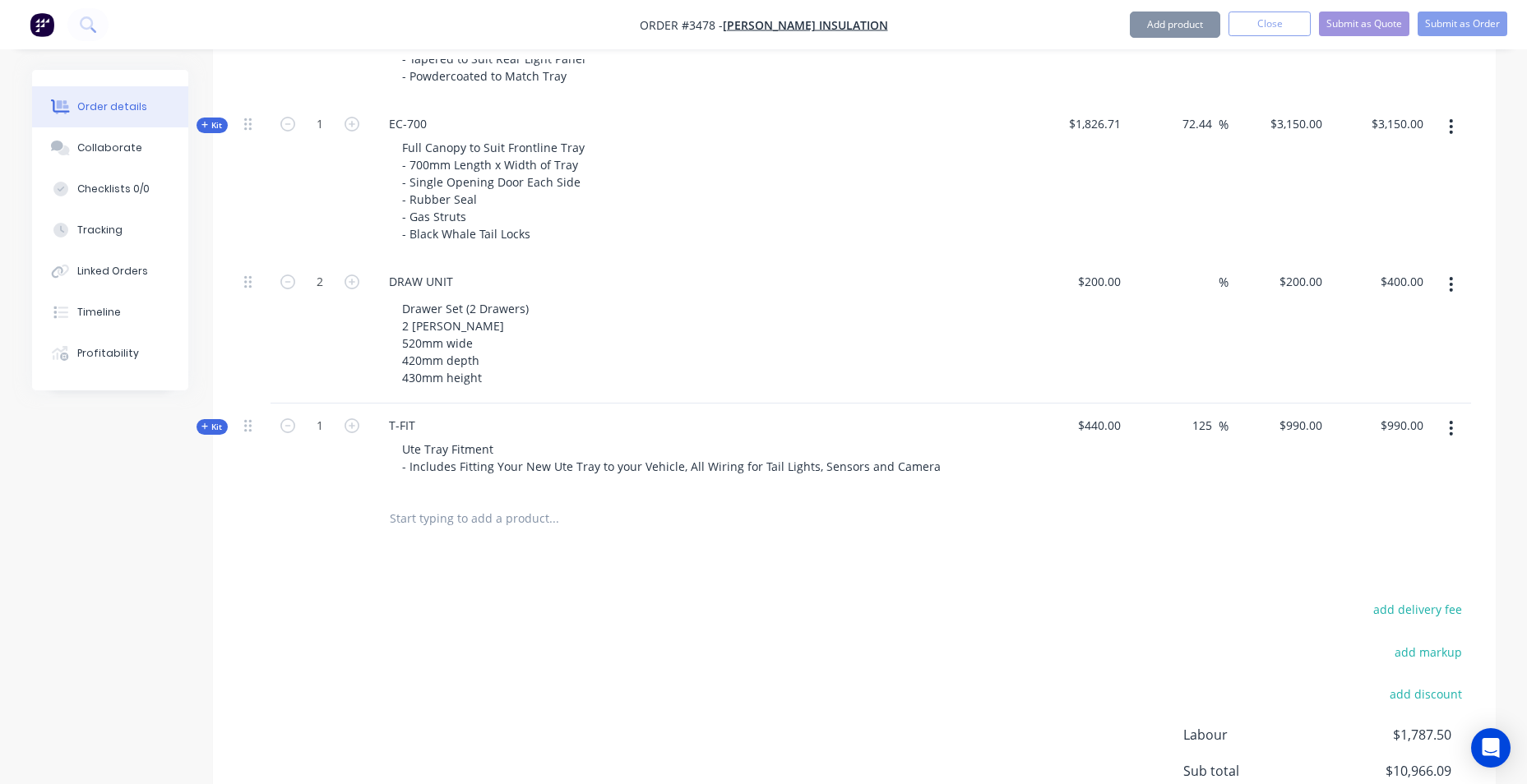
click at [487, 517] on input "text" at bounding box center [553, 518] width 329 height 33
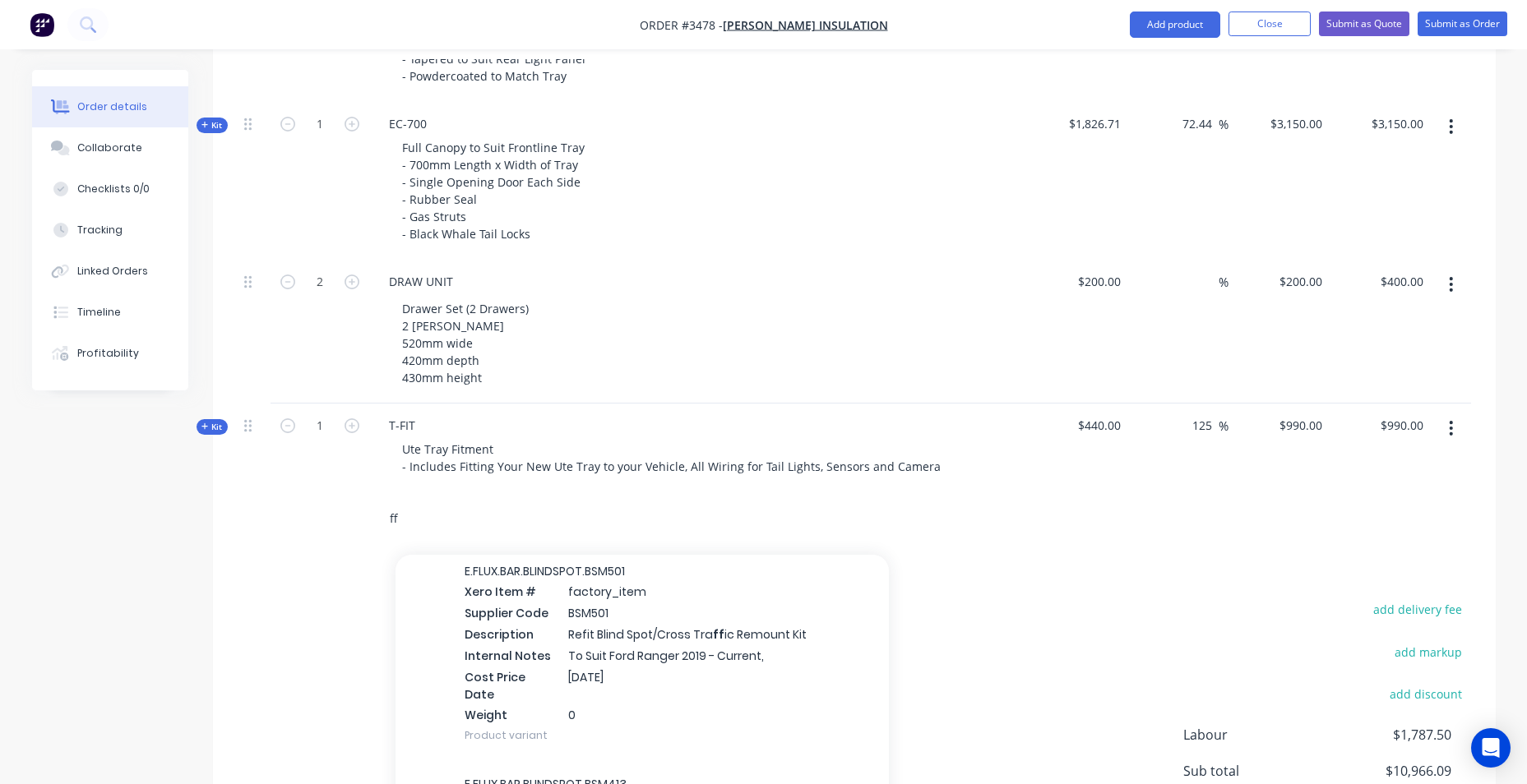
scroll to position [411, 0]
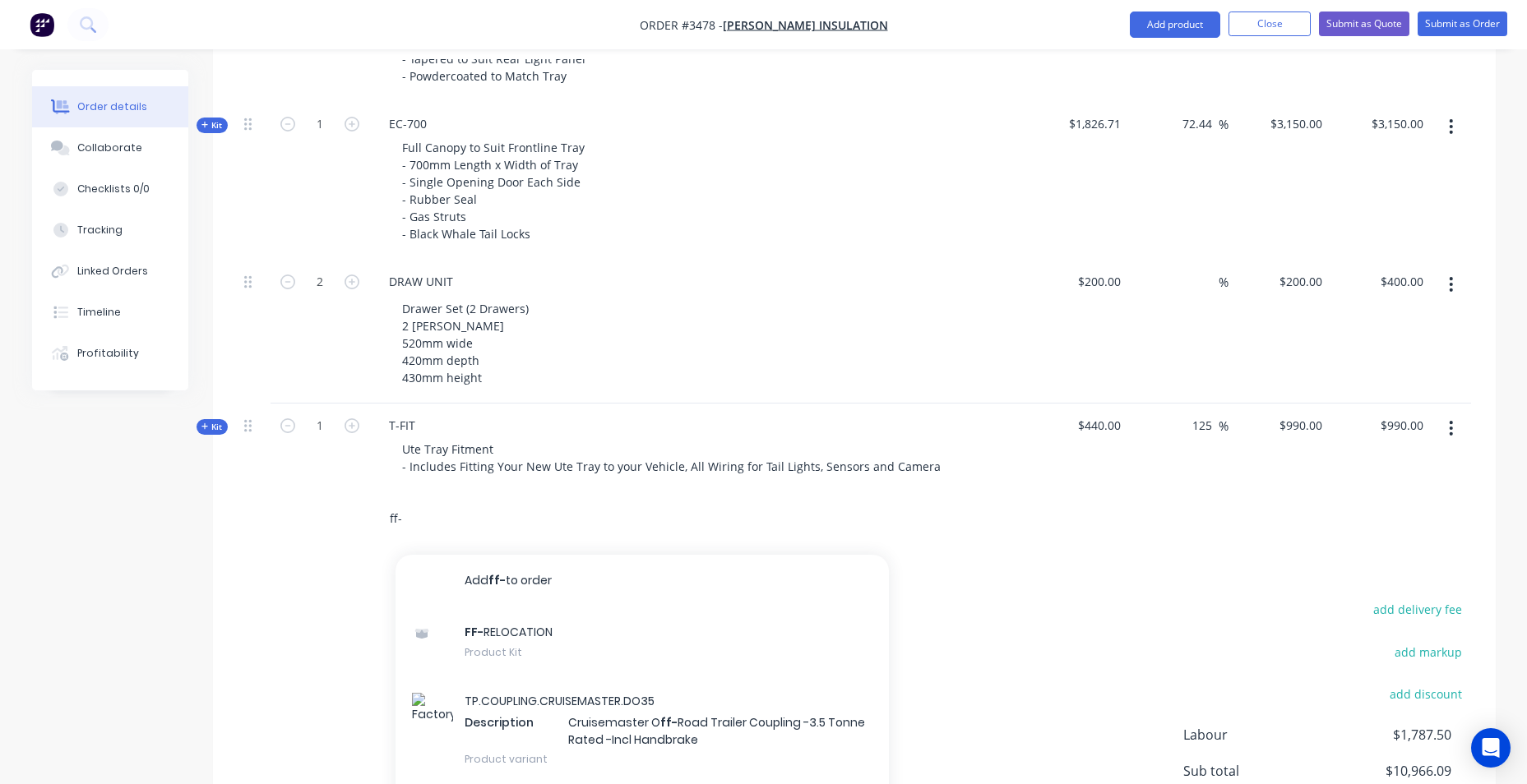
type input "ff-"
click at [515, 647] on div "FF- RELOCATION Product Kit" at bounding box center [642, 642] width 494 height 69
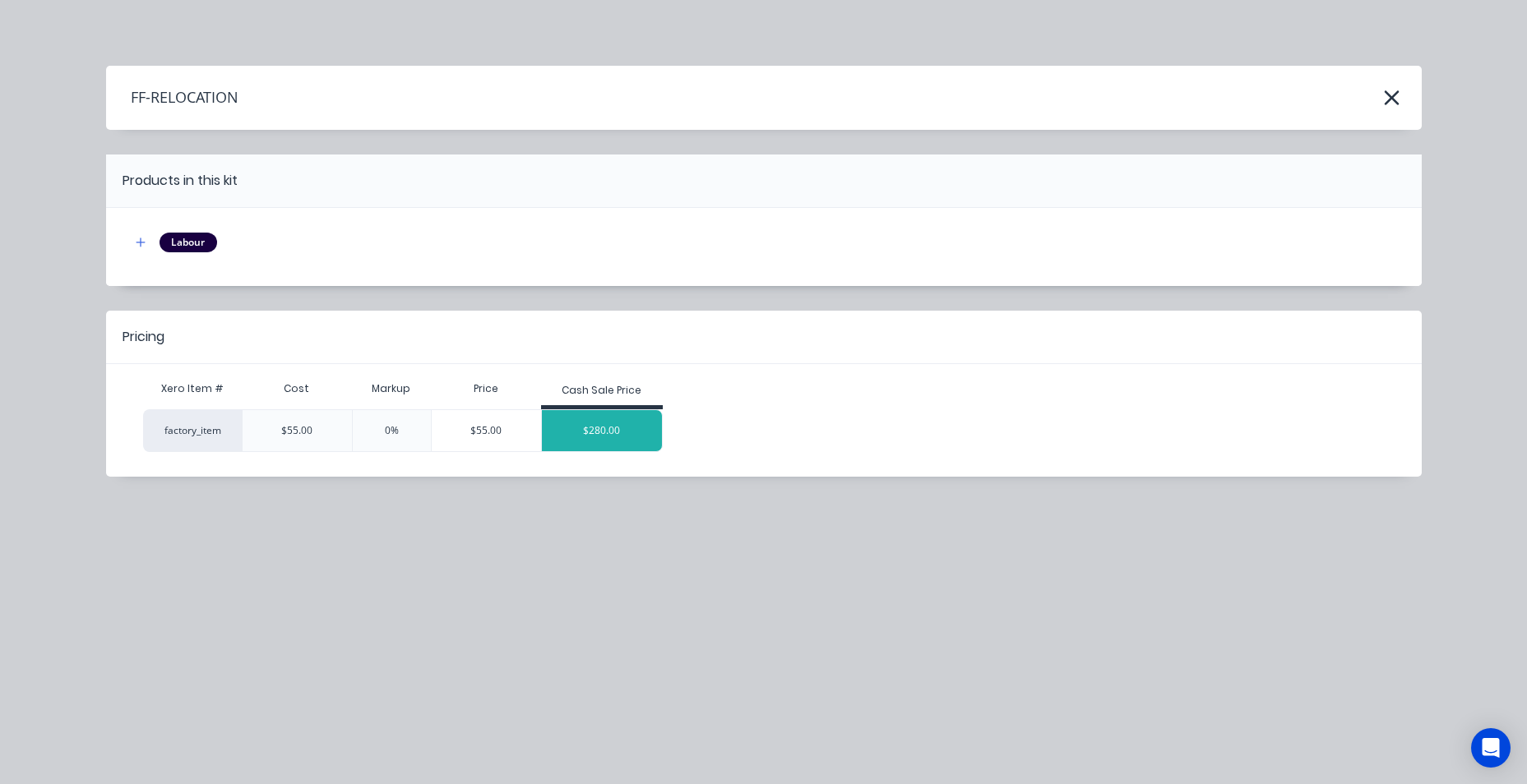
click at [611, 433] on div "$280.00" at bounding box center [601, 430] width 120 height 41
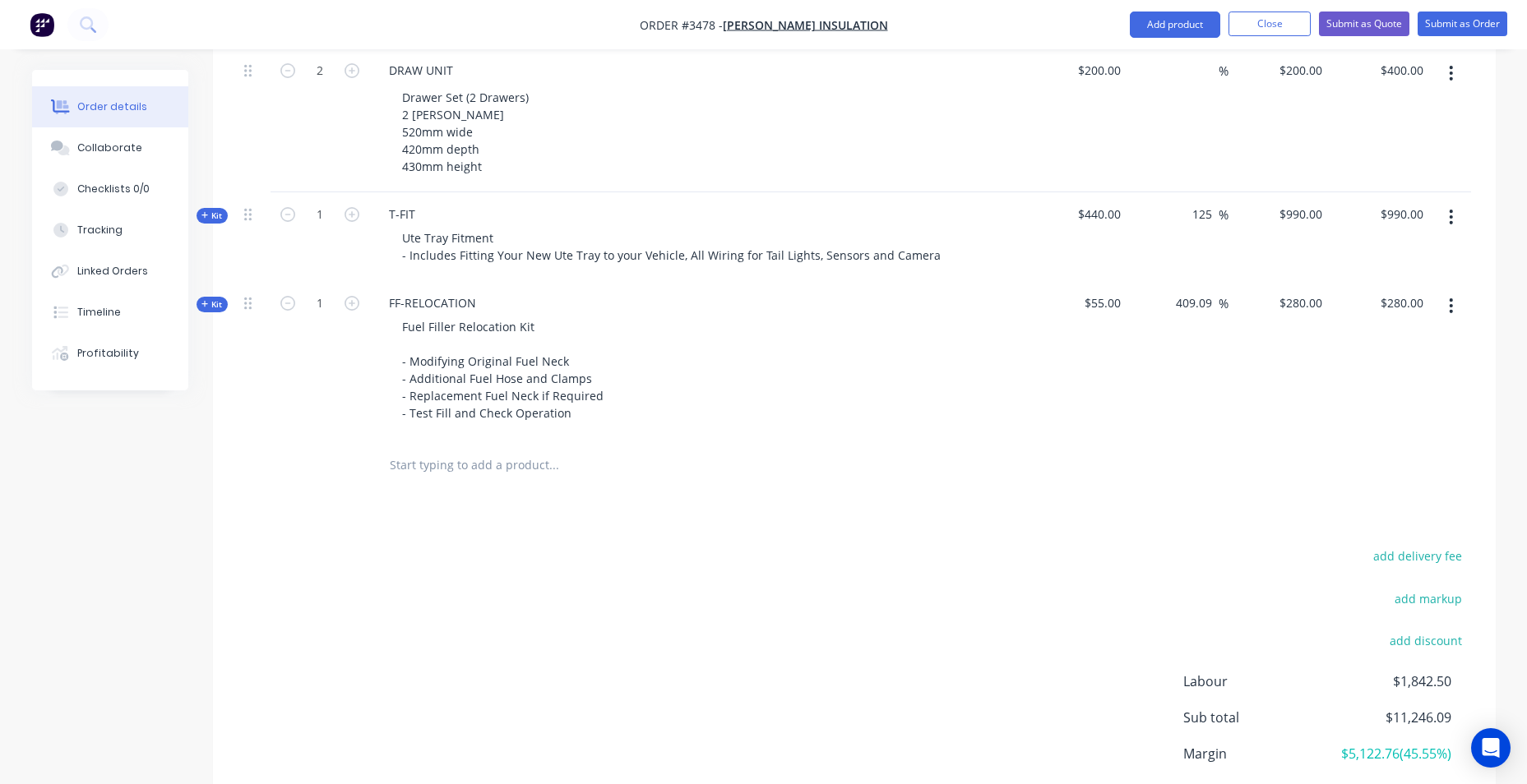
scroll to position [1261, 0]
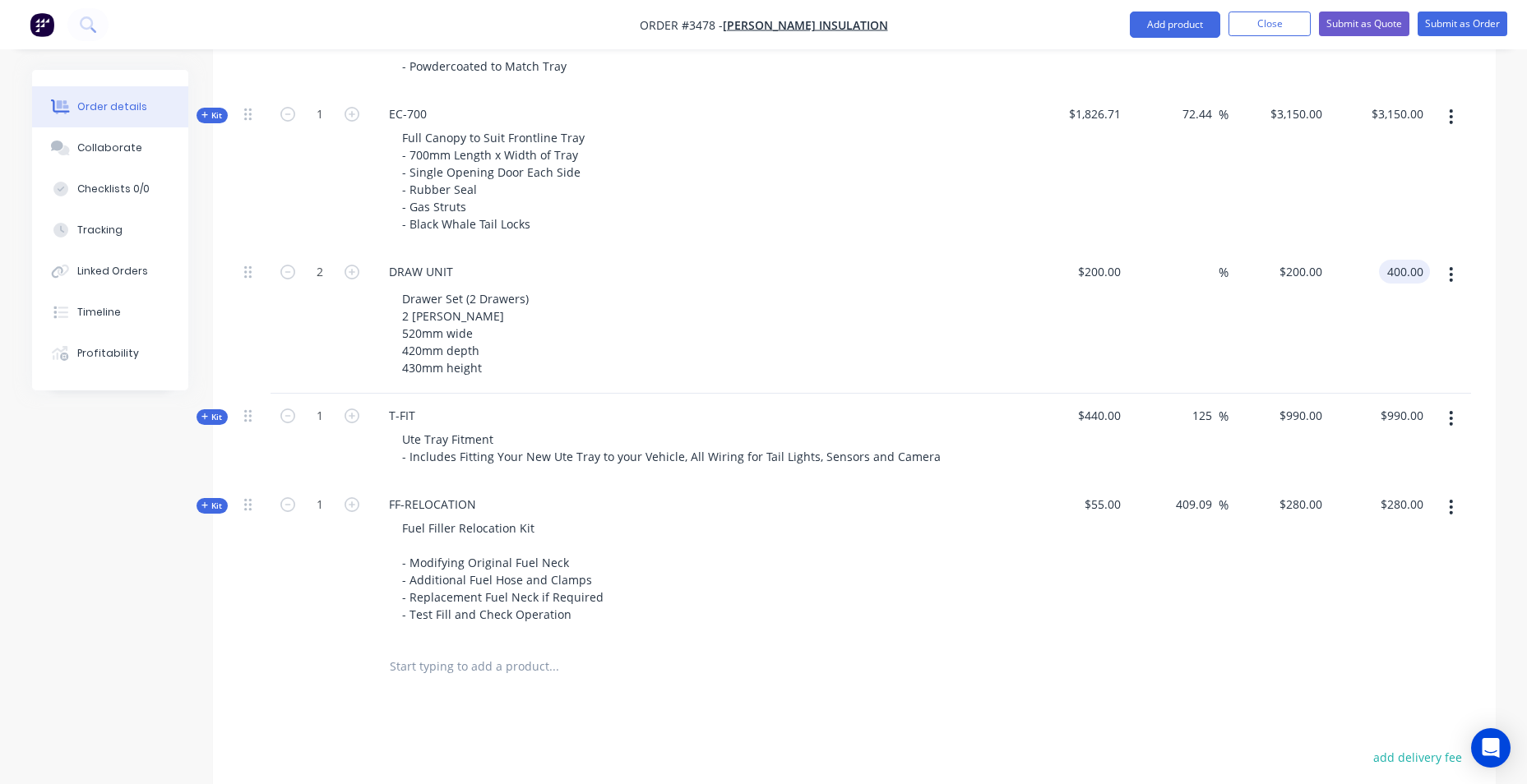
click at [1404, 277] on input "400.00" at bounding box center [1408, 272] width 45 height 24
type input "800"
click at [1115, 203] on div "$1,826.71" at bounding box center [1077, 171] width 101 height 158
type input "100"
type input "$400.00"
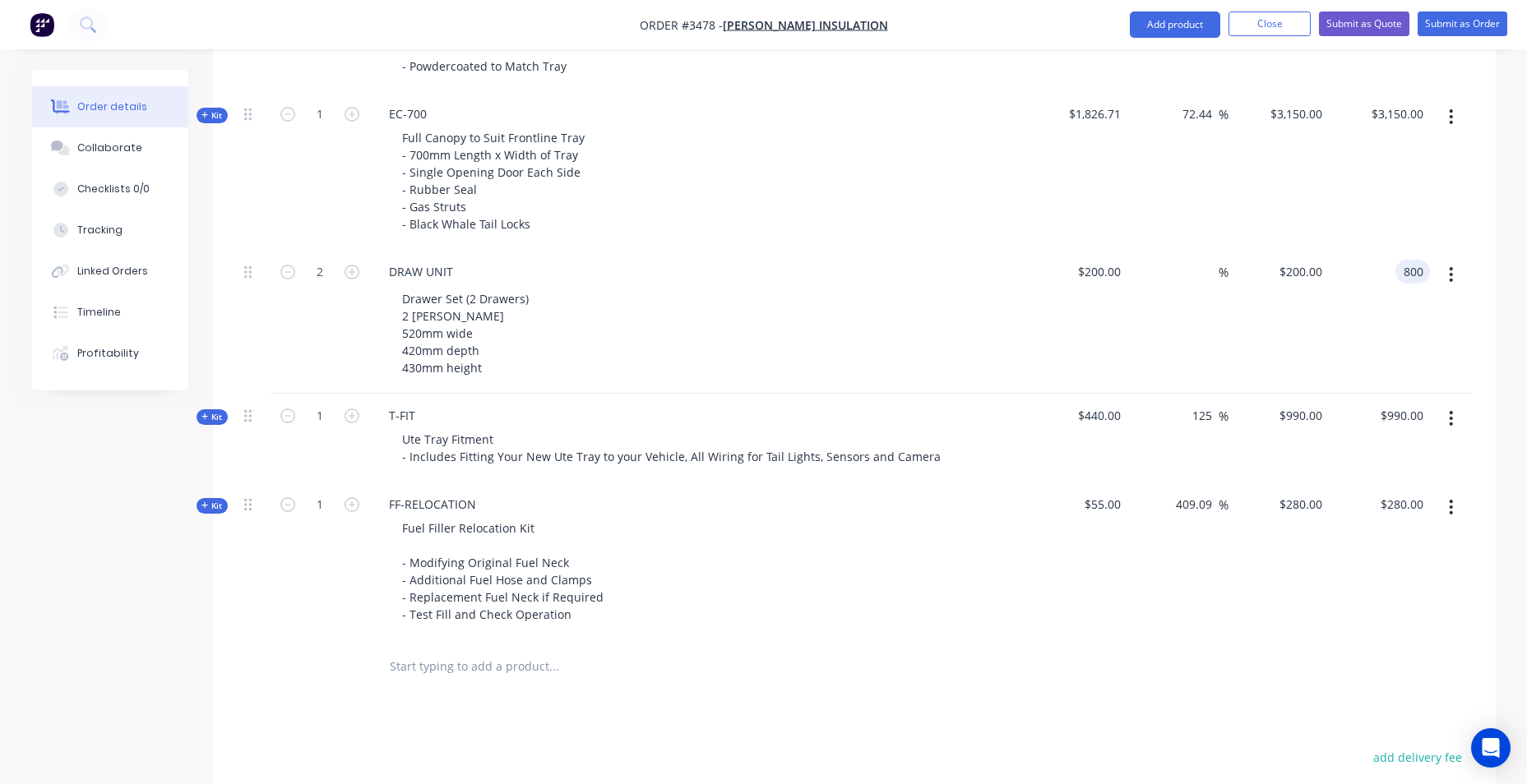
type input "$800.00"
click at [1364, 20] on button "Submit as Quote" at bounding box center [1363, 23] width 90 height 25
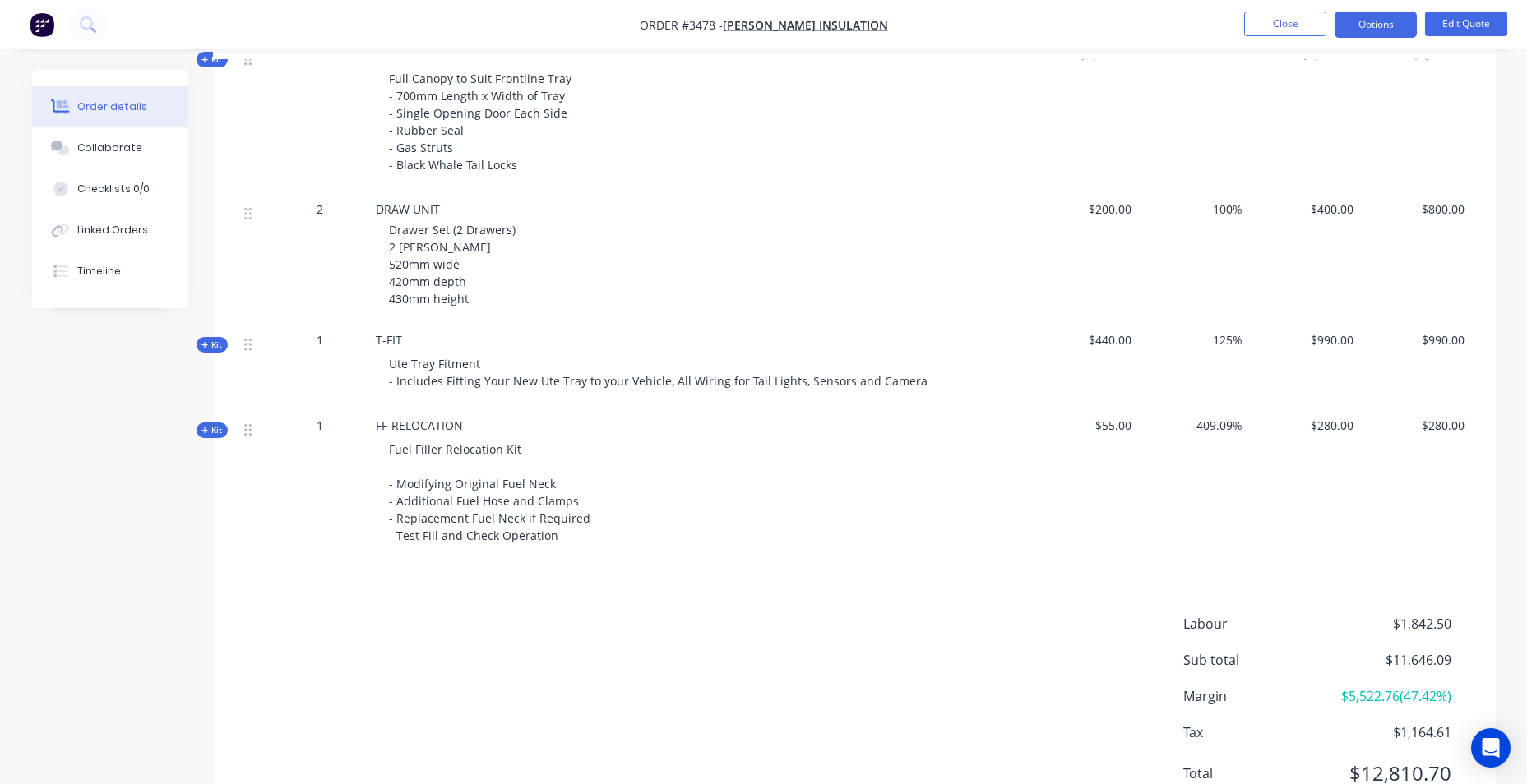
scroll to position [1374, 0]
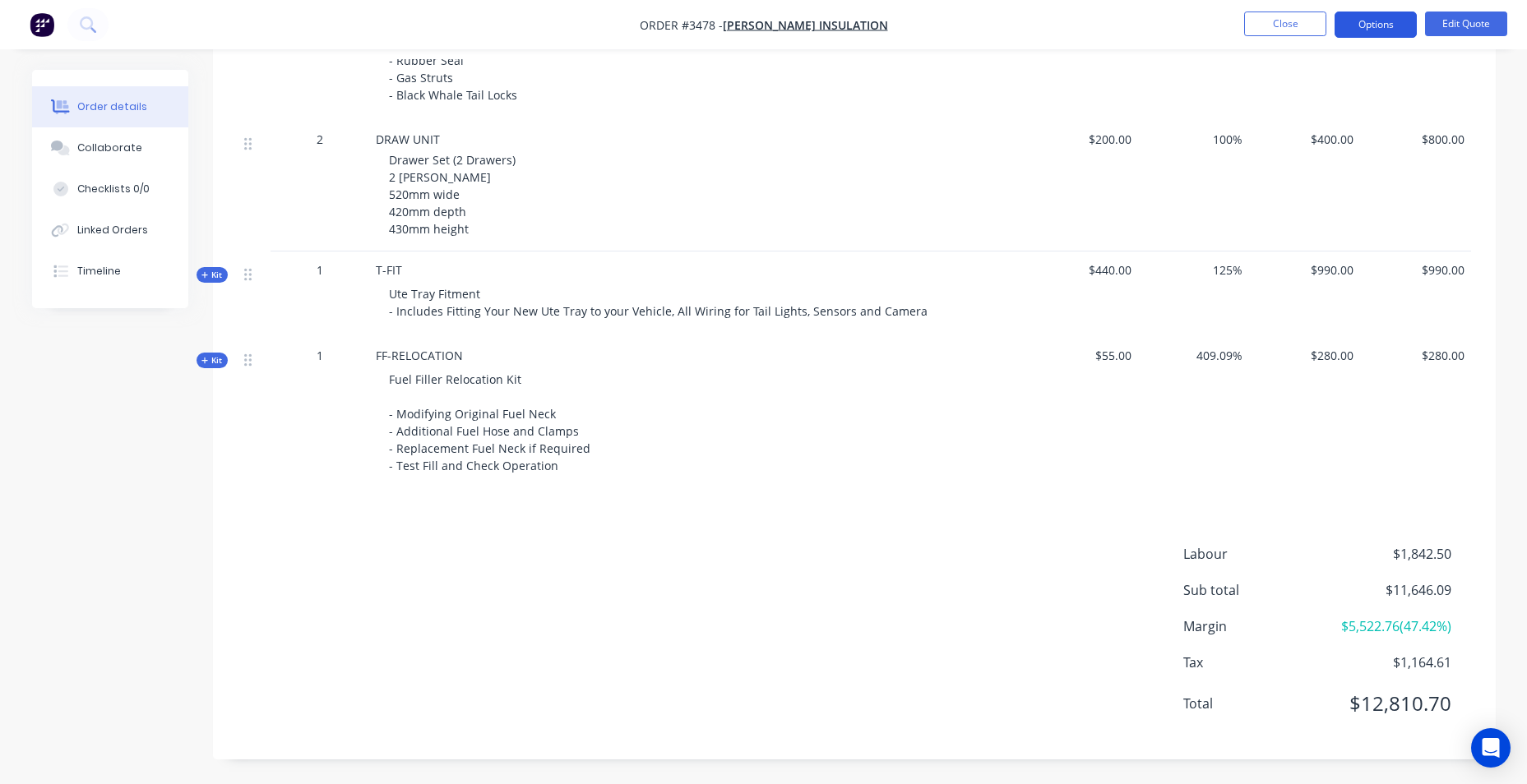
click at [1366, 19] on button "Options" at bounding box center [1376, 24] width 82 height 26
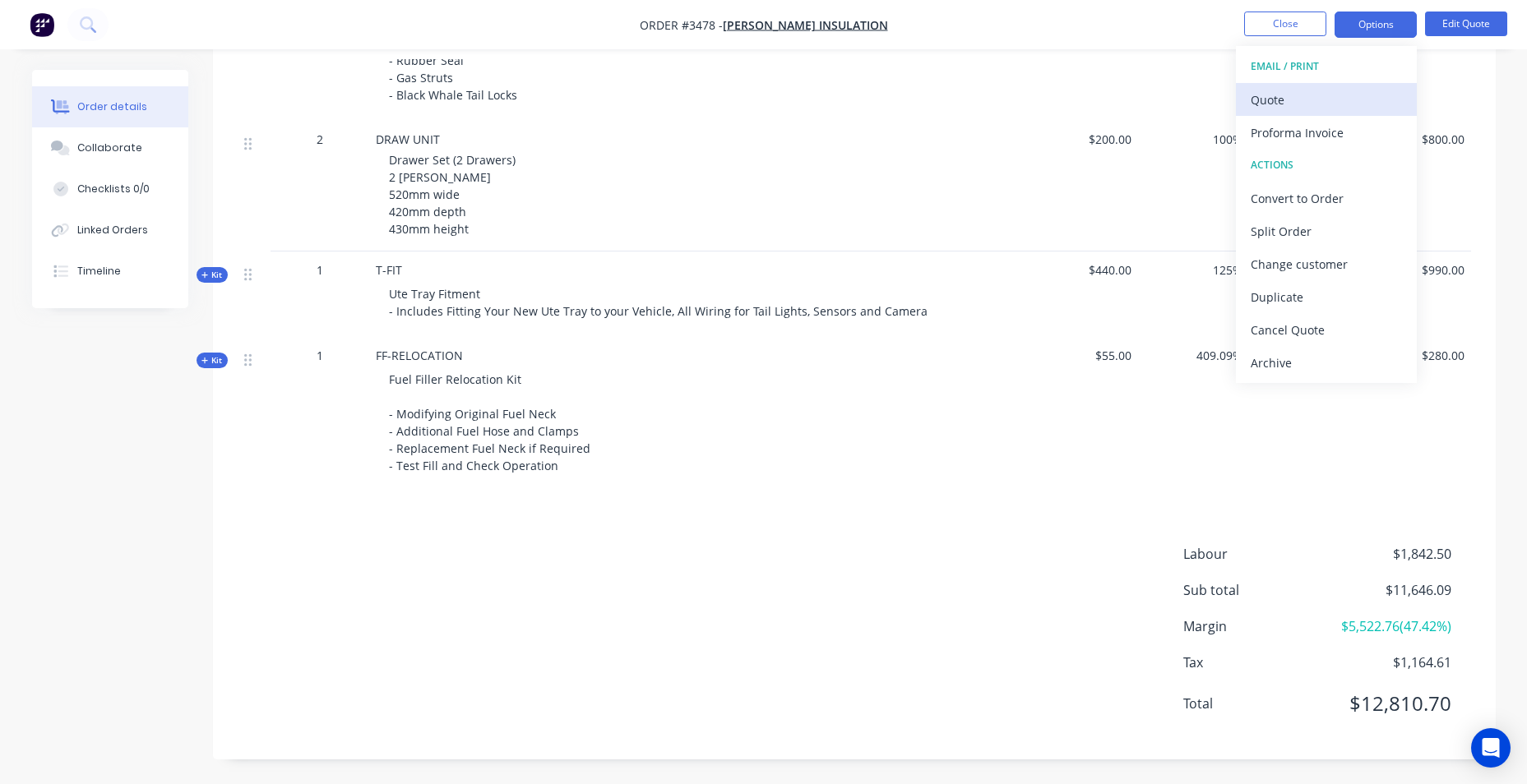
click at [1297, 111] on div "Quote" at bounding box center [1326, 100] width 151 height 24
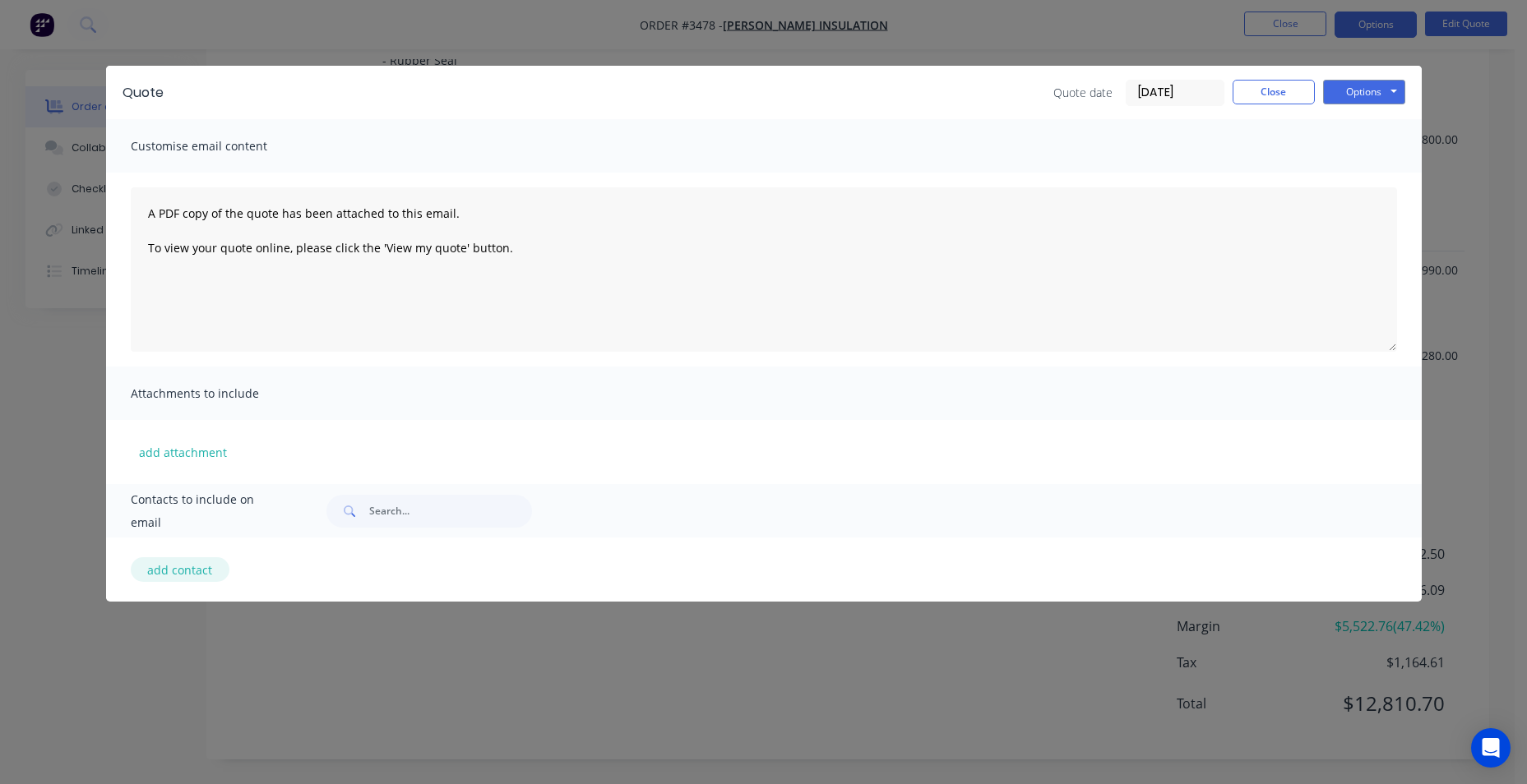
click at [191, 568] on button "add contact" at bounding box center [180, 569] width 99 height 25
select select "AU"
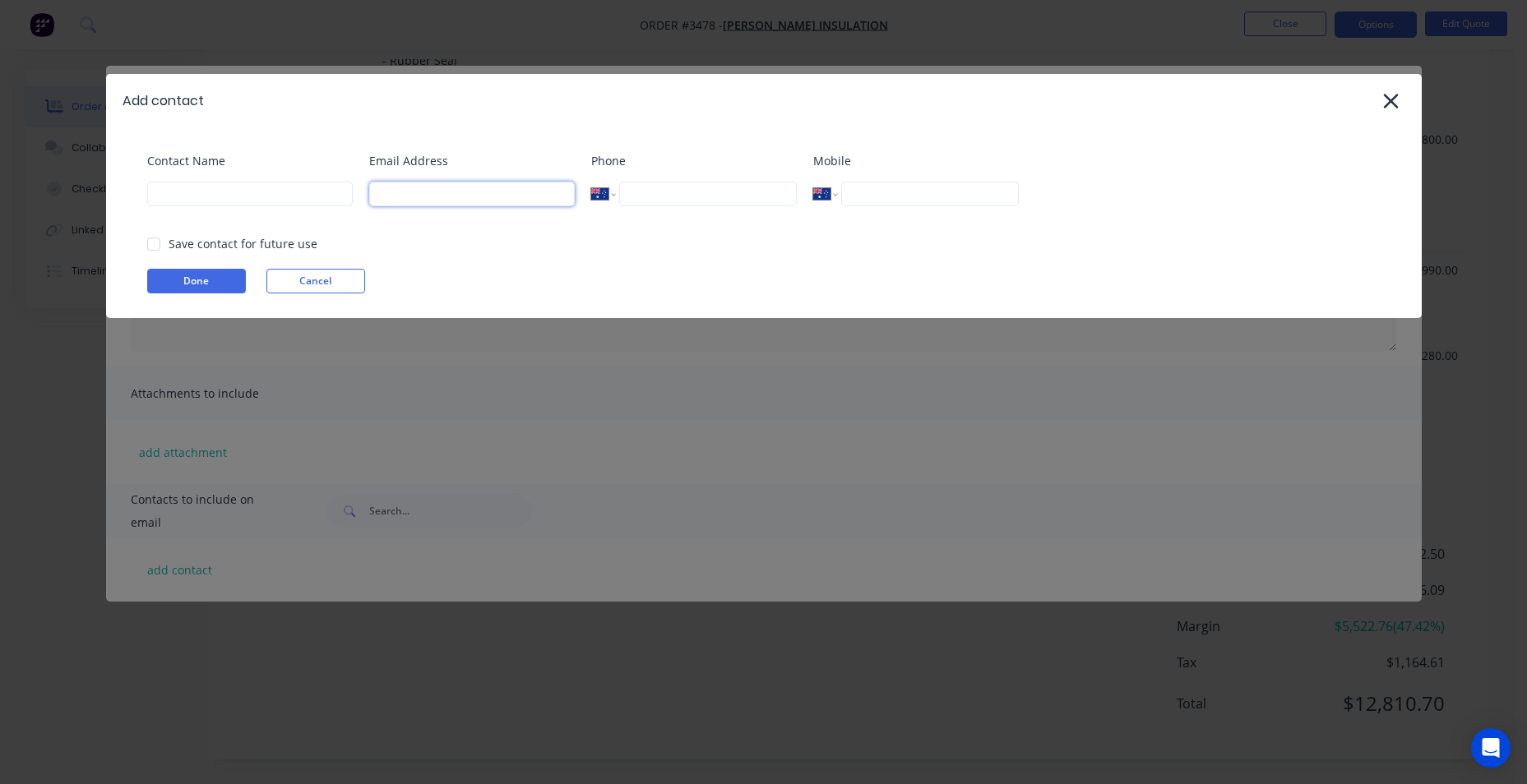
drag, startPoint x: 424, startPoint y: 192, endPoint x: 415, endPoint y: 199, distance: 11.4
click at [424, 193] on input at bounding box center [471, 194] width 205 height 25
type input "info@jlinsulation.com.au"
click at [217, 202] on input at bounding box center [249, 194] width 205 height 25
click at [152, 246] on div at bounding box center [153, 243] width 33 height 33
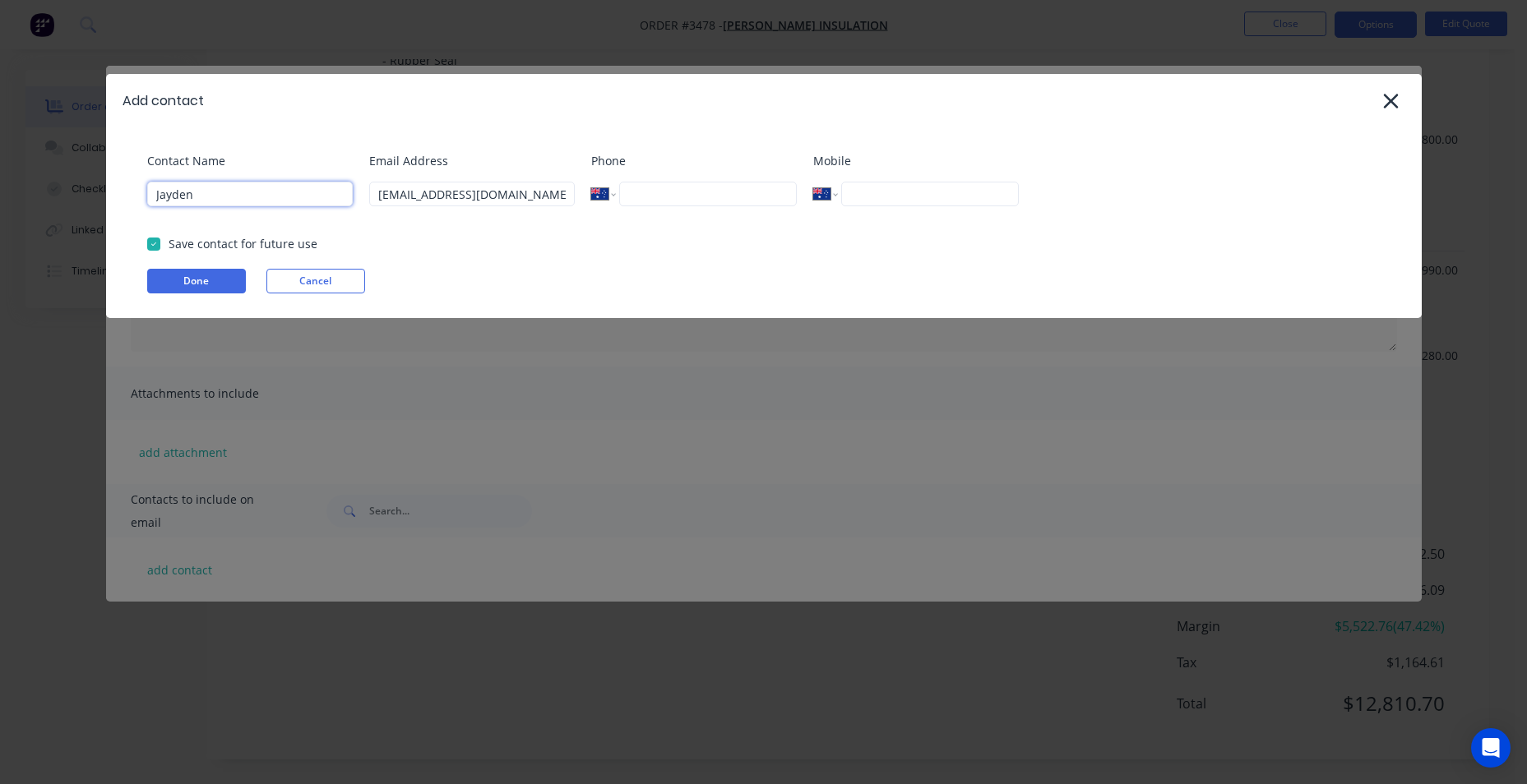
type input "Jayden"
click at [664, 201] on input "tel" at bounding box center [707, 194] width 177 height 25
click at [859, 184] on input "tel" at bounding box center [929, 194] width 177 height 25
type input "0487 937 165"
click at [1020, 132] on div "Contact Name Jayden Email Address info@jlinsulation.com.au Phone International …" at bounding box center [763, 222] width 1315 height 190
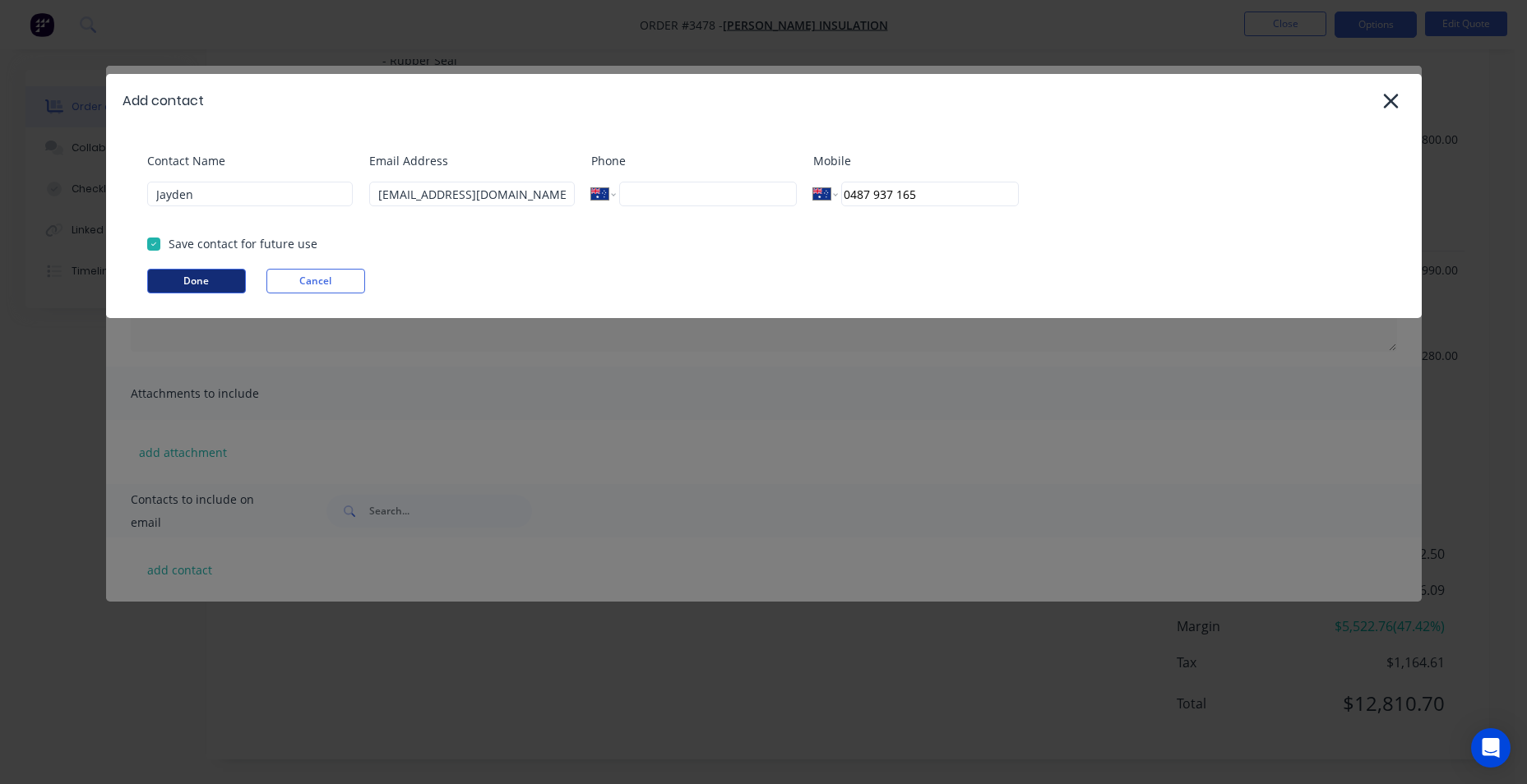
click at [193, 277] on button "Done" at bounding box center [196, 281] width 99 height 25
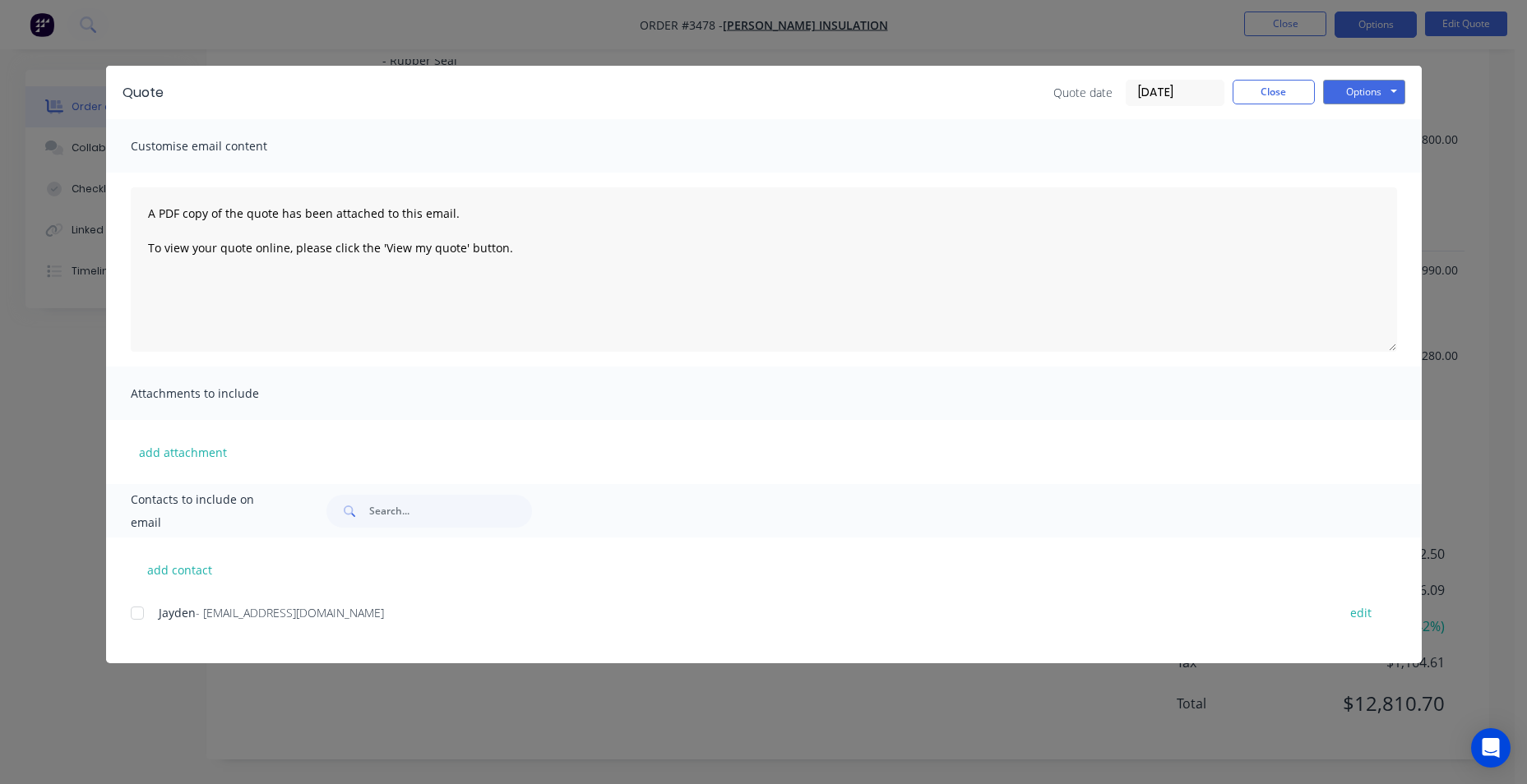
click at [139, 610] on div at bounding box center [137, 612] width 33 height 33
click at [1331, 85] on button "Options" at bounding box center [1363, 92] width 82 height 25
click at [1361, 171] on button "Email" at bounding box center [1375, 175] width 105 height 27
click at [1258, 101] on button "Close" at bounding box center [1273, 92] width 82 height 25
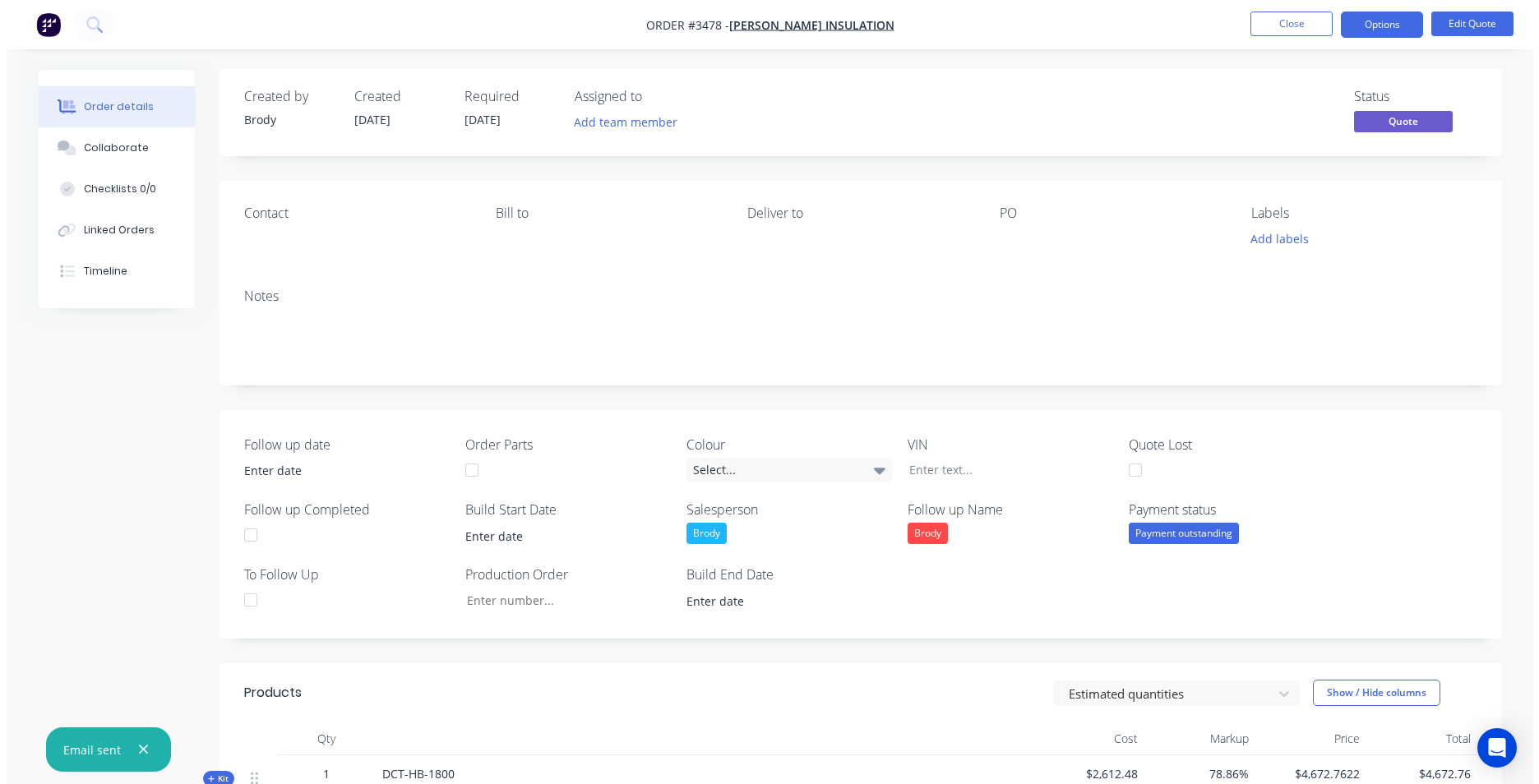
scroll to position [0, 0]
click at [99, 22] on button at bounding box center [88, 24] width 41 height 33
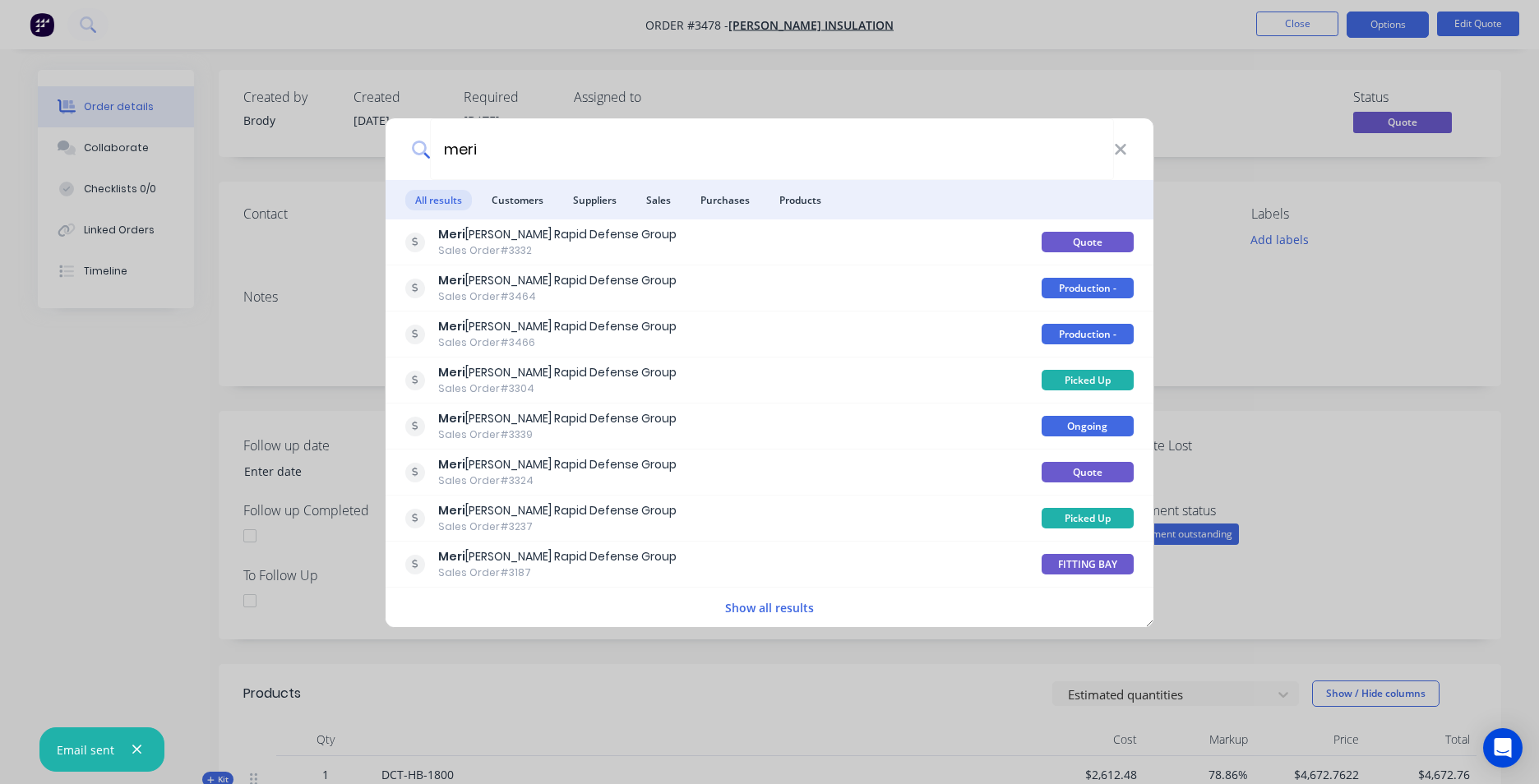
type input "meri"
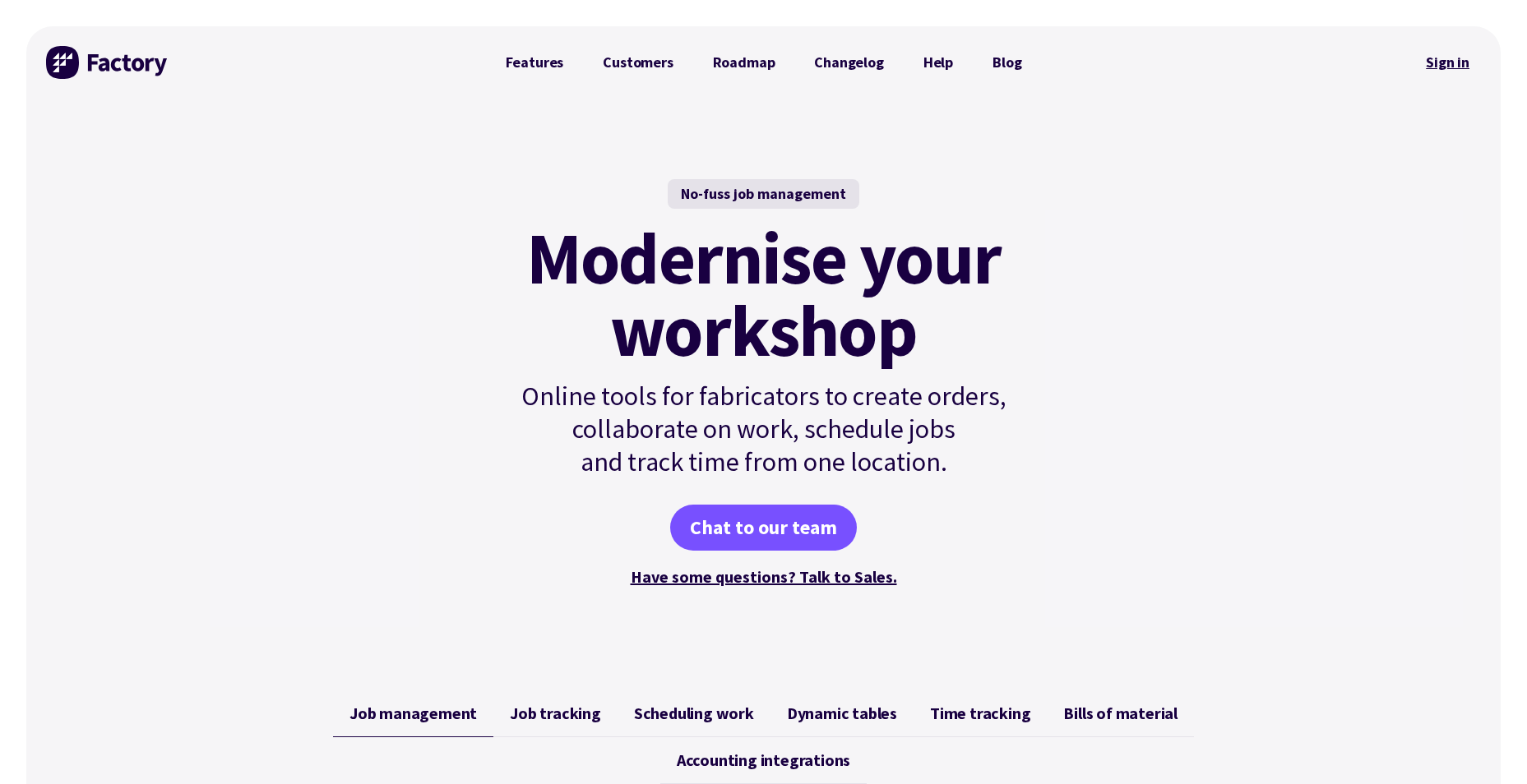
drag, startPoint x: 1443, startPoint y: 67, endPoint x: 1435, endPoint y: 67, distance: 8.0
click at [1444, 67] on link "Sign in" at bounding box center [1448, 62] width 67 height 38
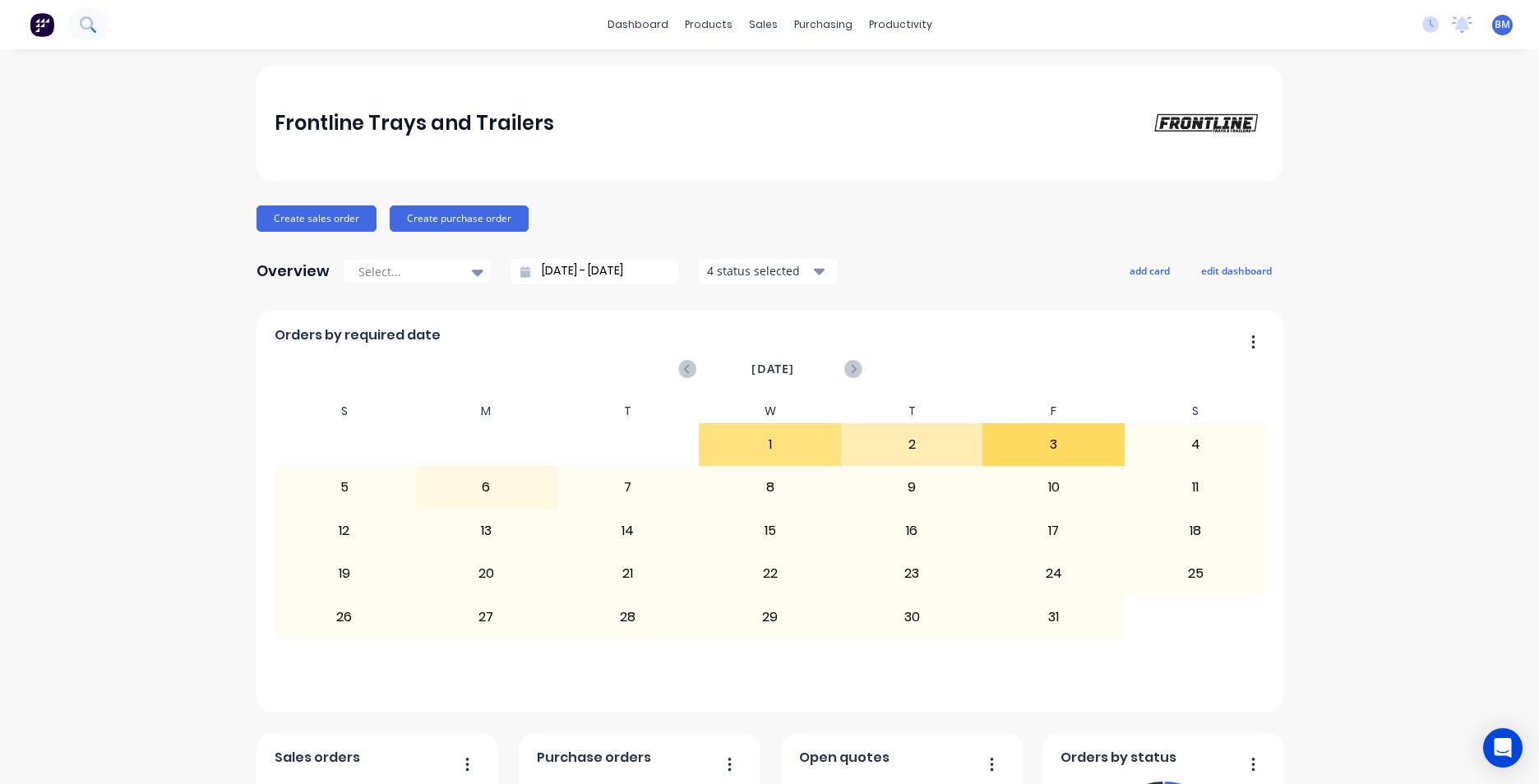
click at [86, 33] on button at bounding box center [88, 24] width 41 height 33
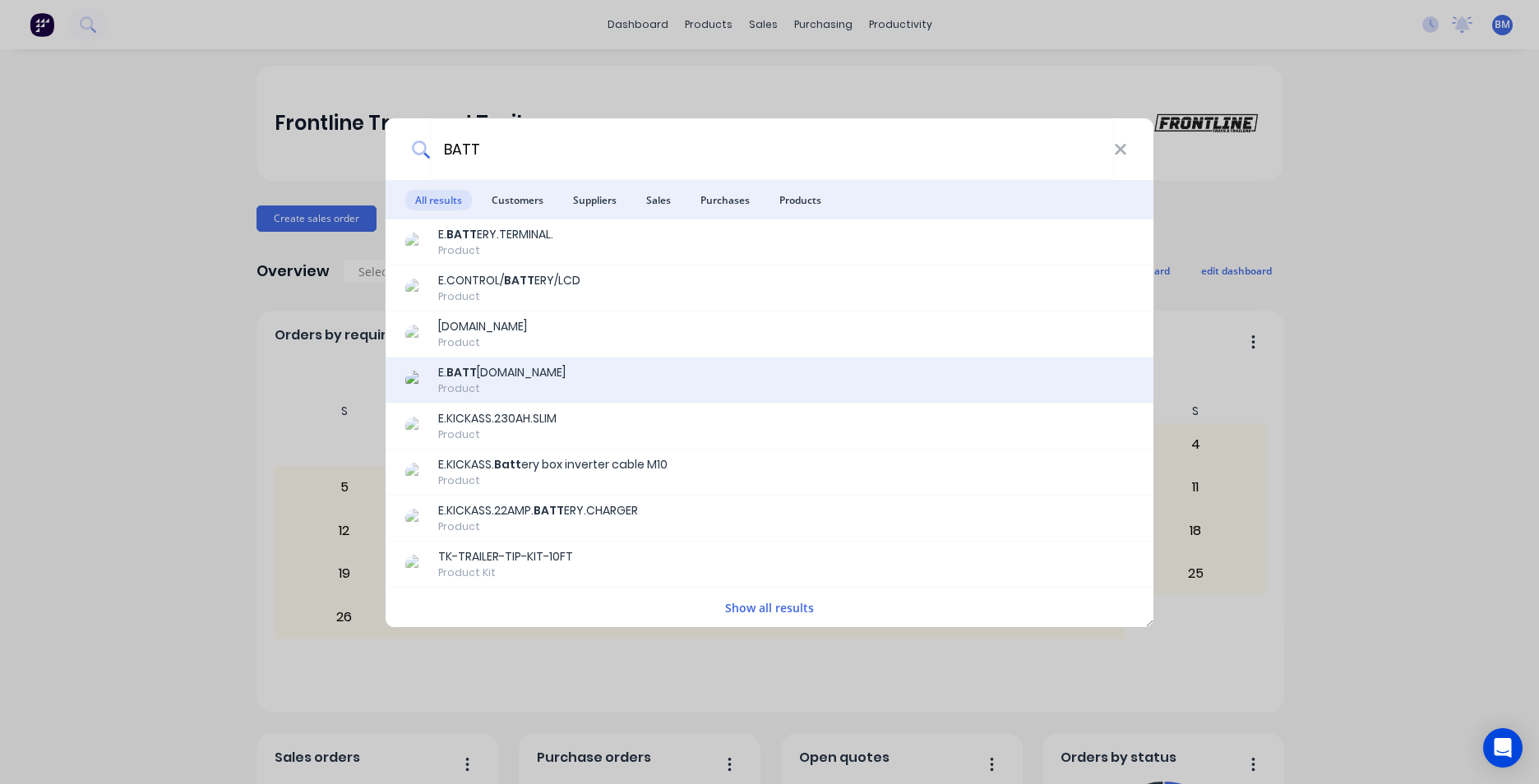
type input "BATT"
click at [559, 381] on div "[PERSON_NAME] [DOMAIN_NAME] Product" at bounding box center [770, 380] width 729 height 33
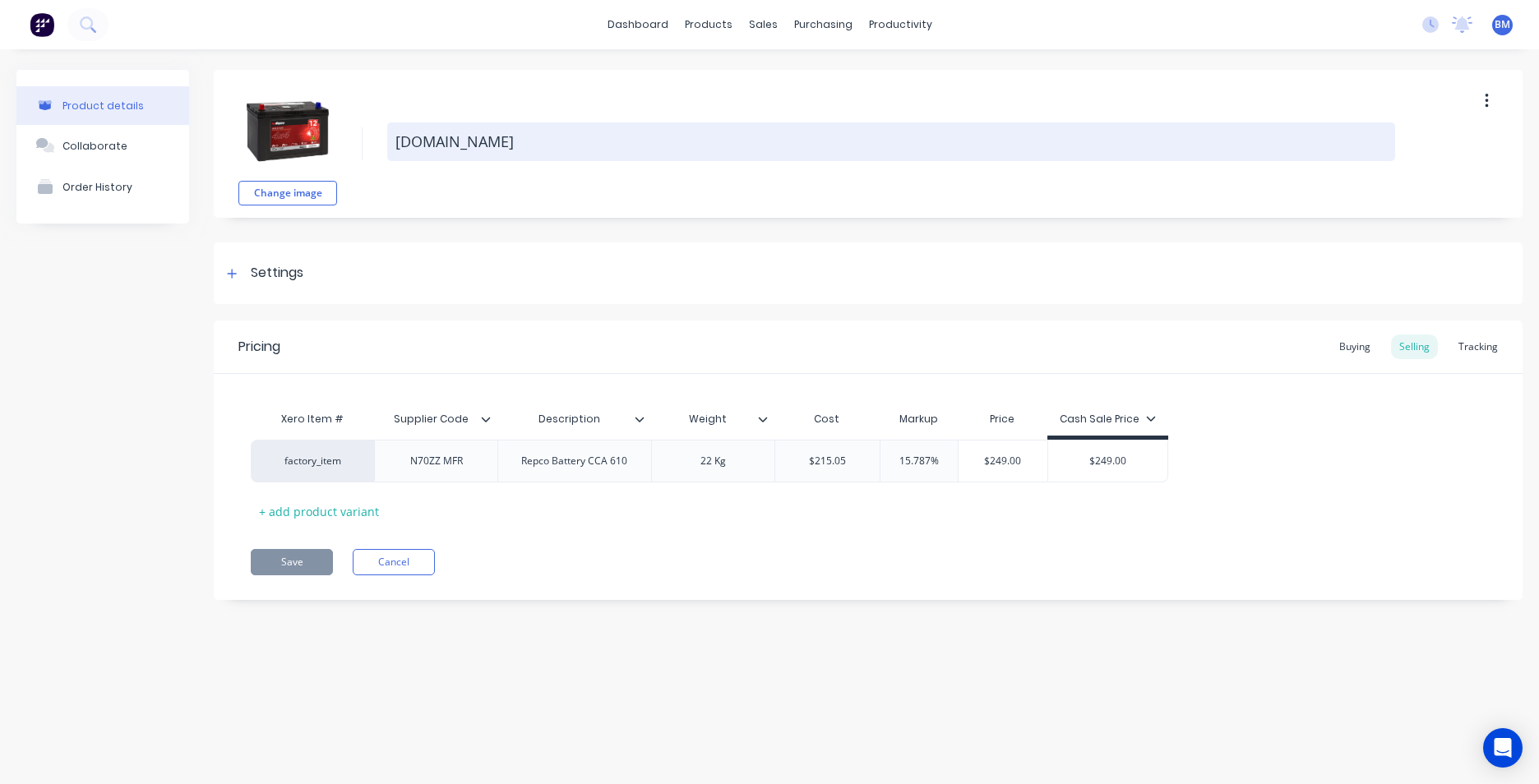
type textarea "x"
drag, startPoint x: 507, startPoint y: 137, endPoint x: 388, endPoint y: 137, distance: 119.0
click at [377, 137] on div "Change image [DOMAIN_NAME]" at bounding box center [868, 143] width 1309 height 148
